Goal: Task Accomplishment & Management: Manage account settings

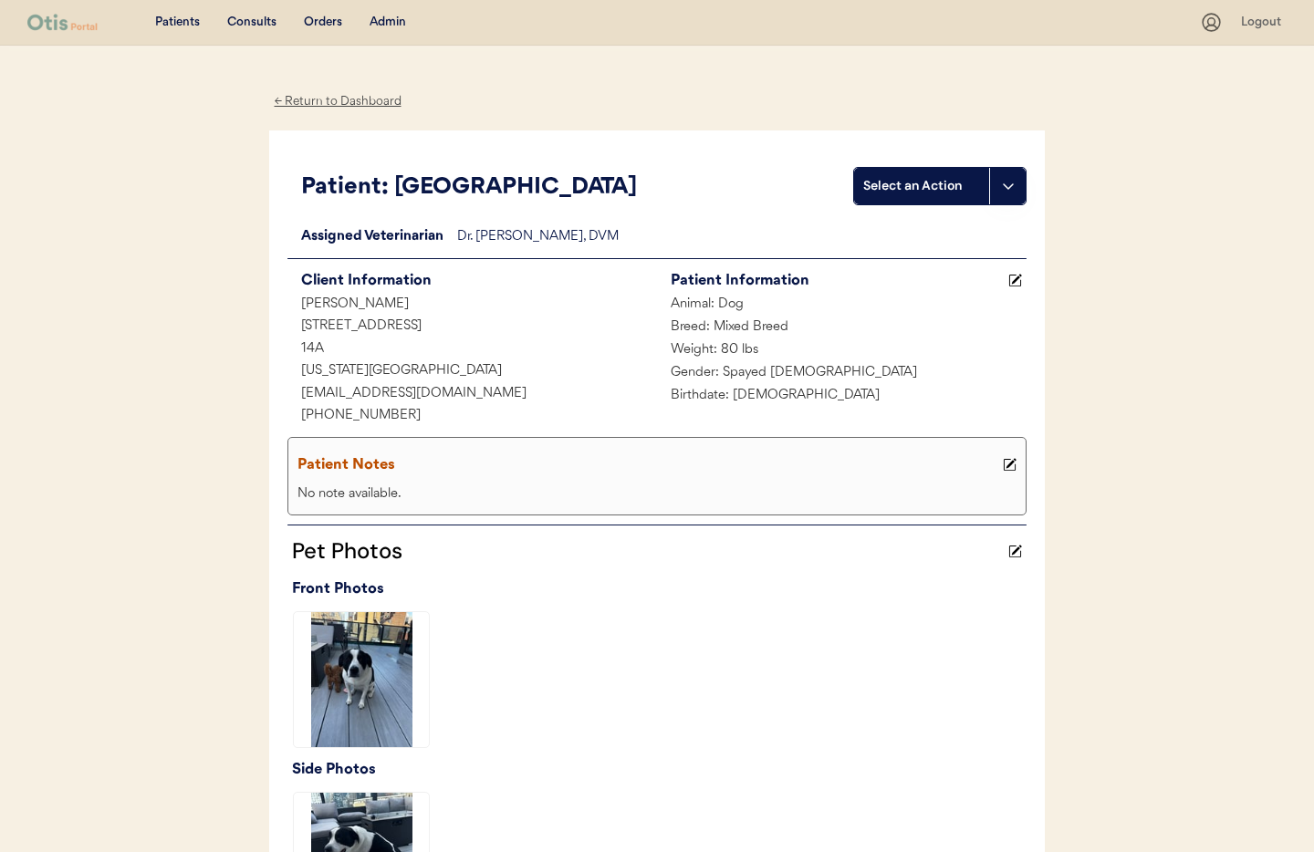
click at [389, 26] on div "Admin" at bounding box center [388, 23] width 37 height 18
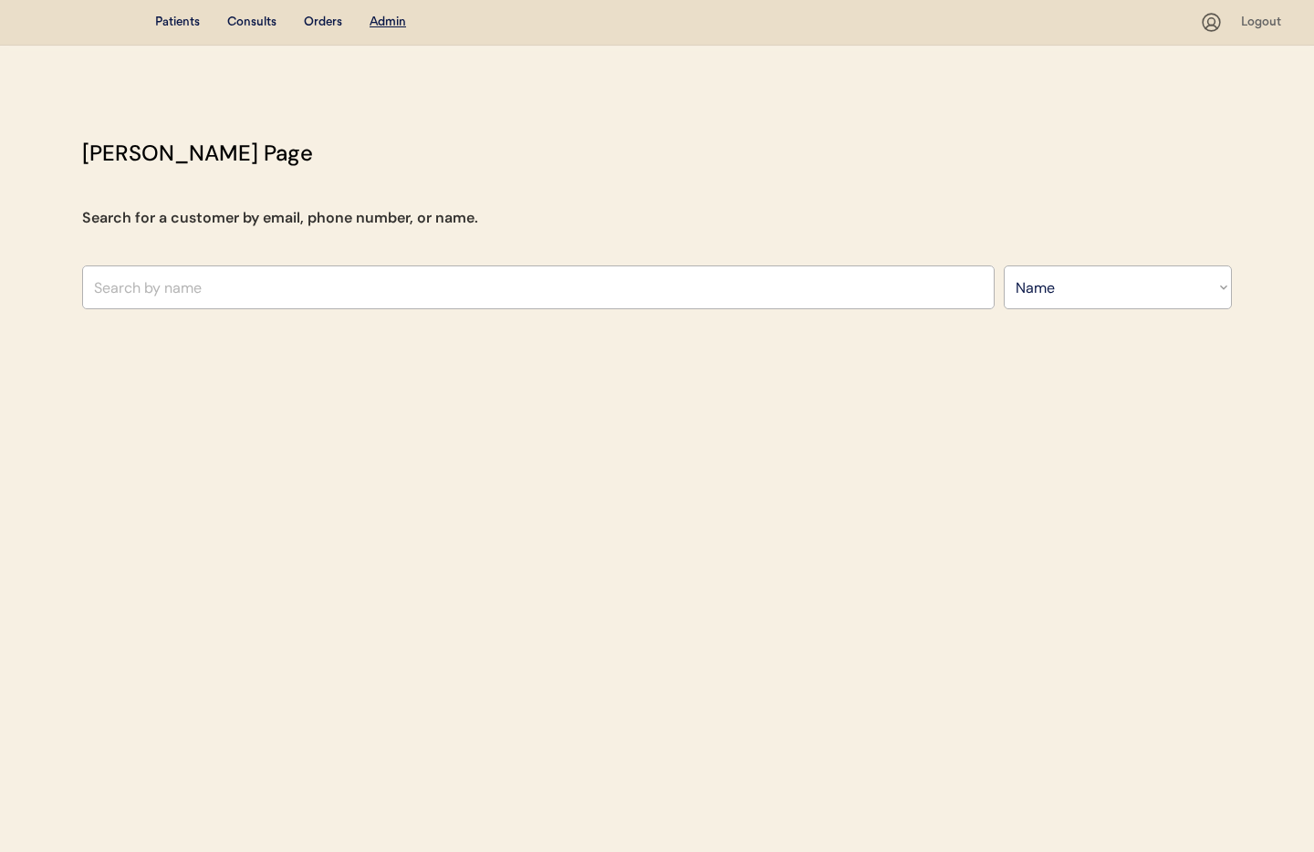
select select ""Name""
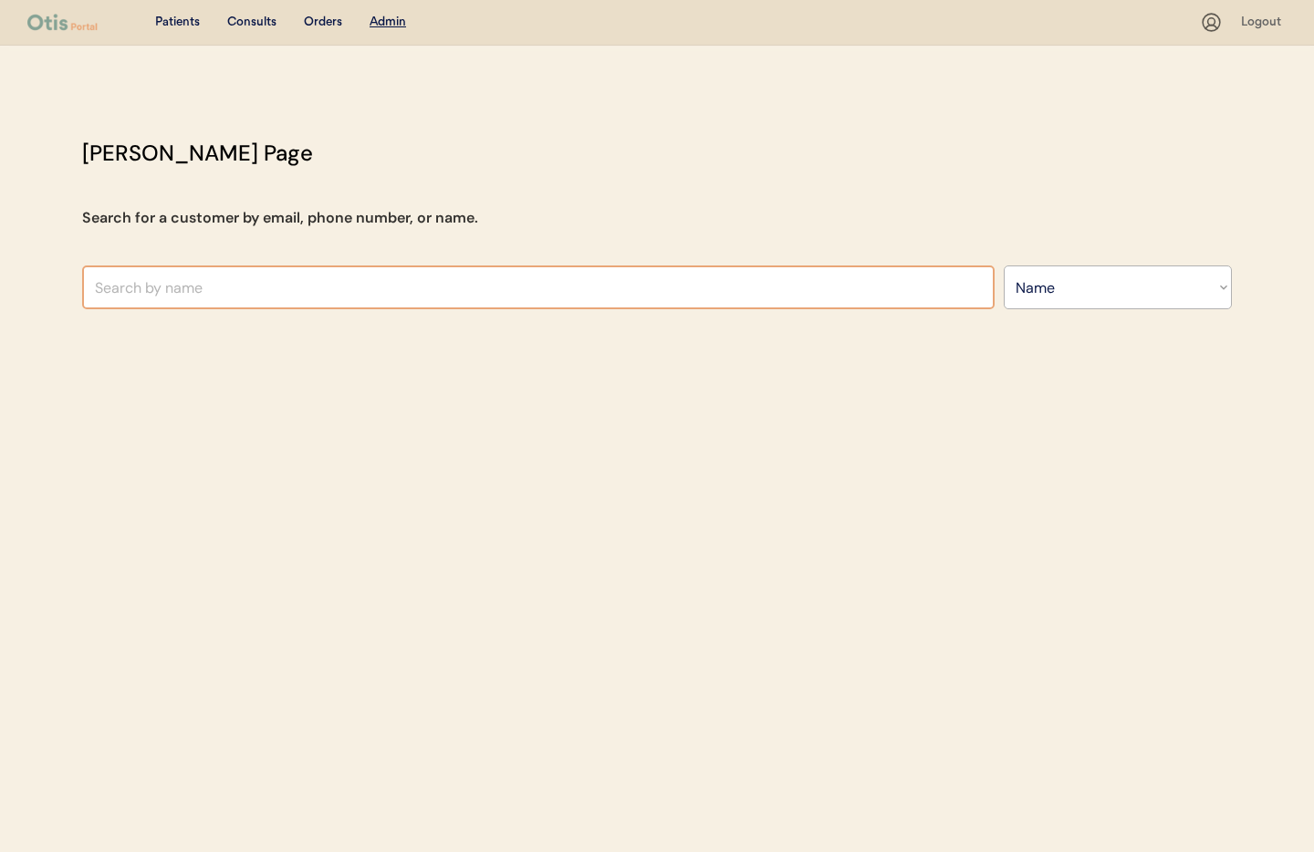
click at [234, 292] on input "text" at bounding box center [538, 288] width 913 height 44
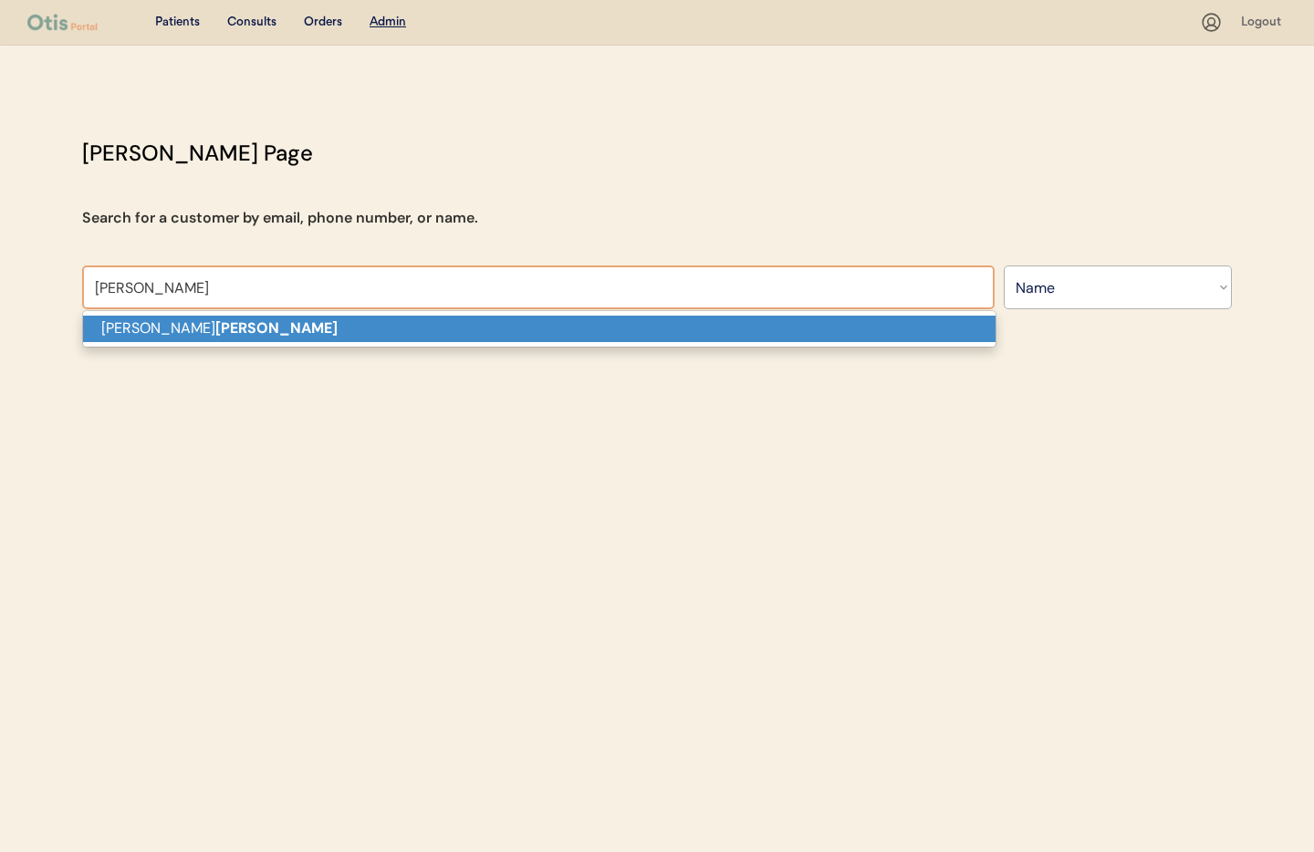
click at [220, 334] on p "Scott hamelburg" at bounding box center [539, 329] width 913 height 26
type input "Scott hamelburg"
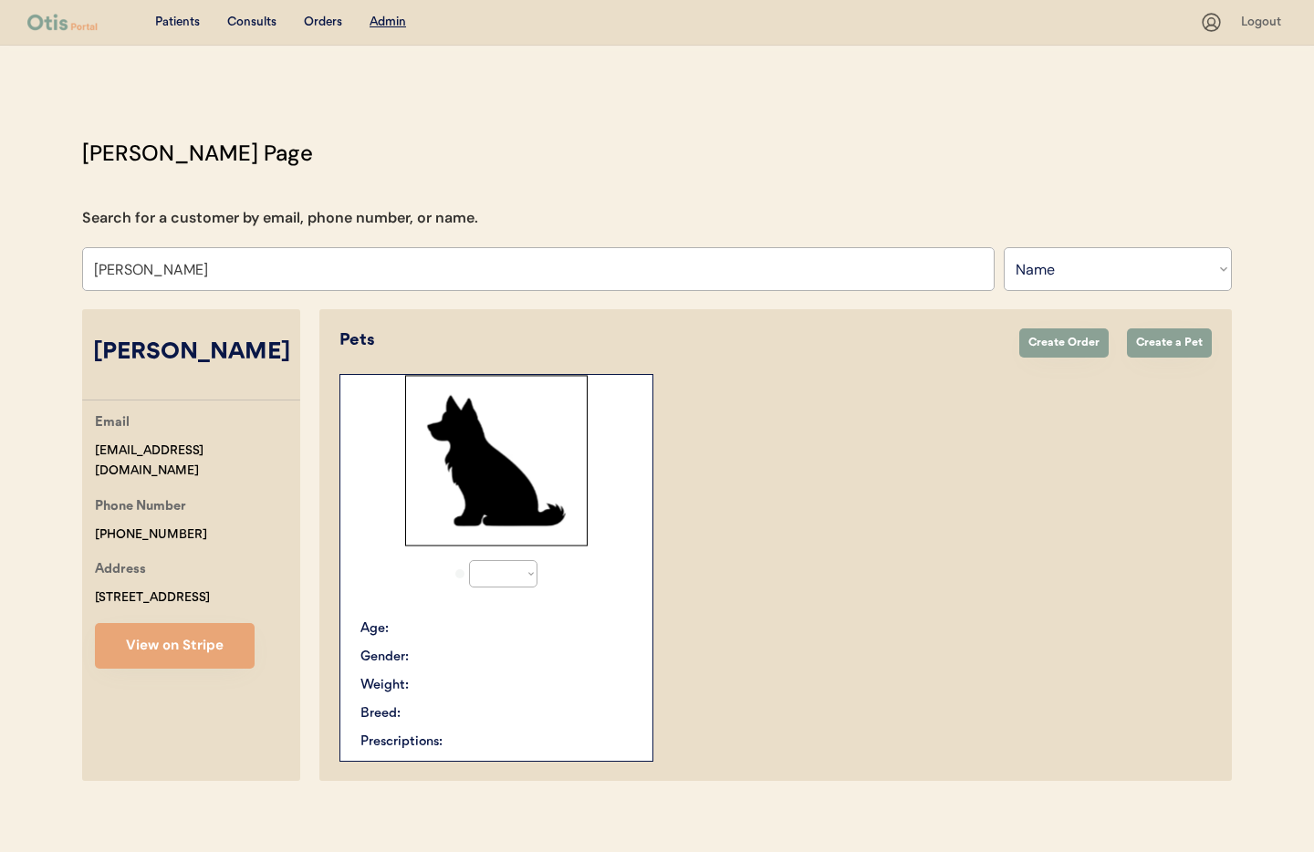
select select "true"
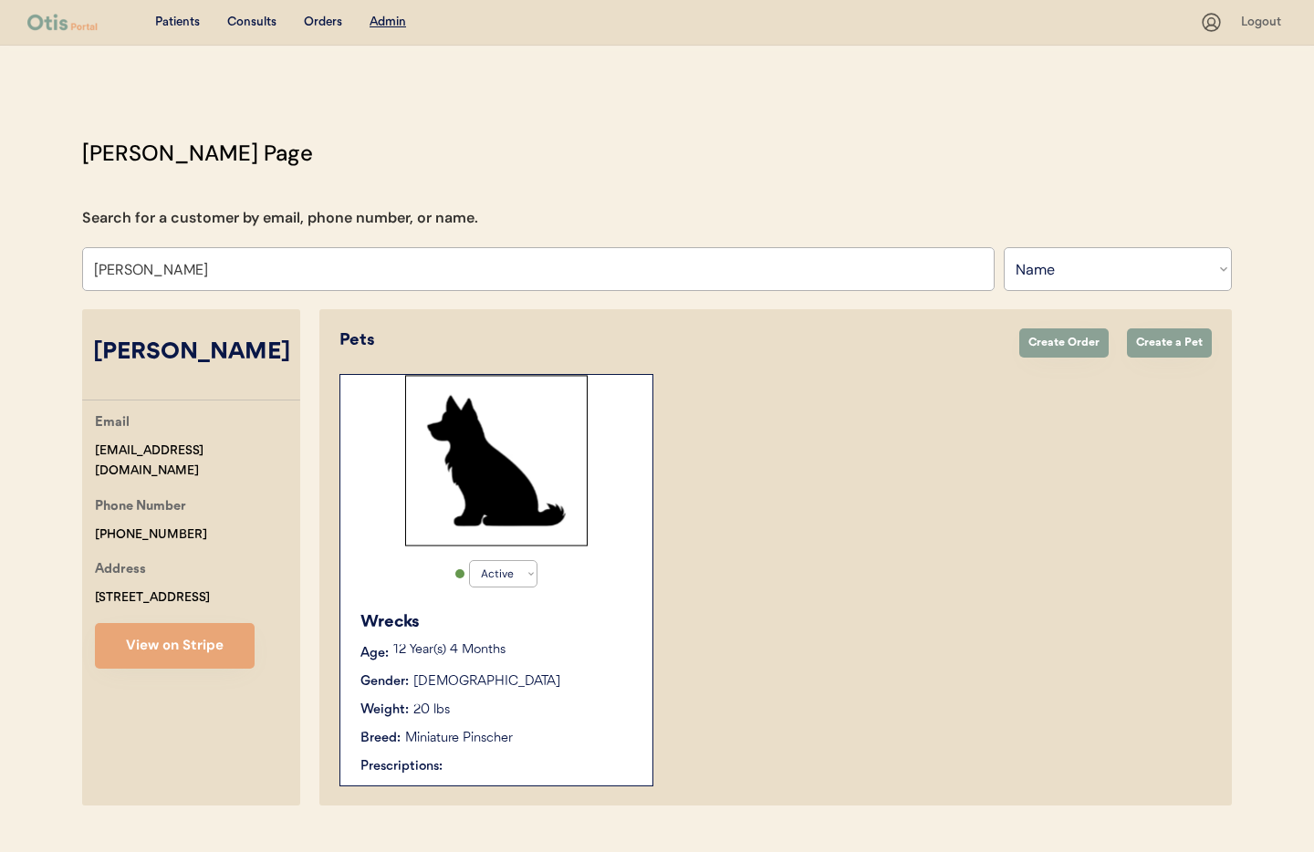
scroll to position [38, 0]
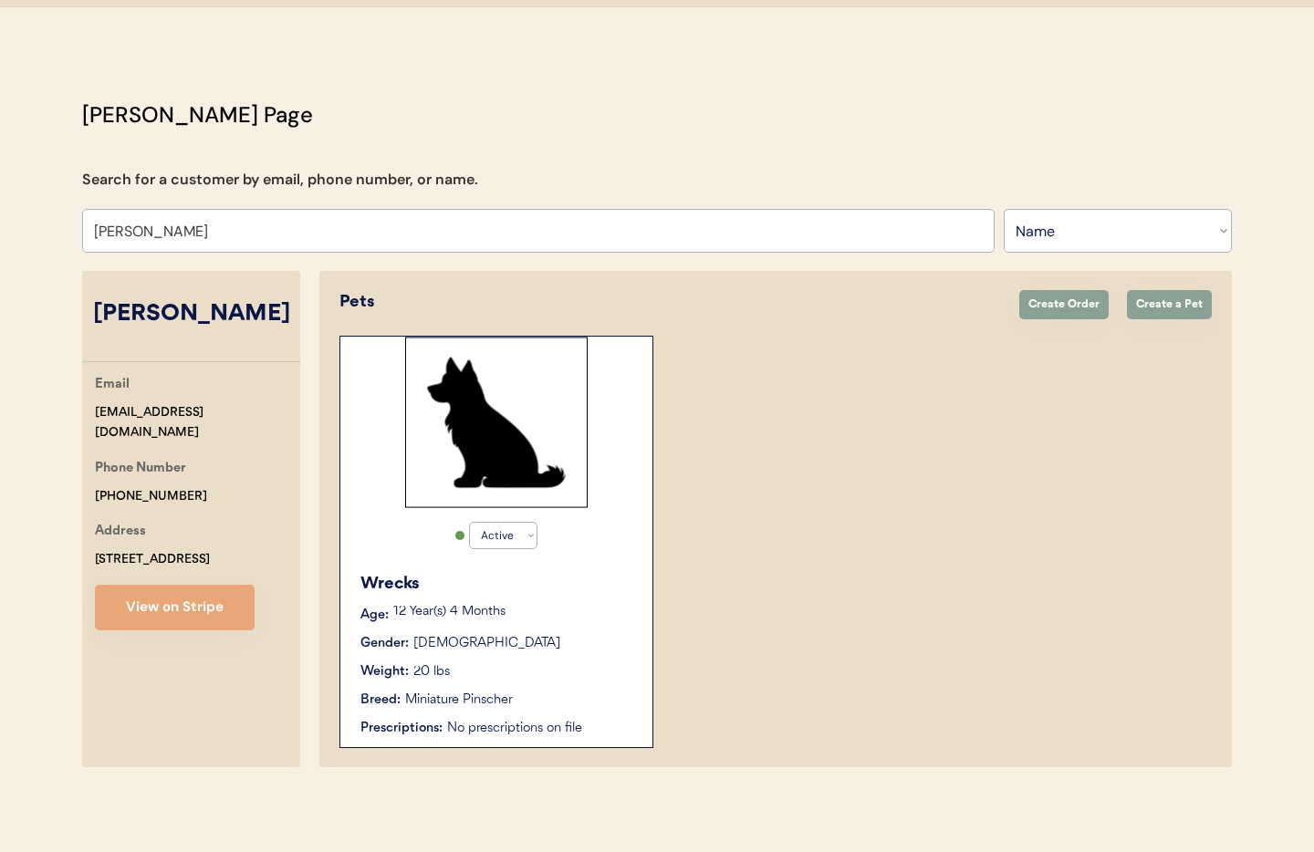
type input "Scott hamelburg"
click at [577, 668] on div "Weight: 20 lbs" at bounding box center [497, 672] width 274 height 19
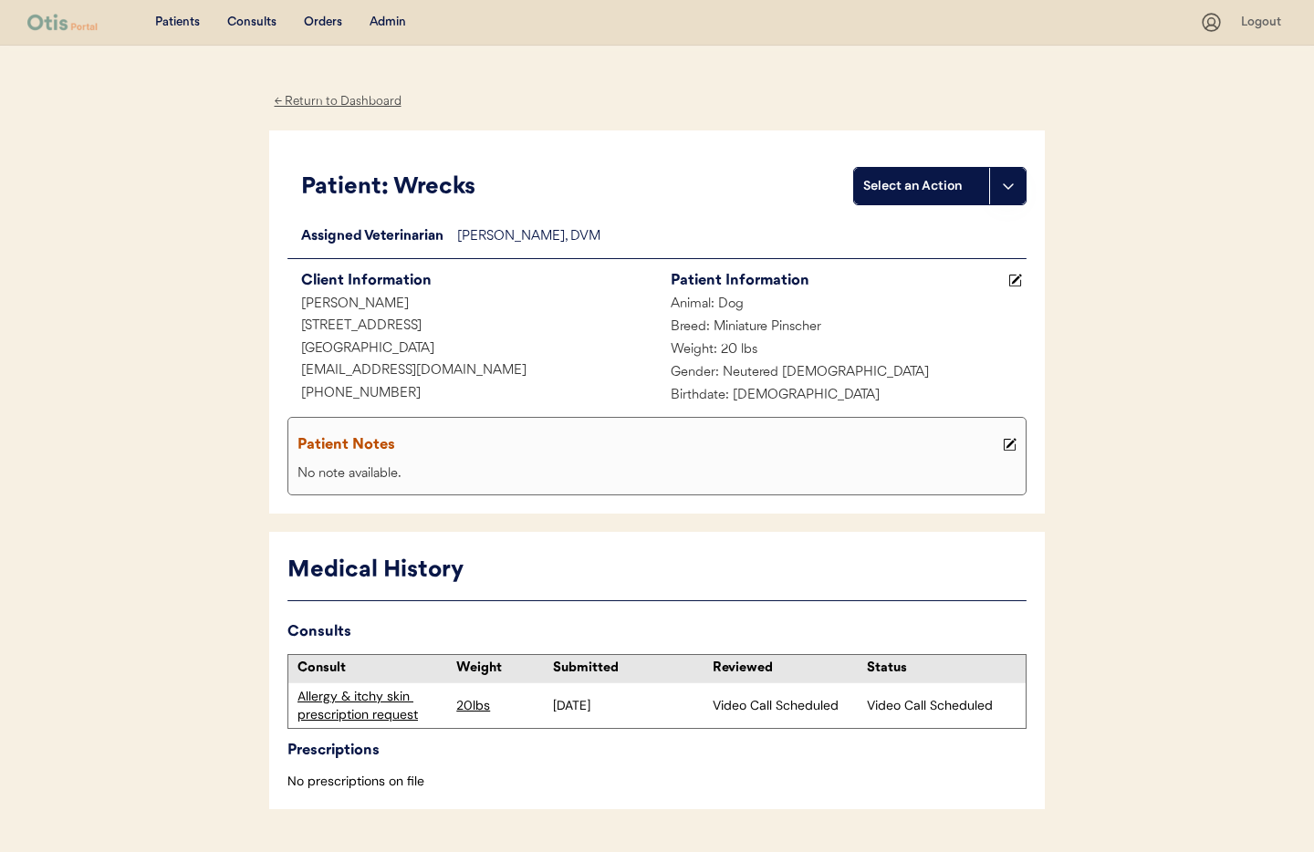
scroll to position [48, 0]
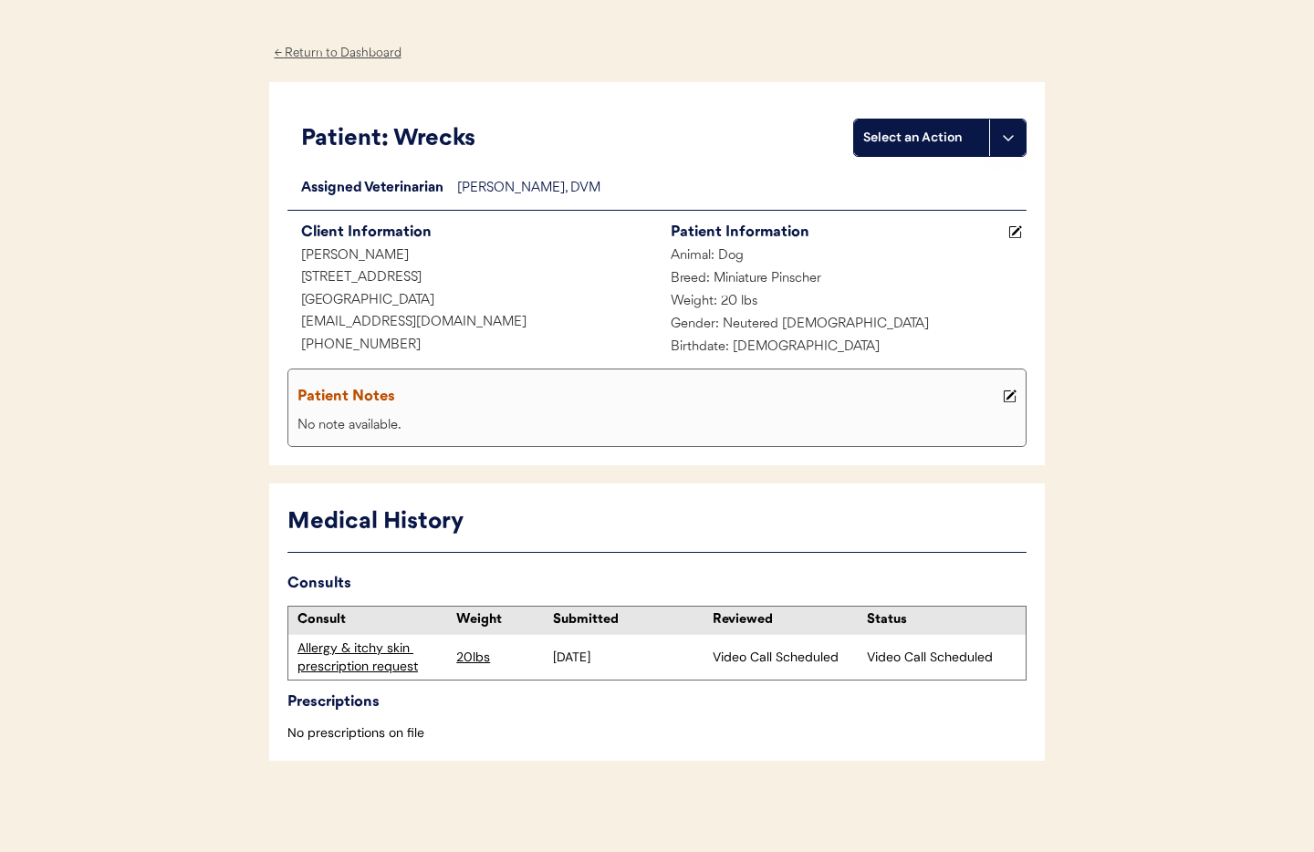
click at [375, 659] on div "Allergy & itchy skin prescription request" at bounding box center [372, 658] width 150 height 36
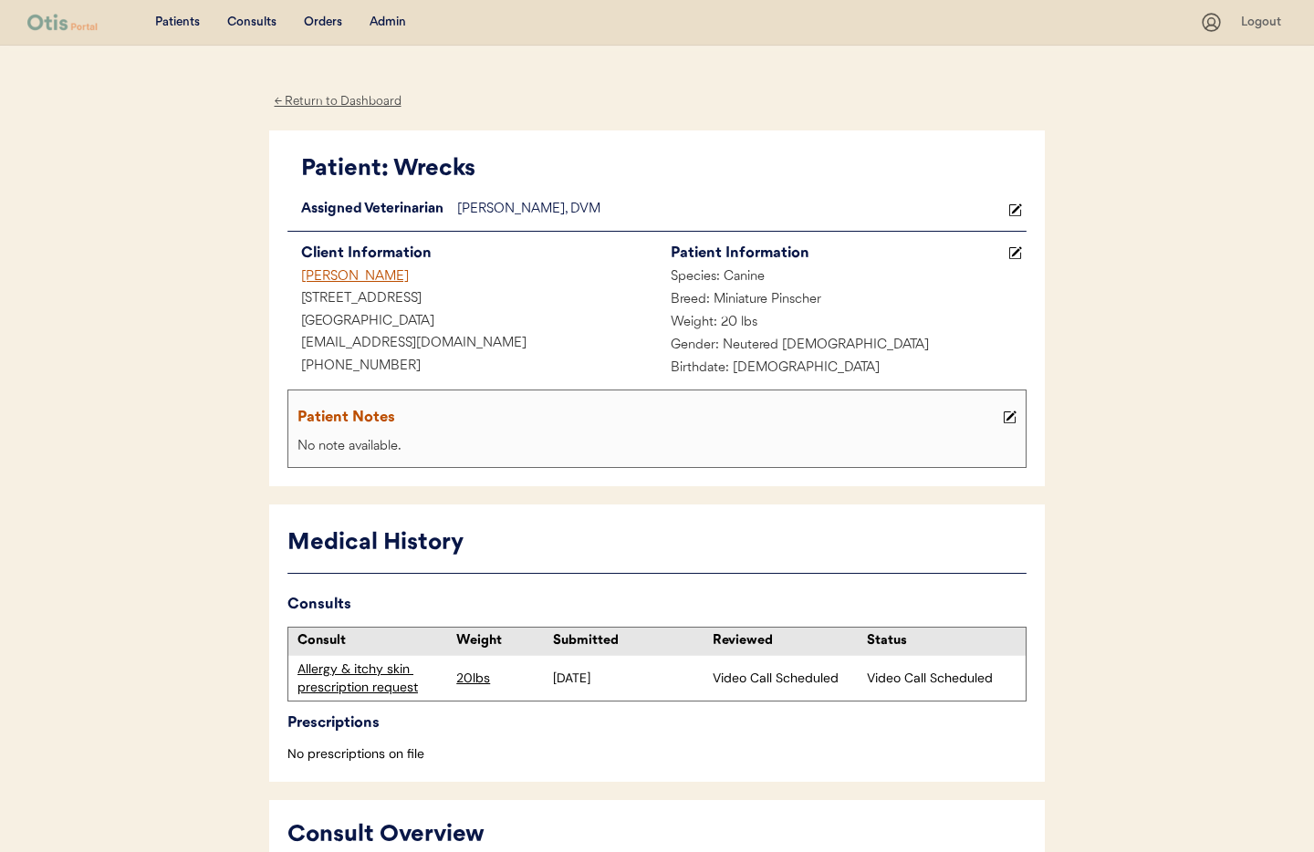
click at [481, 363] on div "[PHONE_NUMBER]" at bounding box center [472, 367] width 370 height 23
drag, startPoint x: 414, startPoint y: 341, endPoint x: 296, endPoint y: 339, distance: 118.6
click at [296, 339] on div "csurf777@aol.com" at bounding box center [472, 344] width 370 height 23
copy div "csurf777@aol.com"
click at [392, 377] on div "+15165230050" at bounding box center [472, 367] width 370 height 23
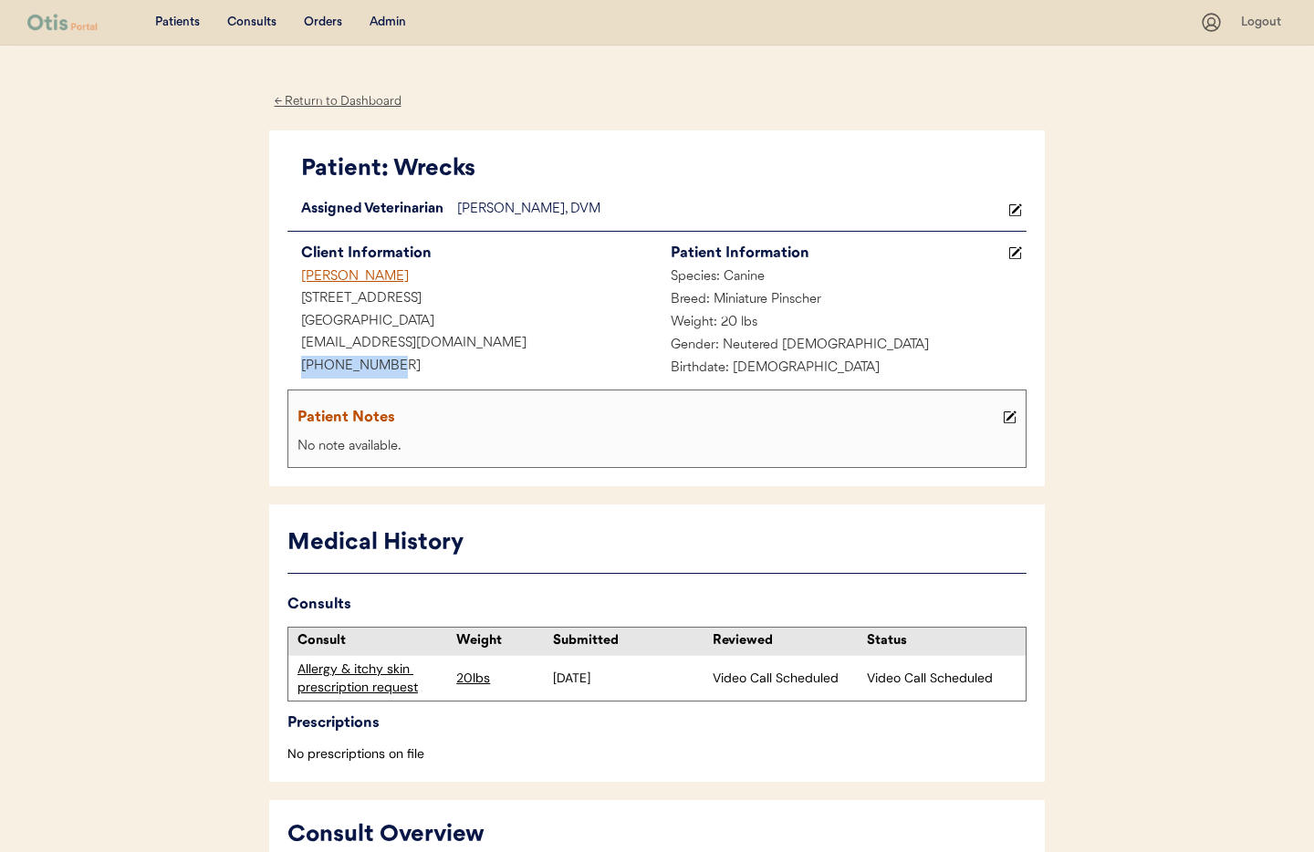
drag, startPoint x: 405, startPoint y: 368, endPoint x: 299, endPoint y: 366, distance: 105.9
click at [293, 366] on div "+15165230050" at bounding box center [472, 367] width 370 height 23
copy div "+15165230050"
click at [384, 26] on div "Admin" at bounding box center [388, 23] width 37 height 18
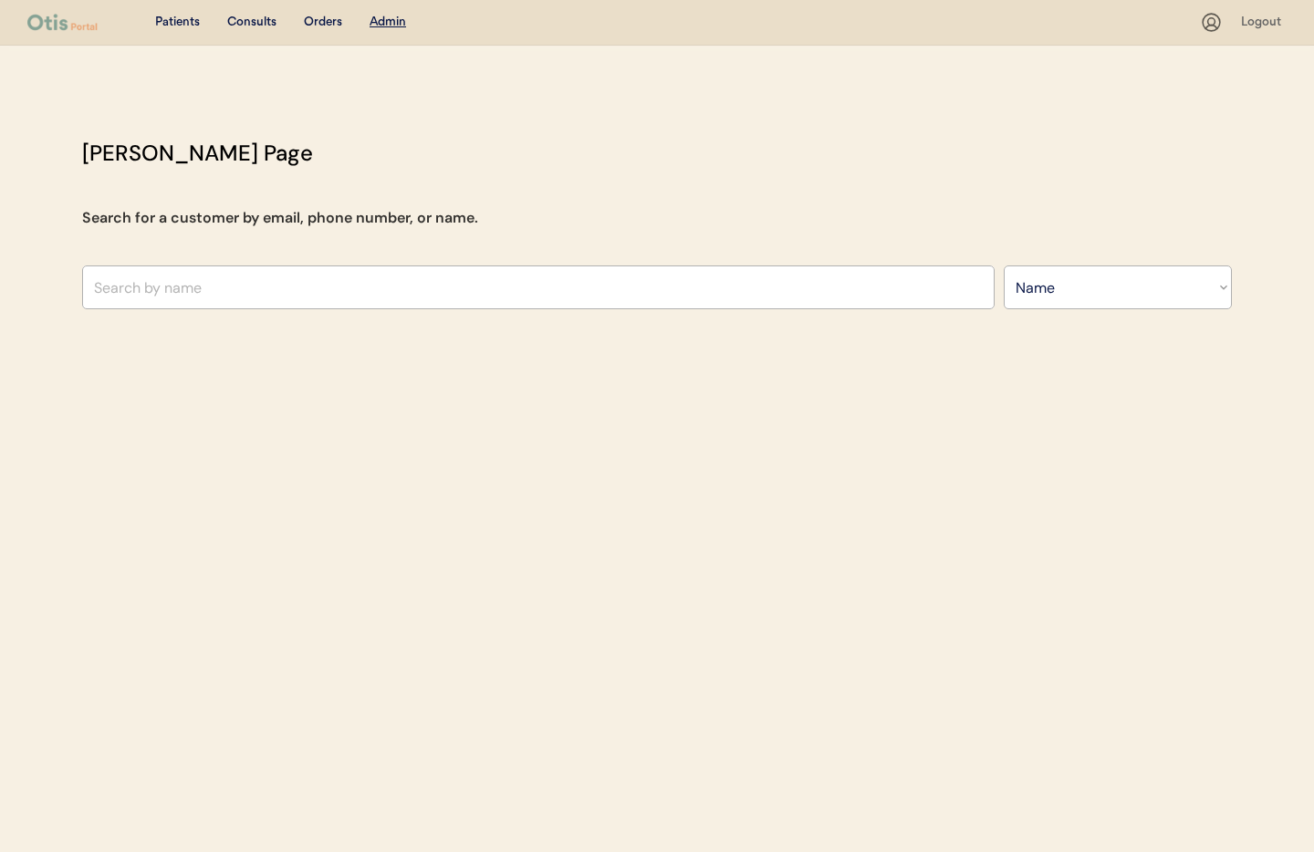
select select ""Name""
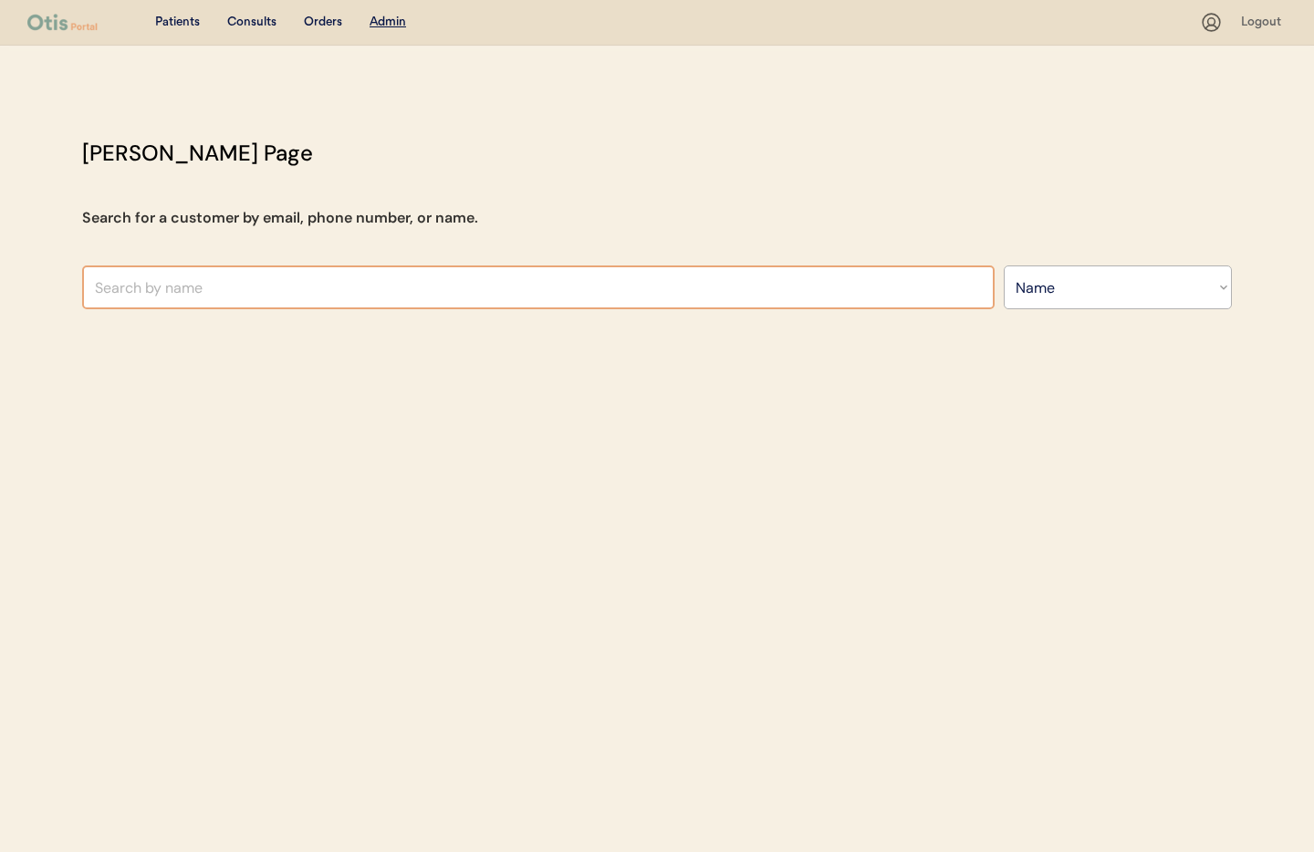
click at [215, 287] on input "text" at bounding box center [538, 288] width 913 height 44
paste input "[PERSON_NAME]"
type input "[PERSON_NAME]"
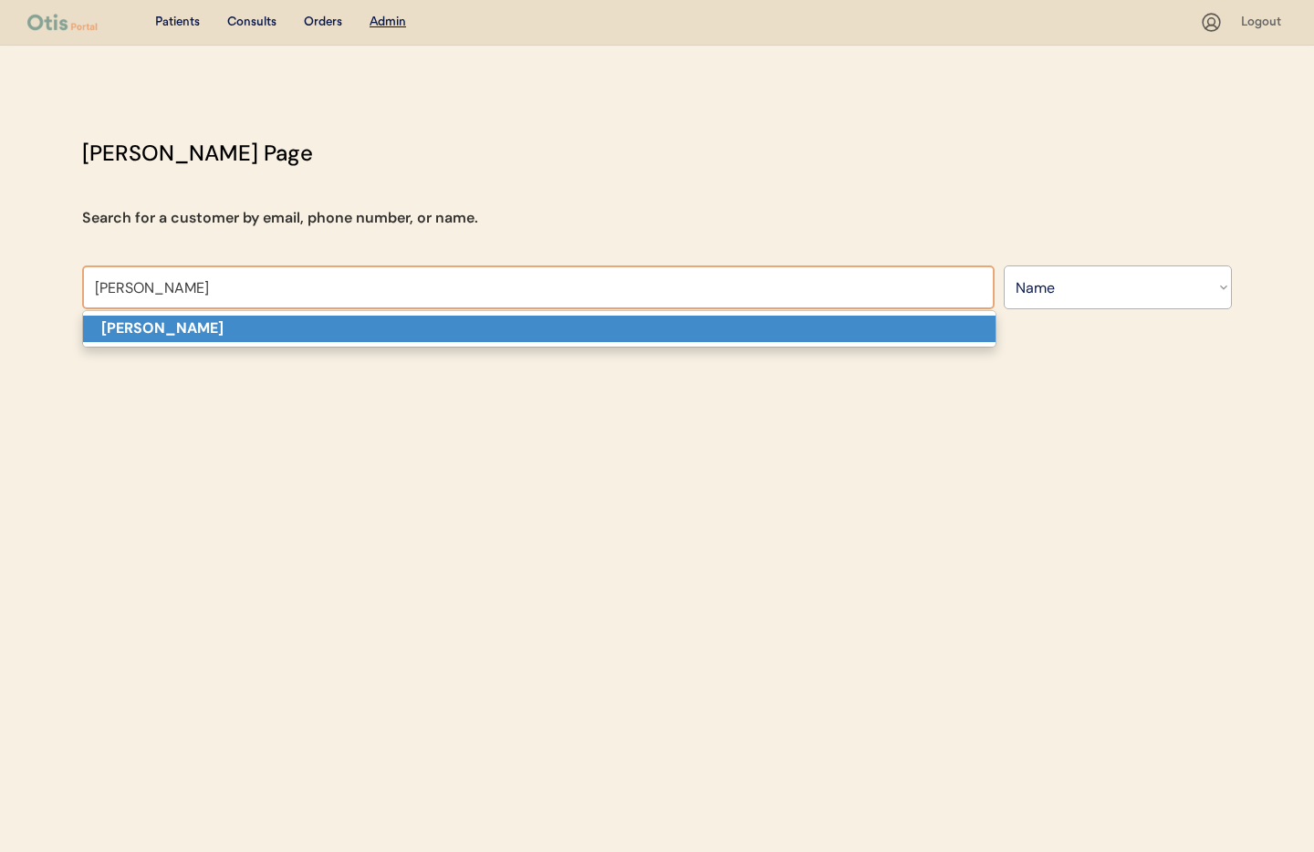
click at [272, 334] on p "June VanAlphen" at bounding box center [539, 329] width 913 height 26
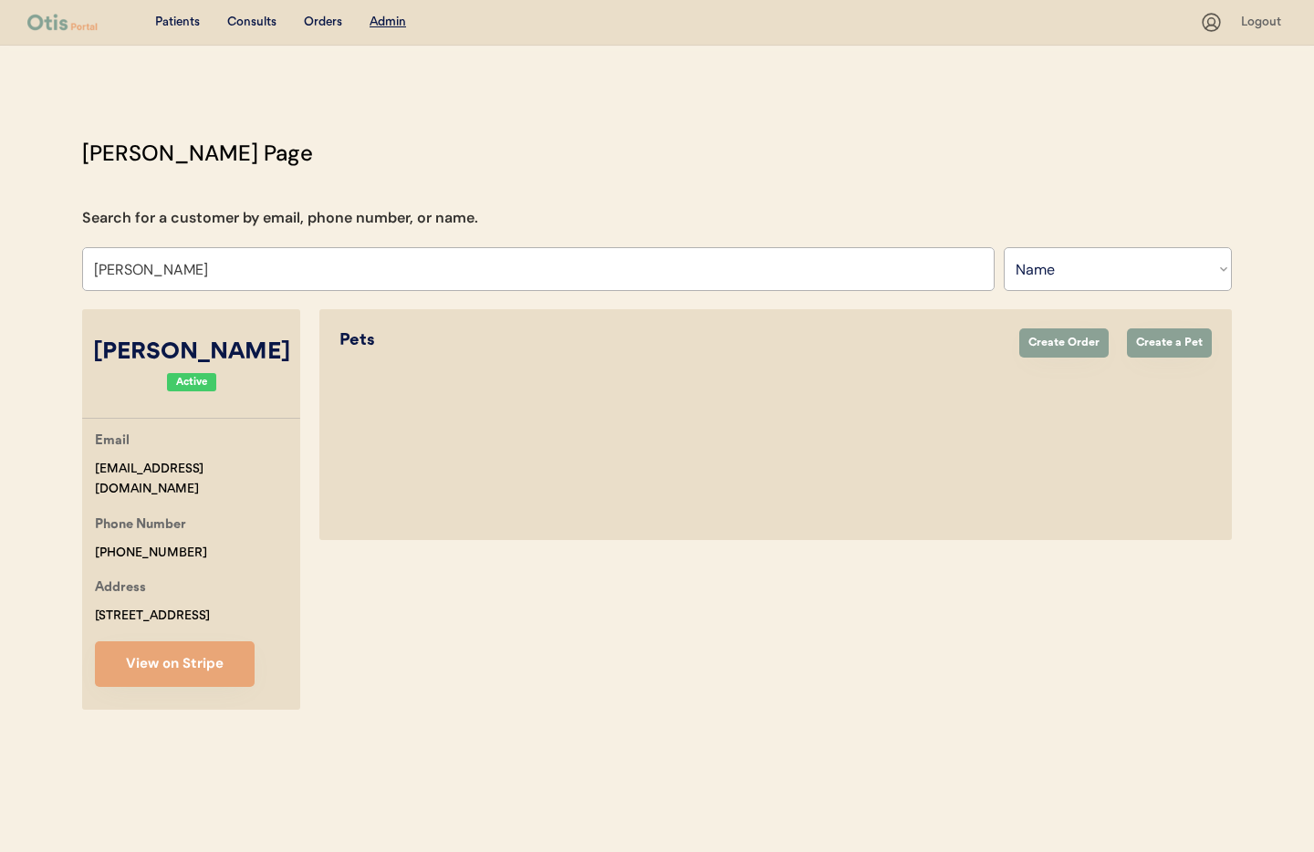
select select "true"
select select "false"
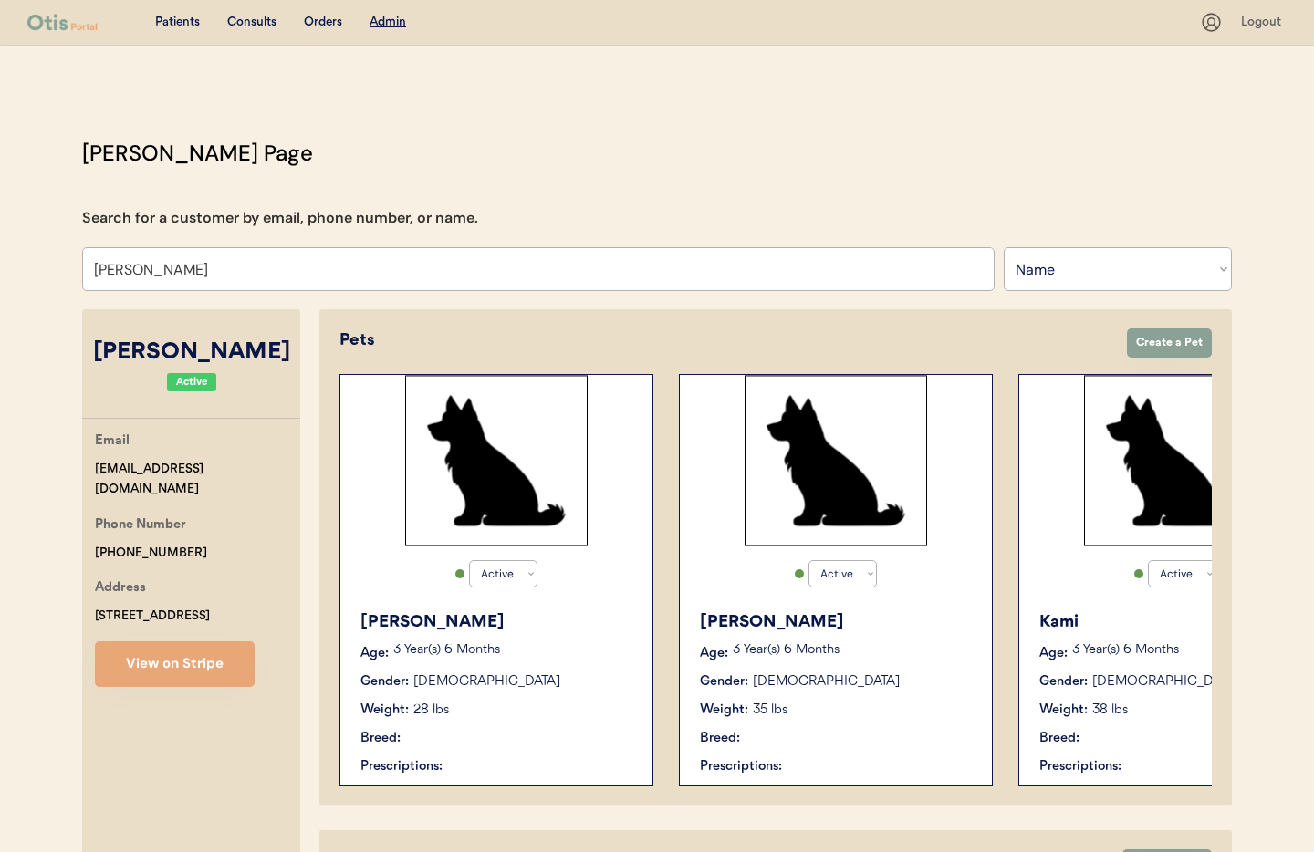
select select "true"
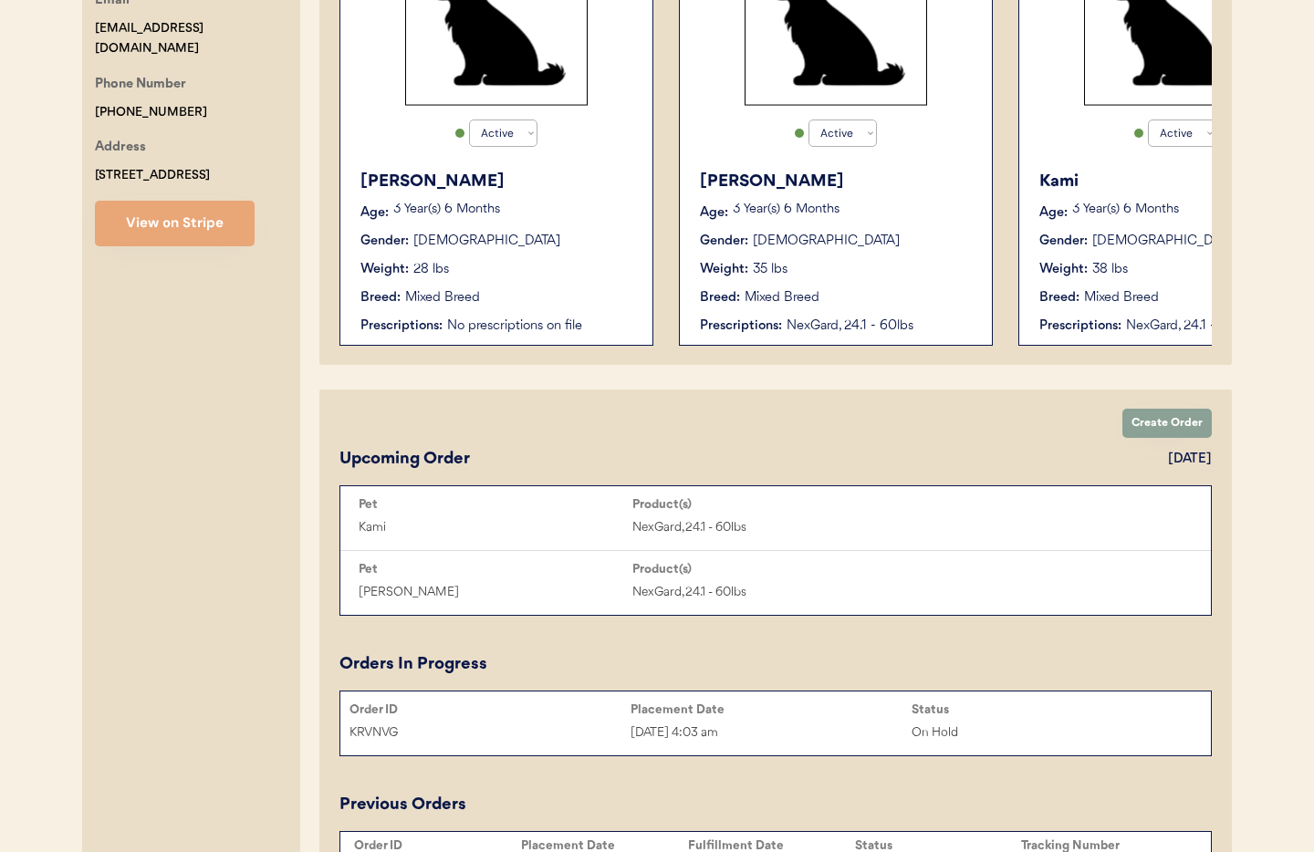
scroll to position [475, 0]
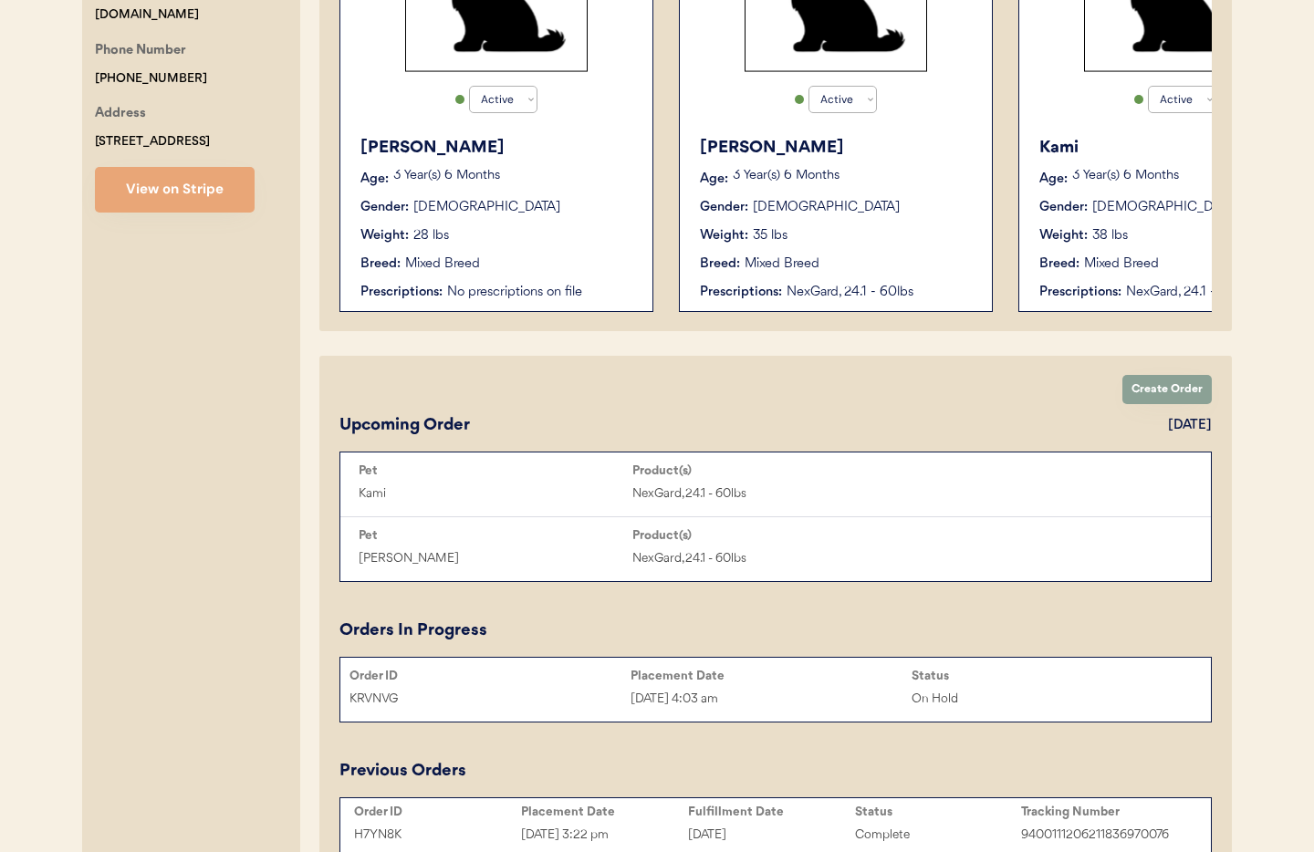
type input "June VanAlphen"
click at [129, 193] on button "View on Stripe" at bounding box center [175, 190] width 160 height 46
click at [911, 258] on div "Breed: Mixed Breed" at bounding box center [837, 264] width 274 height 19
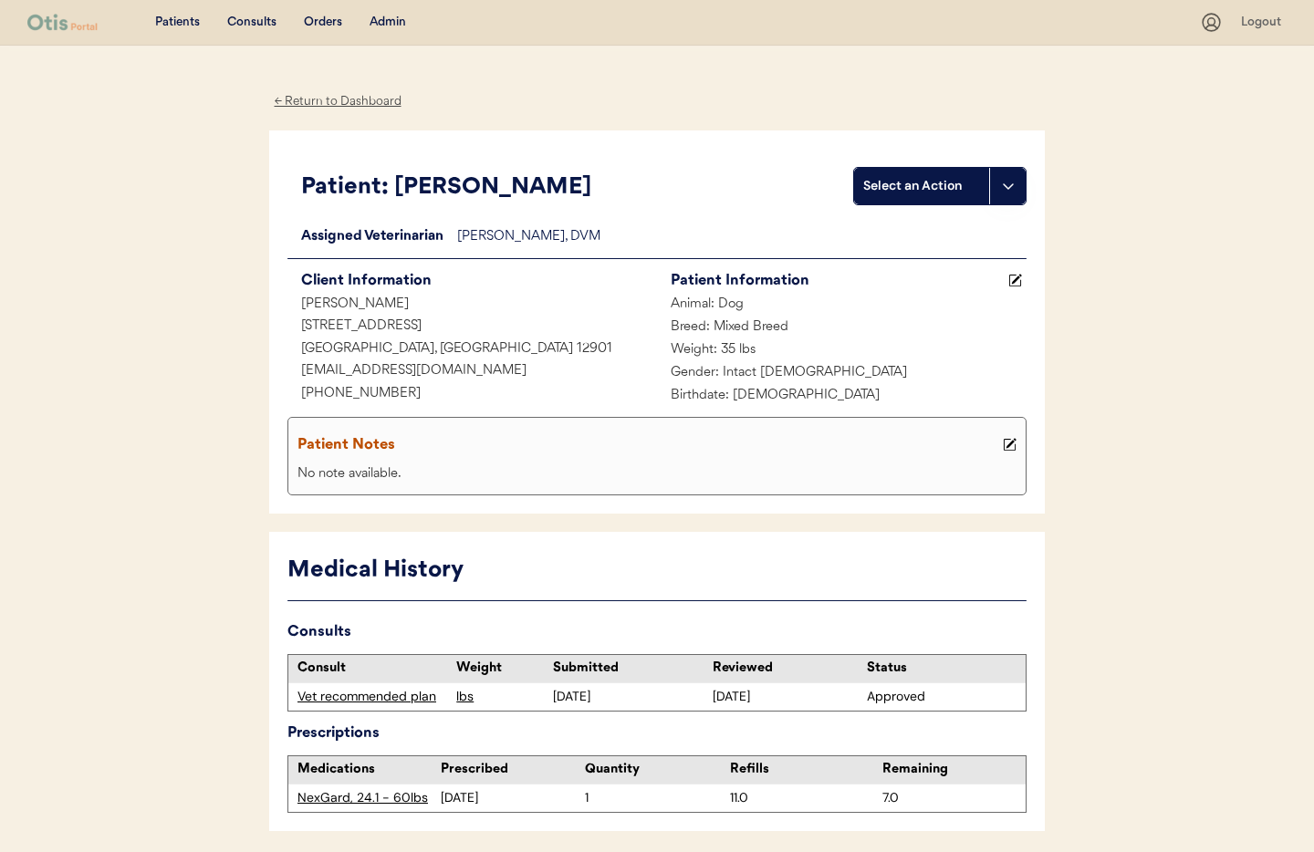
click at [329, 99] on div "← Return to Dashboard" at bounding box center [337, 101] width 137 height 21
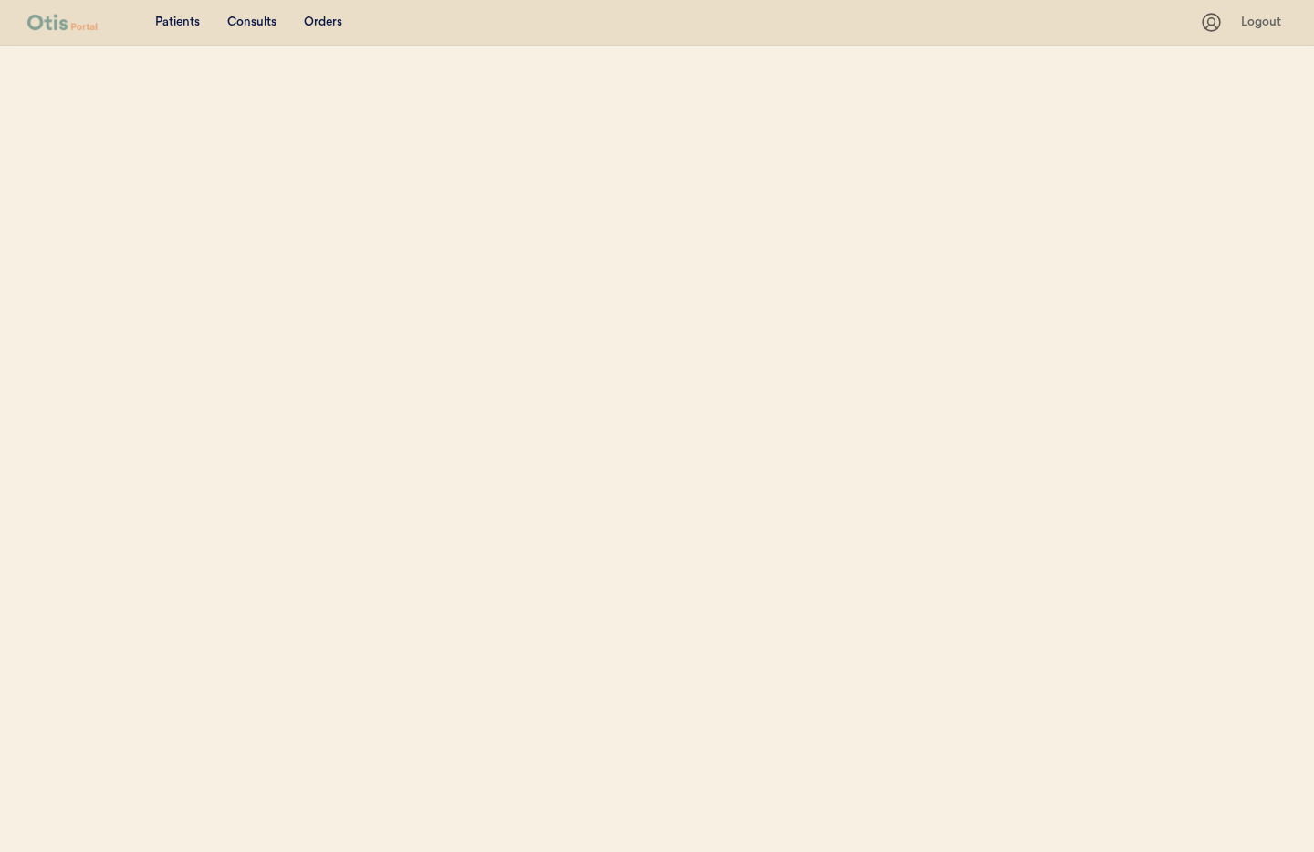
select select ""Name""
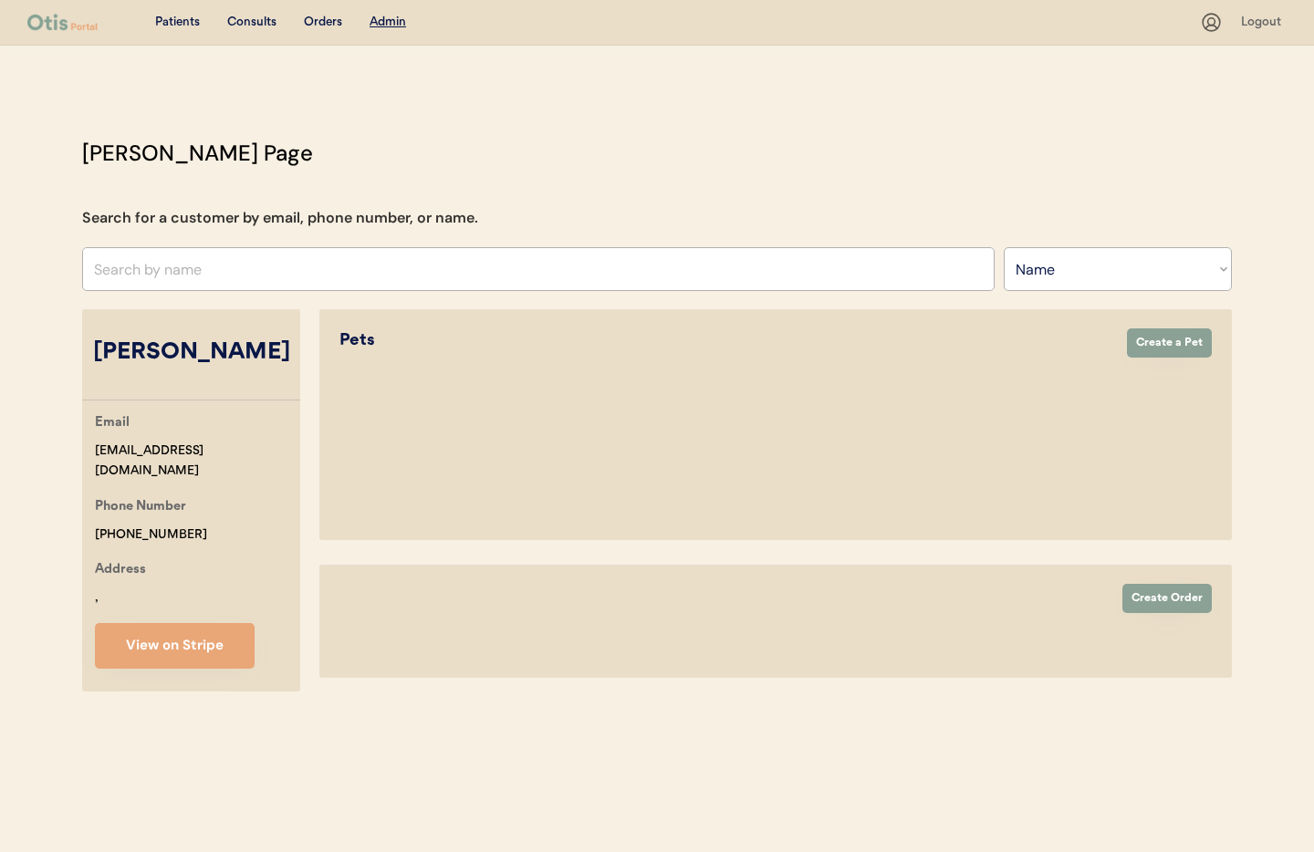
select select "true"
select select "false"
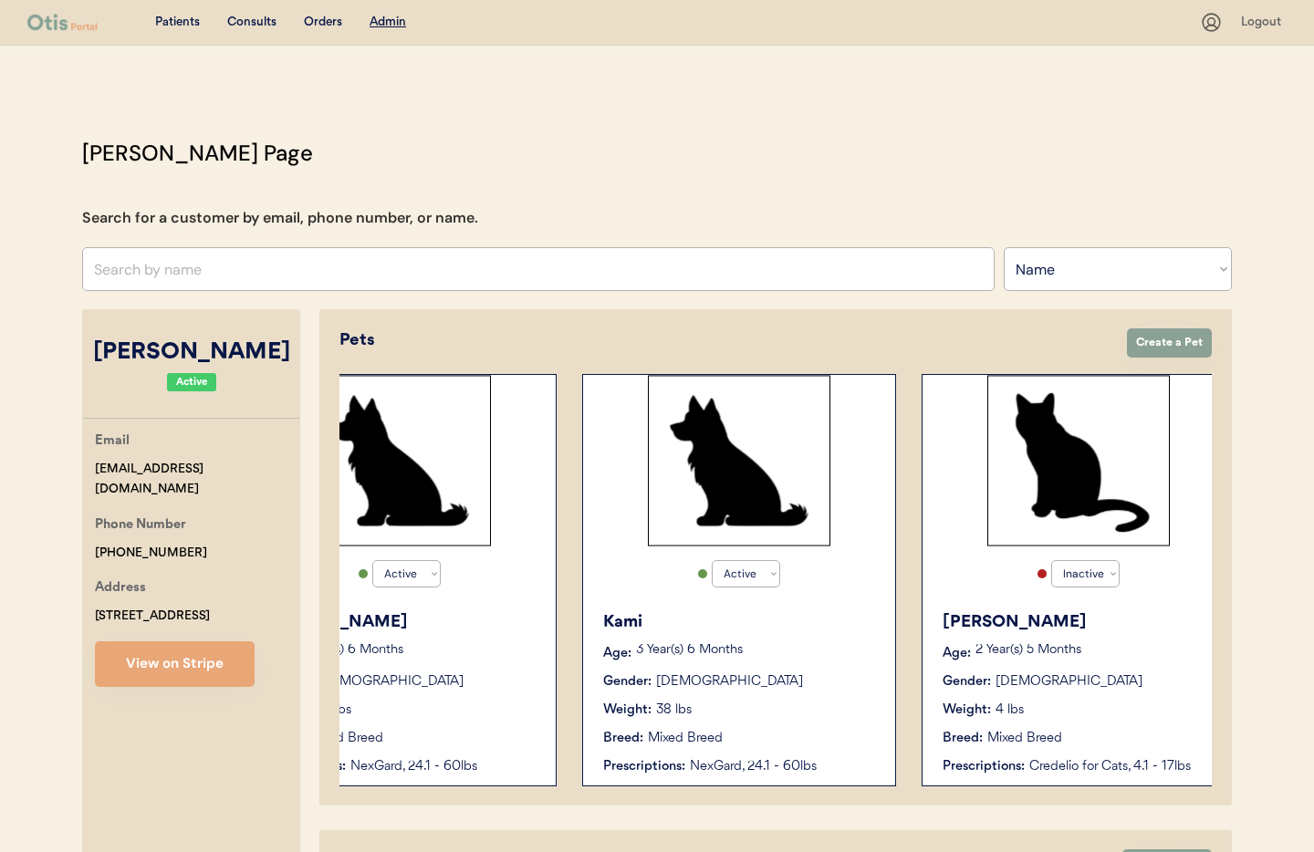
scroll to position [0, 439]
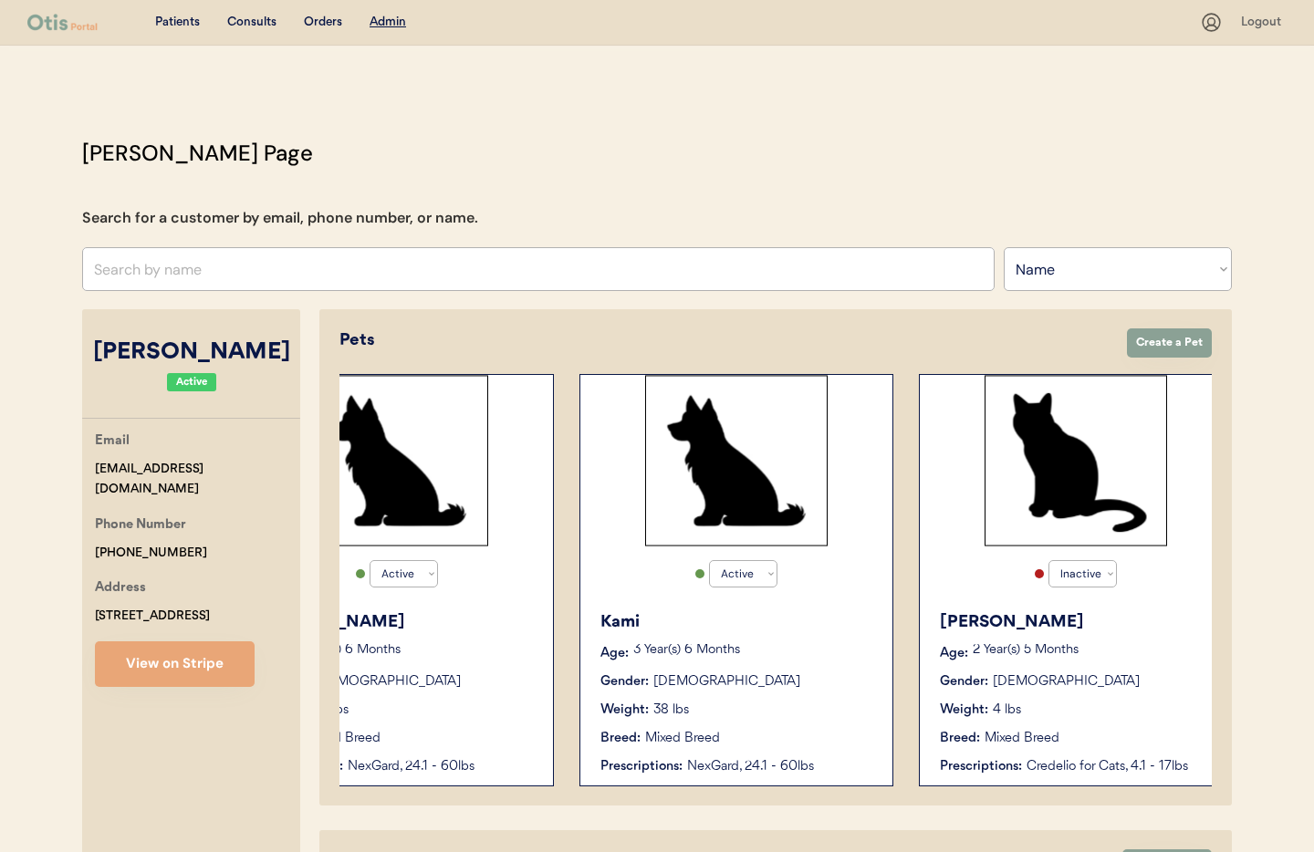
click at [715, 594] on div "Active Active Inactive Kami Age: 3 Year(s) 6 Months Gender: Female Weight: 38 l…" at bounding box center [736, 580] width 314 height 412
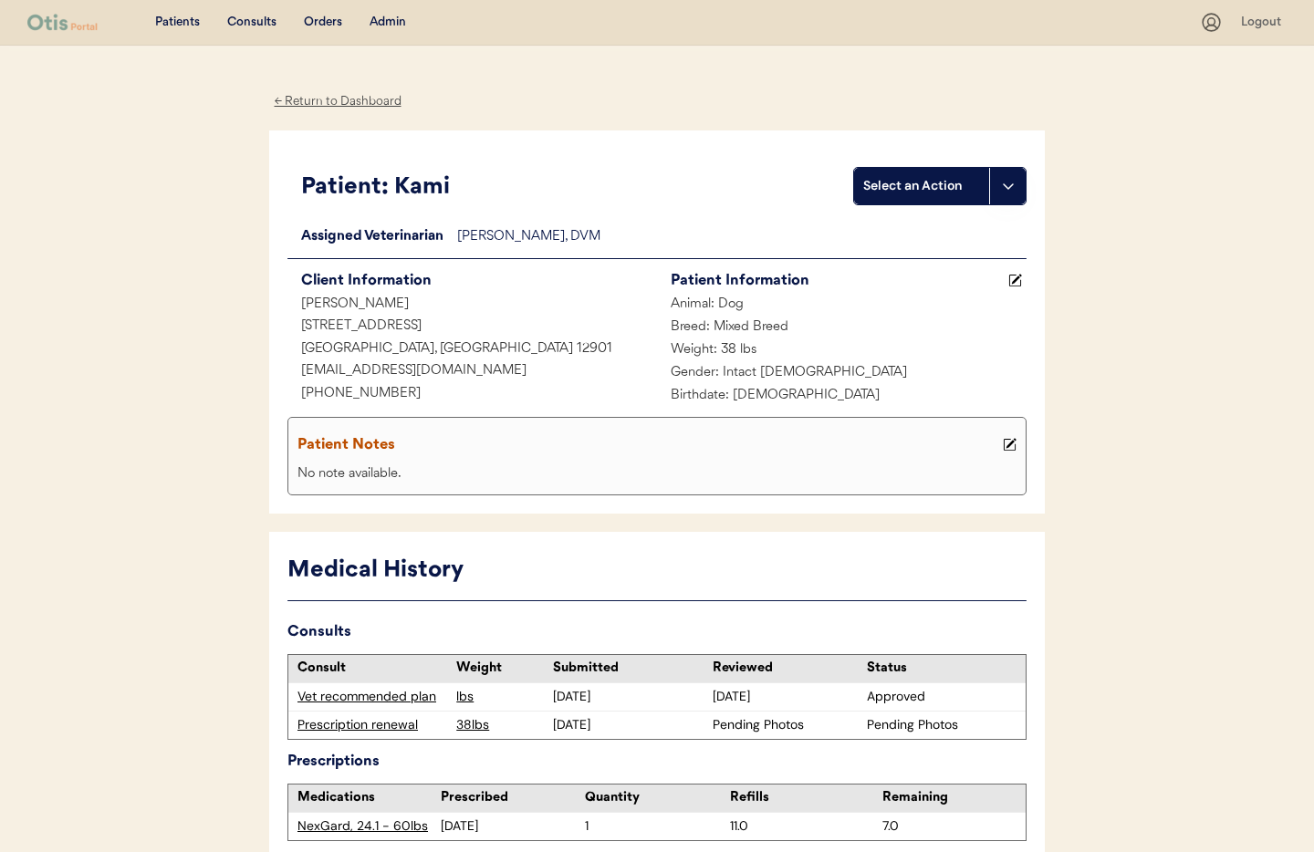
click at [336, 104] on div "← Return to Dashboard" at bounding box center [337, 101] width 137 height 21
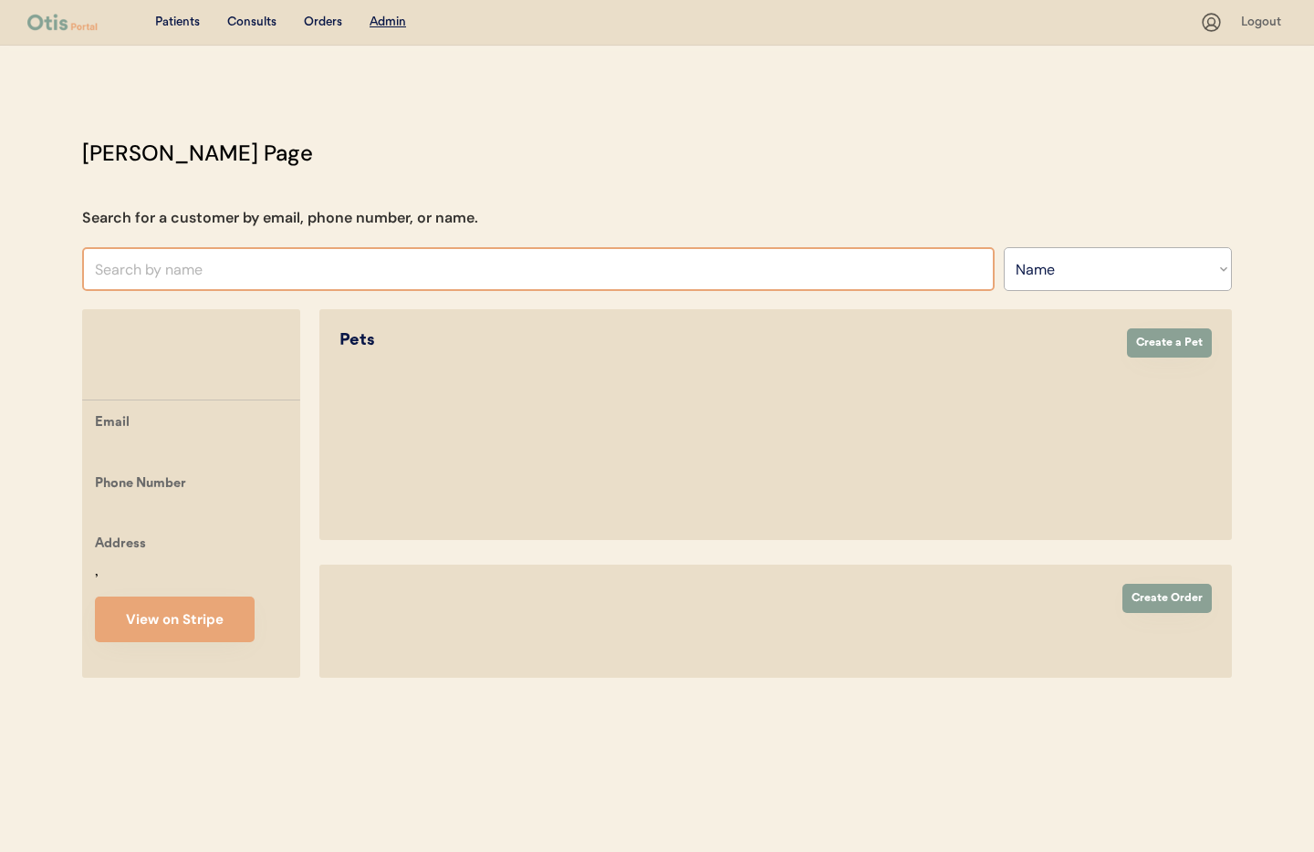
select select ""Name""
select select "true"
select select "false"
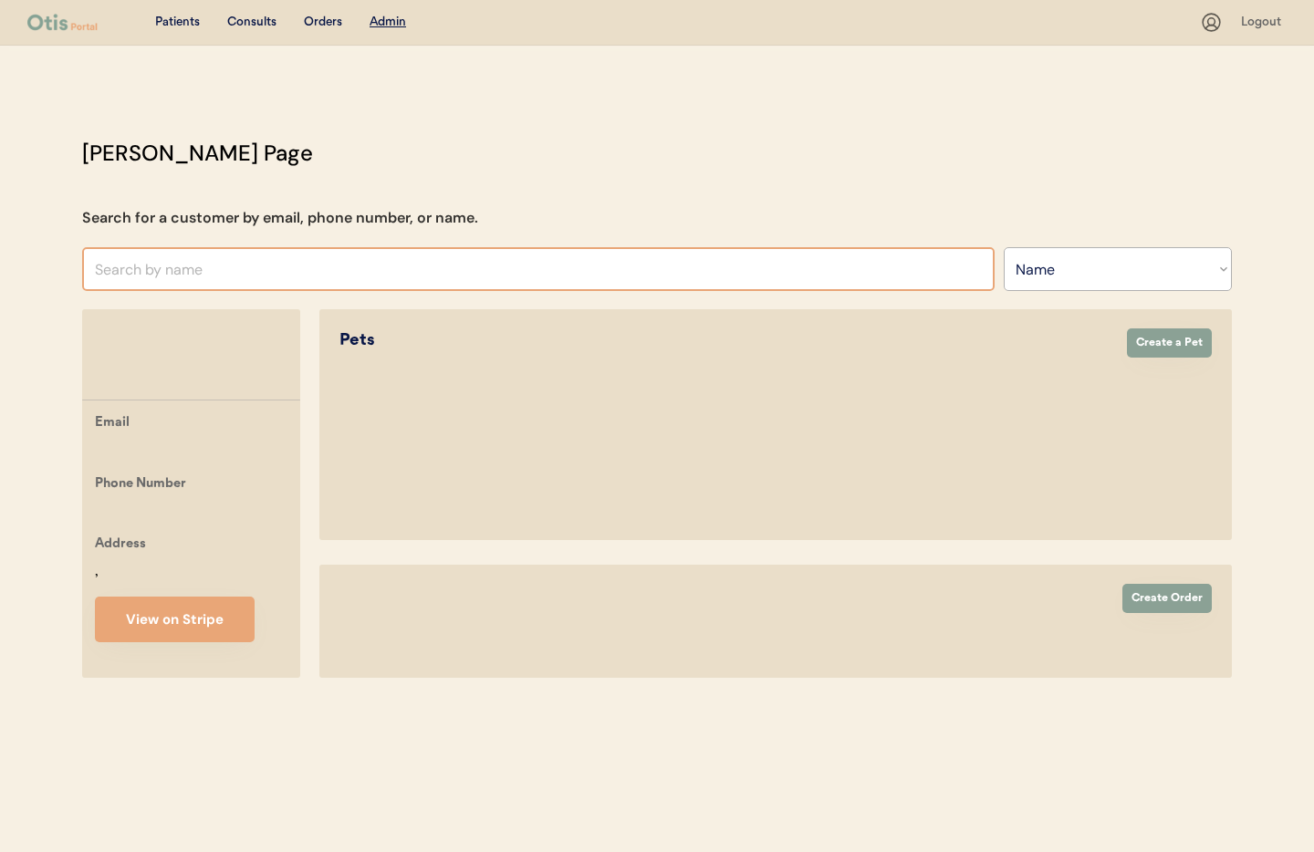
select select "false"
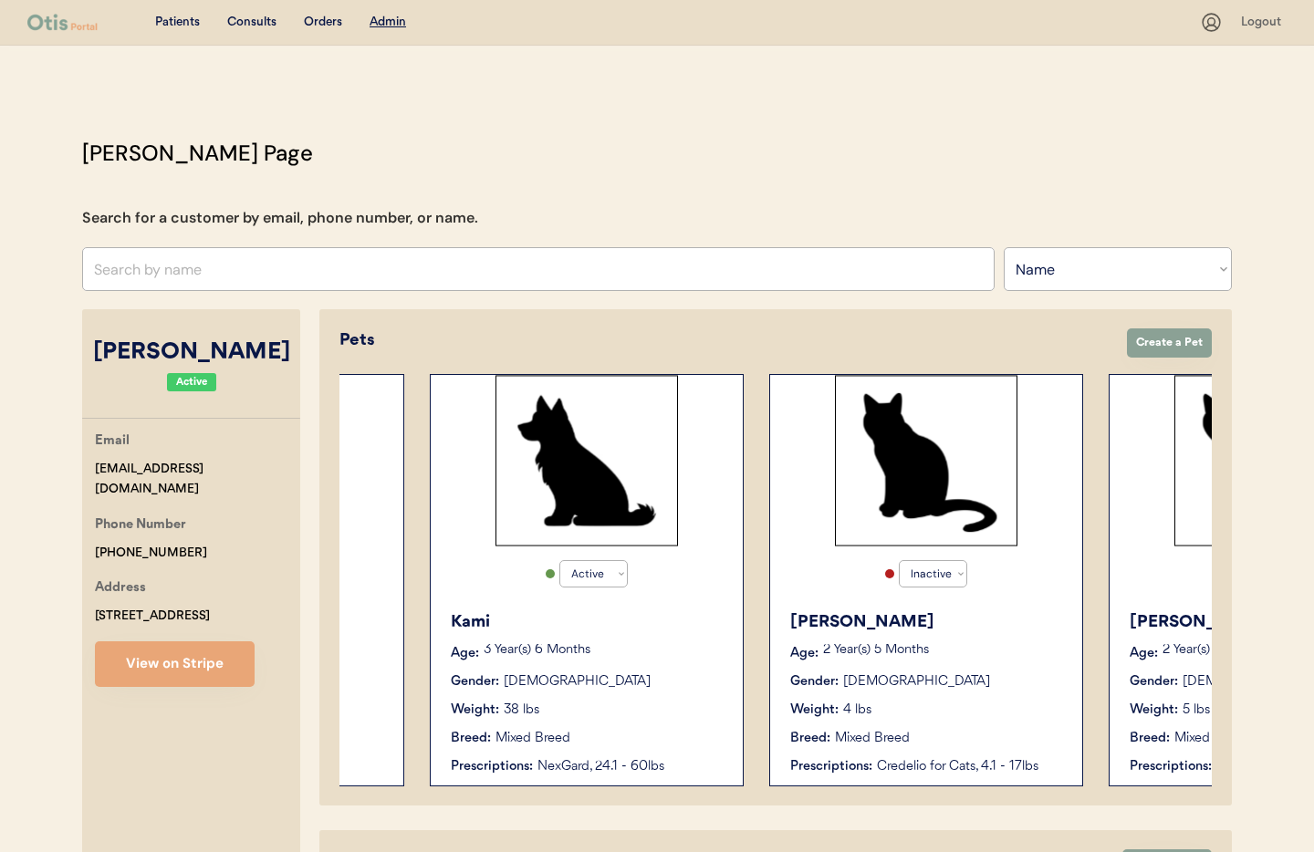
scroll to position [0, 598]
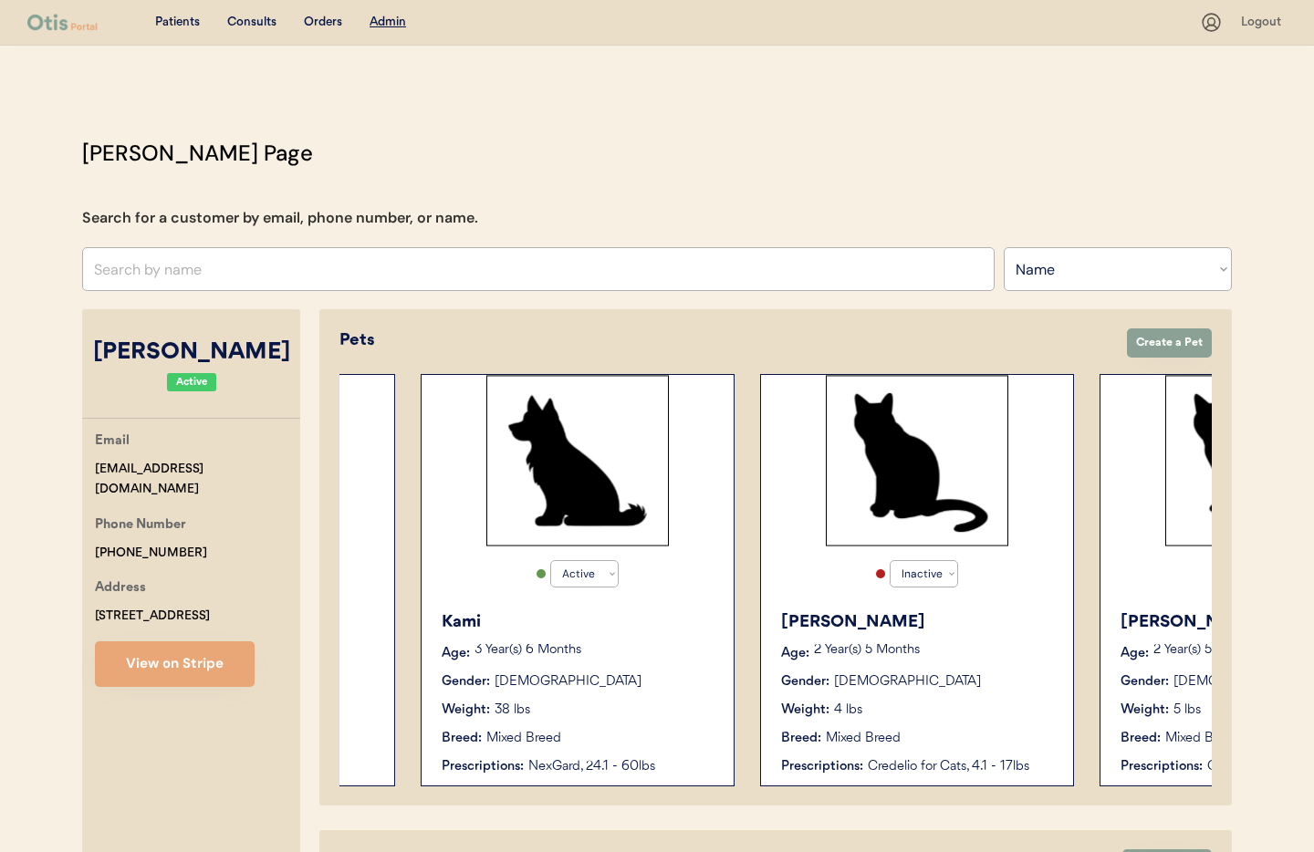
click at [998, 661] on div "2 Year(s) 5 Months" at bounding box center [934, 653] width 241 height 18
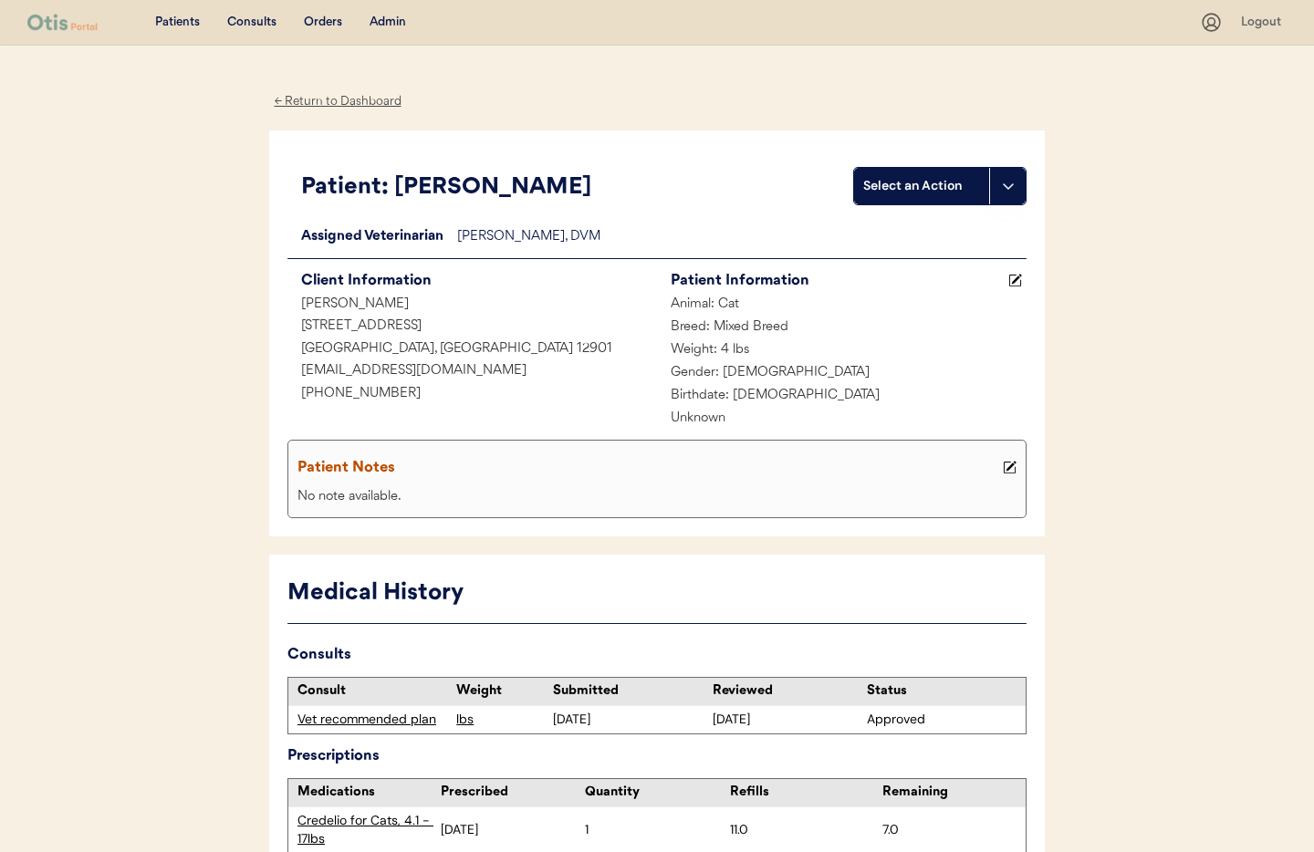
click at [360, 97] on div "← Return to Dashboard" at bounding box center [337, 101] width 137 height 21
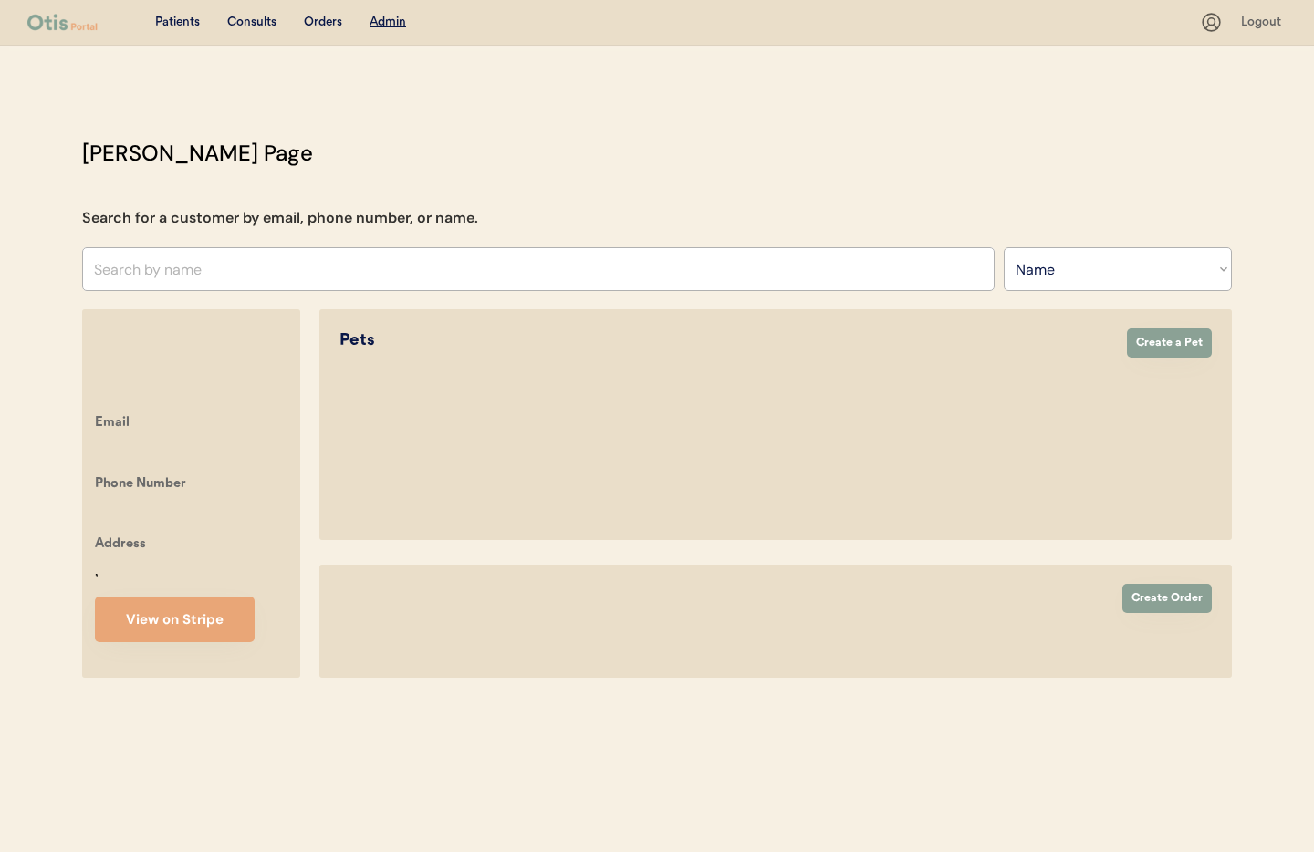
select select ""Name""
select select "true"
select select "false"
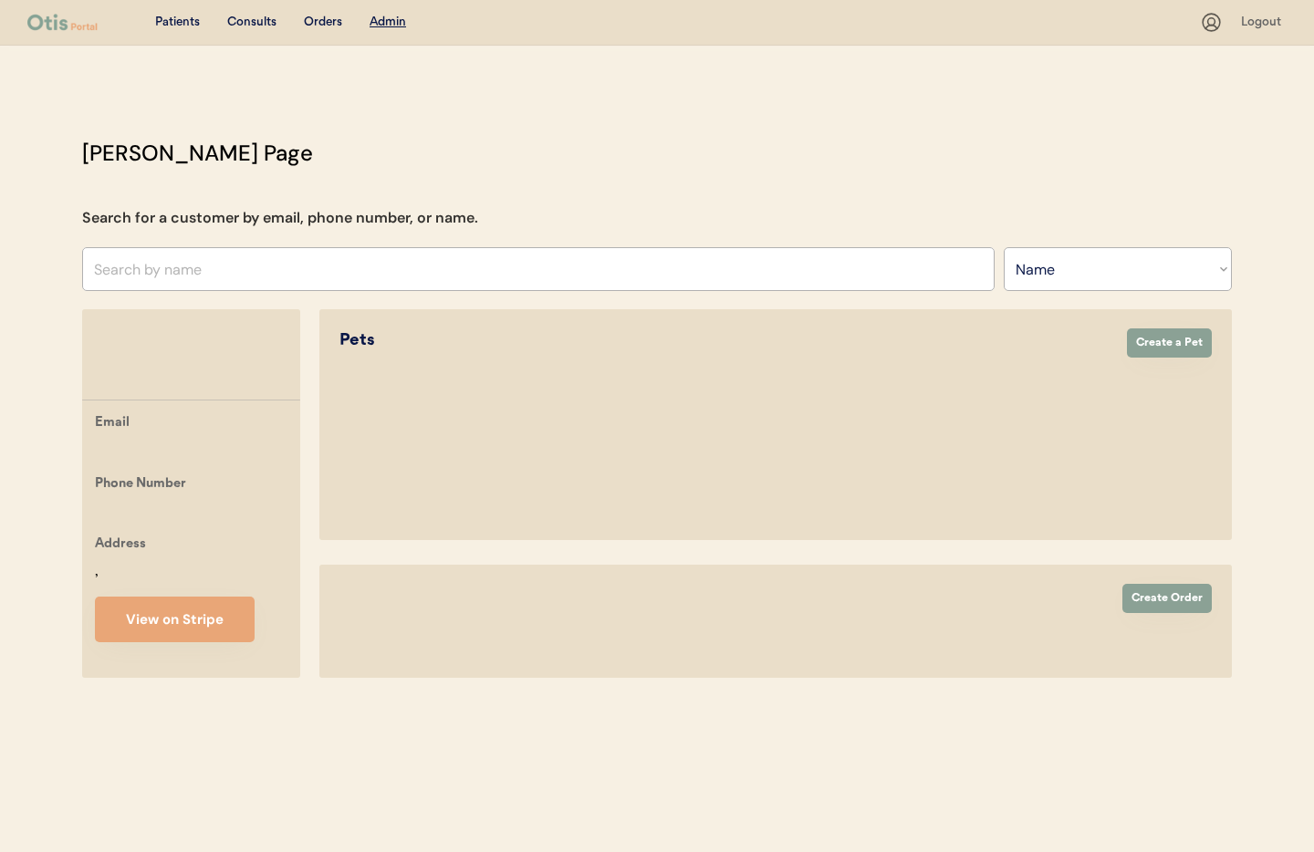
select select "false"
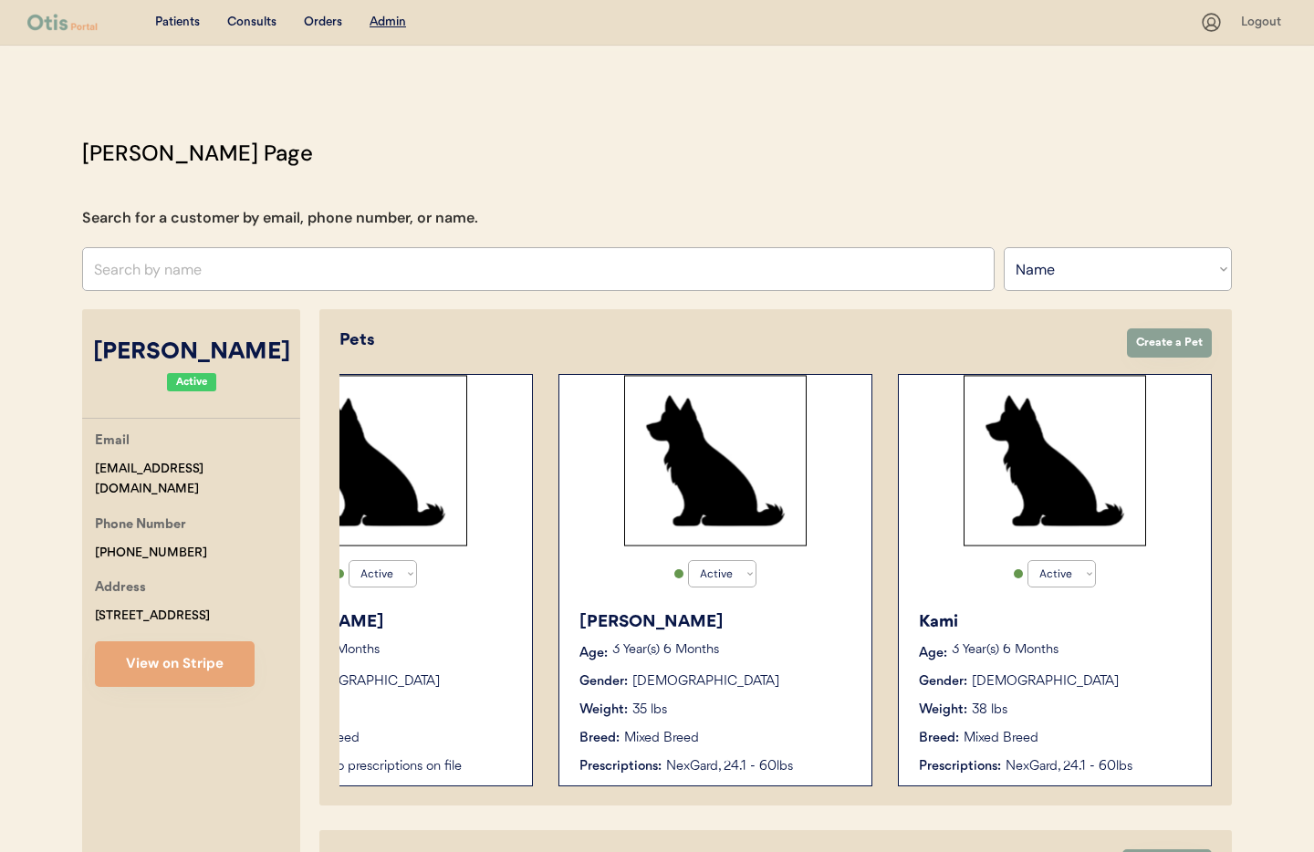
scroll to position [0, 119]
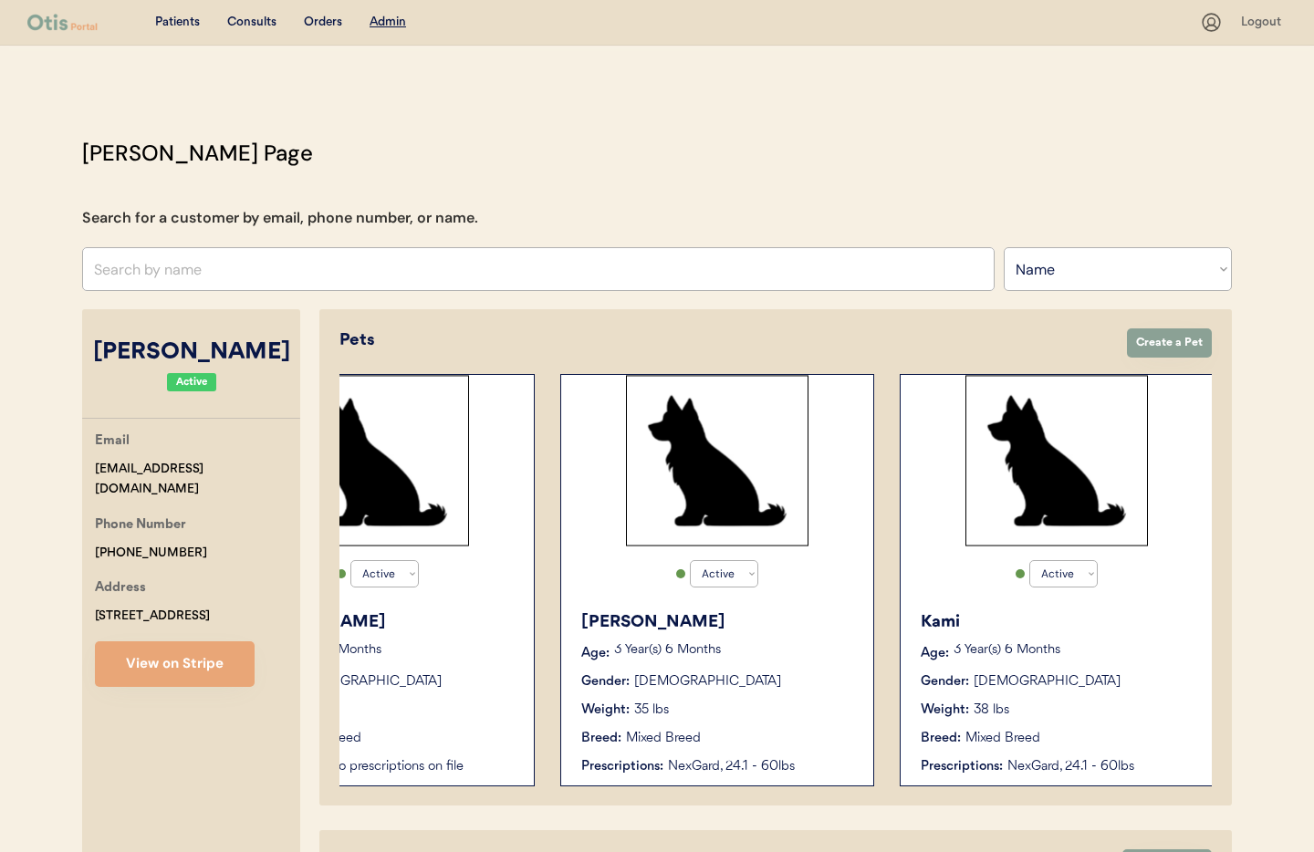
click at [1033, 617] on div "Kami" at bounding box center [1058, 623] width 274 height 25
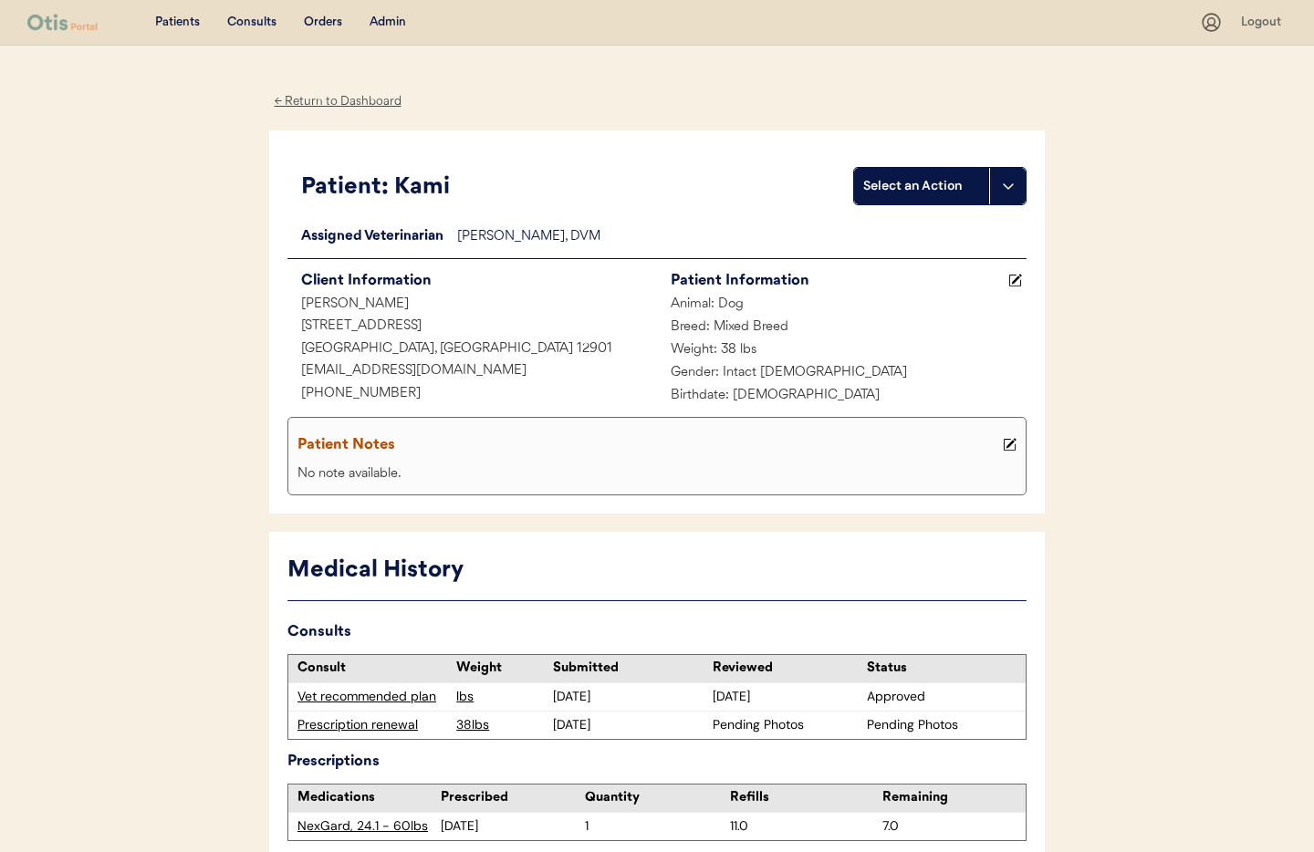
click at [299, 102] on div "← Return to Dashboard" at bounding box center [337, 101] width 137 height 21
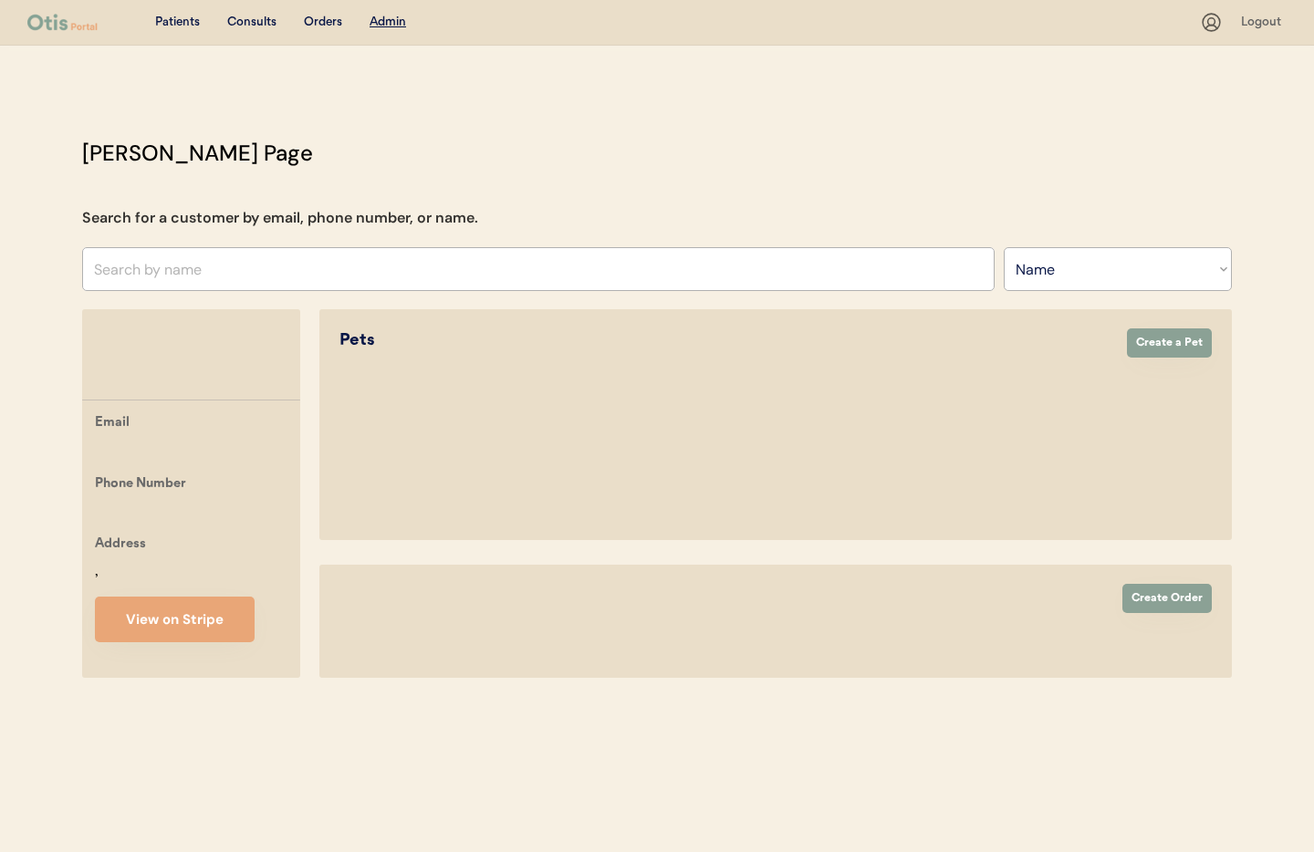
select select ""Name""
select select "true"
select select "false"
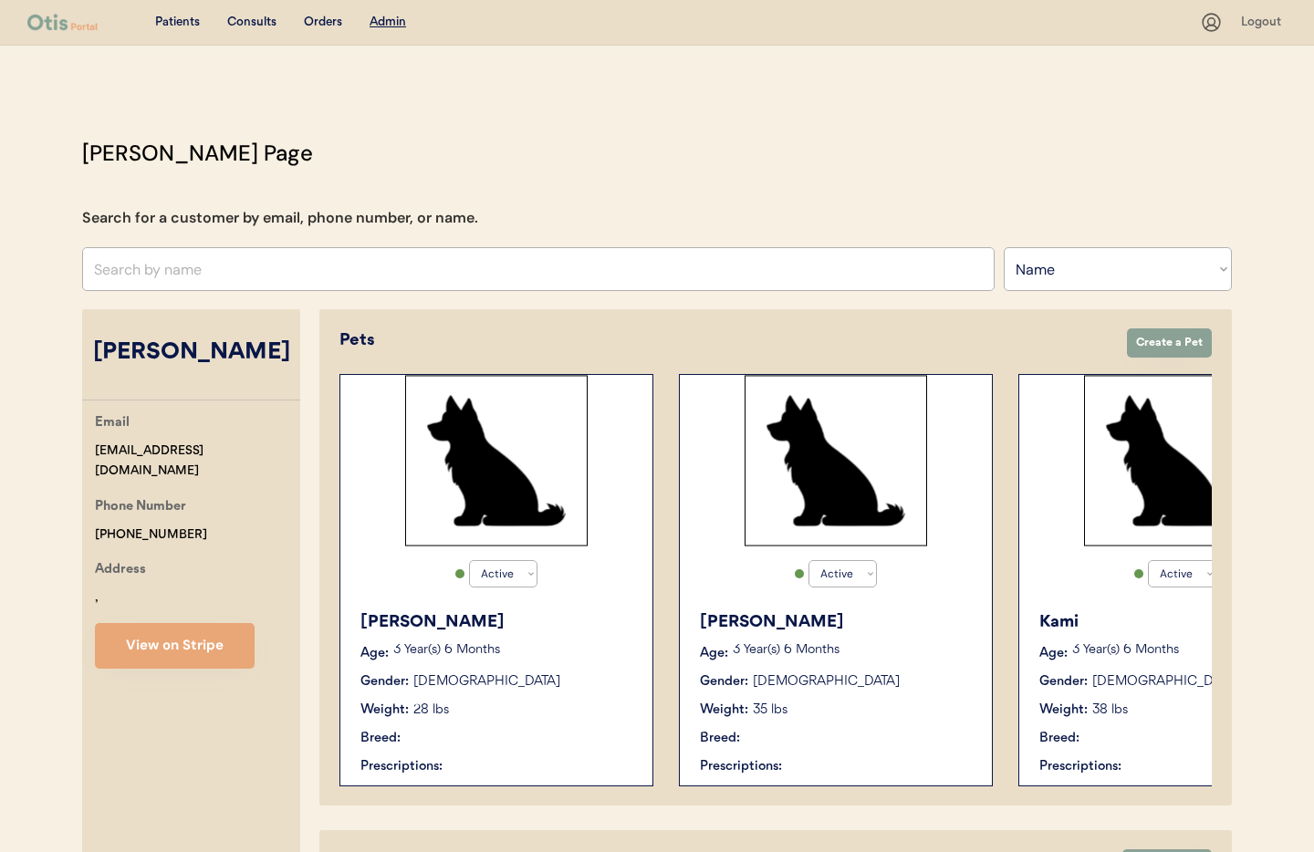
select select "true"
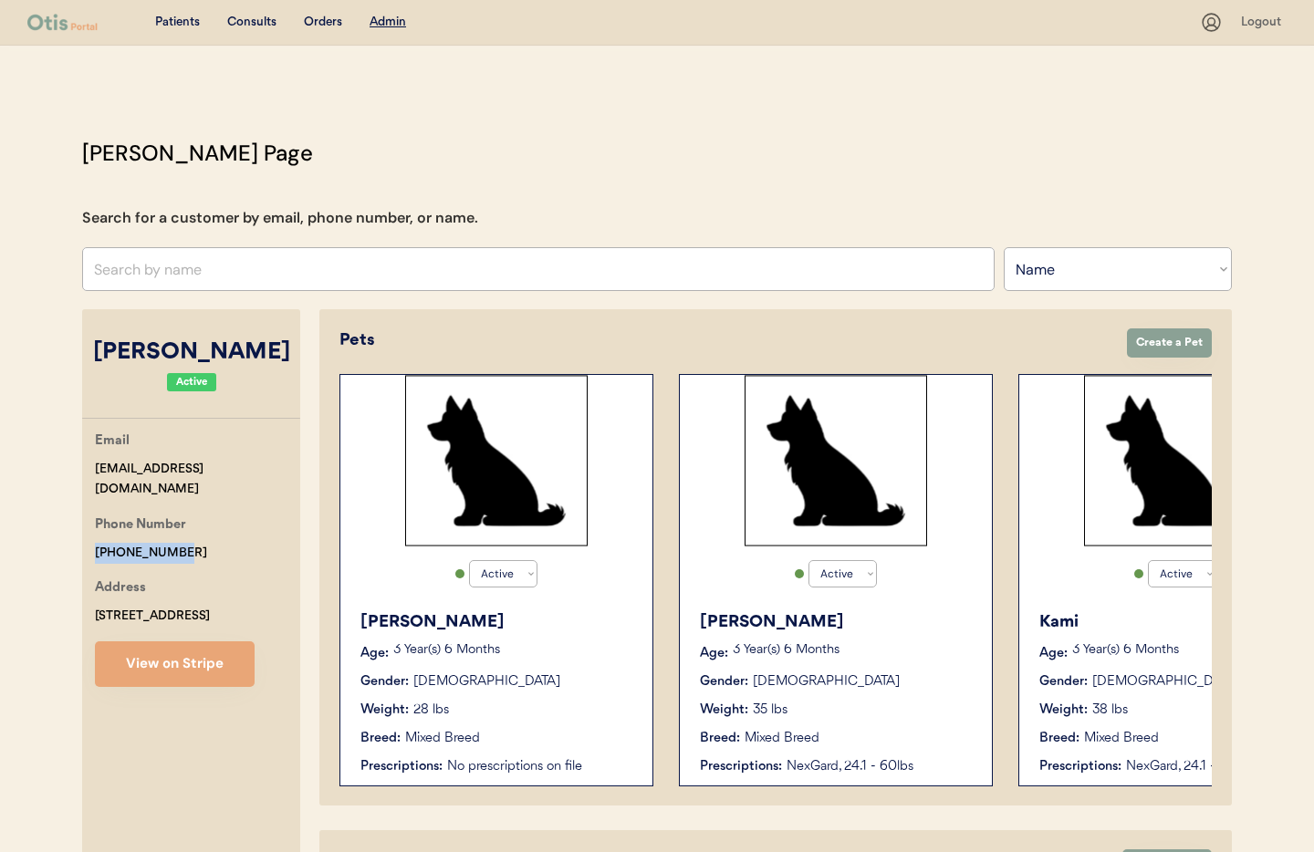
drag, startPoint x: 183, startPoint y: 530, endPoint x: 92, endPoint y: 530, distance: 90.3
click at [87, 530] on div "Email vanalphen.june682@gmail.com Phone Number +15188028455 Address 23 Tanbark …" at bounding box center [191, 559] width 218 height 256
copy div "[PHONE_NUMBER]"
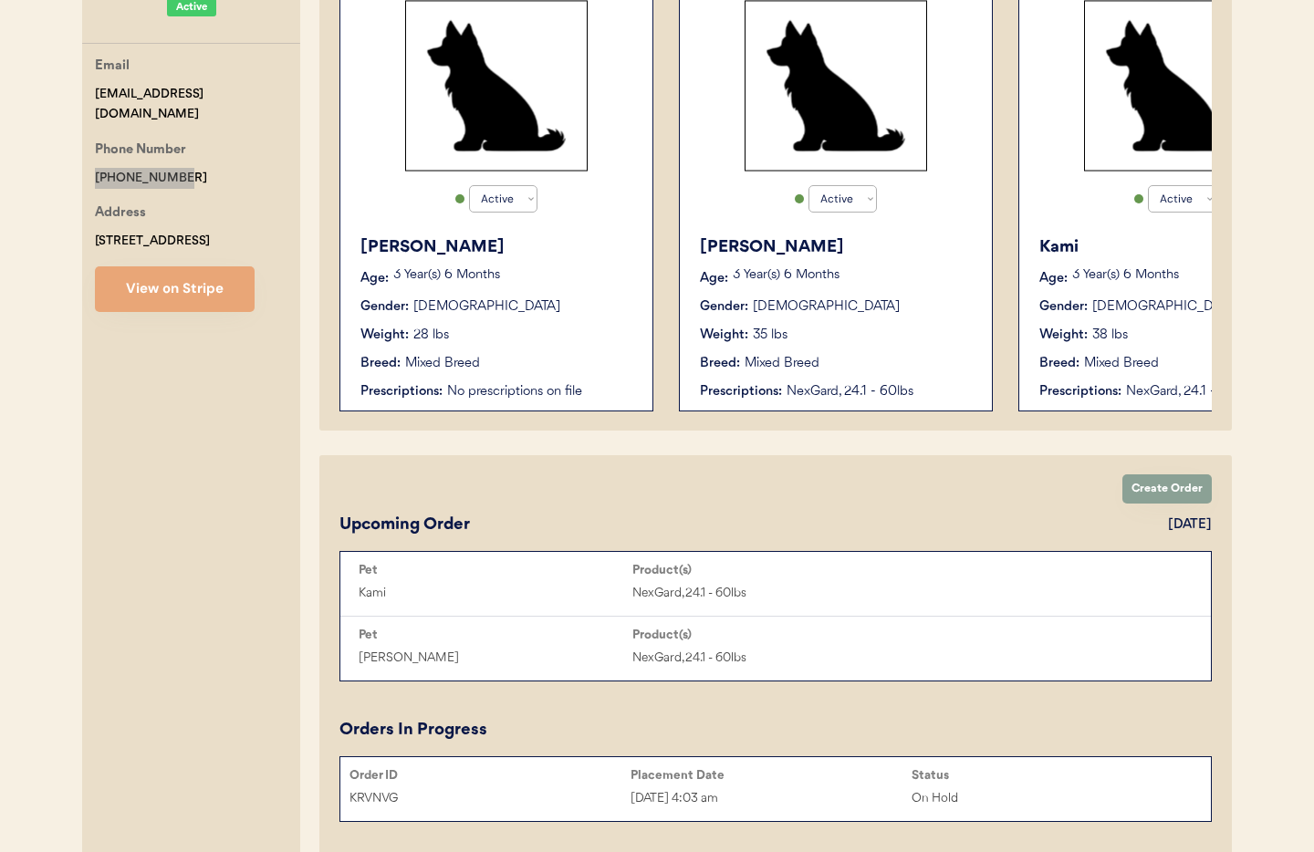
scroll to position [374, 0]
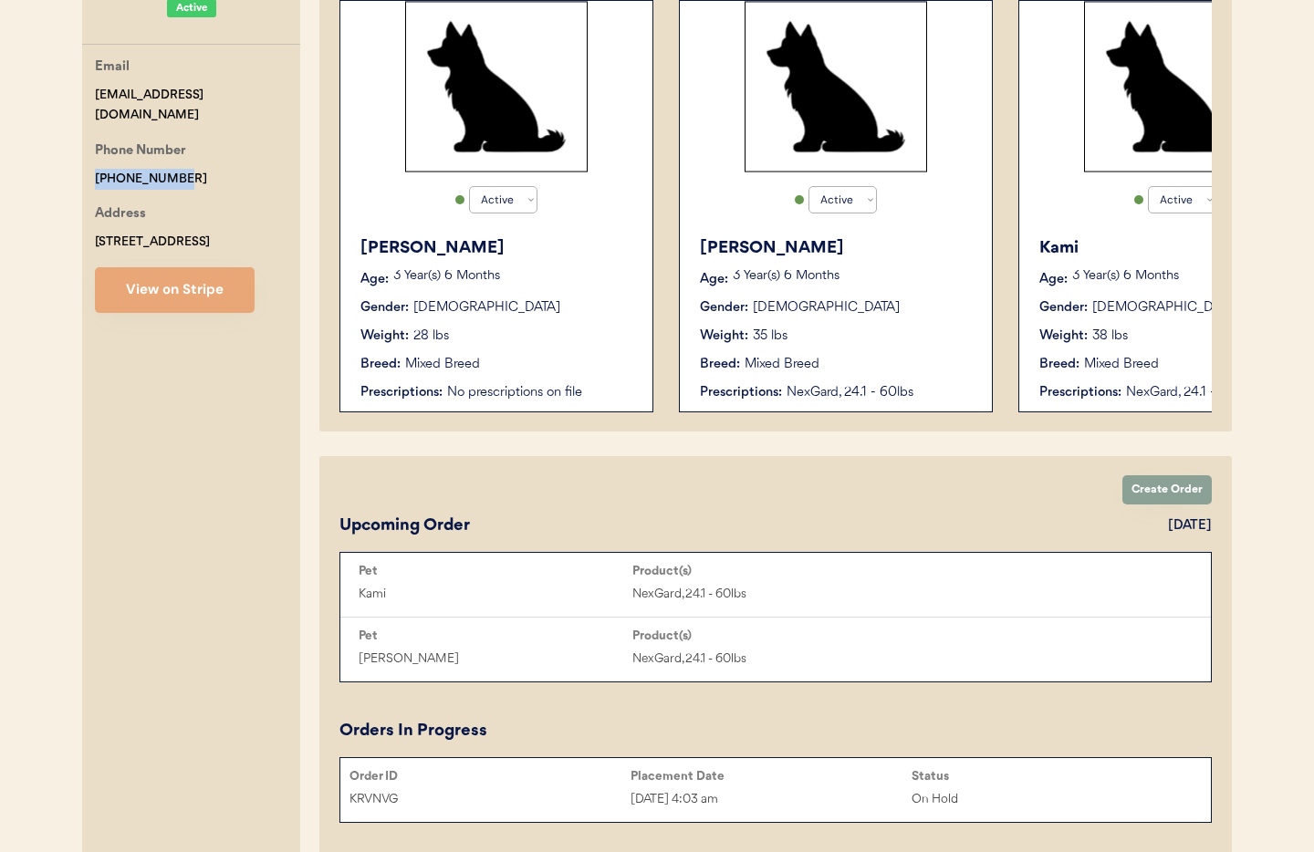
click at [771, 379] on div "Lila Age: 3 Year(s) 6 Months Gender: Female Weight: 35 lbs Breed: Mixed Breed P…" at bounding box center [836, 319] width 294 height 184
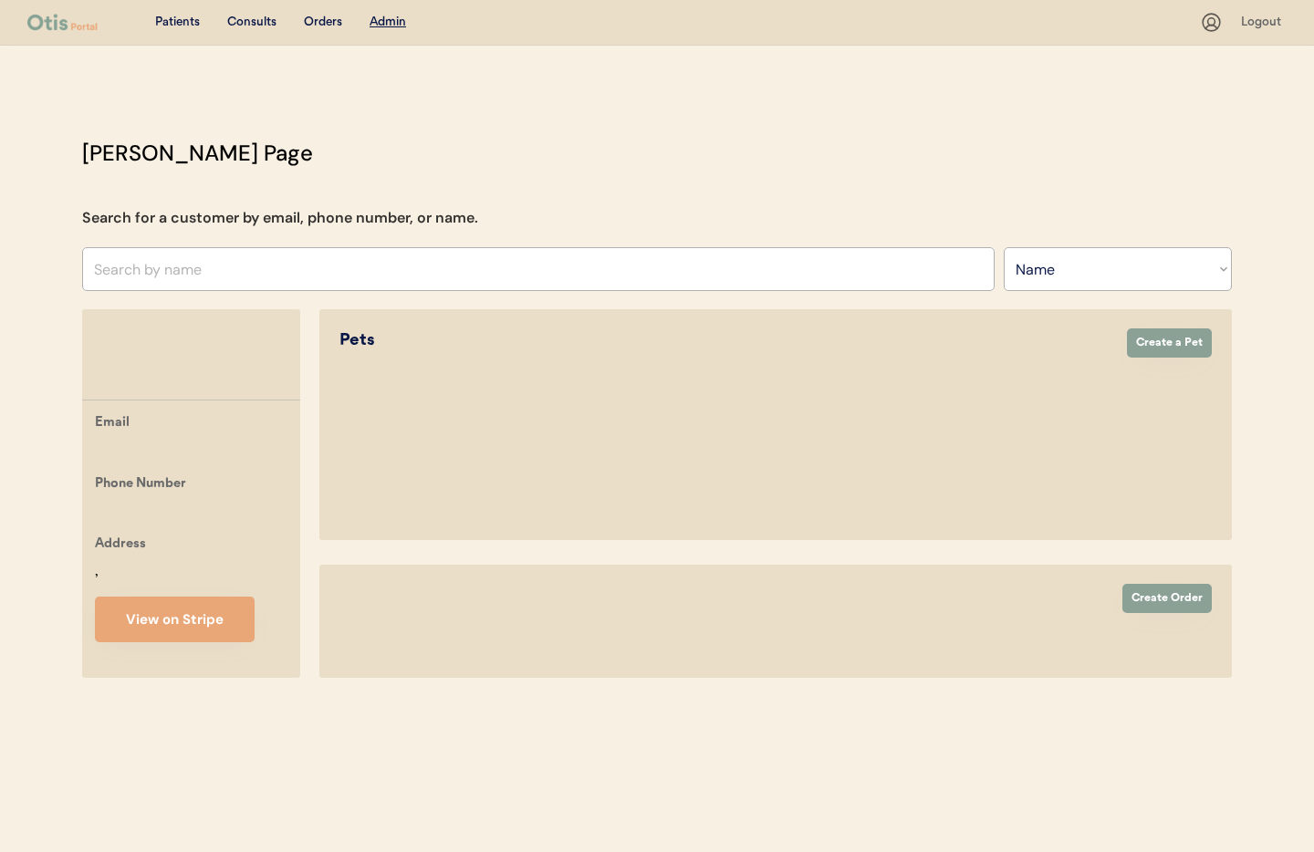
select select ""Name""
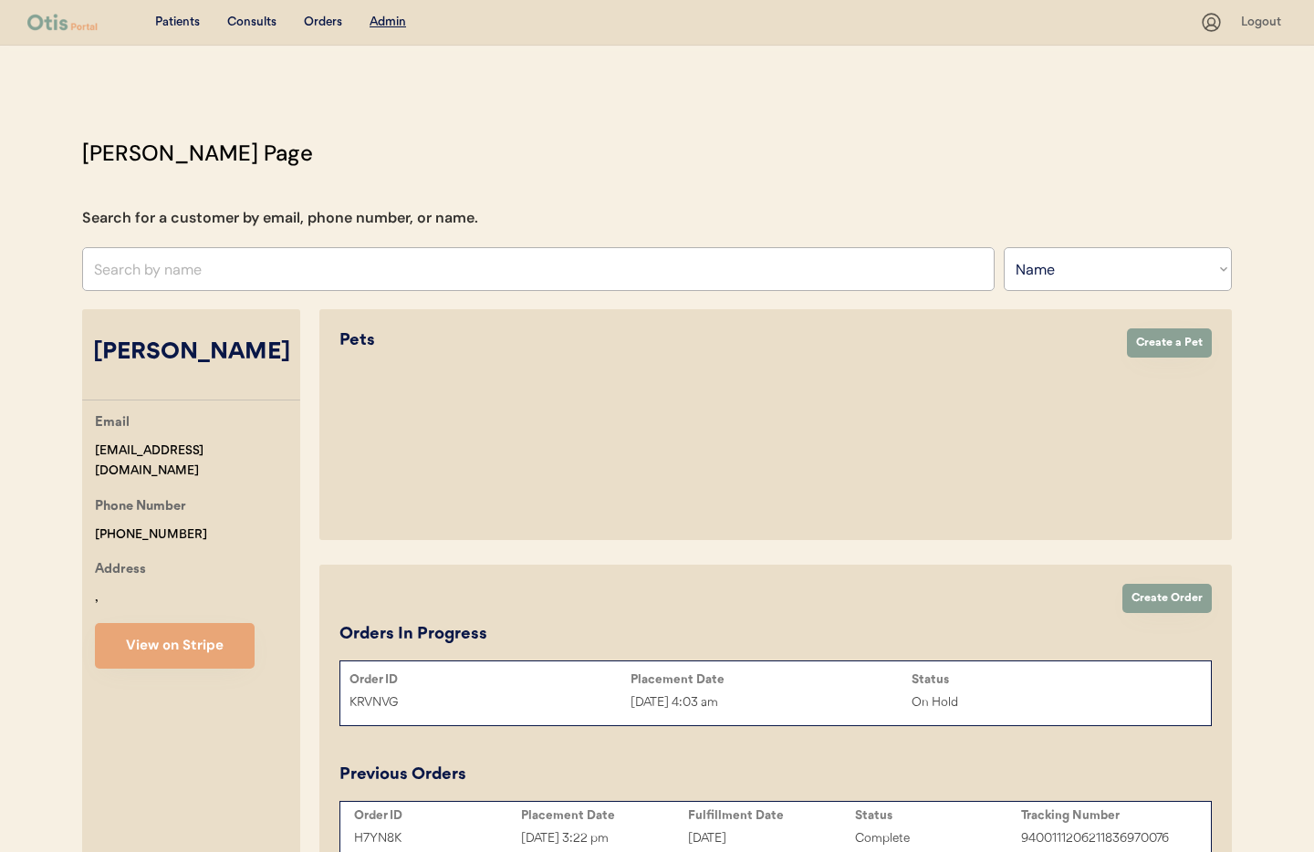
select select "true"
select select "false"
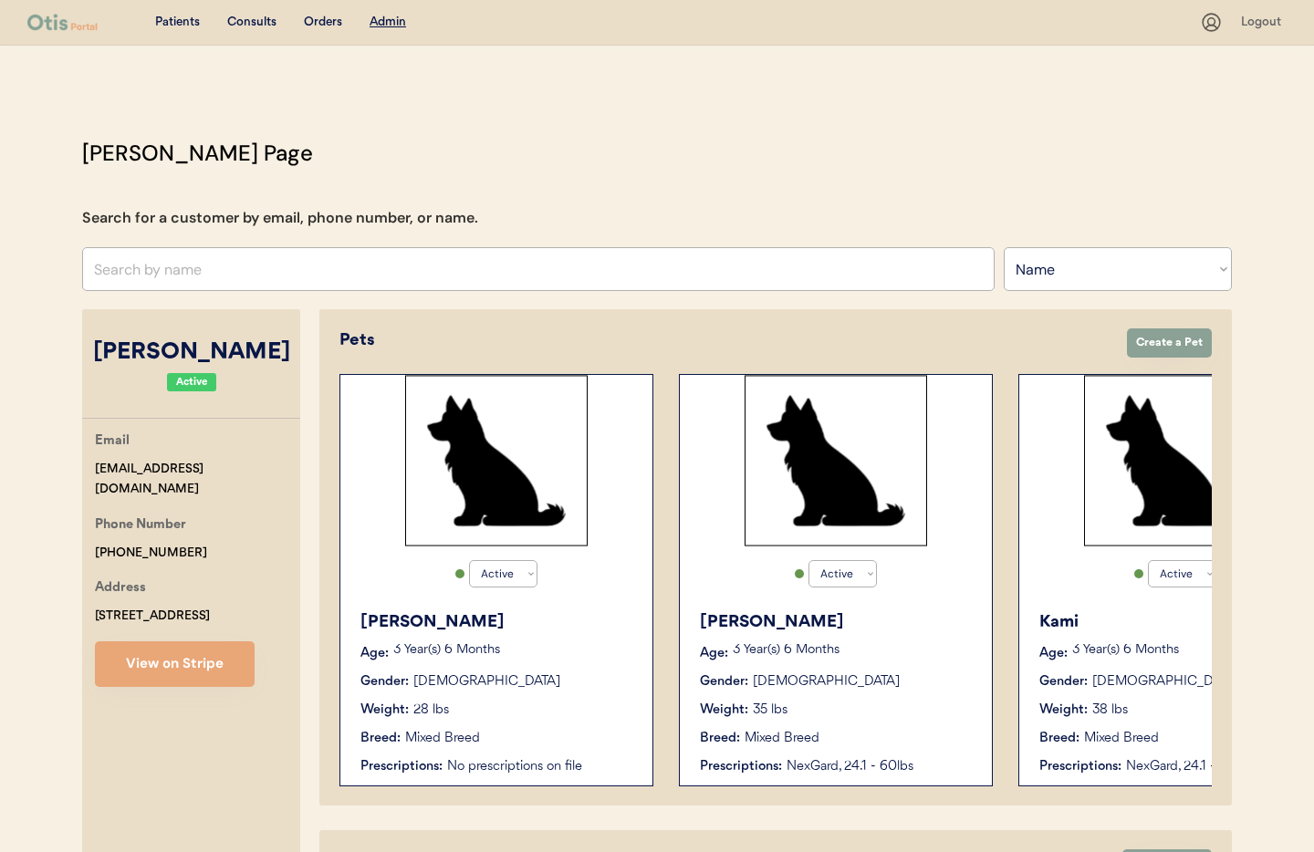
click at [1112, 565] on div "Active Active Inactive Kami Age: 3 Year(s) 6 Months Gender: Female Weight: 38 l…" at bounding box center [1175, 580] width 314 height 412
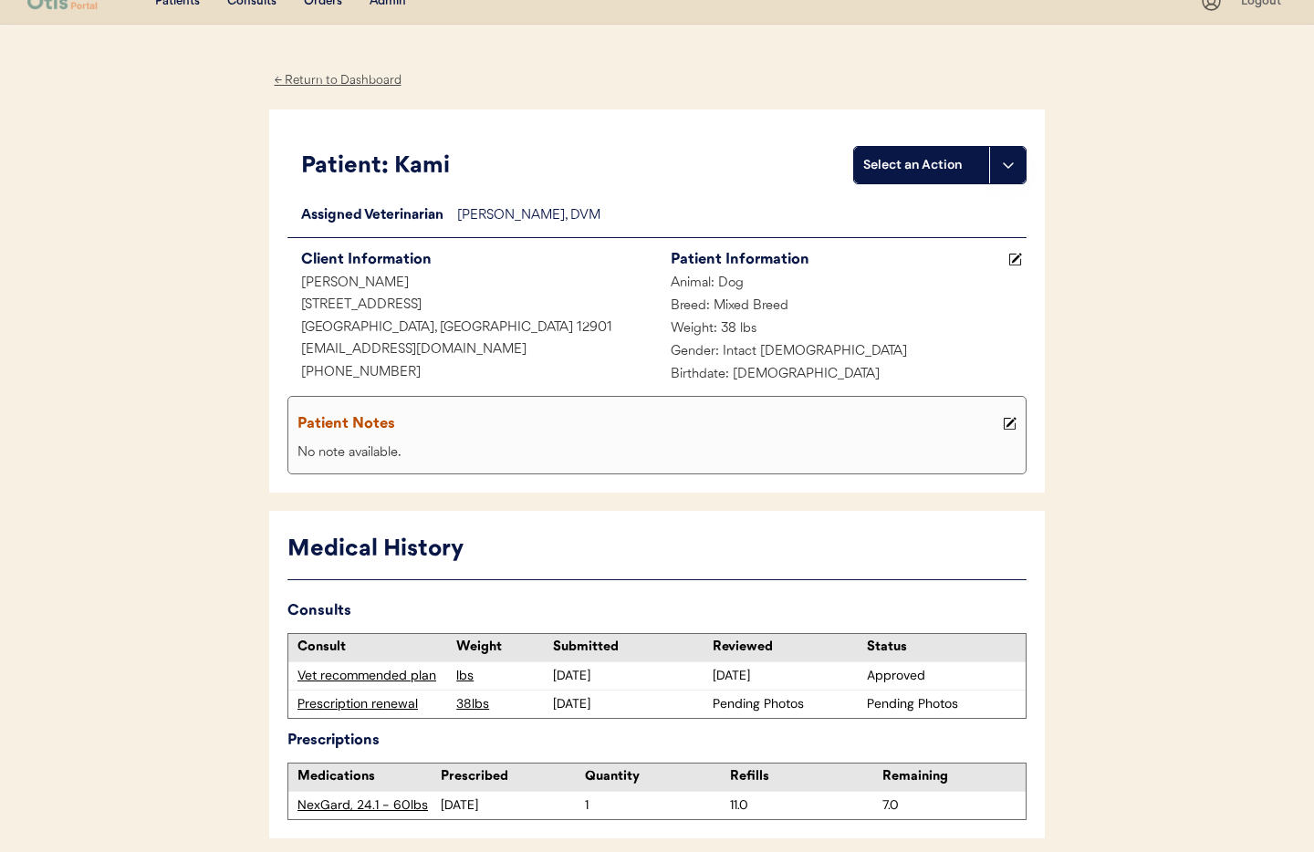
scroll to position [23, 0]
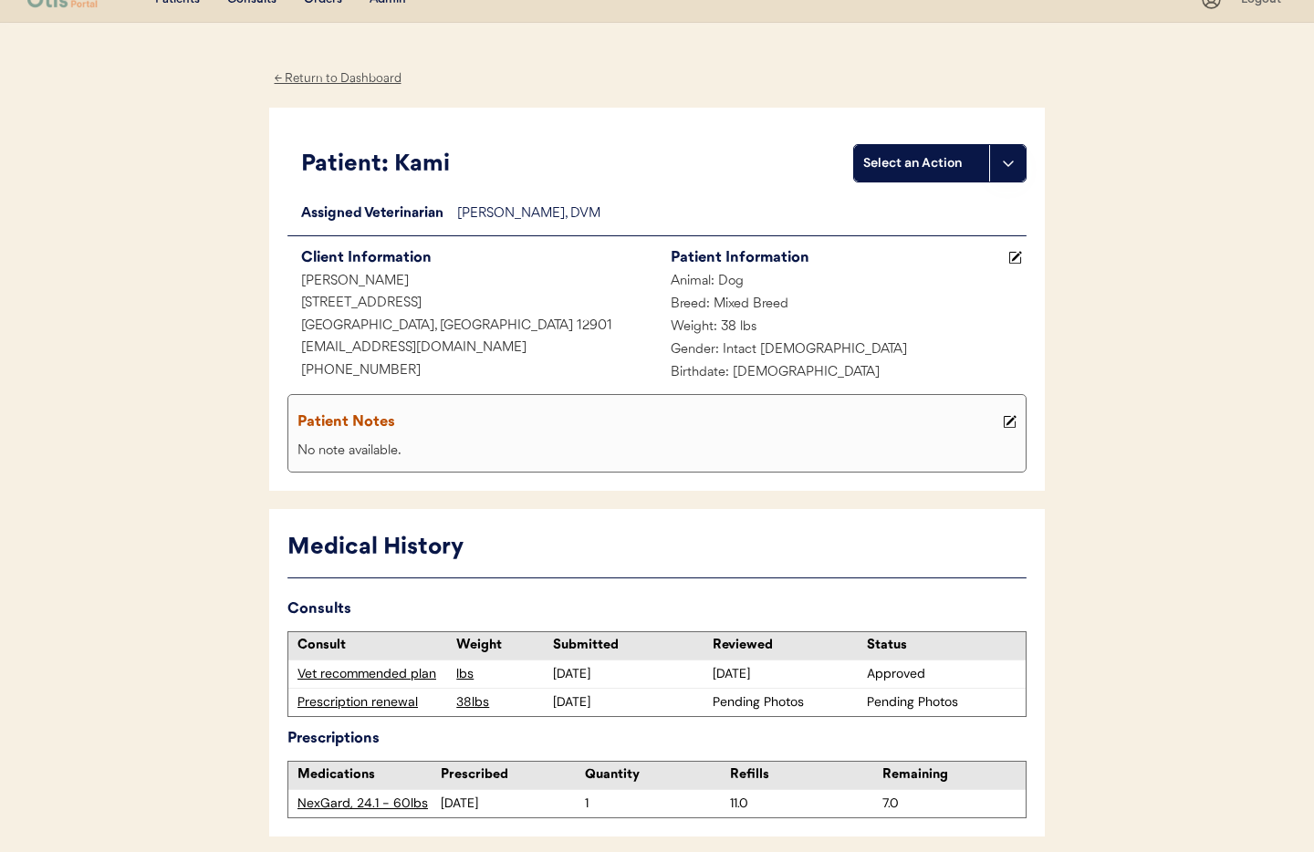
click at [335, 78] on div "← Return to Dashboard" at bounding box center [337, 78] width 137 height 21
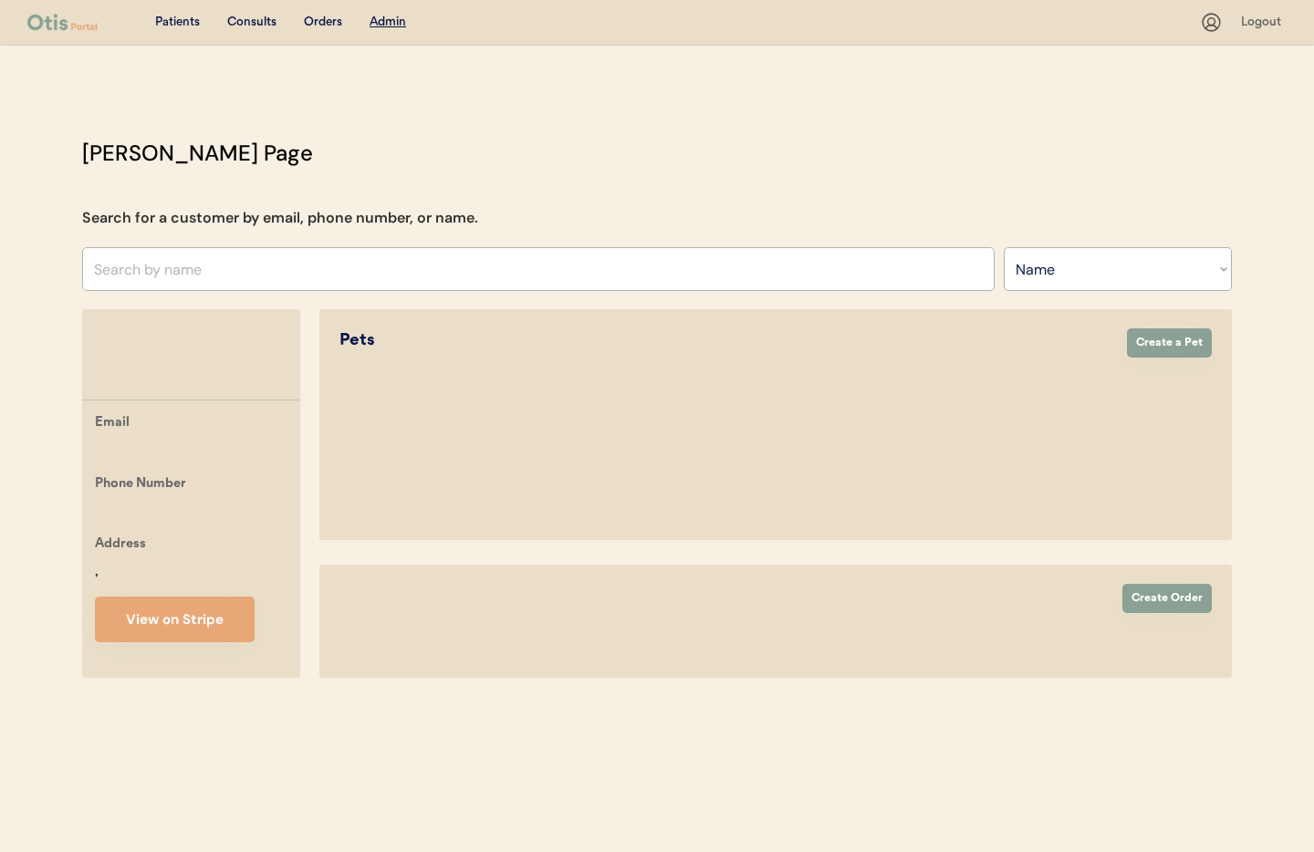
select select ""Name""
select select "true"
select select "false"
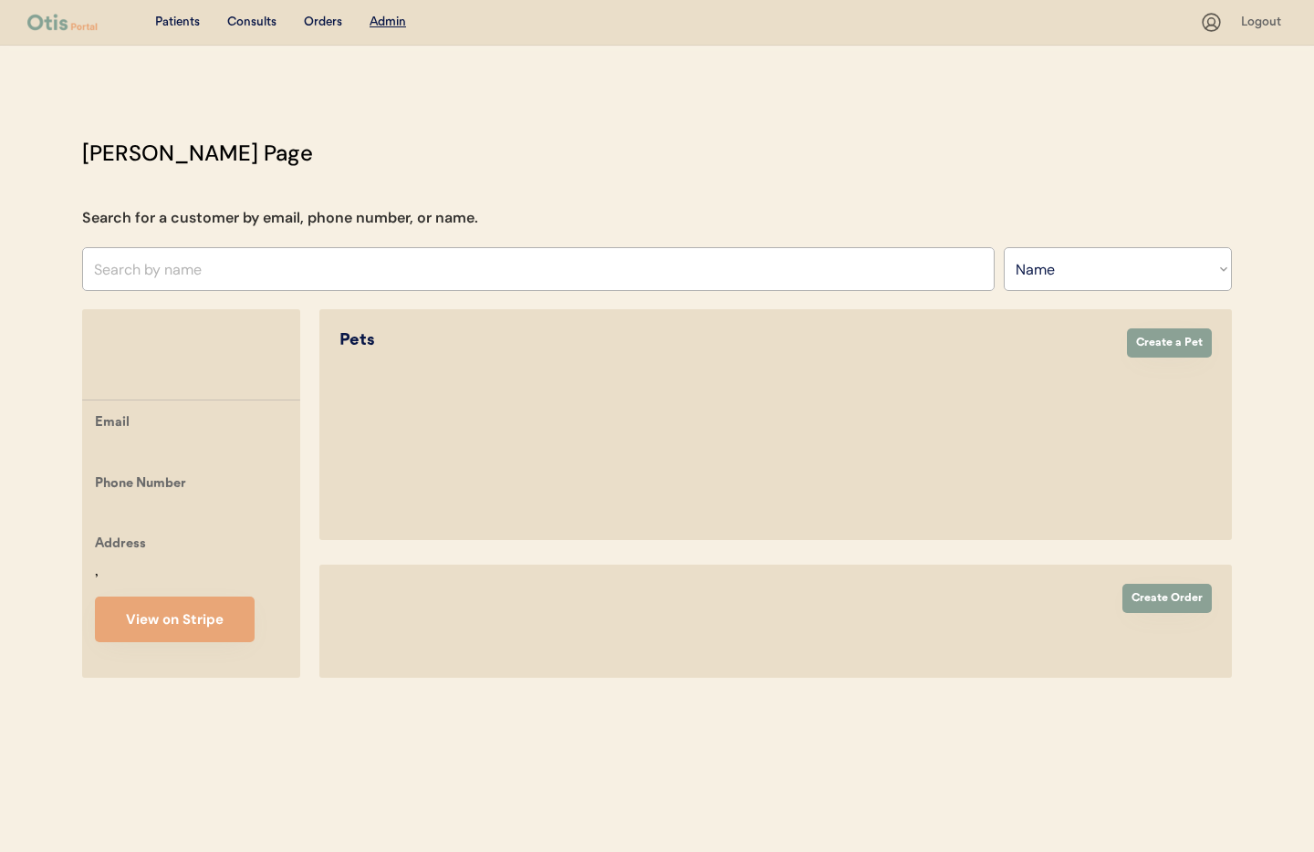
select select "false"
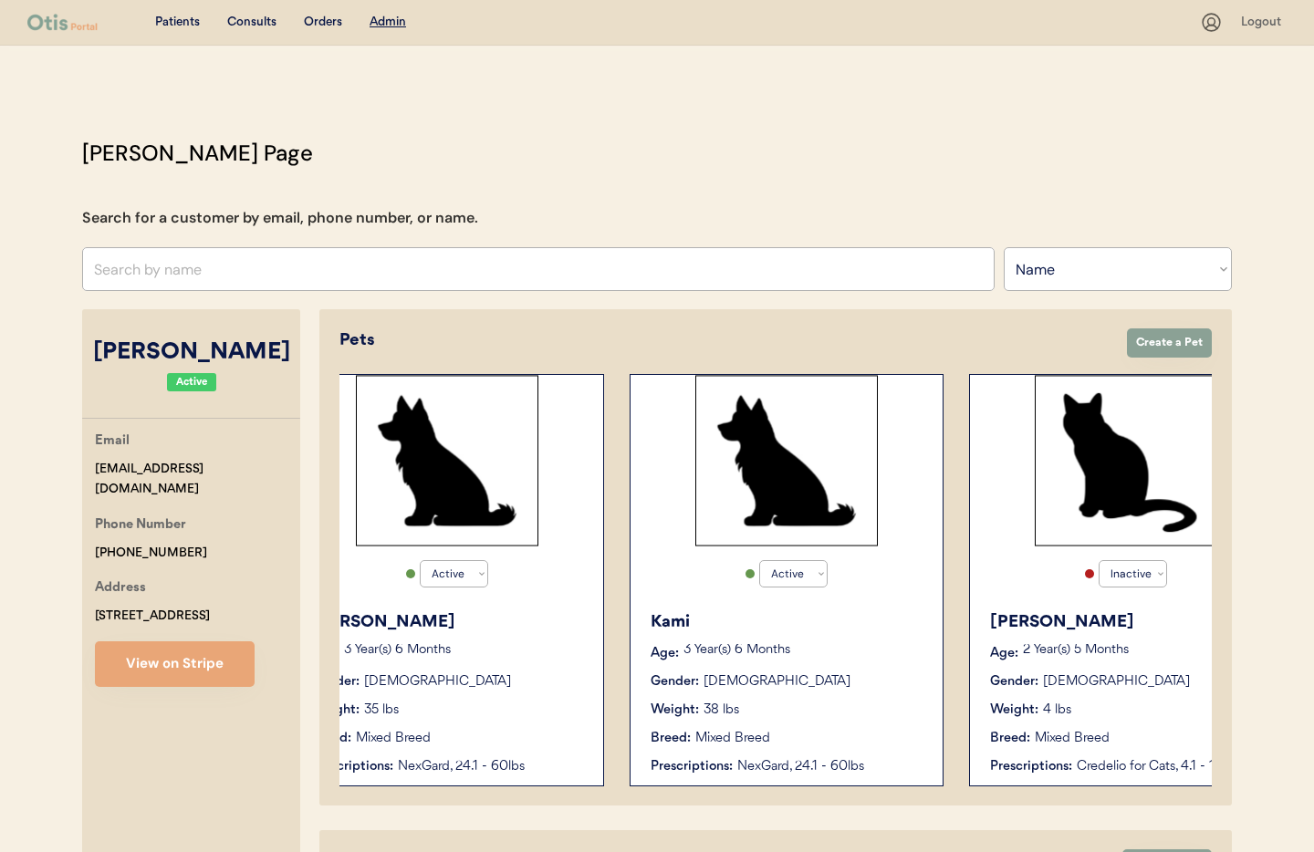
scroll to position [0, 398]
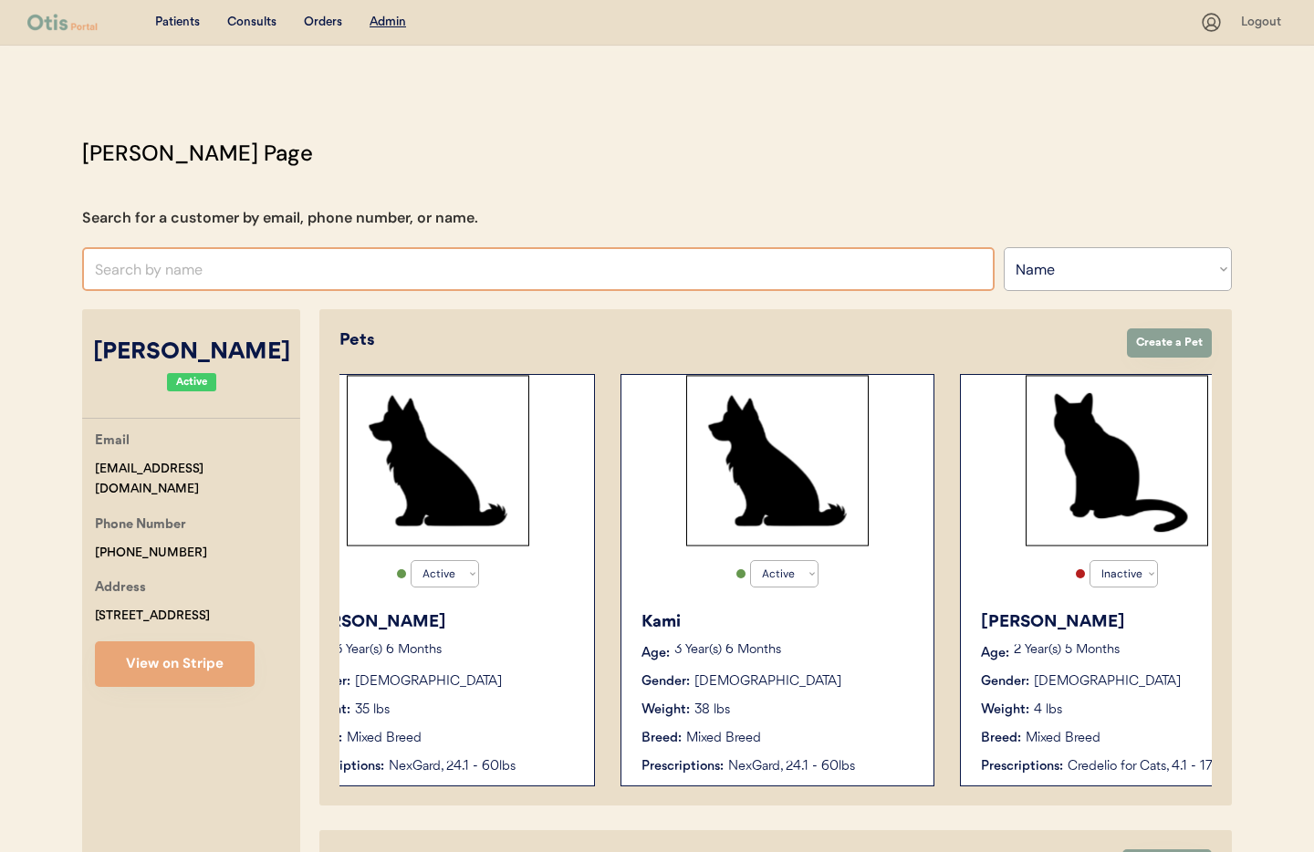
click at [202, 270] on input "text" at bounding box center [538, 269] width 913 height 44
paste input "Rachel Gibson"
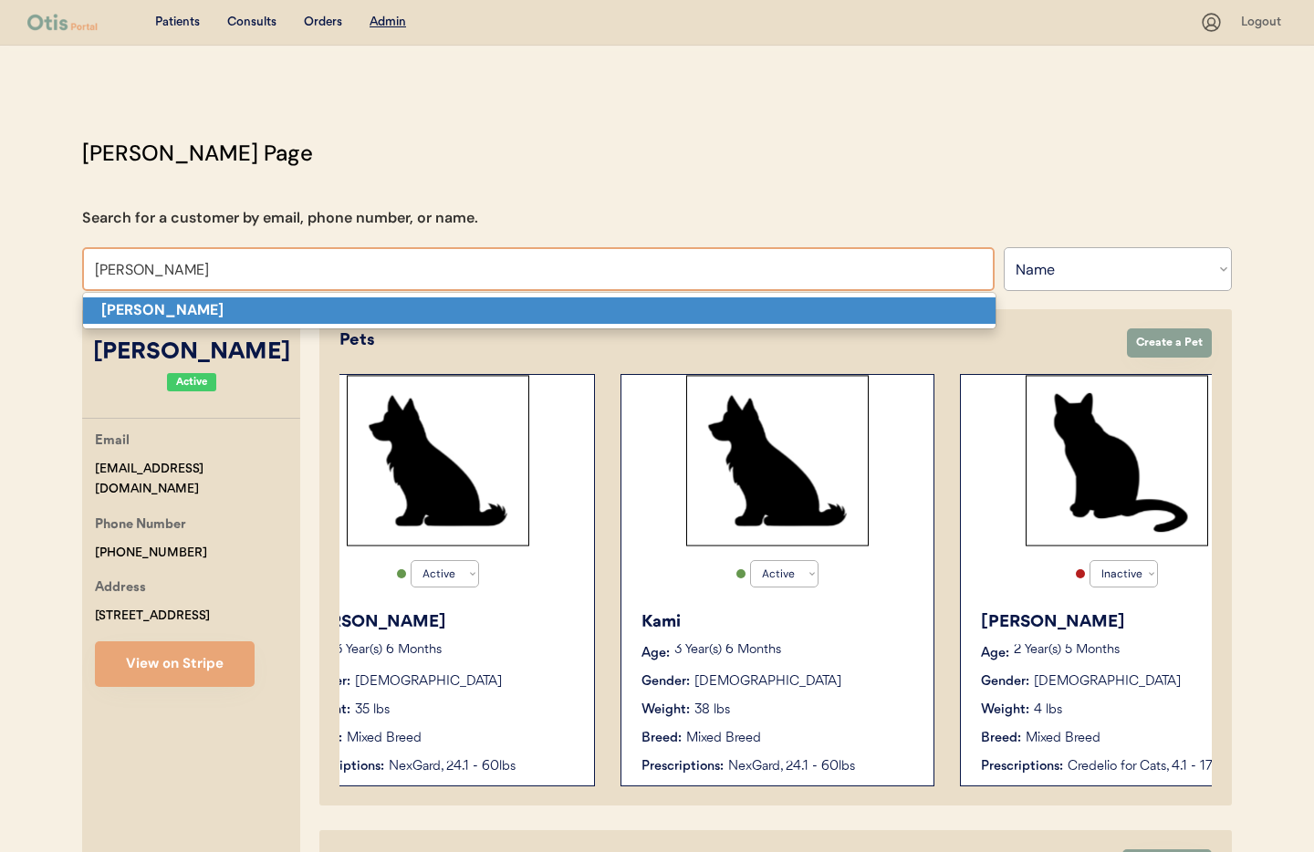
click at [167, 311] on strong "Rachel Gibson" at bounding box center [162, 309] width 122 height 19
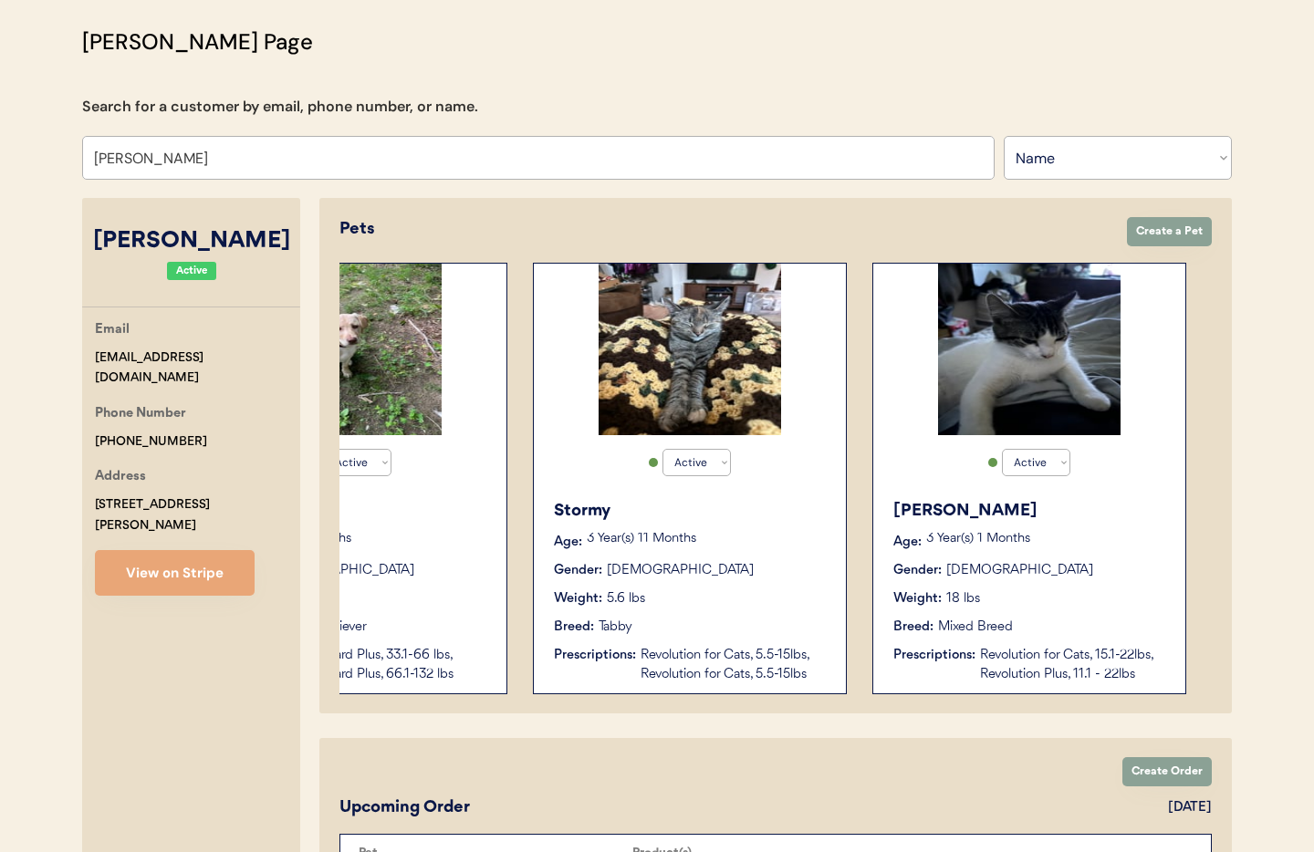
scroll to position [130, 0]
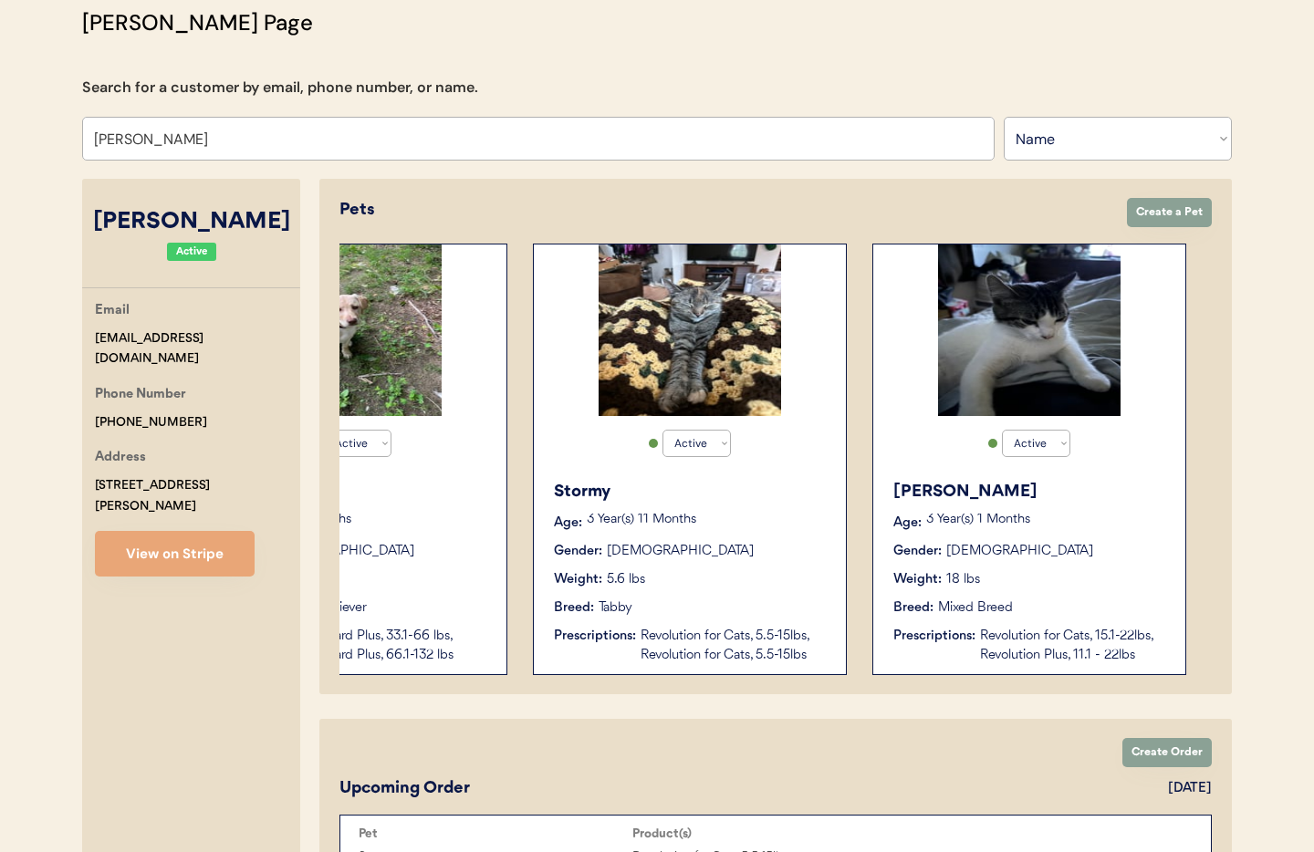
type input "Rachel Gibson"
click at [1050, 591] on div "Nora Age: 3 Year(s) 1 Months Gender: Male Weight: 18 lbs Breed: Mixed Breed Pre…" at bounding box center [1029, 573] width 294 height 204
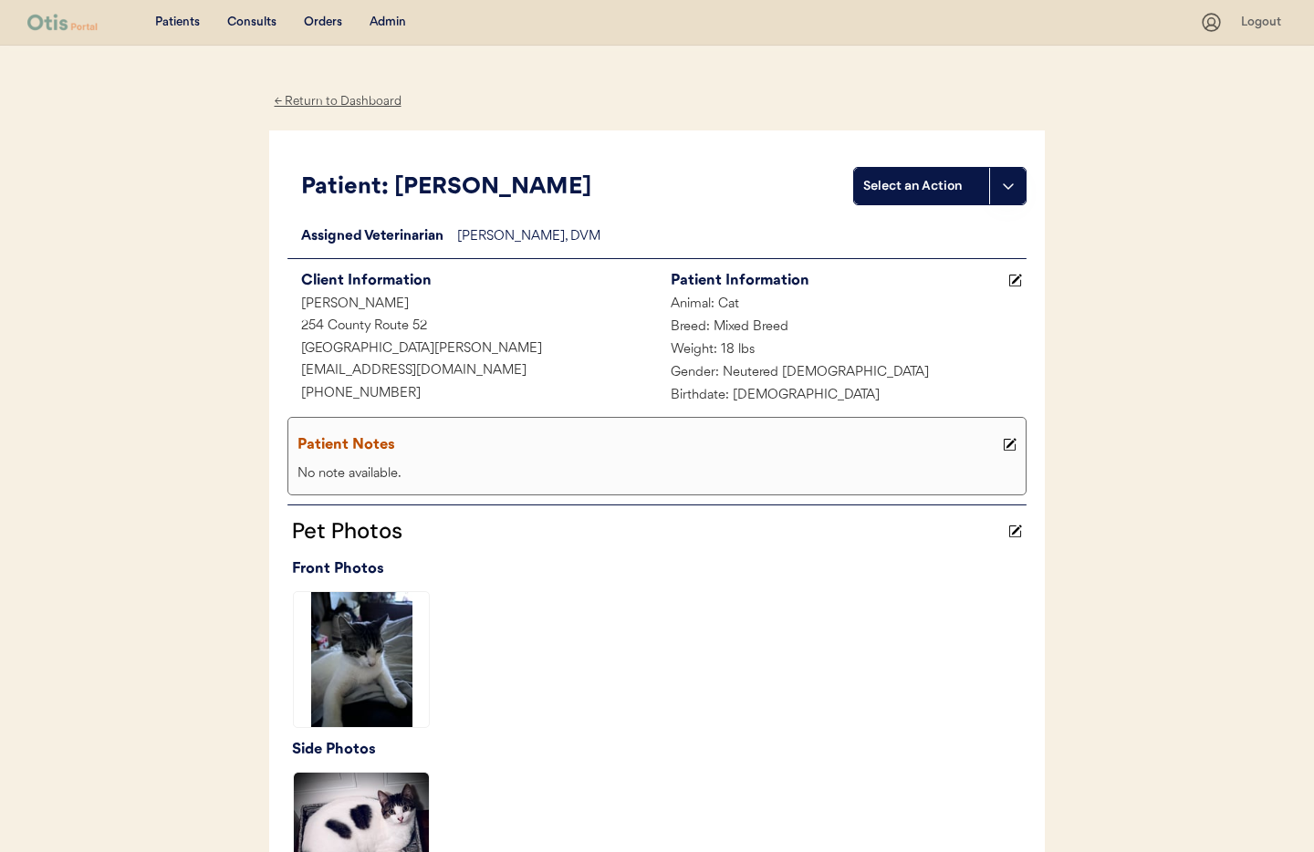
drag, startPoint x: 324, startPoint y: 99, endPoint x: 541, endPoint y: 211, distance: 244.5
click at [325, 99] on div "← Return to Dashboard" at bounding box center [337, 101] width 137 height 21
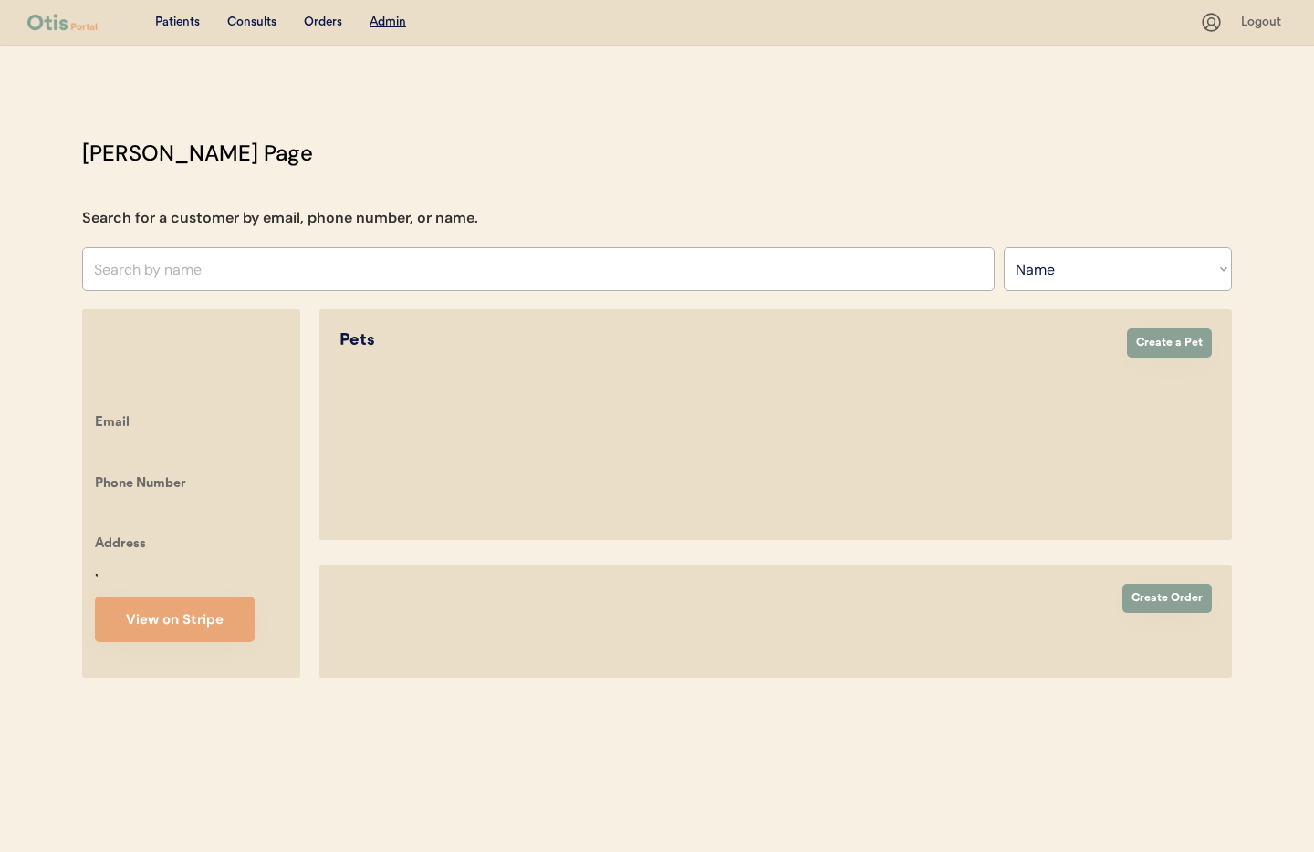
select select ""Name""
select select "true"
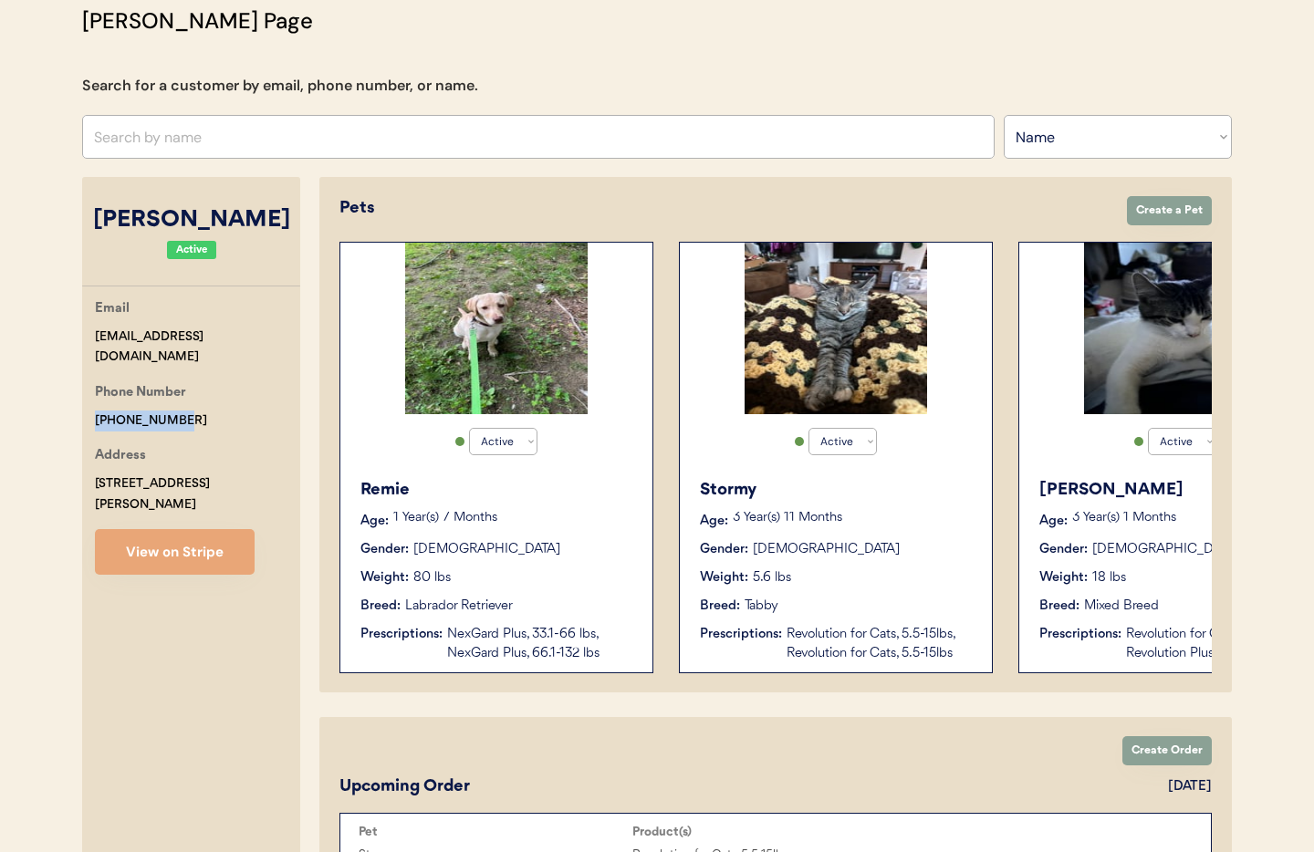
drag, startPoint x: 182, startPoint y: 398, endPoint x: 92, endPoint y: 397, distance: 89.4
copy div "[PHONE_NUMBER]"
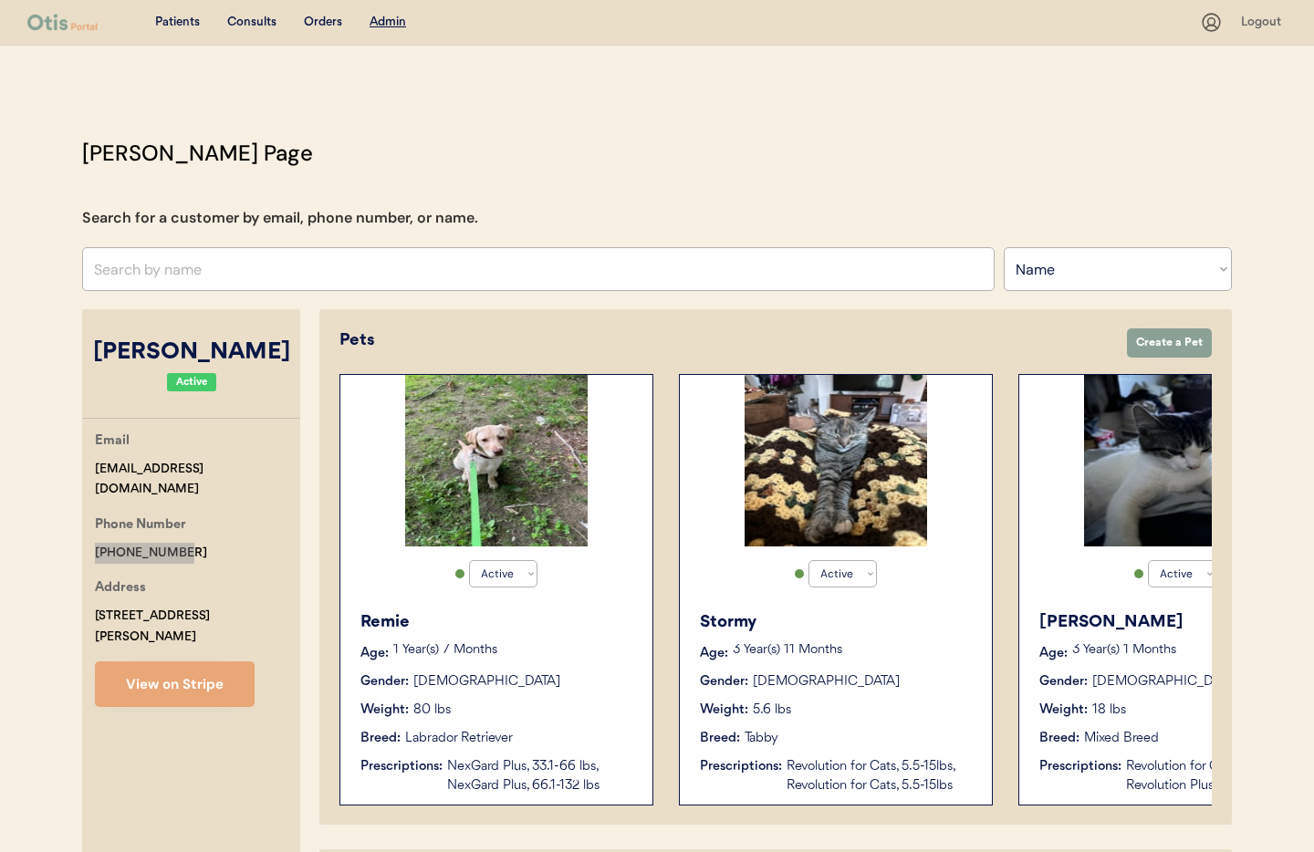
scroll to position [0, 146]
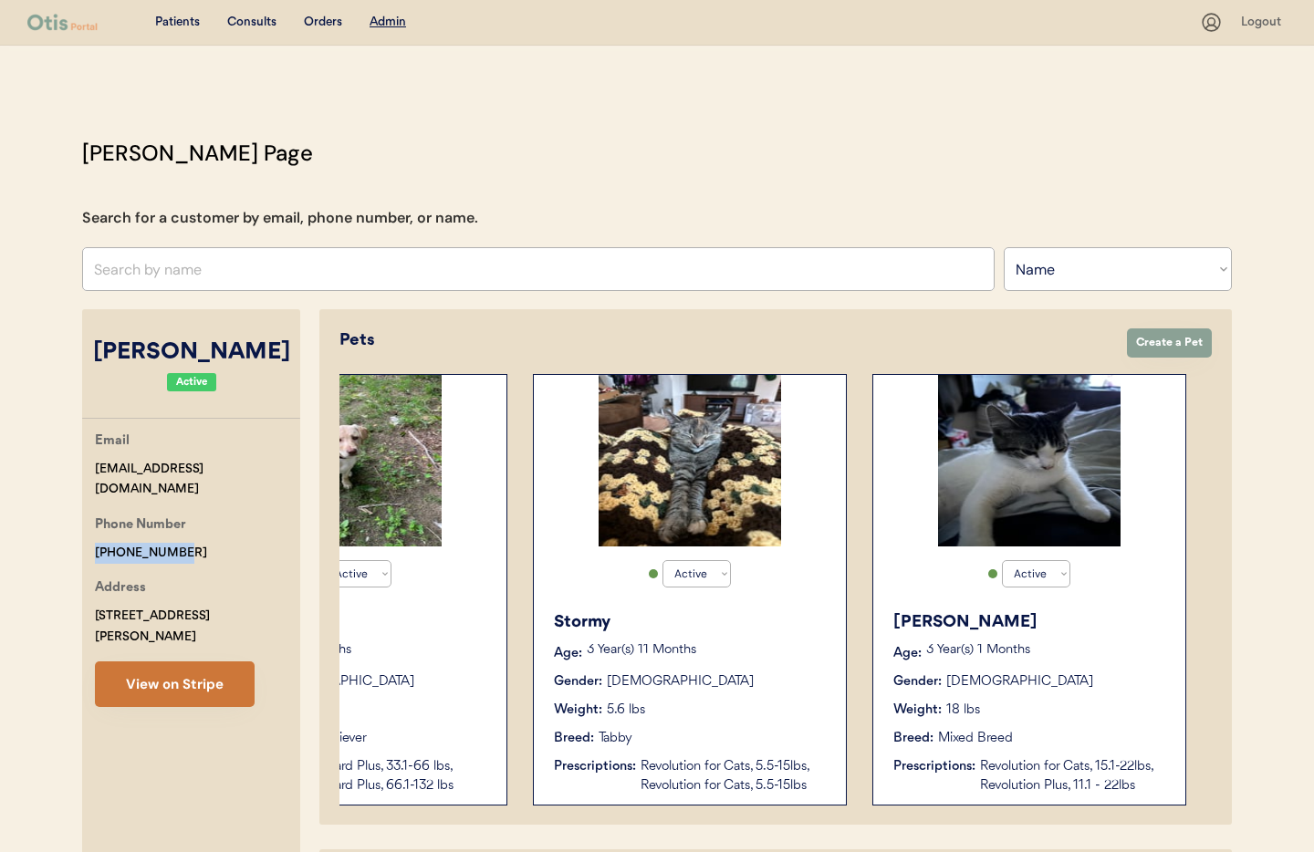
click at [169, 663] on button "View on Stripe" at bounding box center [175, 685] width 160 height 46
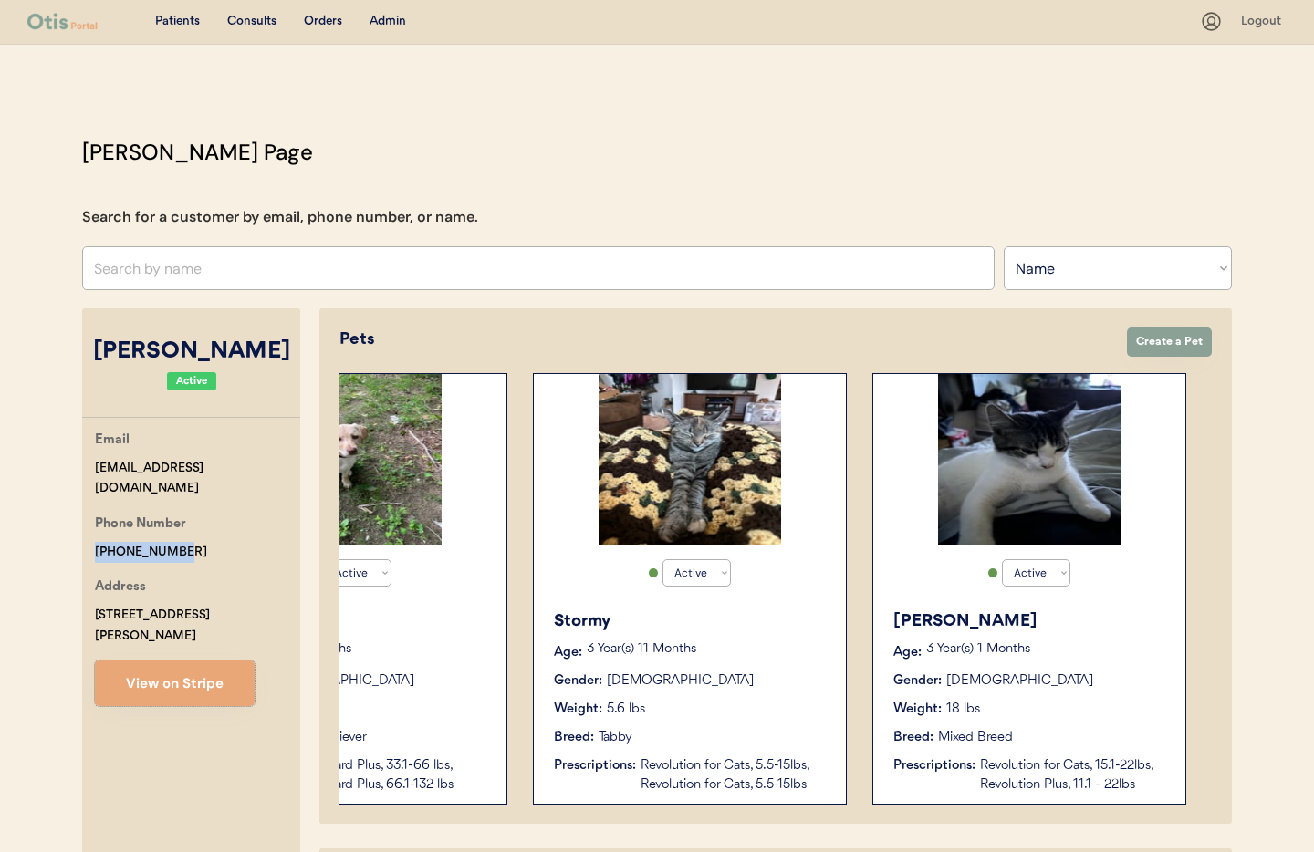
scroll to position [5, 0]
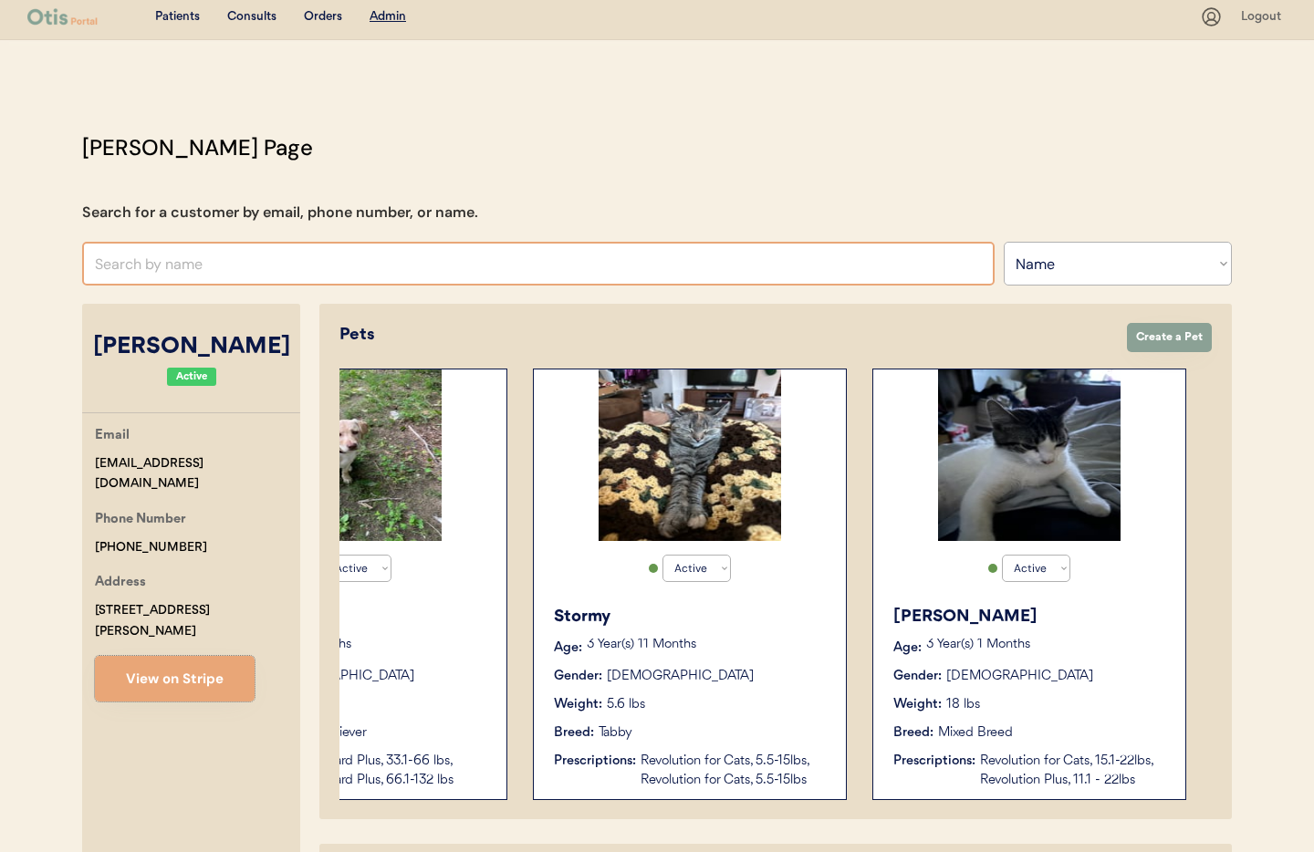
click at [199, 261] on input "text" at bounding box center [538, 264] width 913 height 44
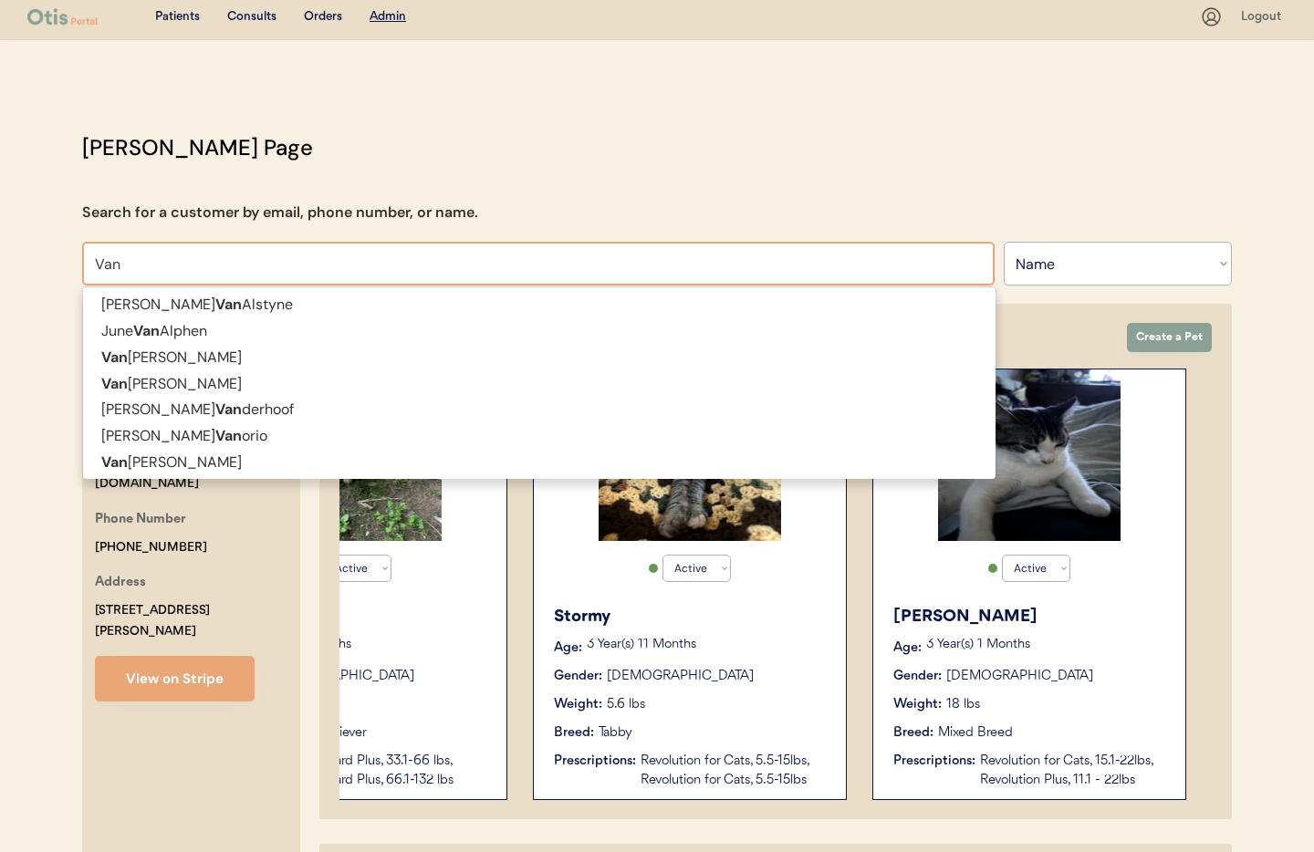
scroll to position [5, 0]
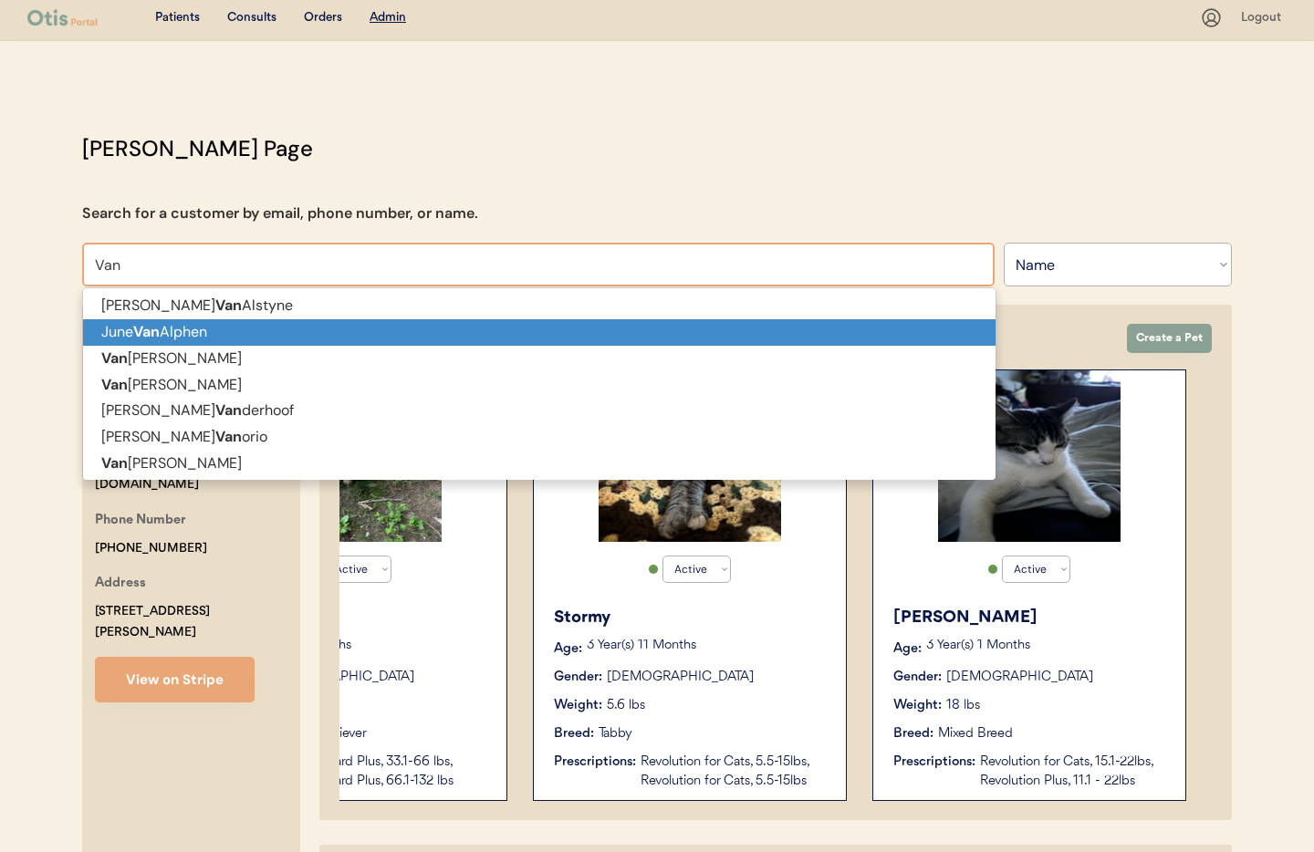
click at [156, 332] on strong "Van" at bounding box center [146, 331] width 26 height 19
type input "June VanAlphen"
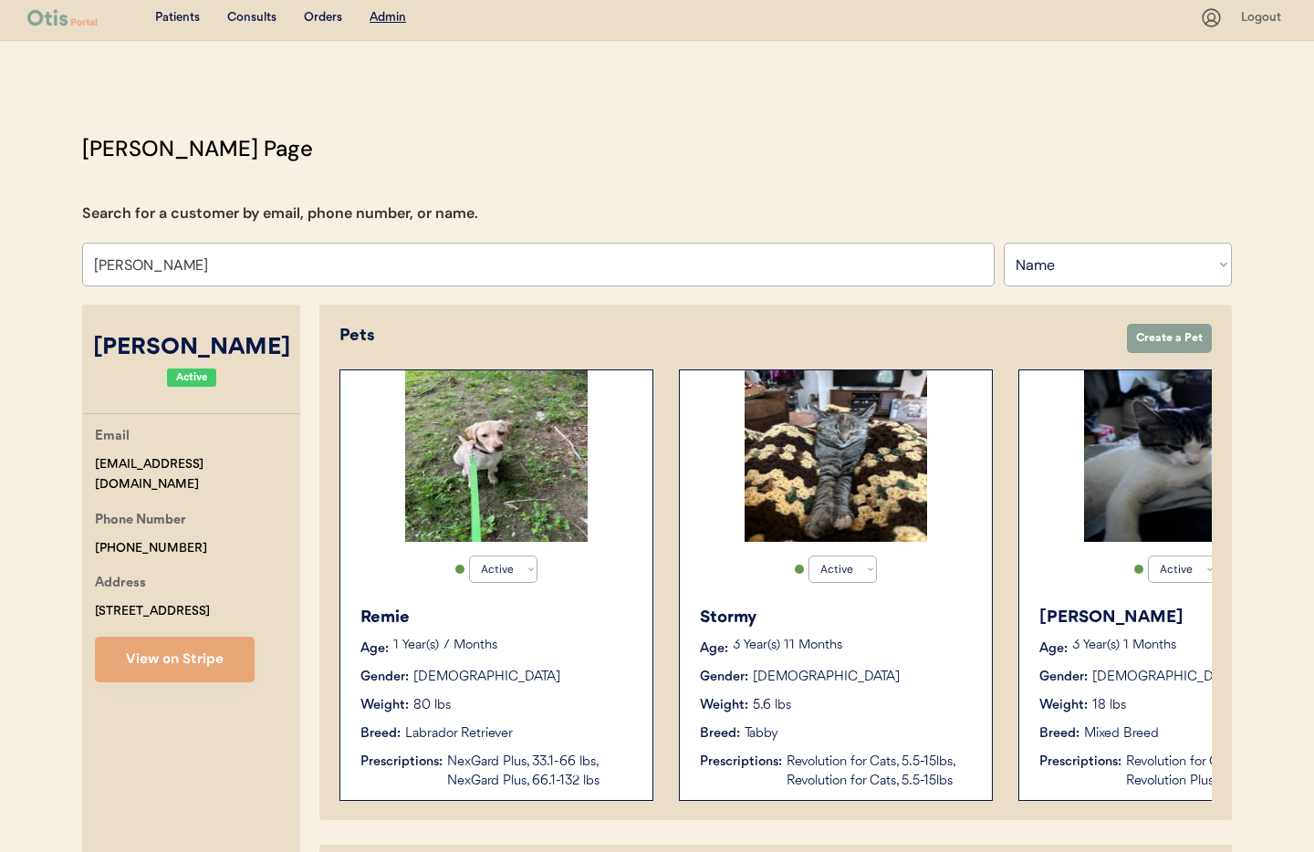
select select "false"
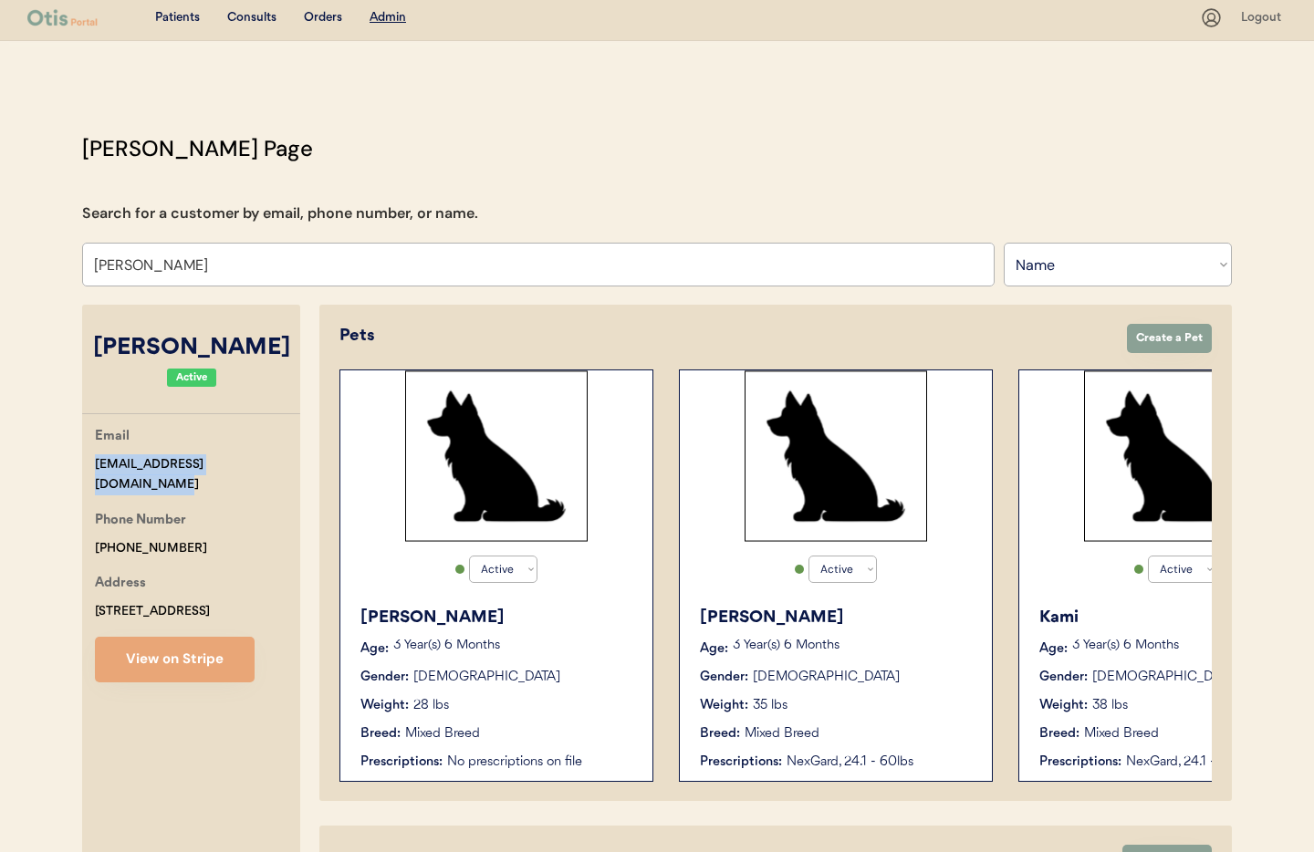
drag, startPoint x: 276, startPoint y: 465, endPoint x: 100, endPoint y: 459, distance: 175.3
click at [95, 458] on div "Email vanalphen.june682@gmail.com" at bounding box center [197, 460] width 205 height 69
copy div "vanalphen.june682@gmail.com"
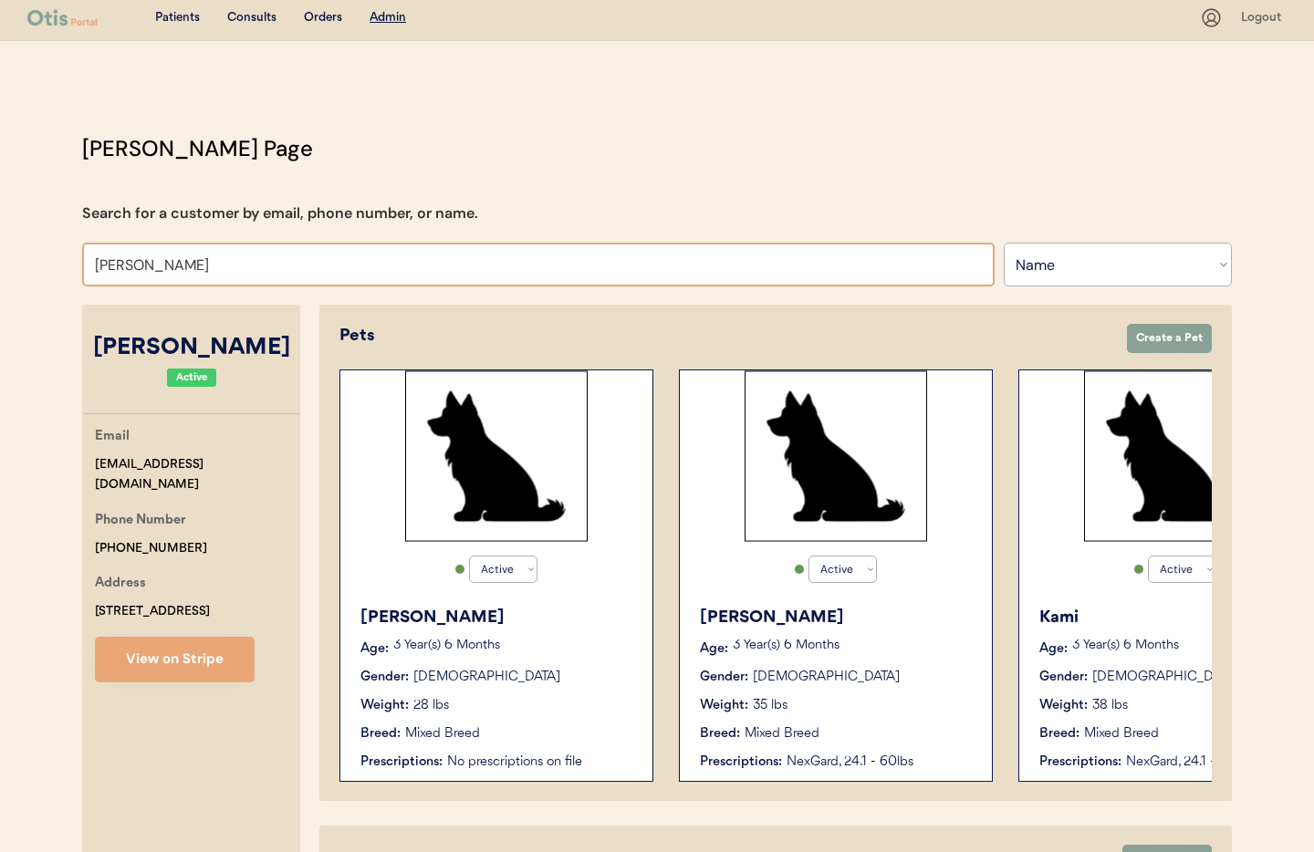
drag, startPoint x: 220, startPoint y: 263, endPoint x: 122, endPoint y: 263, distance: 97.6
click at [103, 260] on input "June VanAlphen" at bounding box center [538, 265] width 913 height 44
drag, startPoint x: 454, startPoint y: 196, endPoint x: 416, endPoint y: 195, distance: 38.3
drag, startPoint x: 143, startPoint y: 264, endPoint x: 103, endPoint y: 267, distance: 40.3
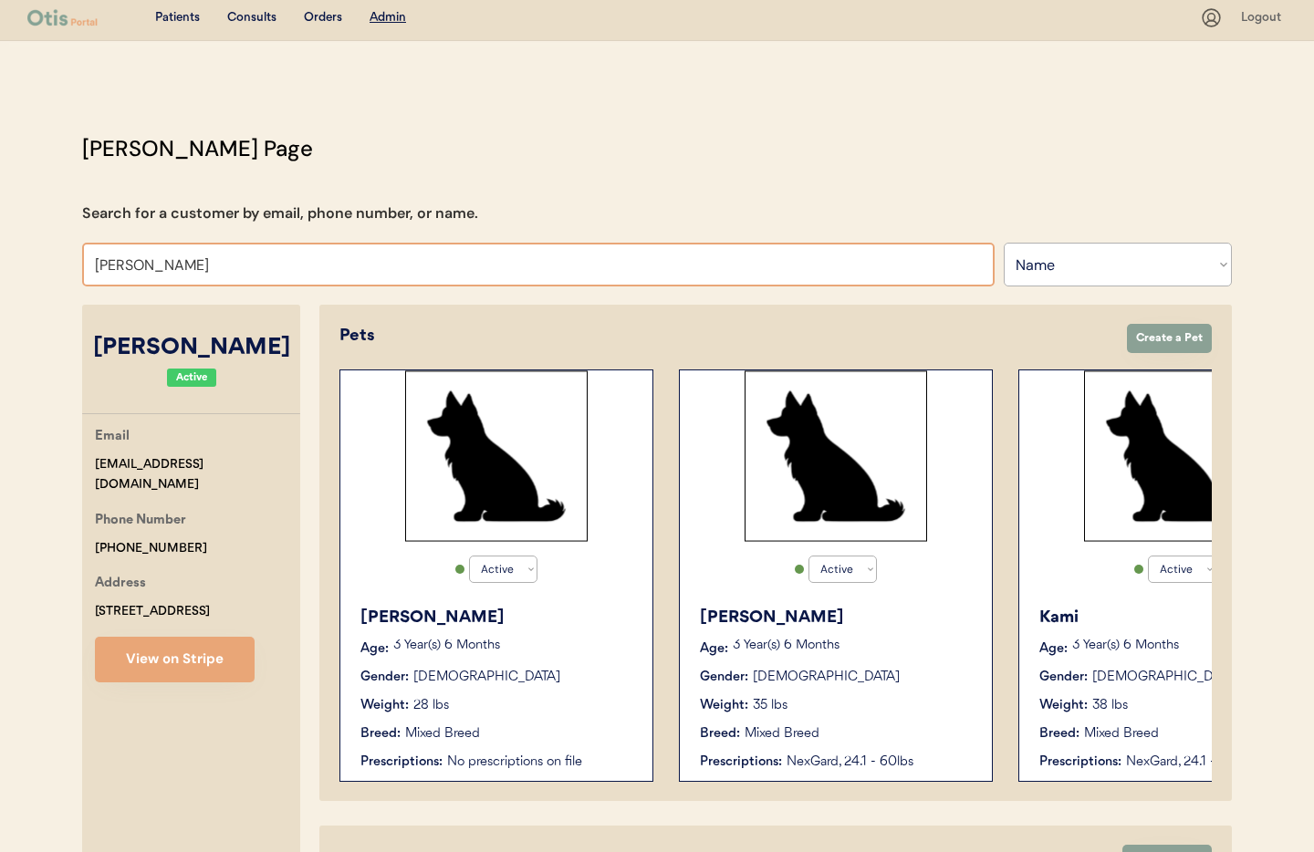
paste input "[PERSON_NAME]"
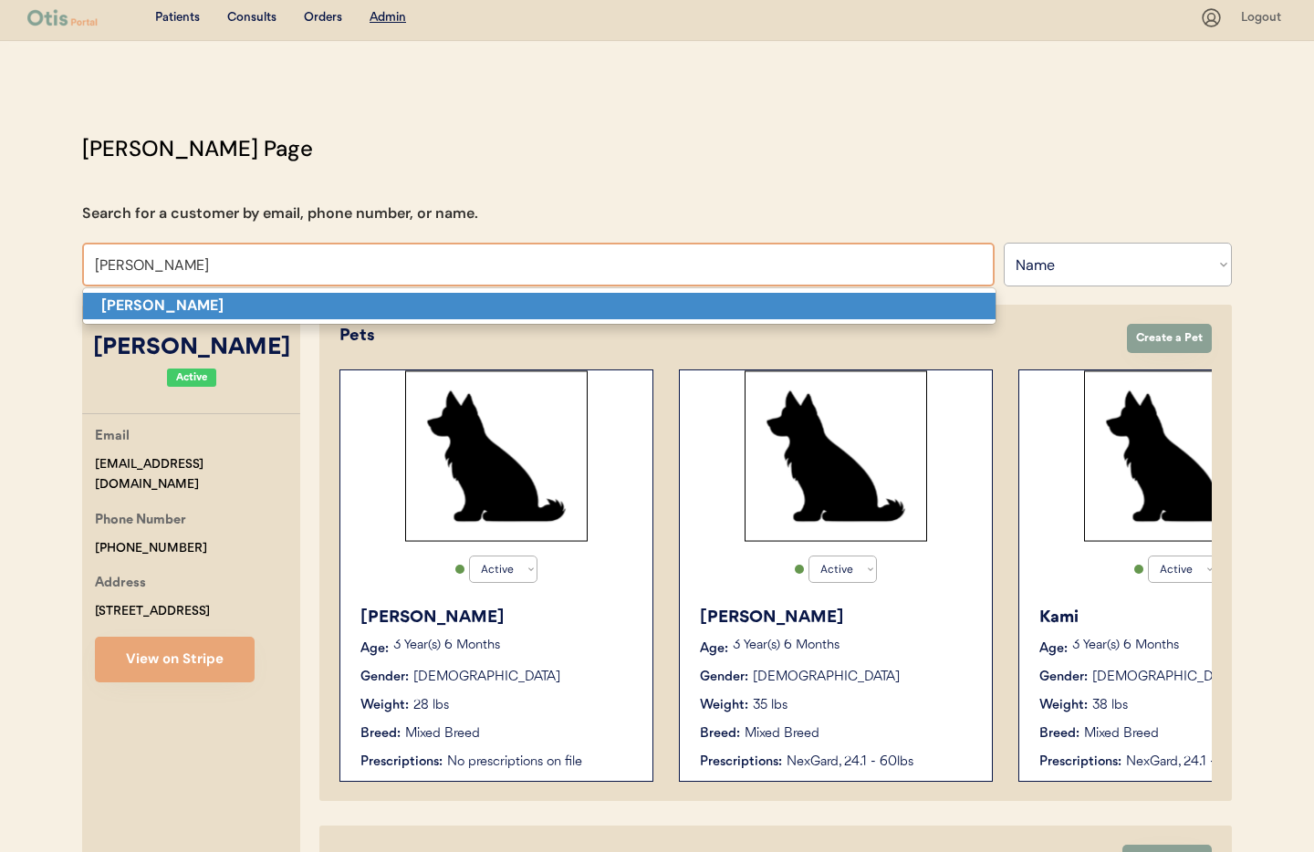
click at [208, 308] on strong "[PERSON_NAME]" at bounding box center [162, 305] width 122 height 19
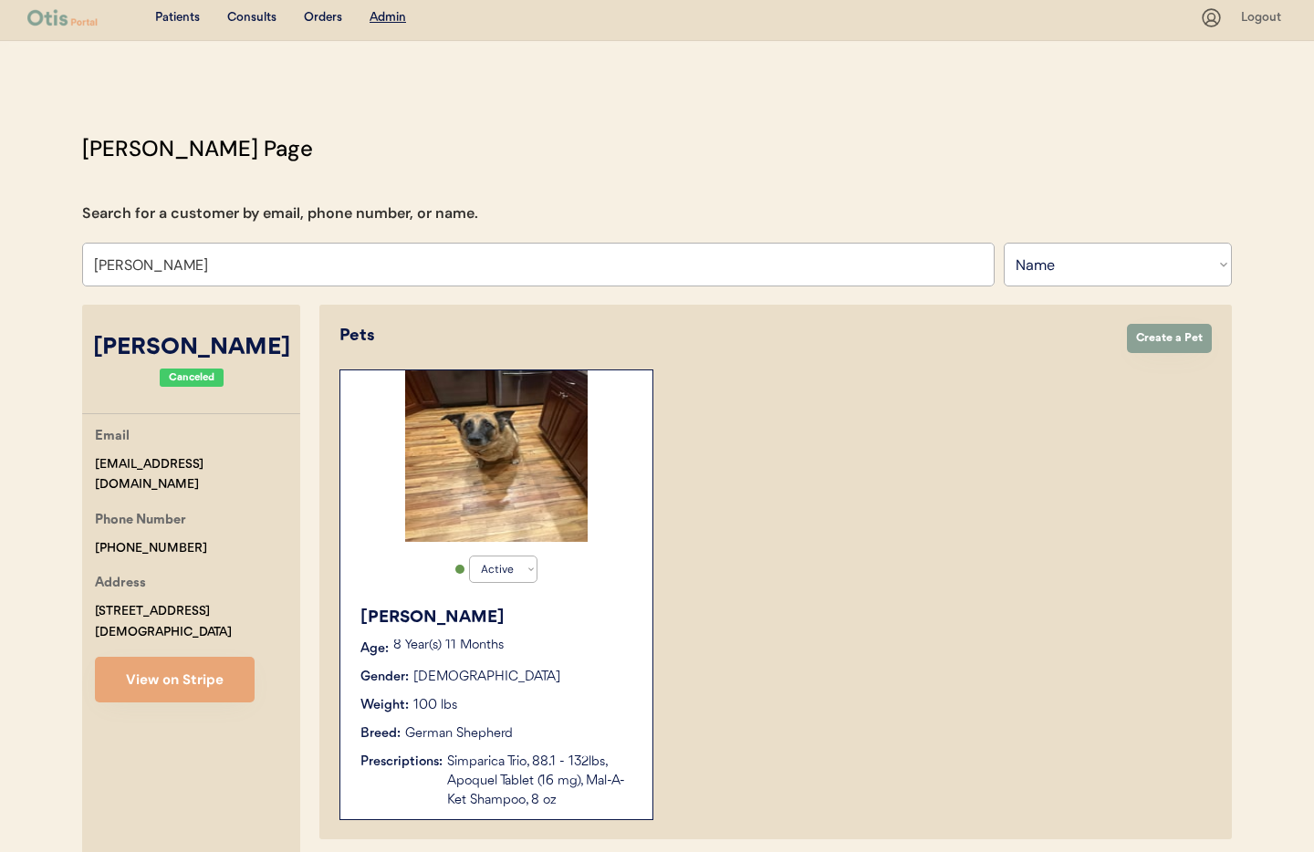
type input "[PERSON_NAME]"
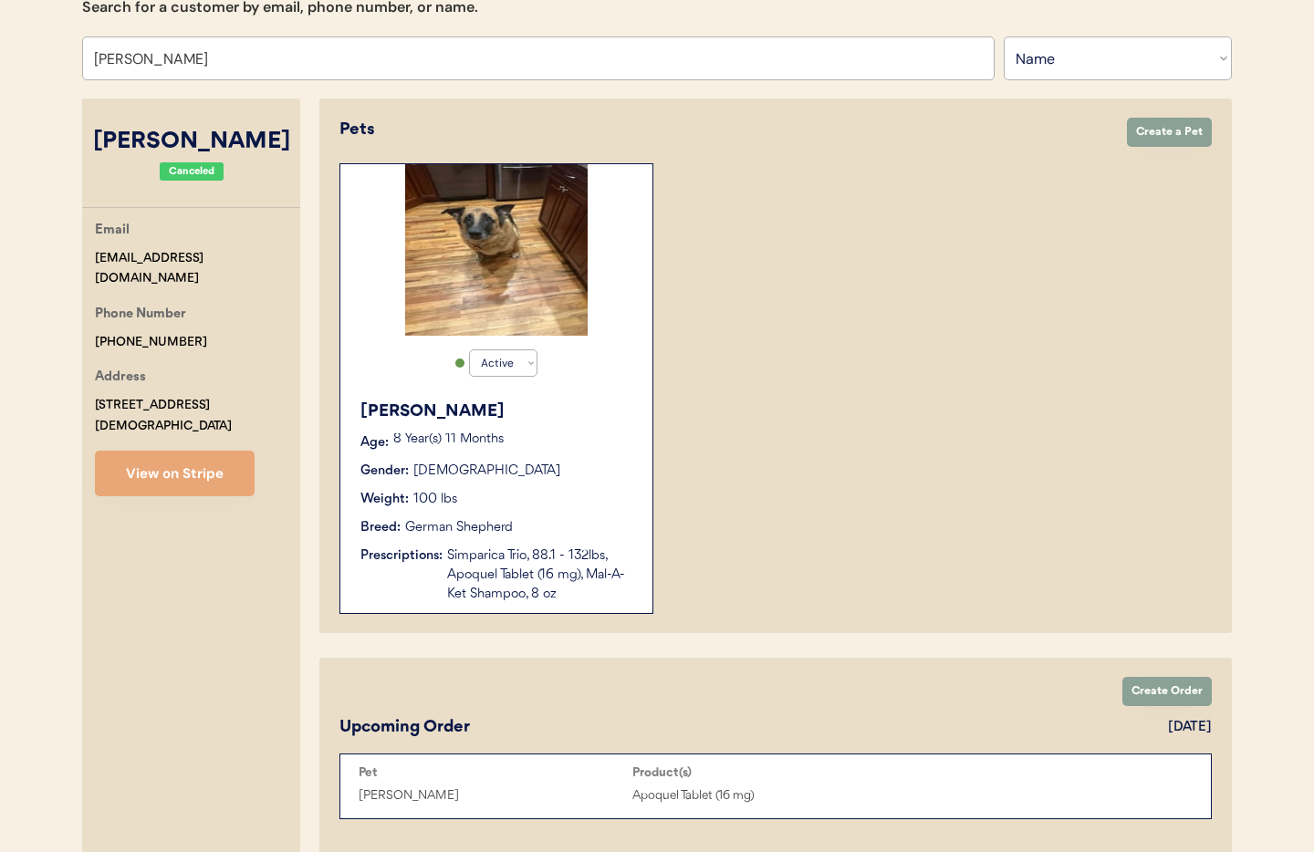
scroll to position [483, 0]
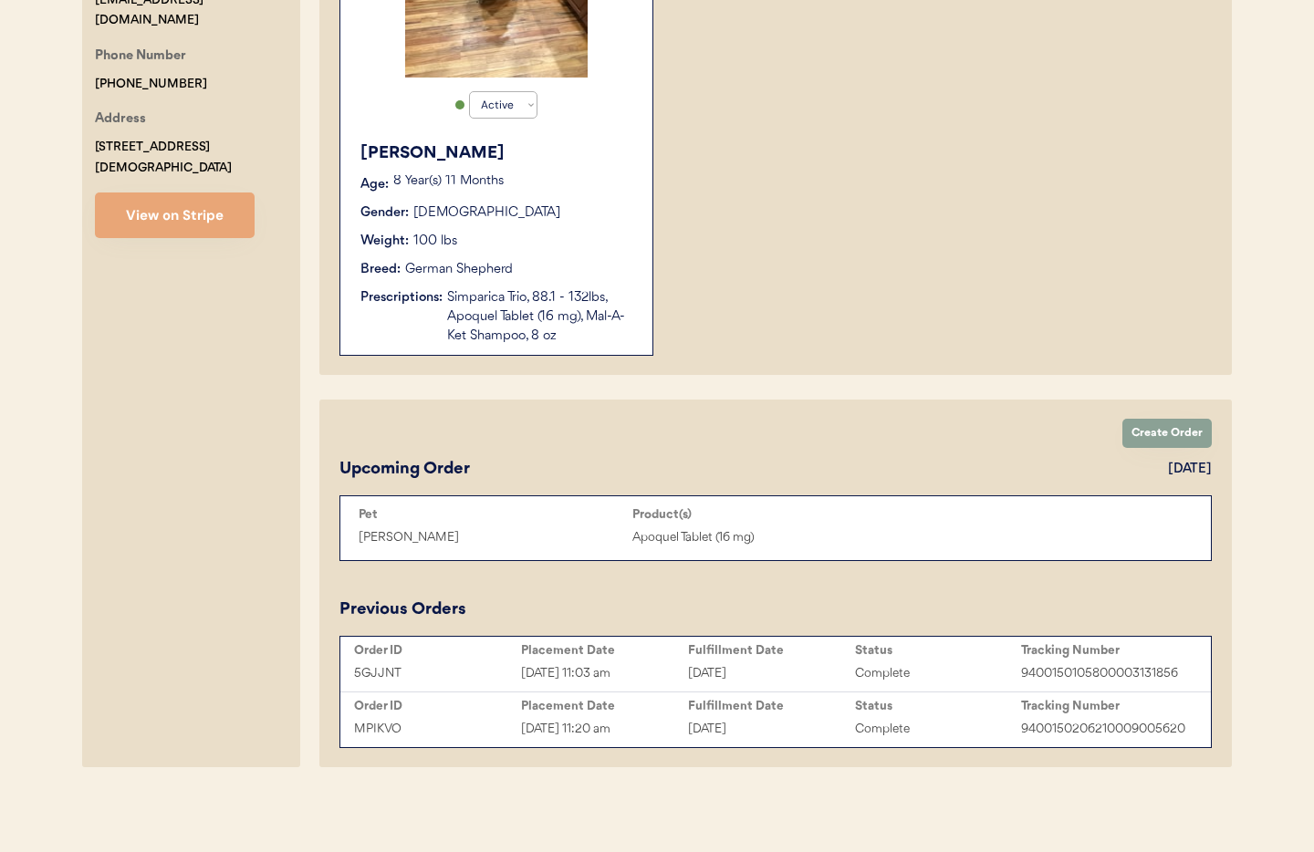
click at [535, 204] on div "Gender: Female" at bounding box center [497, 213] width 274 height 19
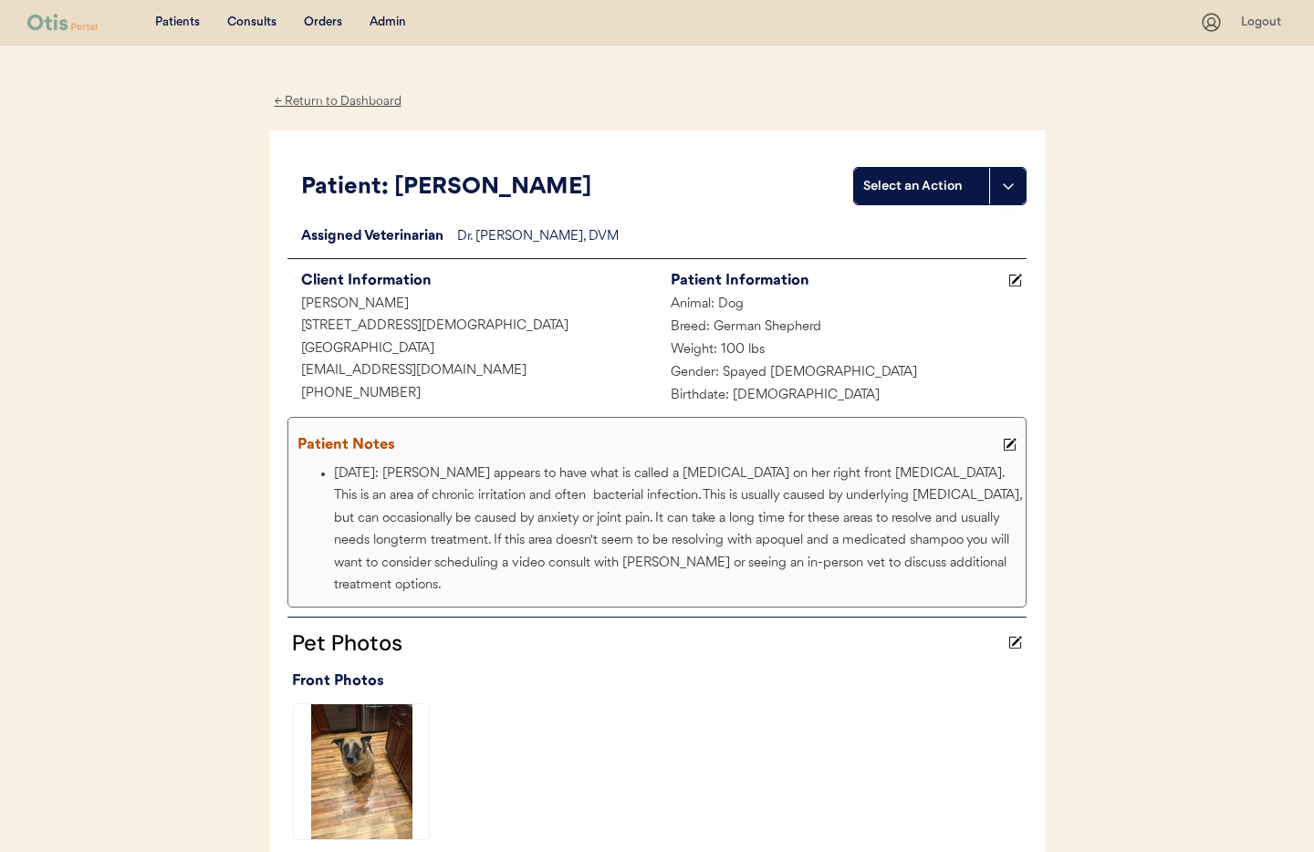
click at [302, 102] on div "← Return to Dashboard" at bounding box center [337, 101] width 137 height 21
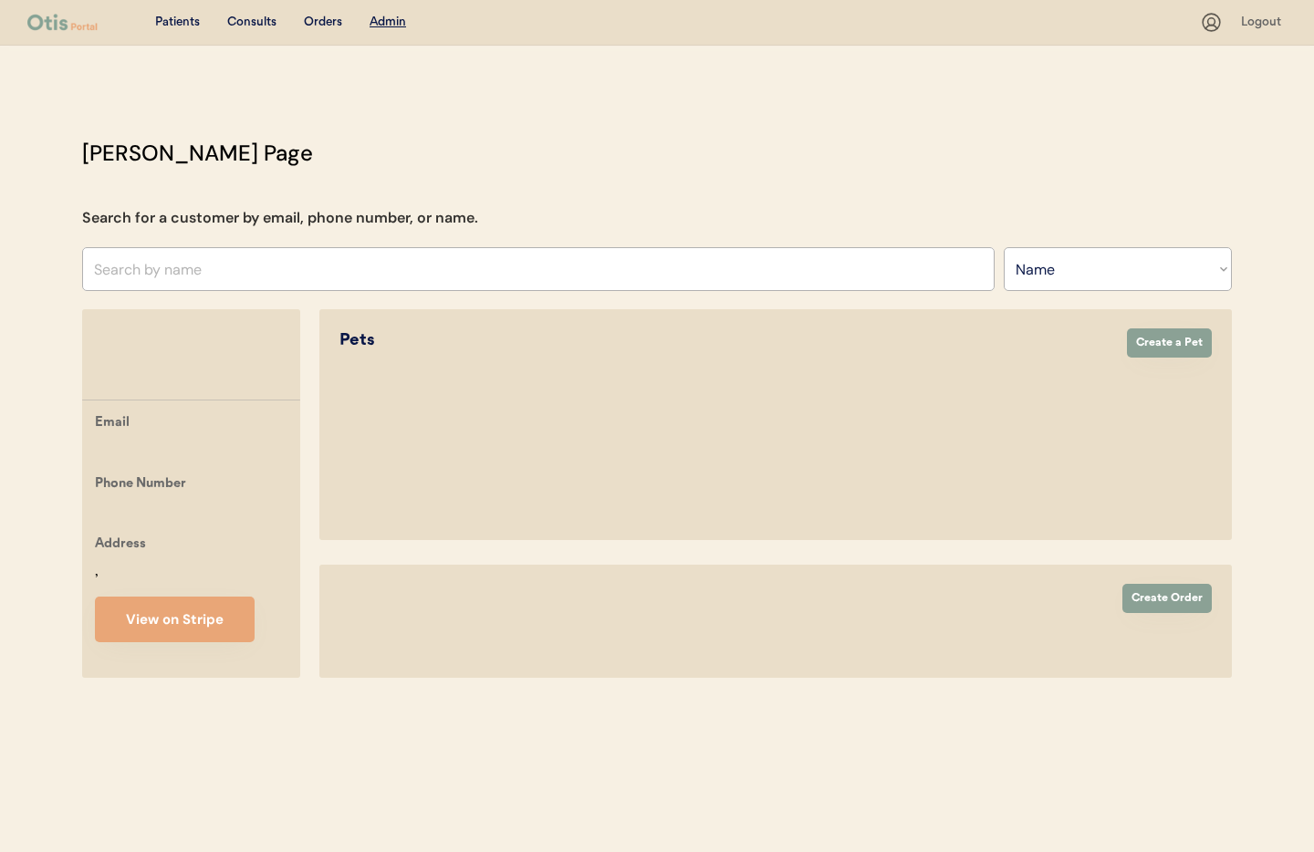
select select ""Name""
select select "true"
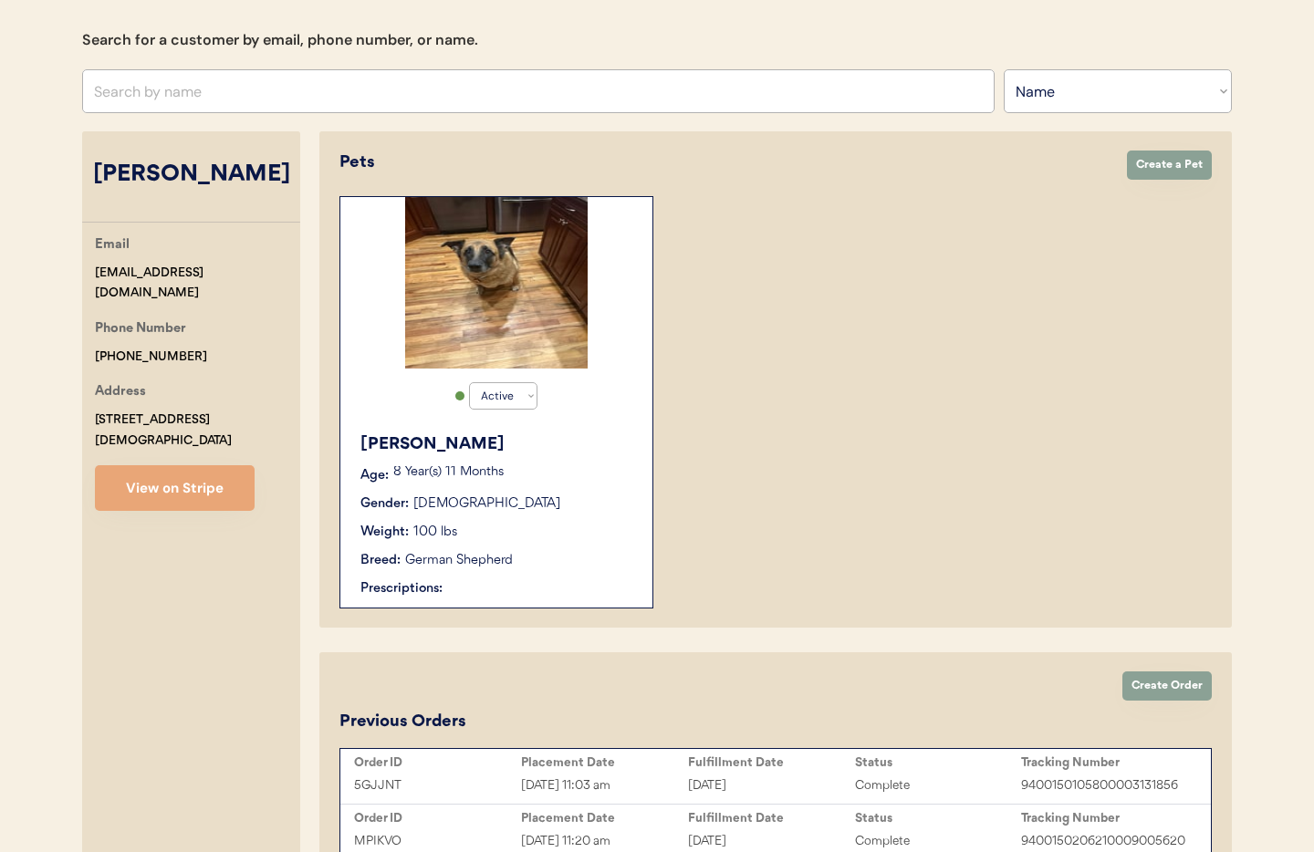
scroll to position [177, 0]
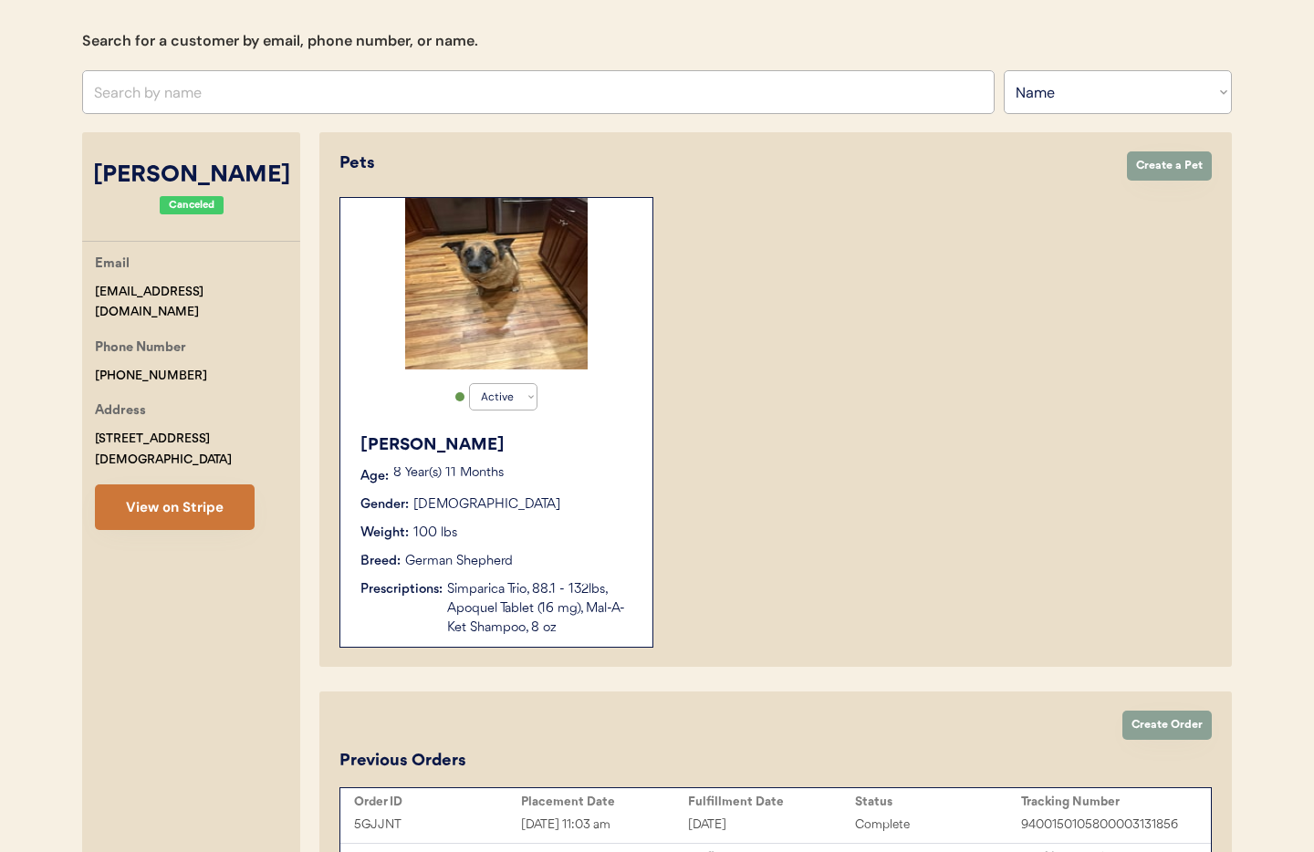
click at [177, 485] on button "View on Stripe" at bounding box center [175, 508] width 160 height 46
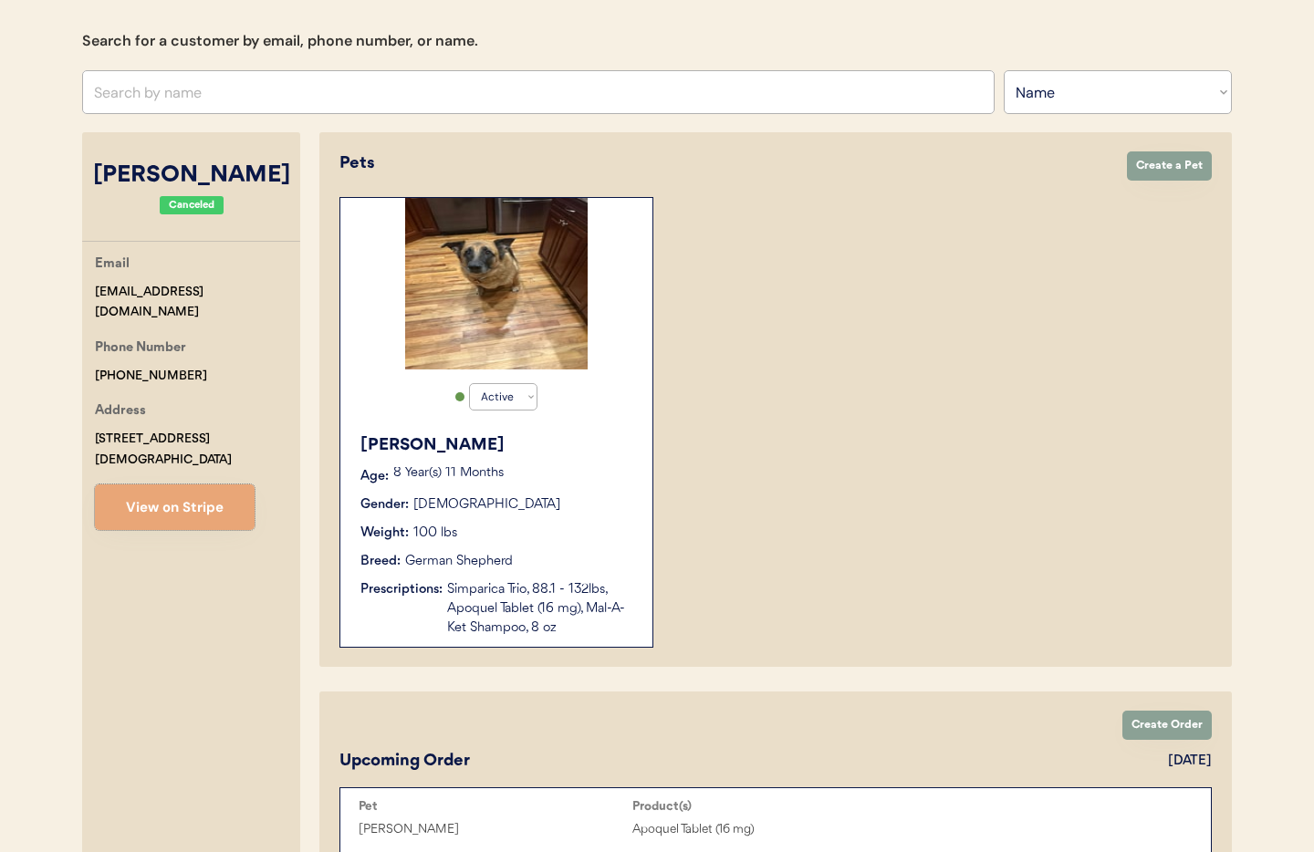
click at [550, 397] on div "Active Active Inactive [PERSON_NAME] Age: [DEMOGRAPHIC_DATA] Year(s) 11 Months …" at bounding box center [496, 422] width 314 height 451
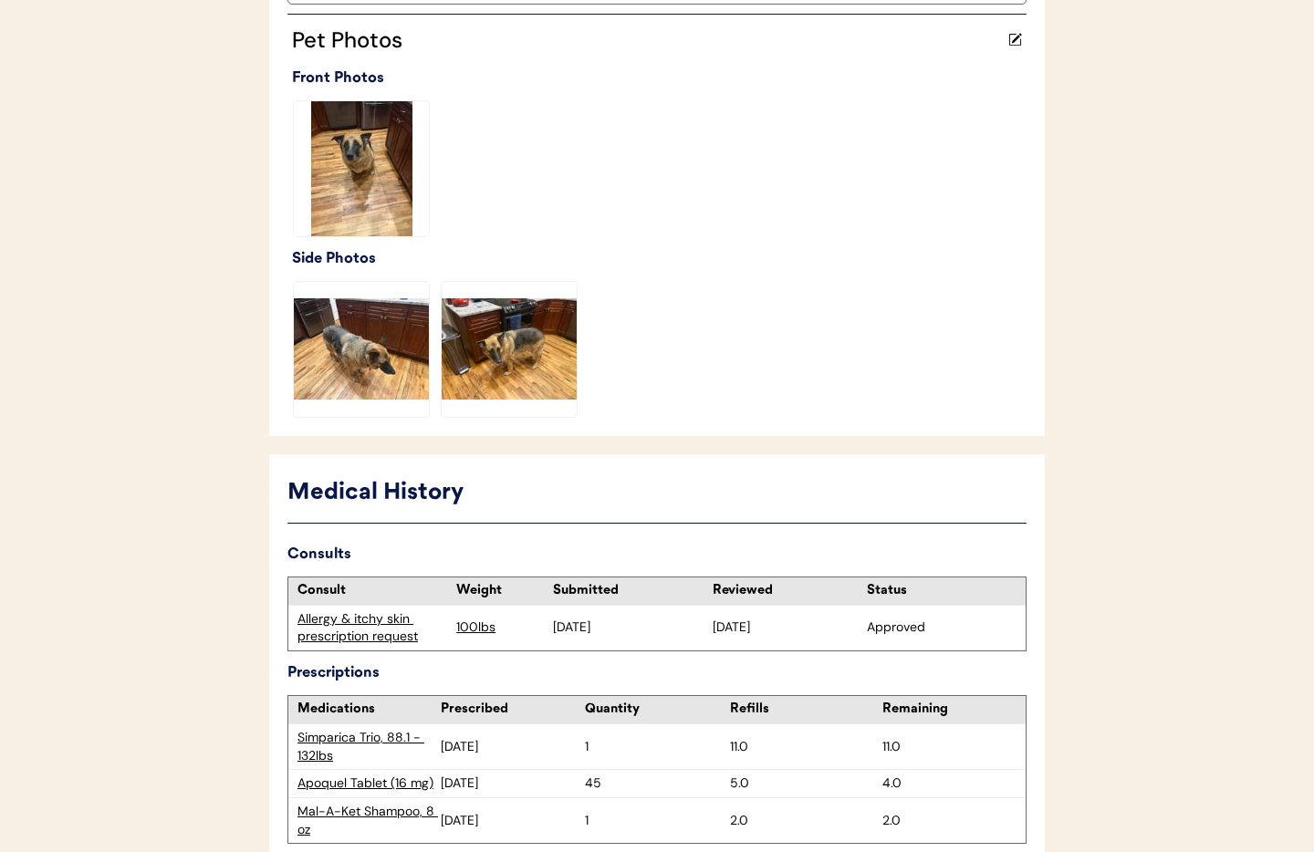
scroll to position [683, 0]
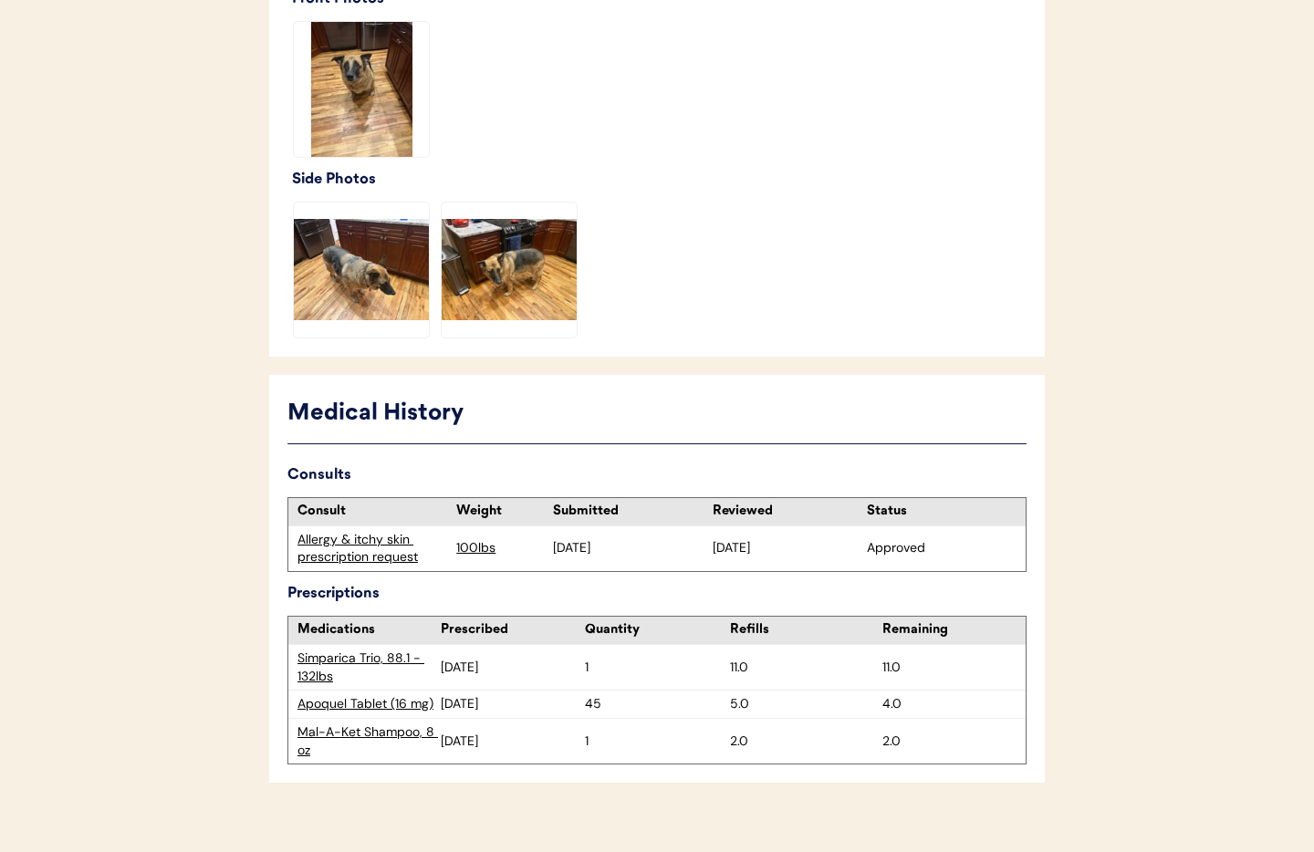
click at [379, 695] on div "Apoquel Tablet (16 mg)" at bounding box center [368, 704] width 143 height 18
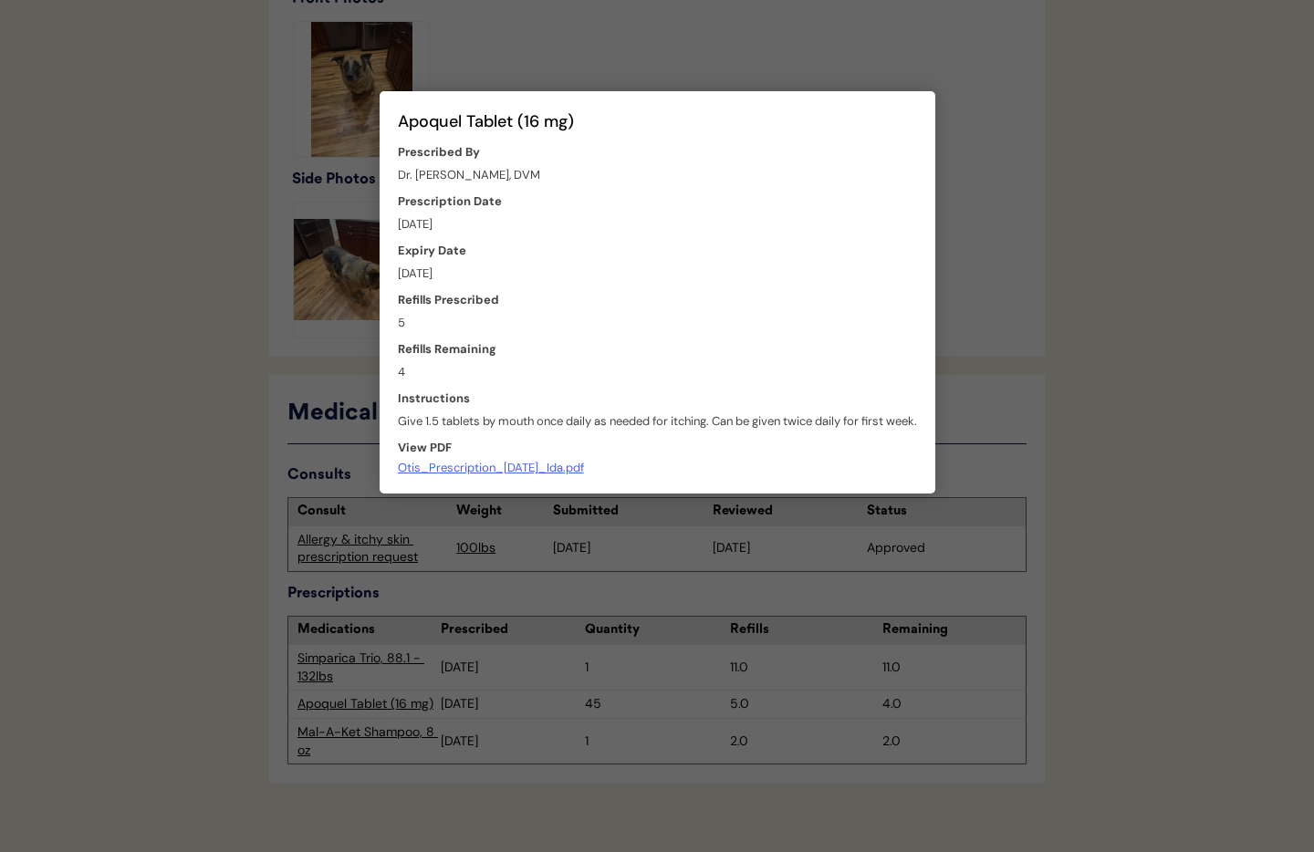
click at [379, 682] on div at bounding box center [657, 426] width 1314 height 852
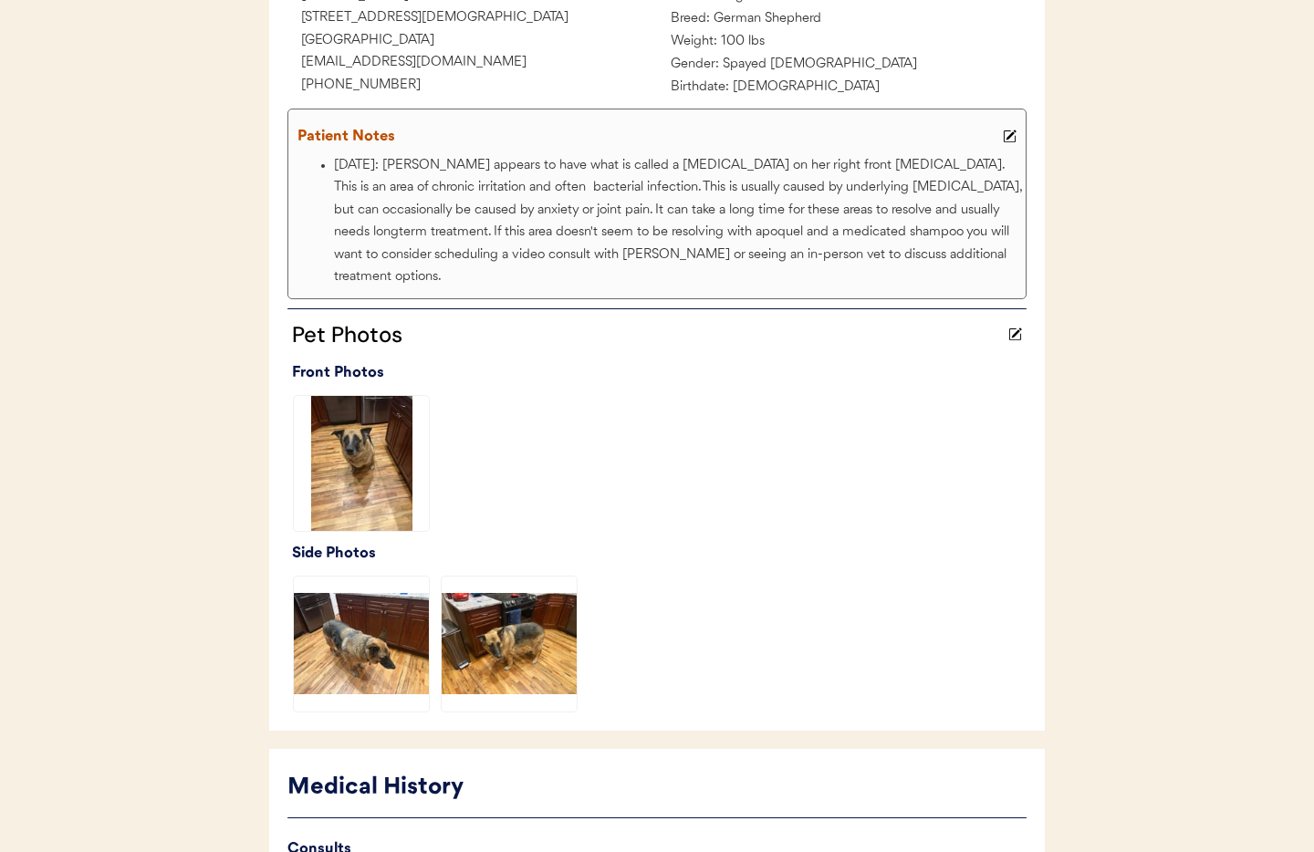
scroll to position [0, 0]
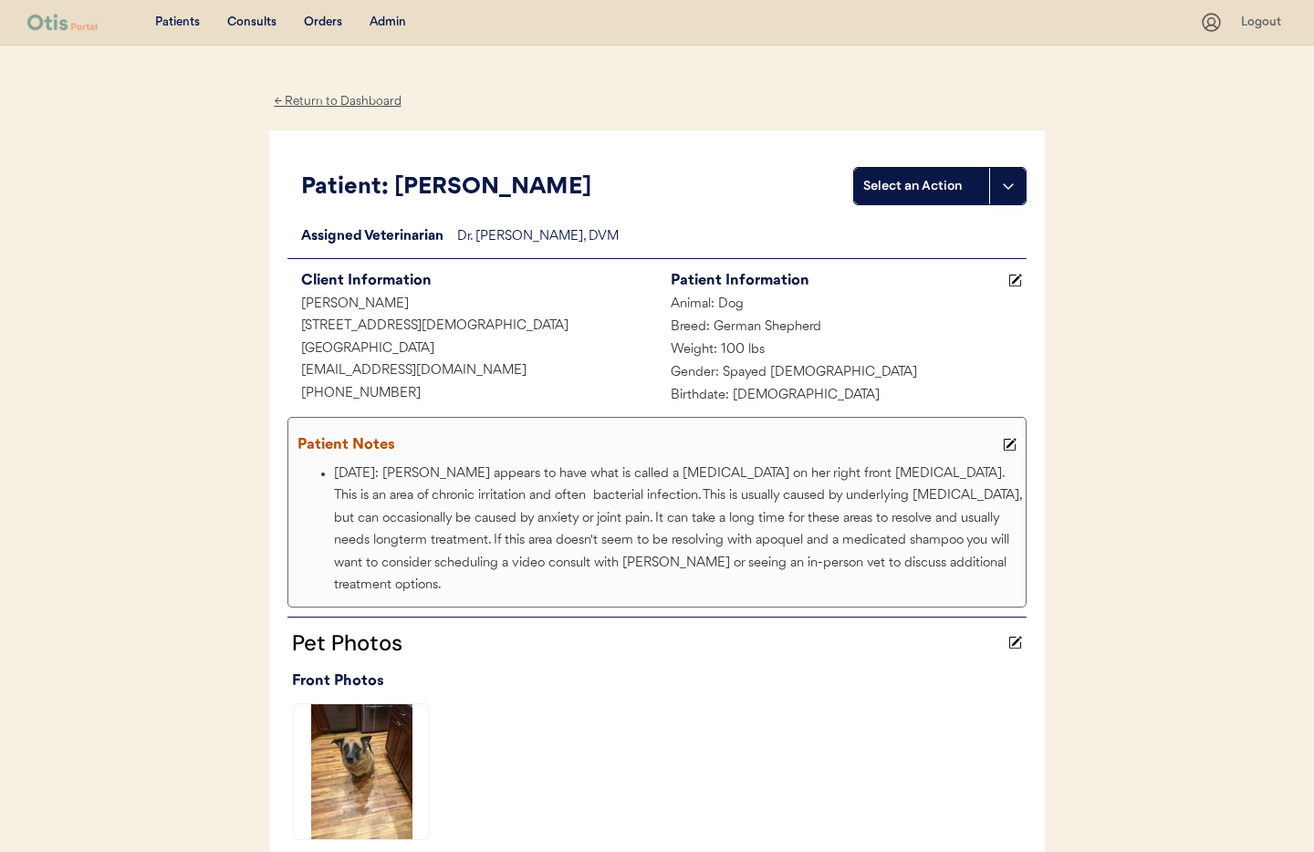
click at [343, 100] on div "← Return to Dashboard" at bounding box center [337, 101] width 137 height 21
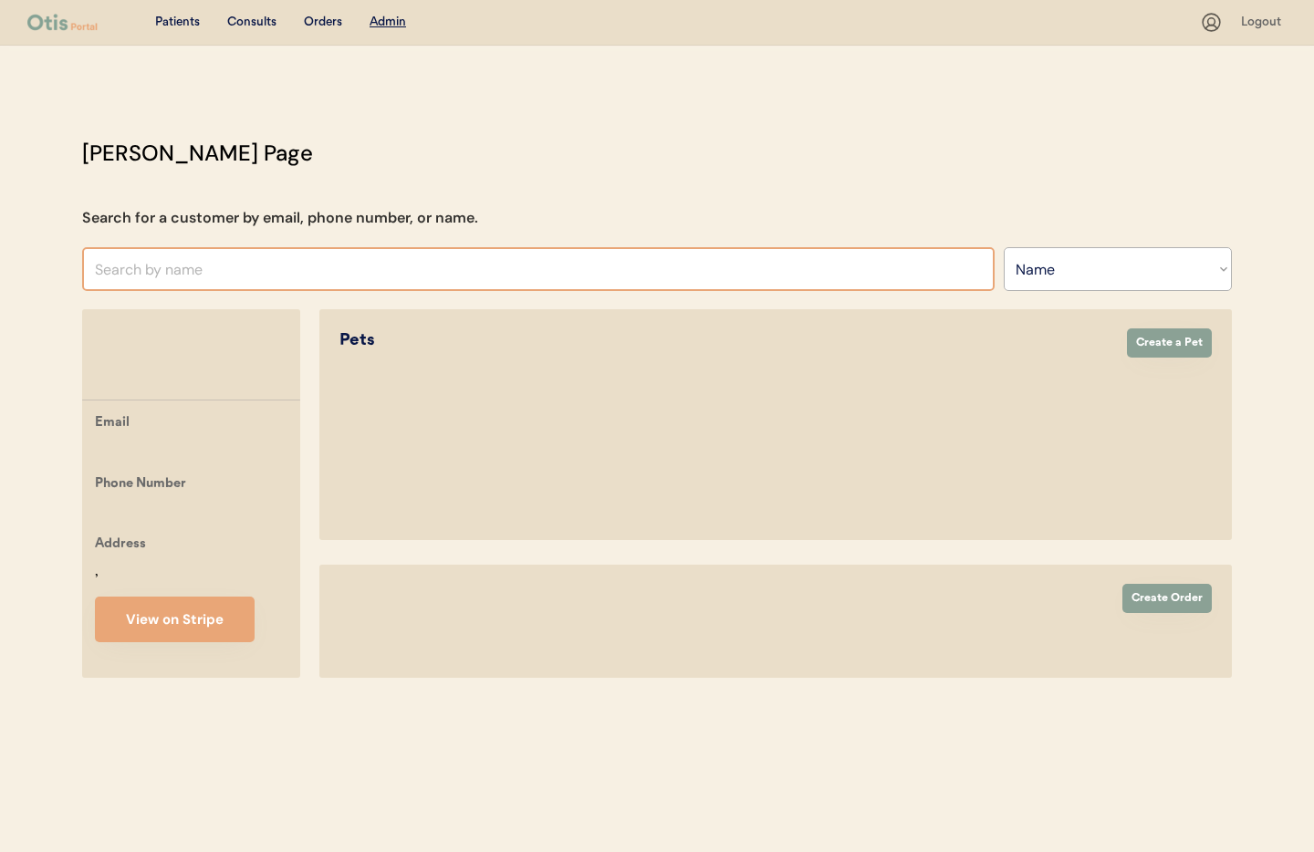
select select ""Name""
select select "true"
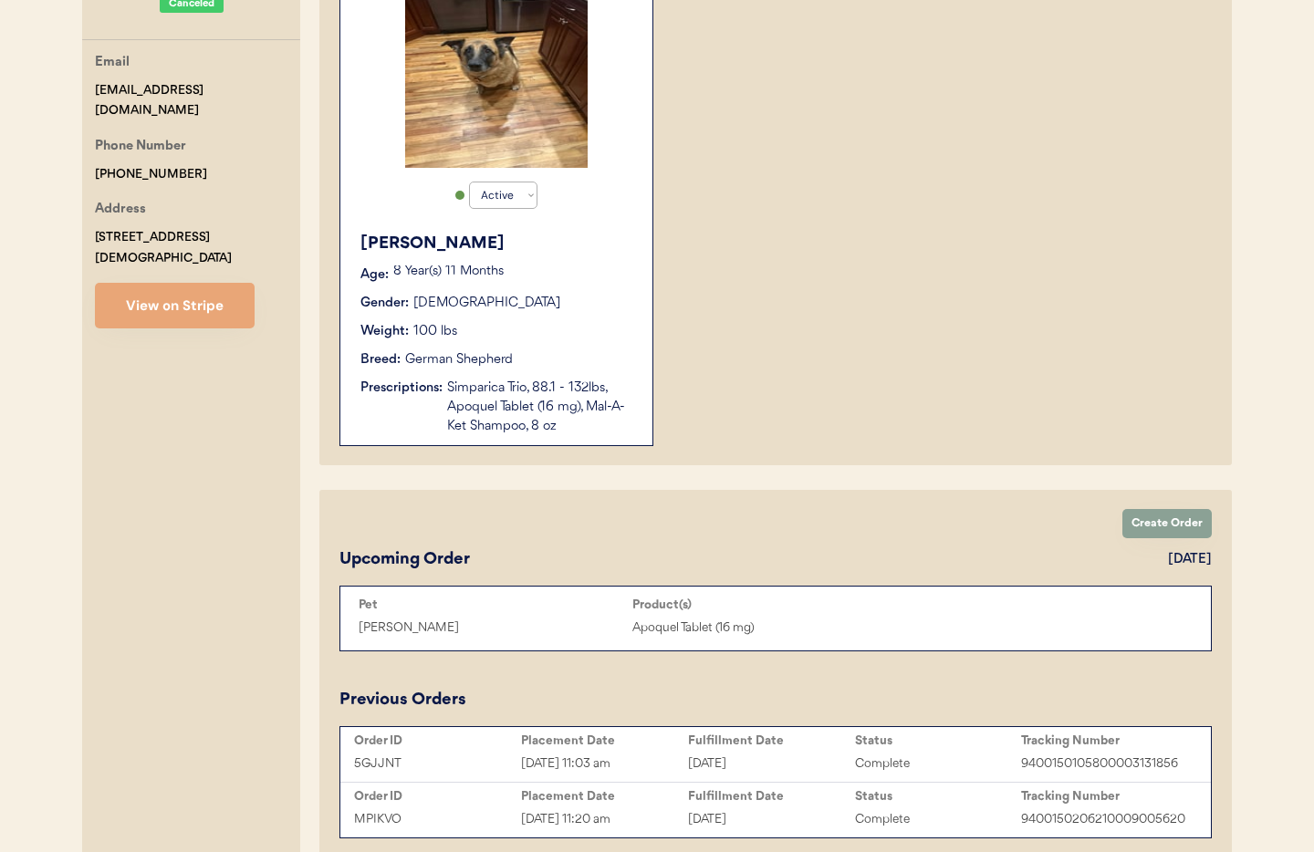
scroll to position [483, 0]
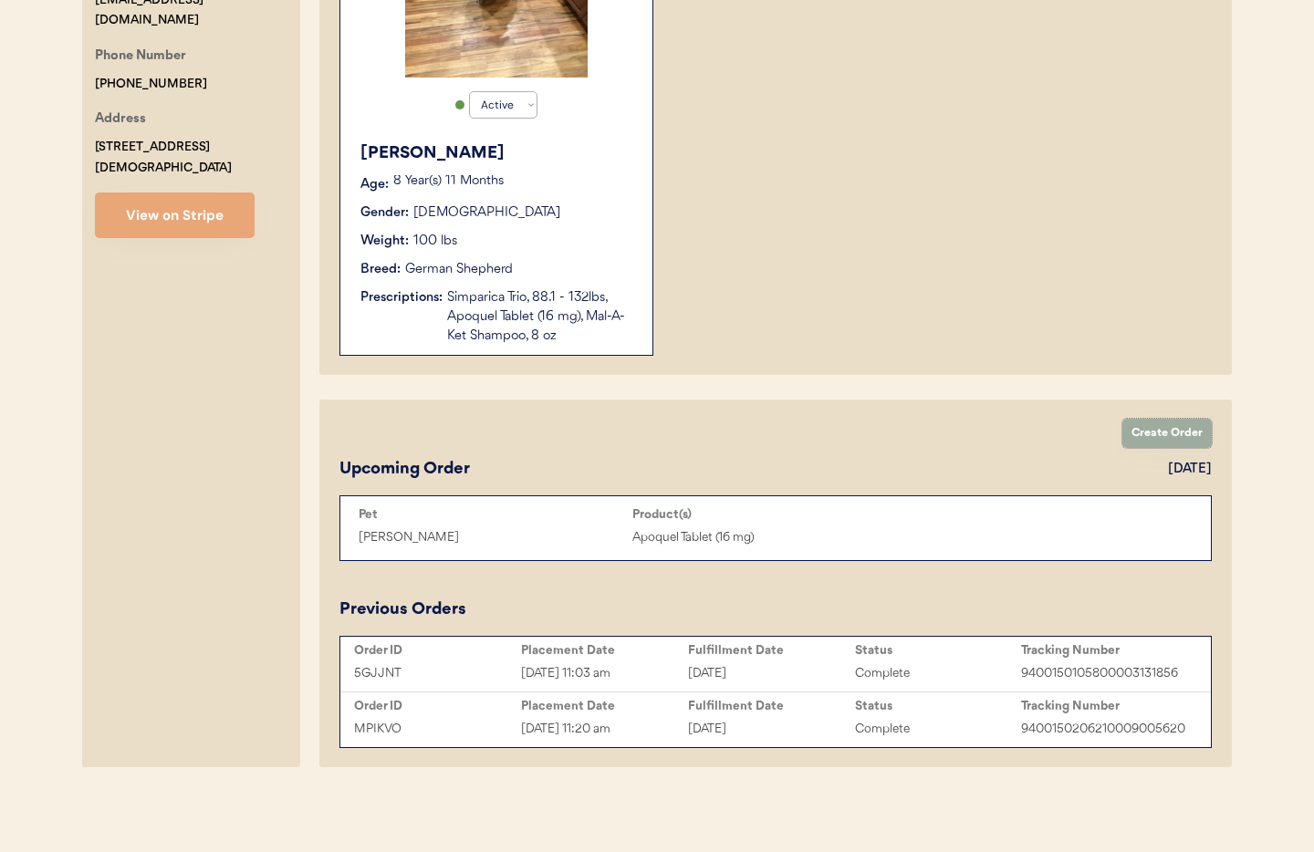
click at [1165, 423] on button "Create Order" at bounding box center [1166, 433] width 89 height 29
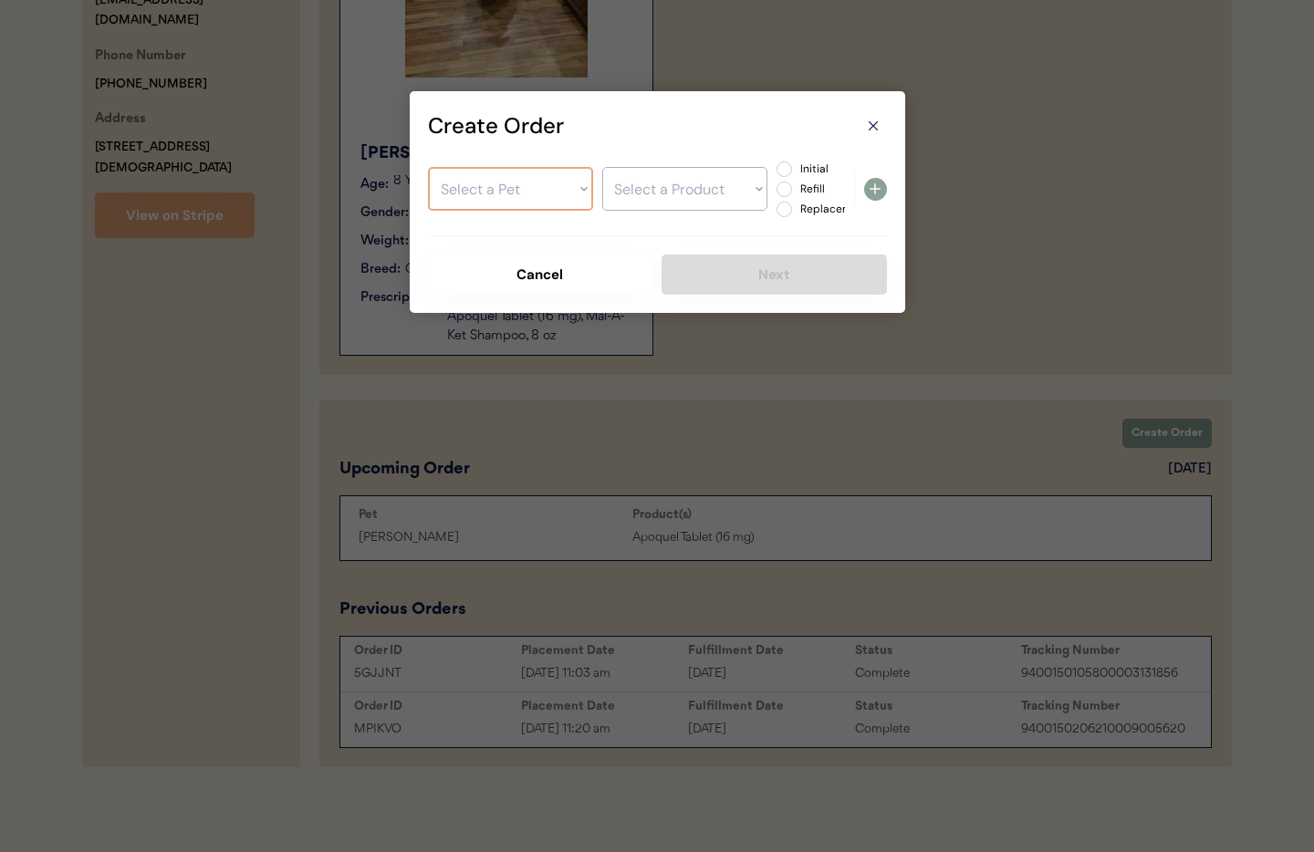
click at [542, 193] on select "Select a Pet Ida" at bounding box center [510, 189] width 165 height 44
select select ""1348695171700984260__LOOKUP__1746867622826x121543949932298240""
click at [428, 167] on select "Select a Pet Ida" at bounding box center [510, 189] width 165 height 44
click at [663, 195] on select "Select a Product Simparica Trio, 88.1 - 132lbs Apoquel Tablet (16 mg) Mal-A-Ket…" at bounding box center [684, 189] width 165 height 44
select select ""1348695171700984260__LOOKUP__1746893678442x544216772083449860""
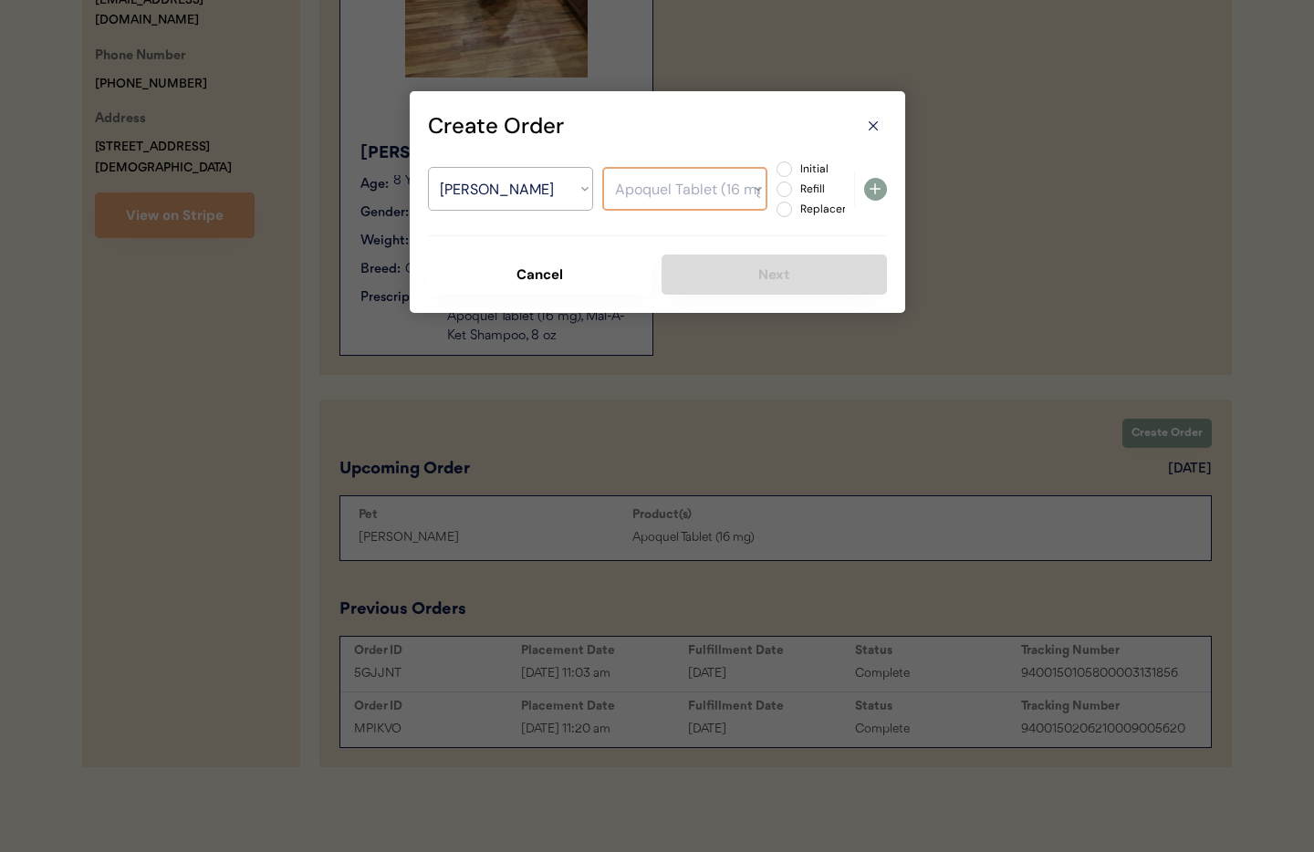
click at [602, 167] on select "Select a Product Simparica Trio, 88.1 - 132lbs Apoquel Tablet (16 mg) Mal-A-Ket…" at bounding box center [684, 189] width 165 height 44
click at [795, 187] on label "Refill" at bounding box center [835, 188] width 80 height 11
click at [775, 175] on input "Refill" at bounding box center [769, 169] width 12 height 12
radio input "true"
click at [873, 188] on use at bounding box center [875, 188] width 11 height 11
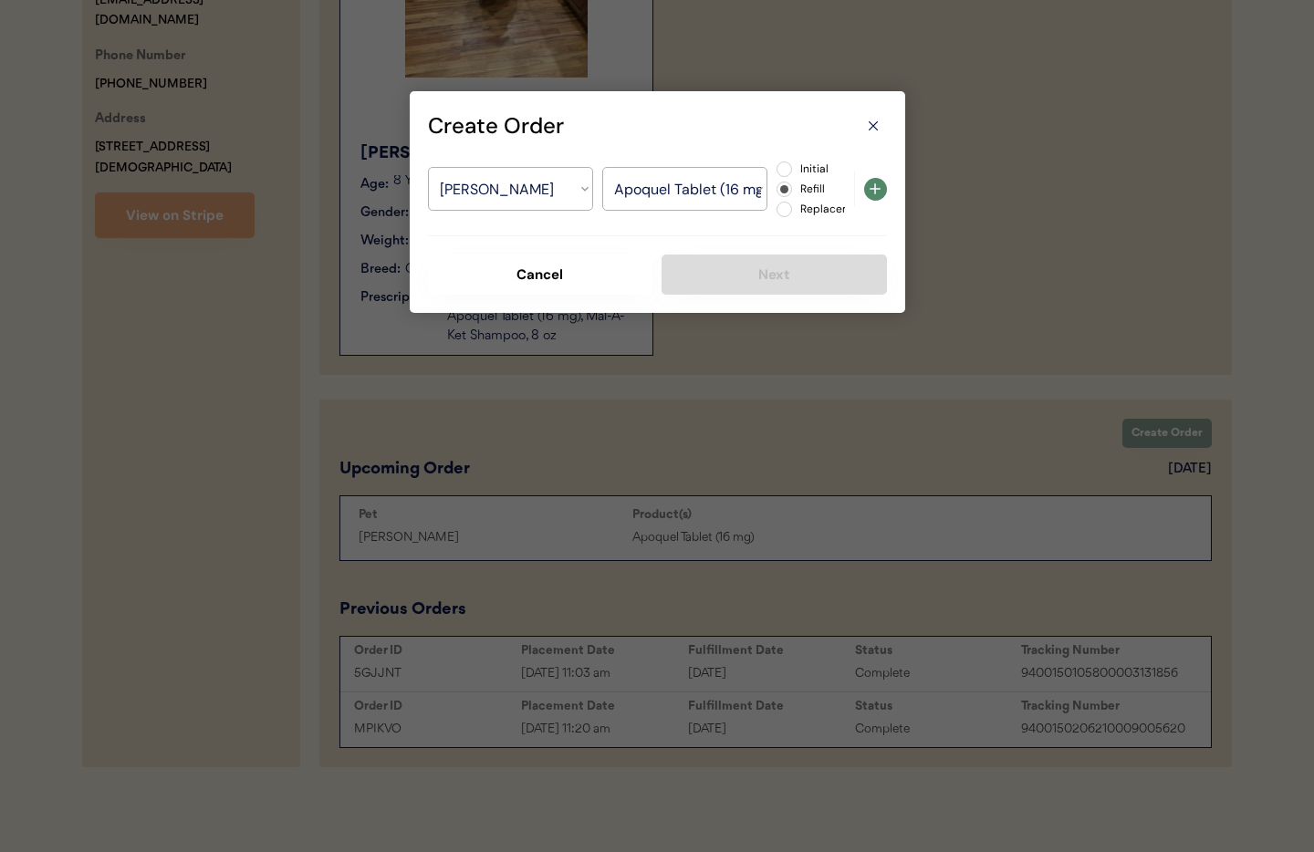
select select ""PLACEHOLDER_1427118222253""
radio input "false"
select select ""PLACEHOLDER_1427118222253""
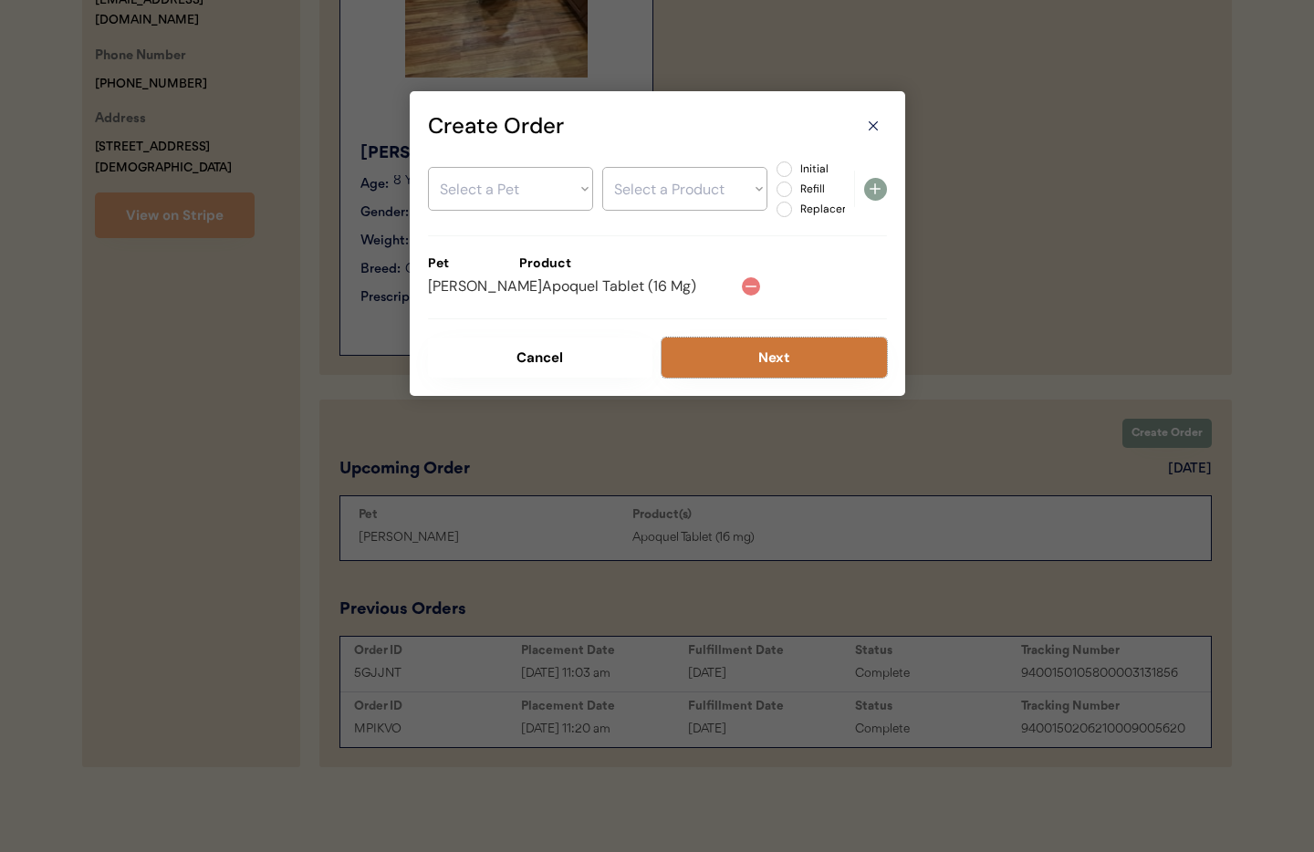
click at [746, 353] on button "Next" at bounding box center [774, 358] width 225 height 40
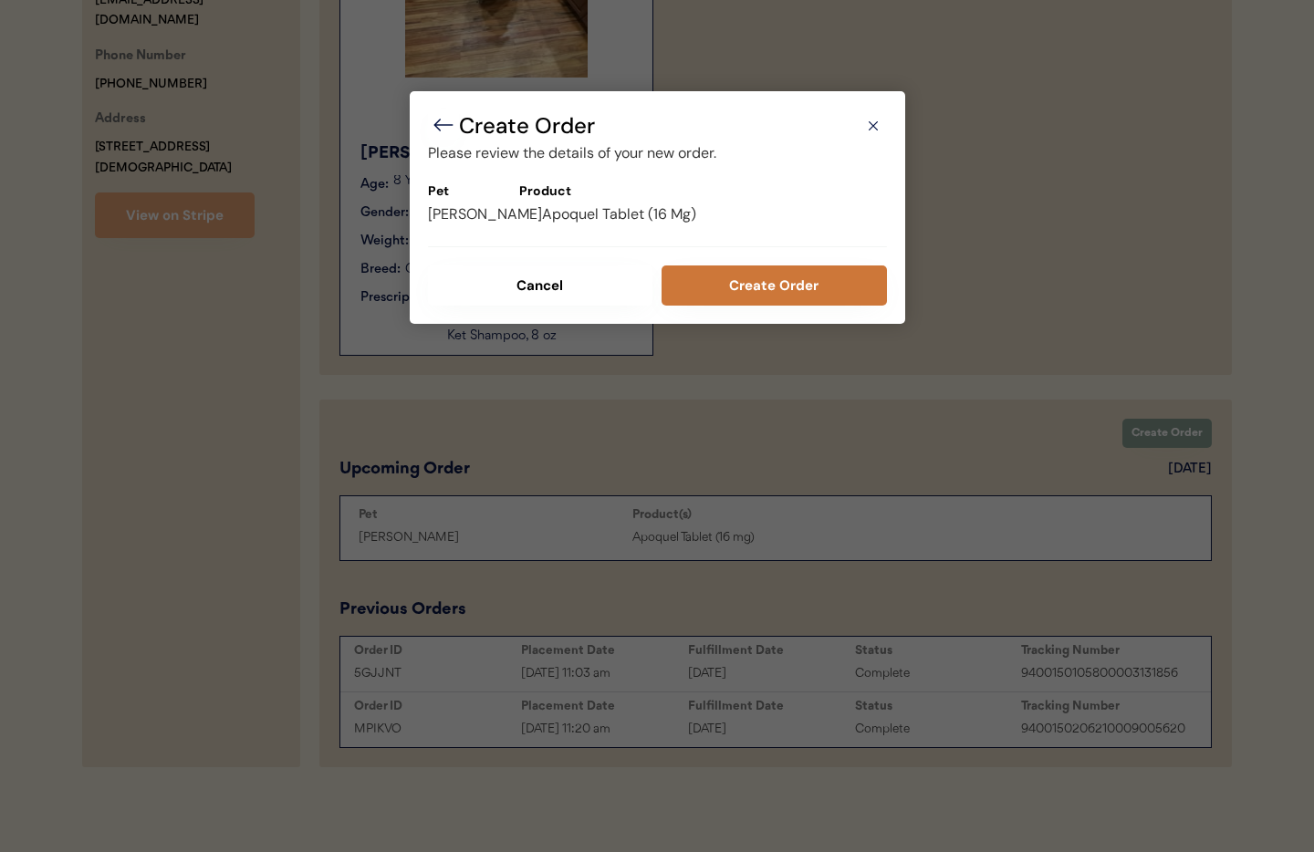
click at [723, 274] on button "Create Order" at bounding box center [774, 286] width 225 height 40
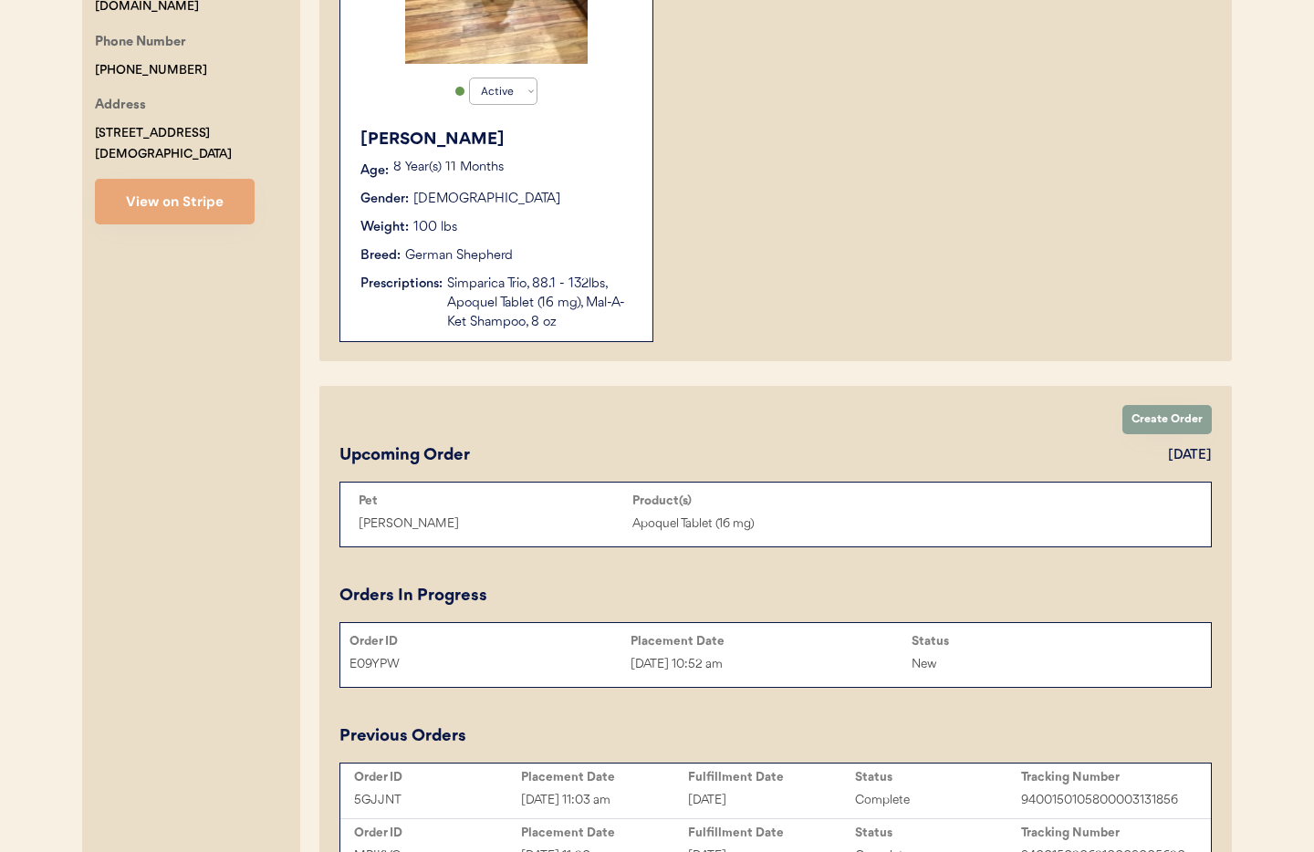
scroll to position [0, 0]
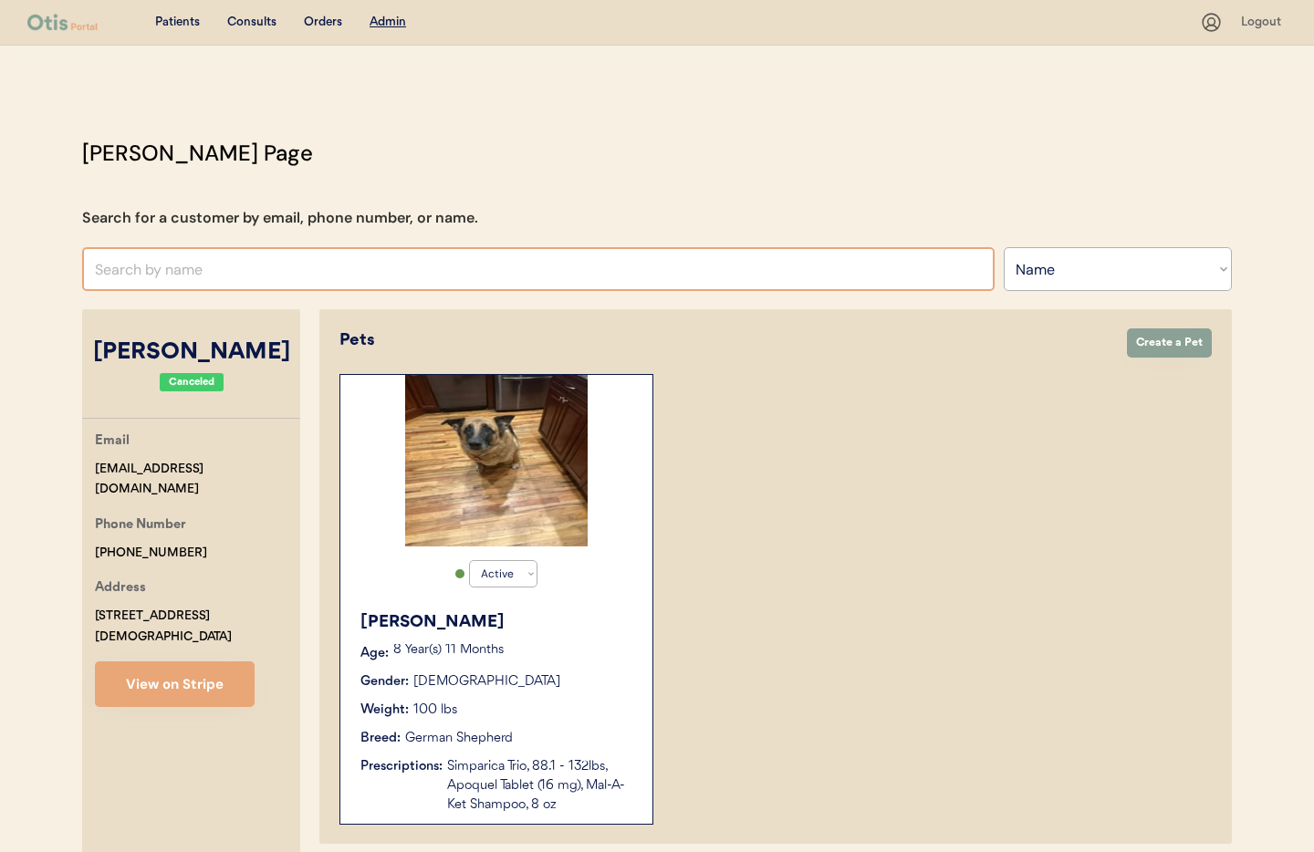
click at [188, 264] on input "text" at bounding box center [538, 269] width 913 height 44
paste input "[PERSON_NAME]"
type input "[PERSON_NAME]"
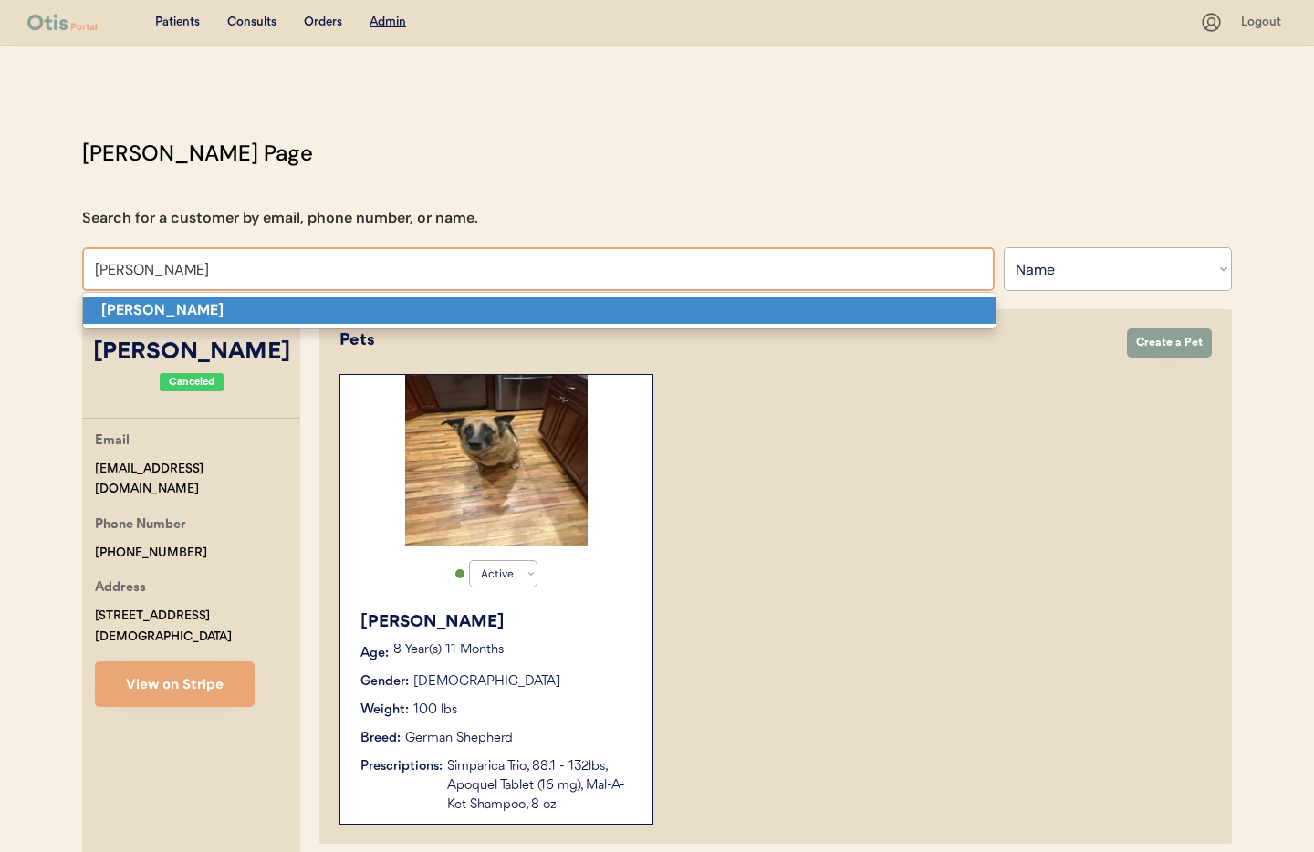
drag, startPoint x: 317, startPoint y: 311, endPoint x: 475, endPoint y: 355, distance: 163.8
click at [318, 311] on p "[PERSON_NAME]" at bounding box center [539, 310] width 913 height 26
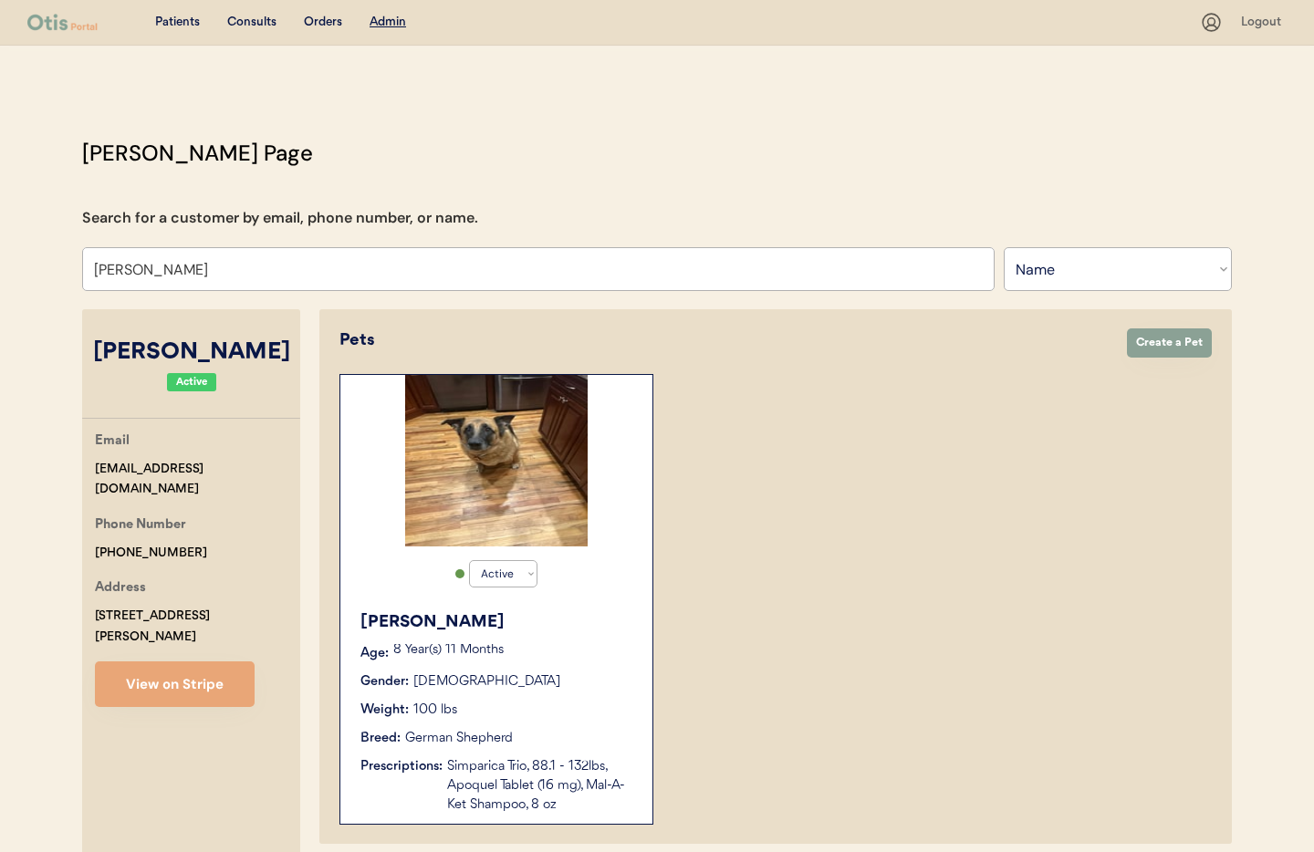
select select "true"
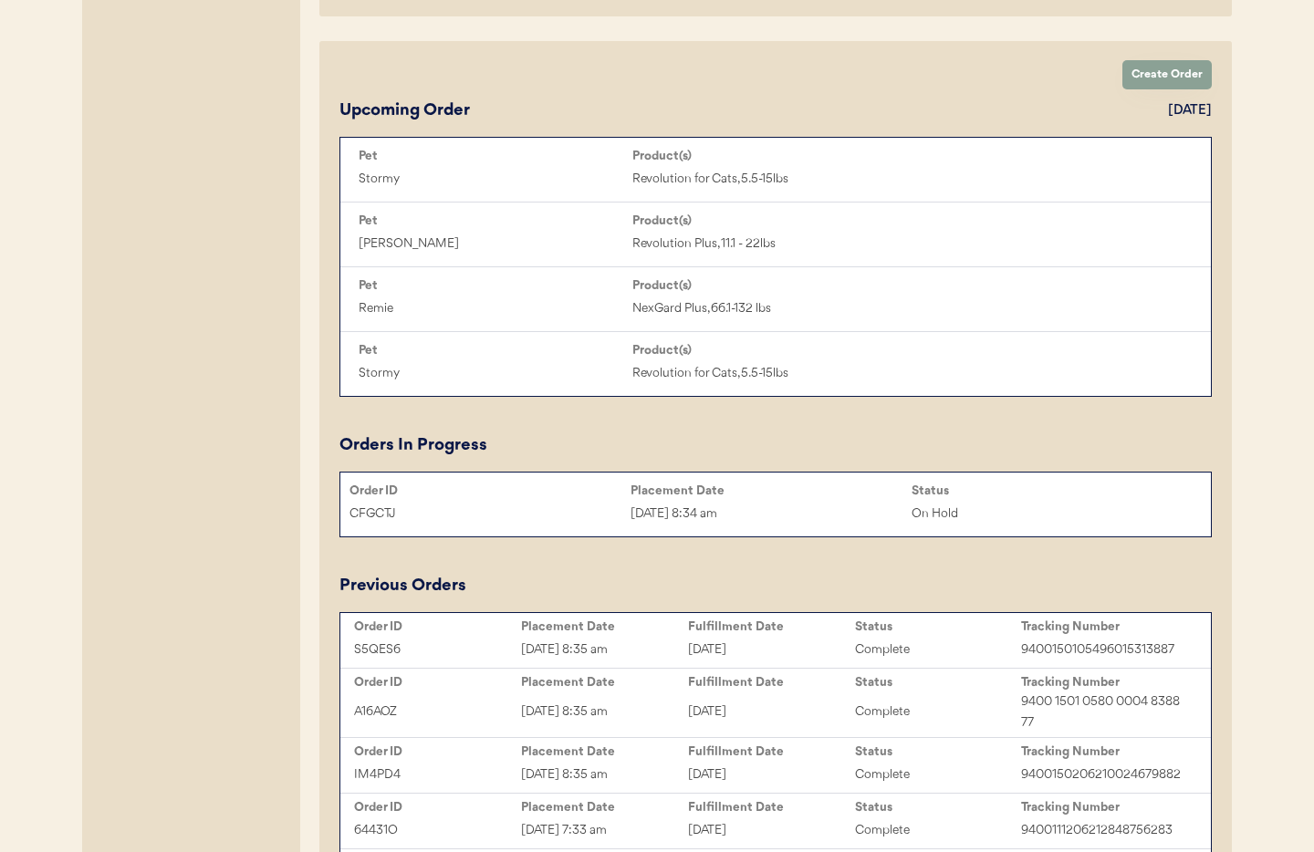
scroll to position [845, 0]
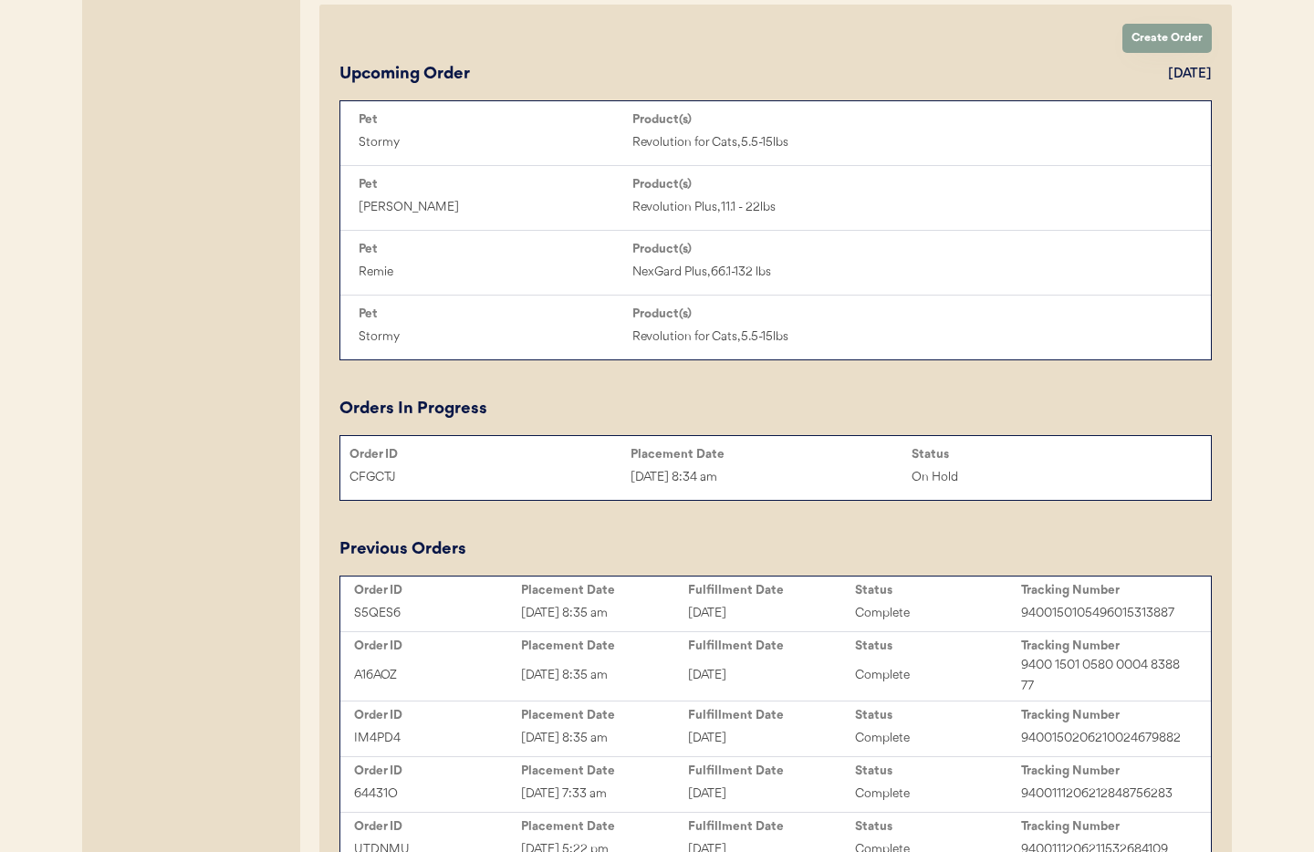
type input "[PERSON_NAME]"
click at [898, 473] on div "[DATE] 8:34 am" at bounding box center [771, 477] width 281 height 21
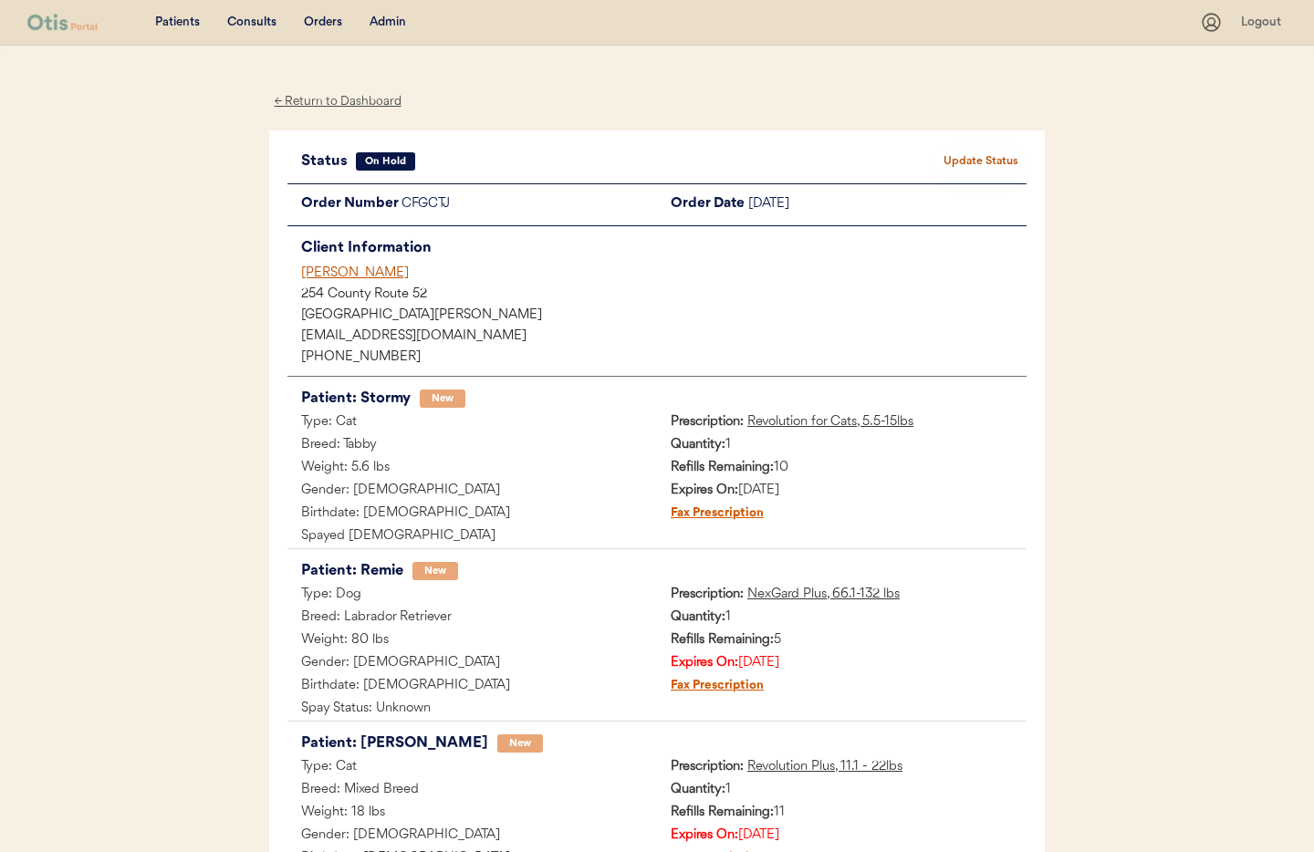
click at [990, 156] on button "Update Status" at bounding box center [980, 162] width 91 height 26
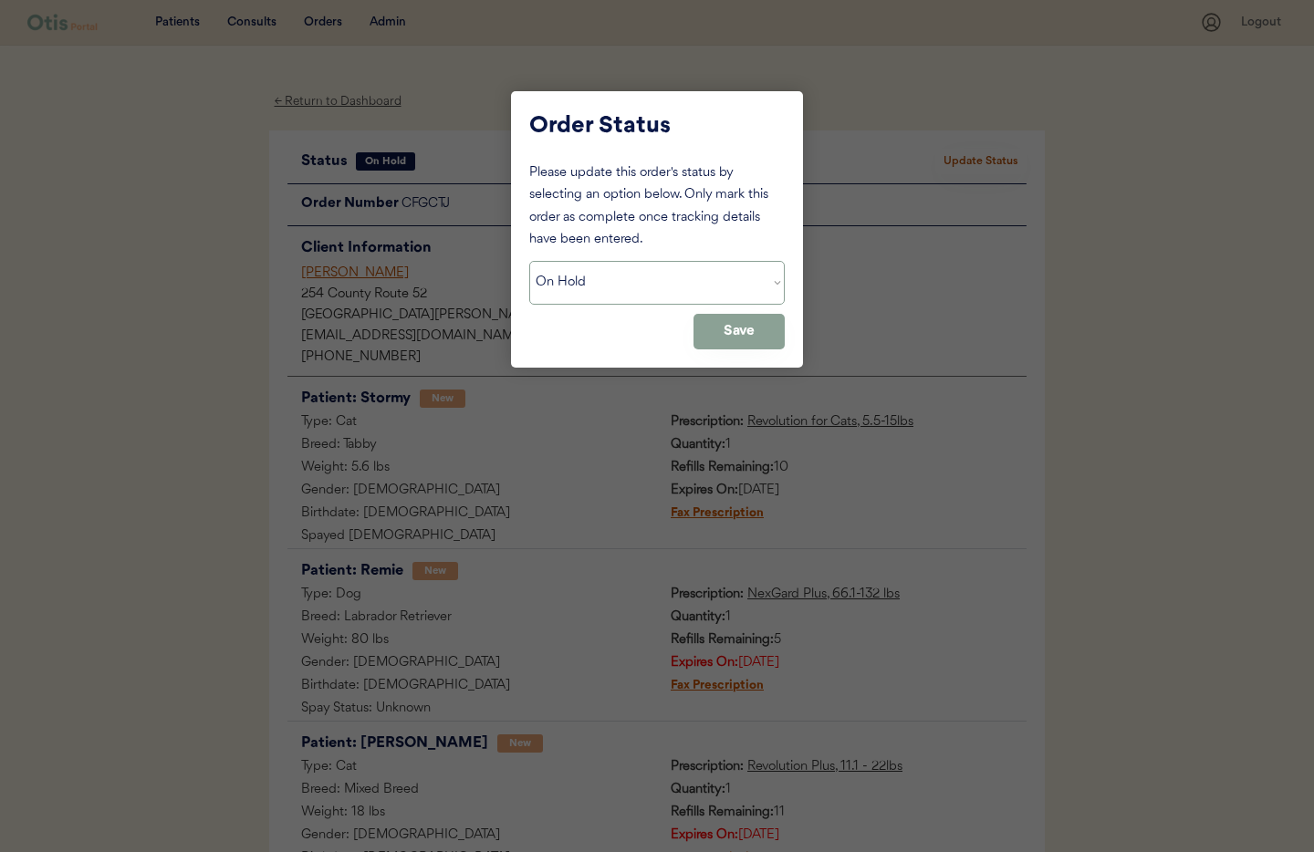
click at [658, 289] on select "Status On Hold New In Progress Complete Pending HW Consent Cancelled" at bounding box center [657, 283] width 256 height 44
select select ""cancelled""
click at [529, 261] on select "Status On Hold New In Progress Complete Pending HW Consent Cancelled" at bounding box center [657, 283] width 256 height 44
click at [717, 335] on button "Save" at bounding box center [739, 332] width 91 height 36
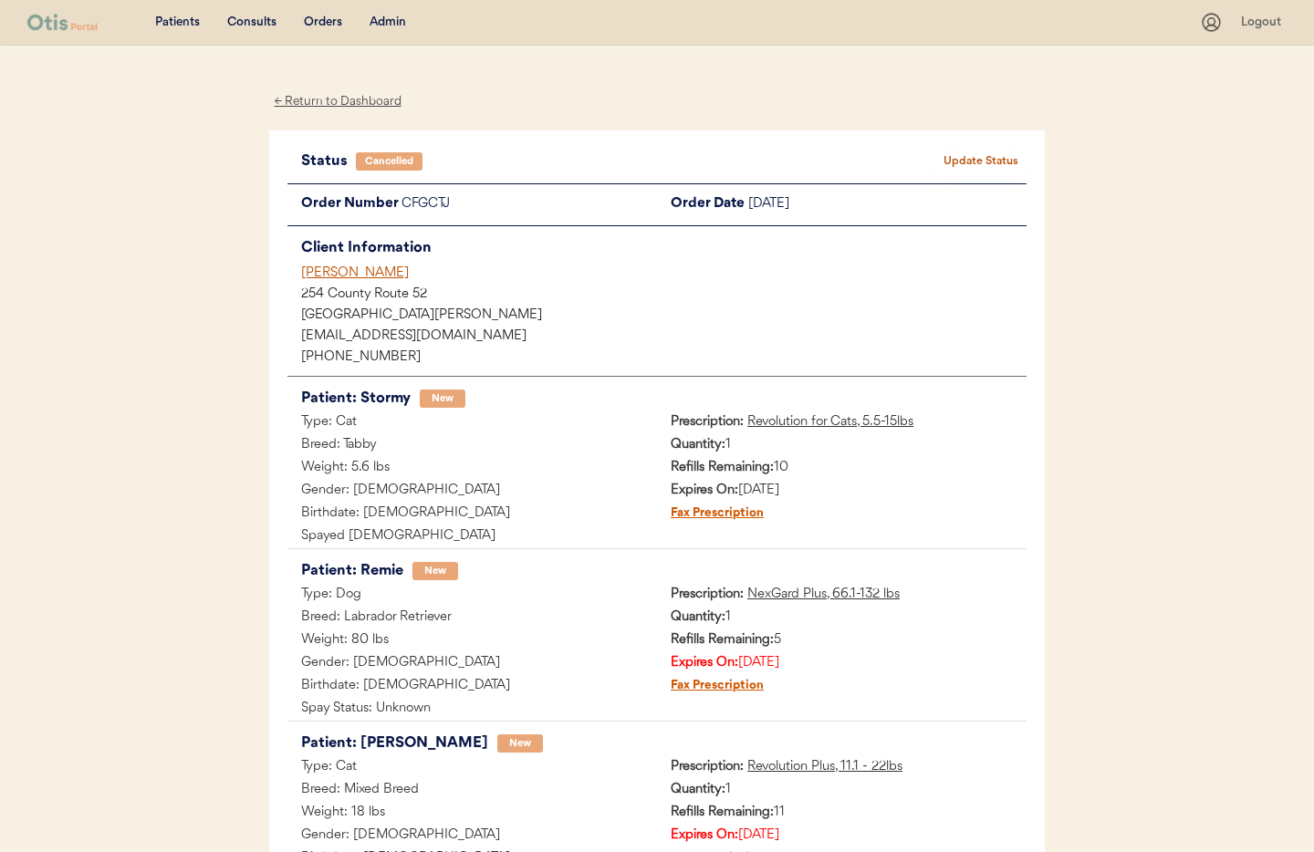
click at [349, 270] on div "[PERSON_NAME]" at bounding box center [663, 273] width 725 height 19
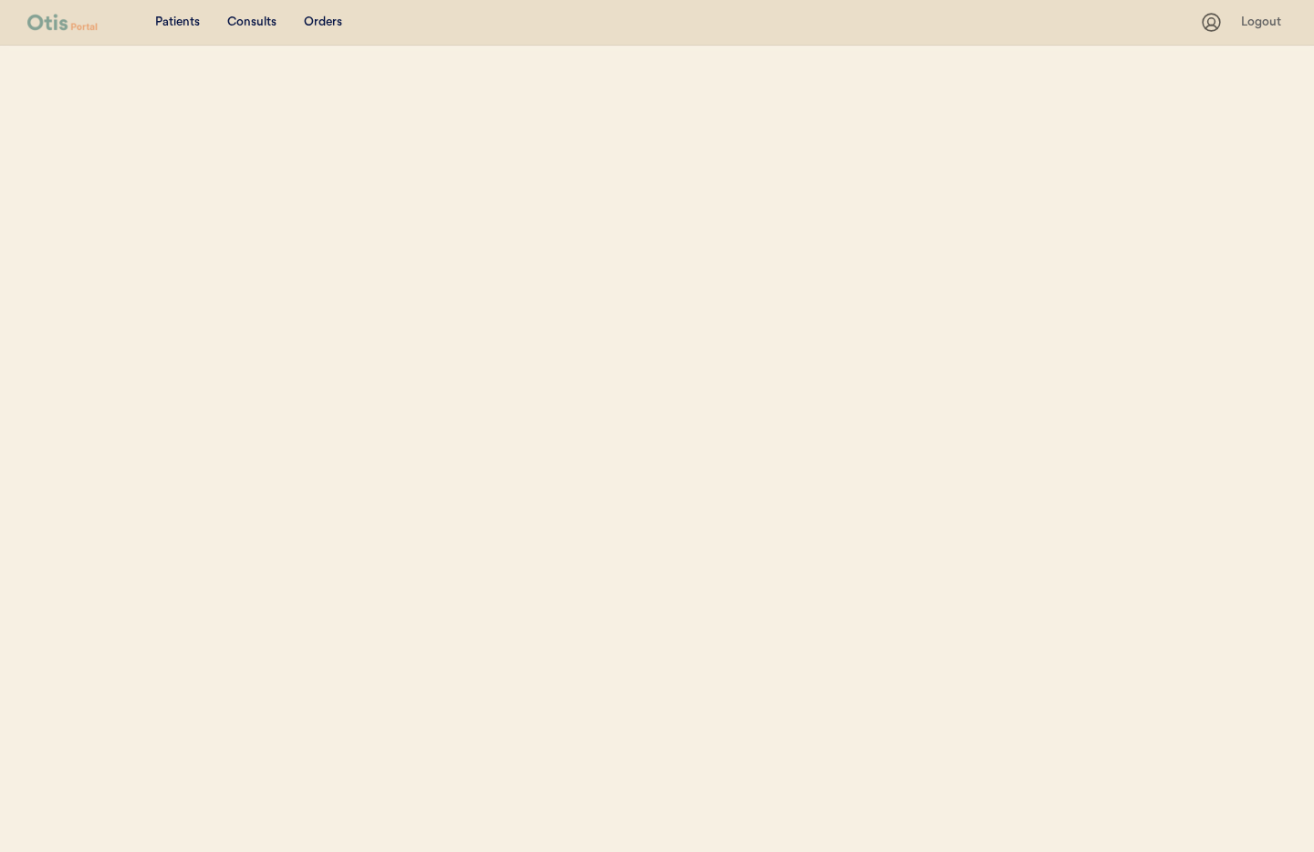
select select ""Name""
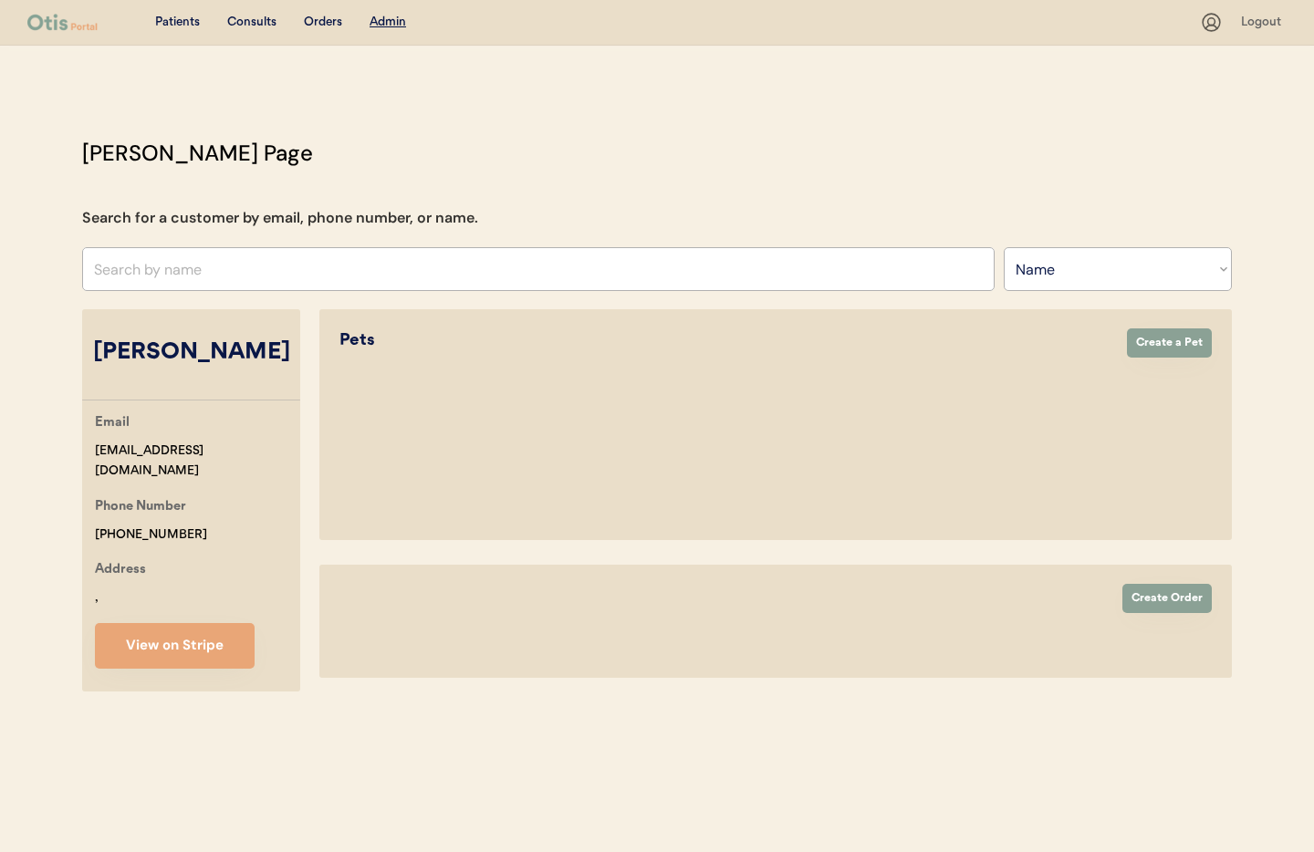
select select "true"
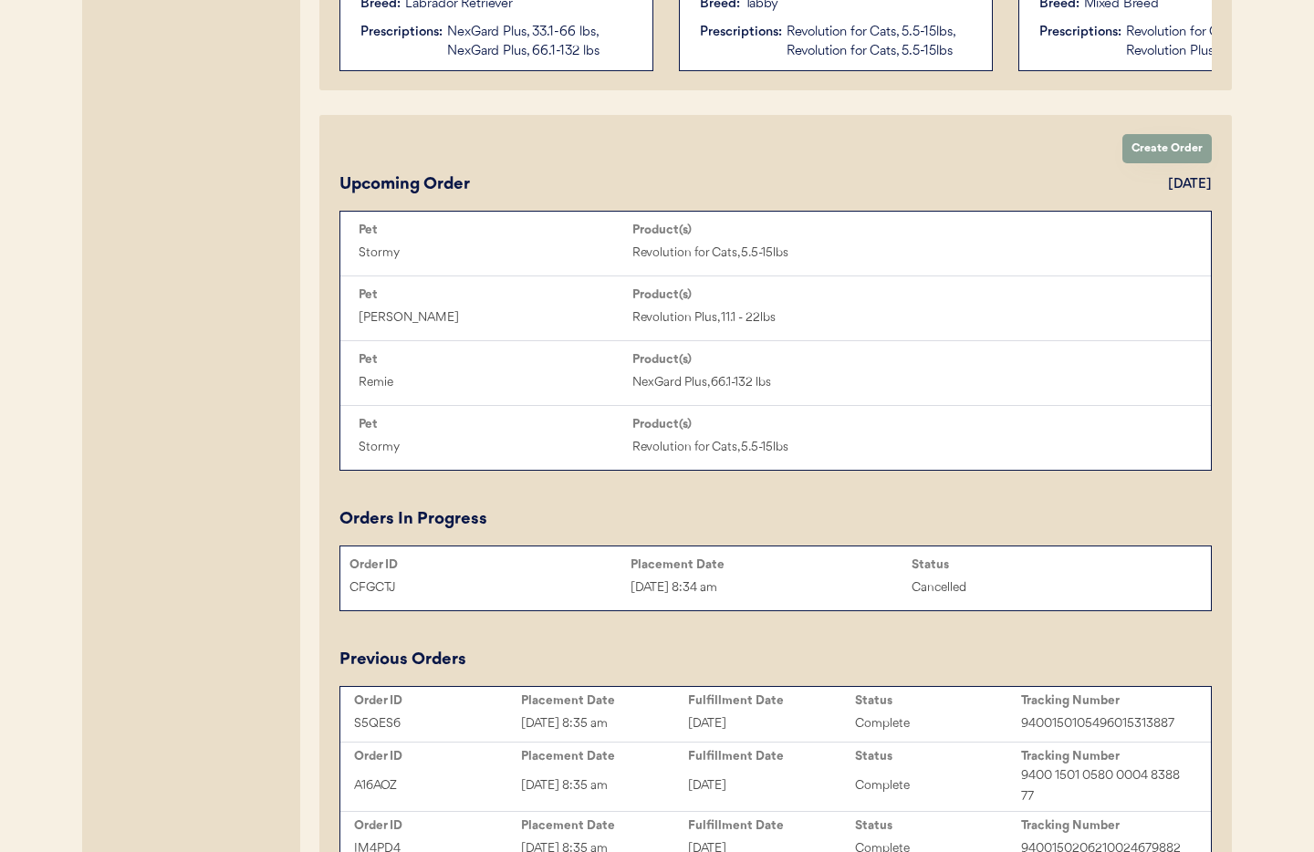
scroll to position [716, 0]
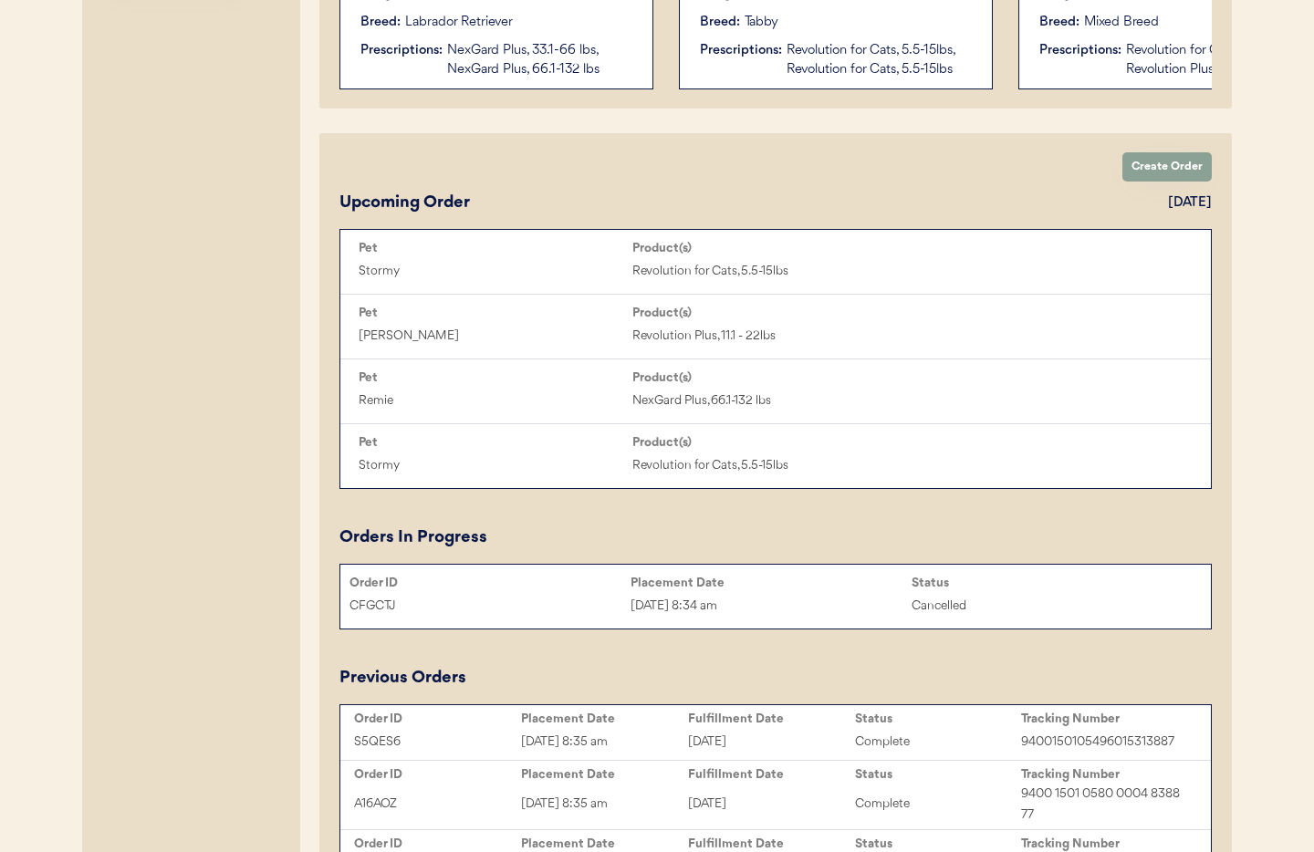
click at [1153, 199] on div "Upcoming Order [DATE]" at bounding box center [775, 203] width 872 height 25
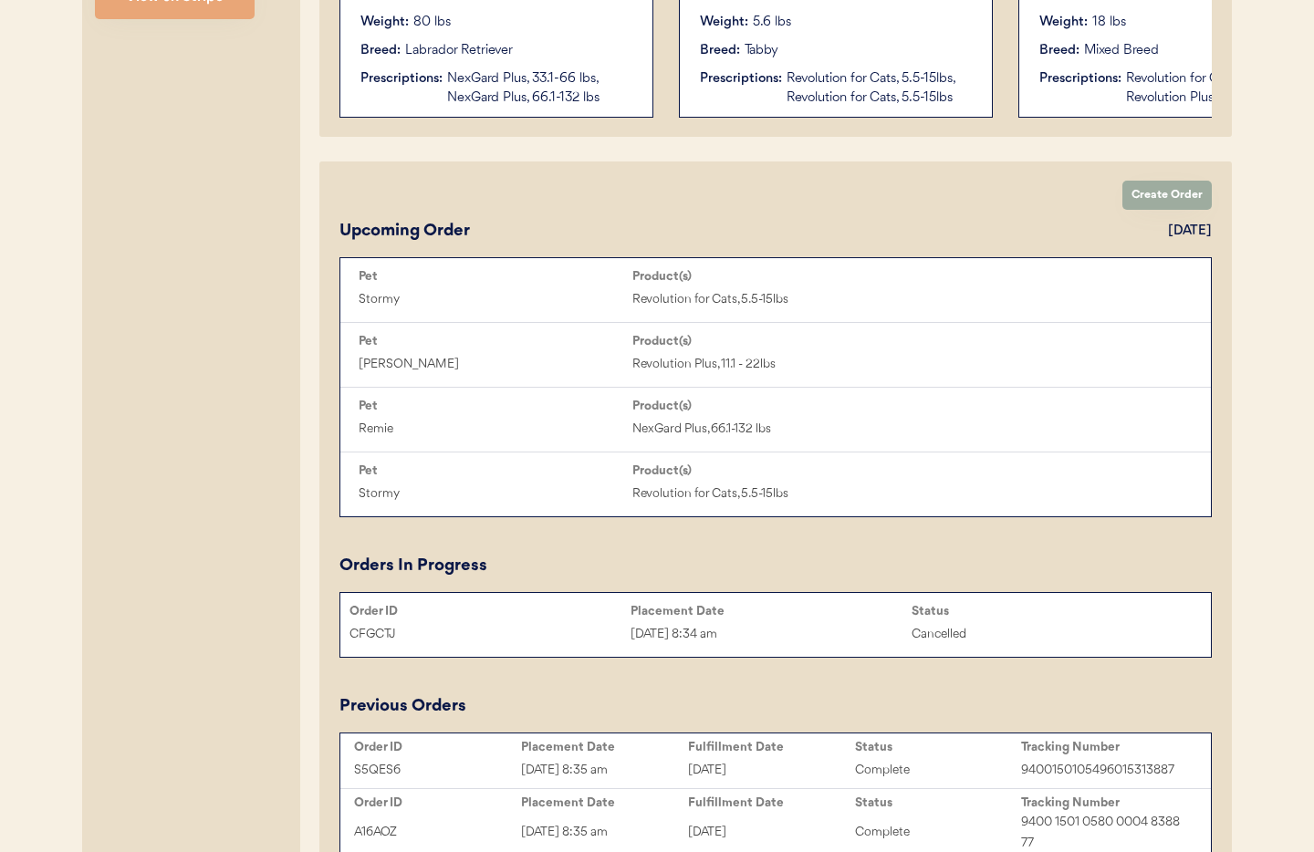
click at [1156, 198] on button "Create Order" at bounding box center [1166, 195] width 89 height 29
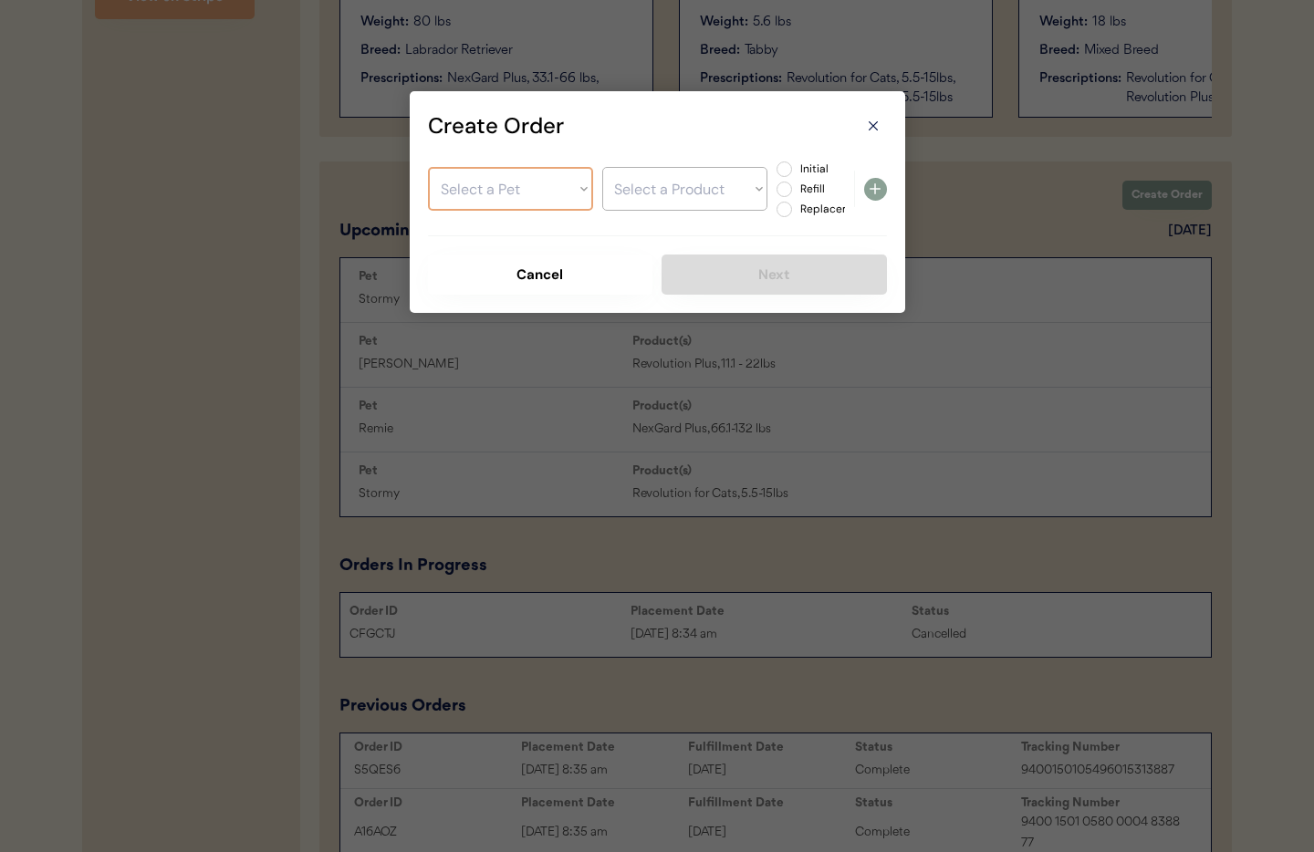
click at [539, 184] on select "Select a Pet Remie Stormy [PERSON_NAME]" at bounding box center [510, 189] width 165 height 44
select select ""1348695171700984260__LOOKUP__1718982890029x950066805793095700""
click at [428, 167] on select "Select a Pet Remie Stormy [PERSON_NAME]" at bounding box center [510, 189] width 165 height 44
click at [678, 193] on select "Select a Product NexGard Plus, 33.1-66 lbs NexGard Plus, 66.1-132 lbs" at bounding box center [684, 189] width 165 height 44
select select ""1348695171700984260__LOOKUP__1725982880781x725624353102233600""
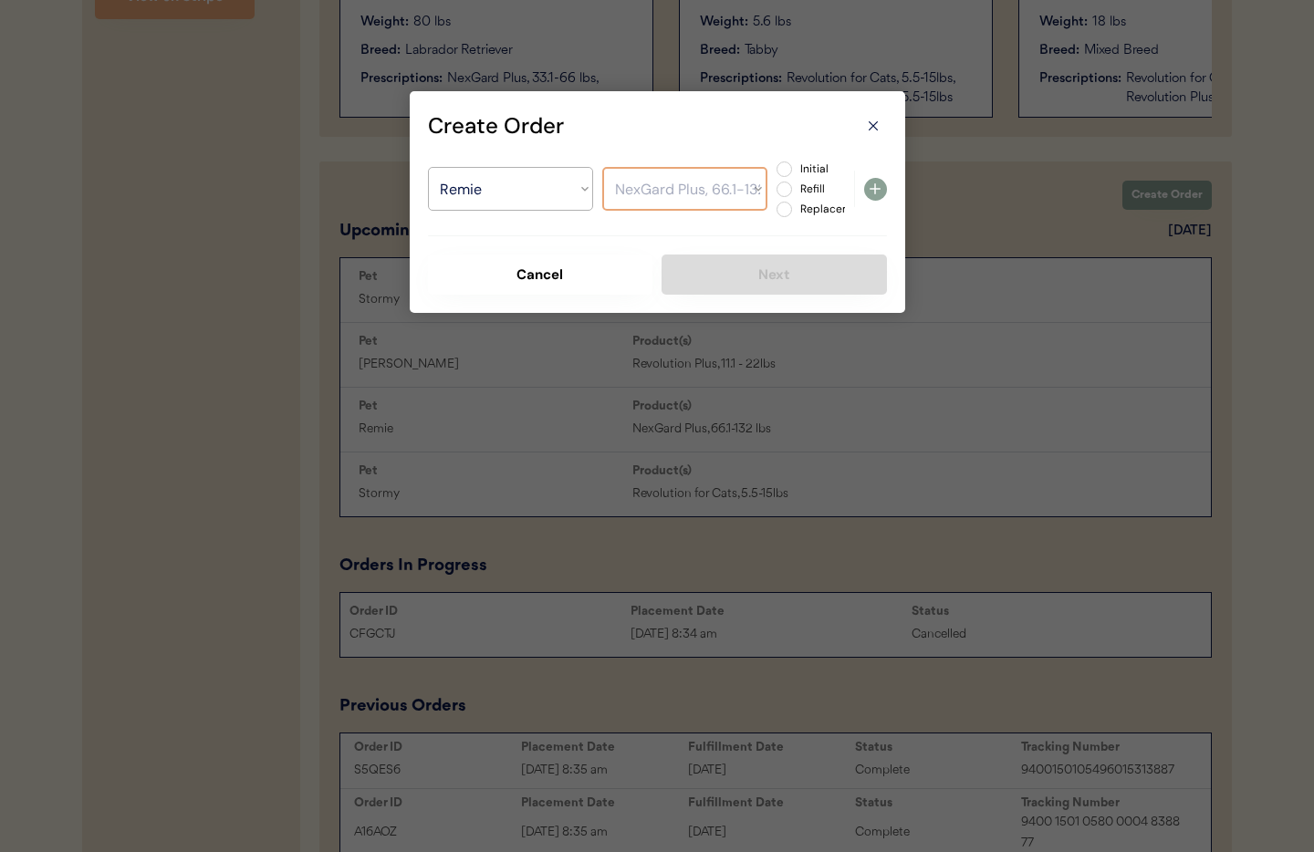
click at [602, 167] on select "Select a Product NexGard Plus, 33.1-66 lbs NexGard Plus, 66.1-132 lbs" at bounding box center [684, 189] width 165 height 44
click at [795, 192] on label "Refill" at bounding box center [835, 188] width 80 height 11
click at [775, 175] on input "Refill" at bounding box center [769, 169] width 12 height 12
radio input "true"
click at [871, 188] on icon at bounding box center [875, 189] width 22 height 22
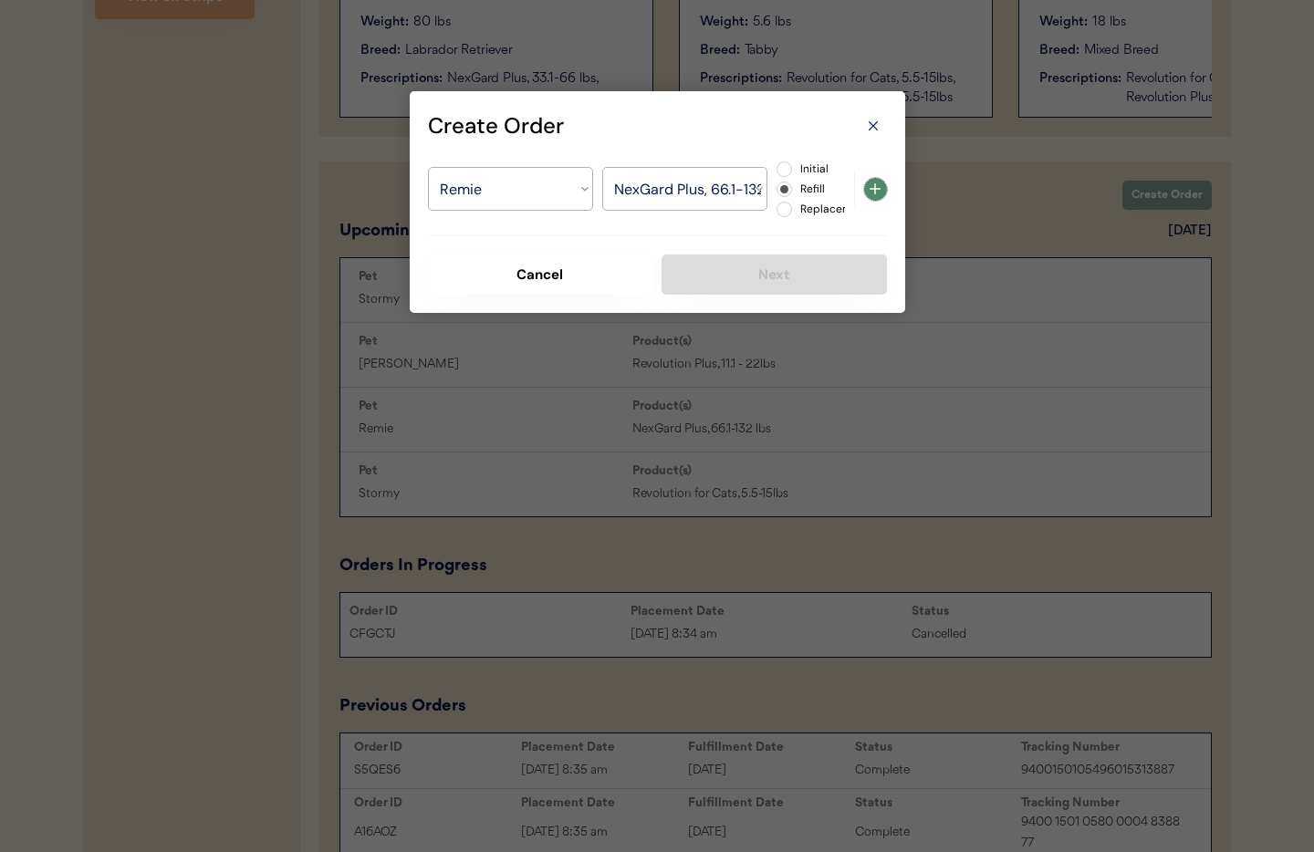
select select ""PLACEHOLDER_1427118222253""
radio input "false"
select select ""PLACEHOLDER_1427118222253""
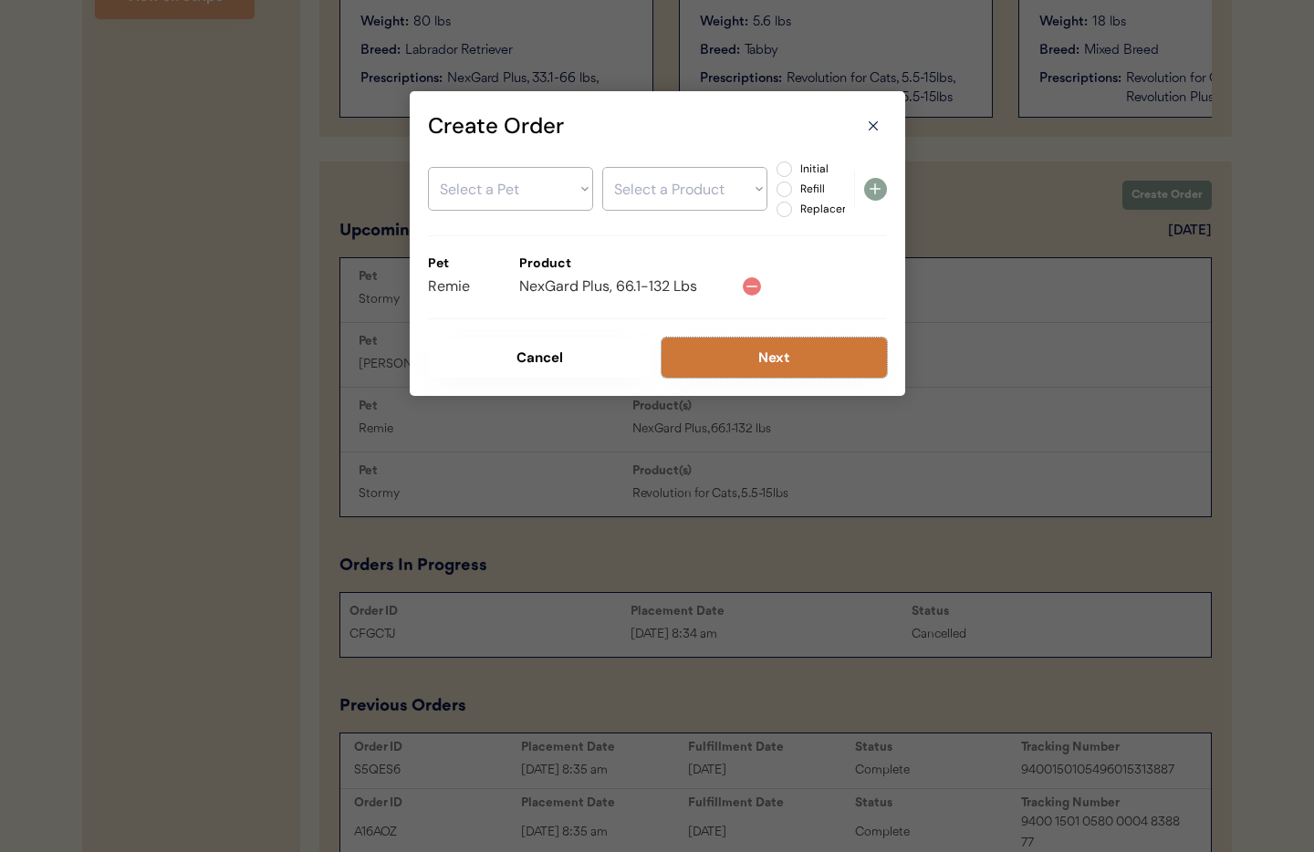
click at [797, 354] on button "Next" at bounding box center [774, 358] width 225 height 40
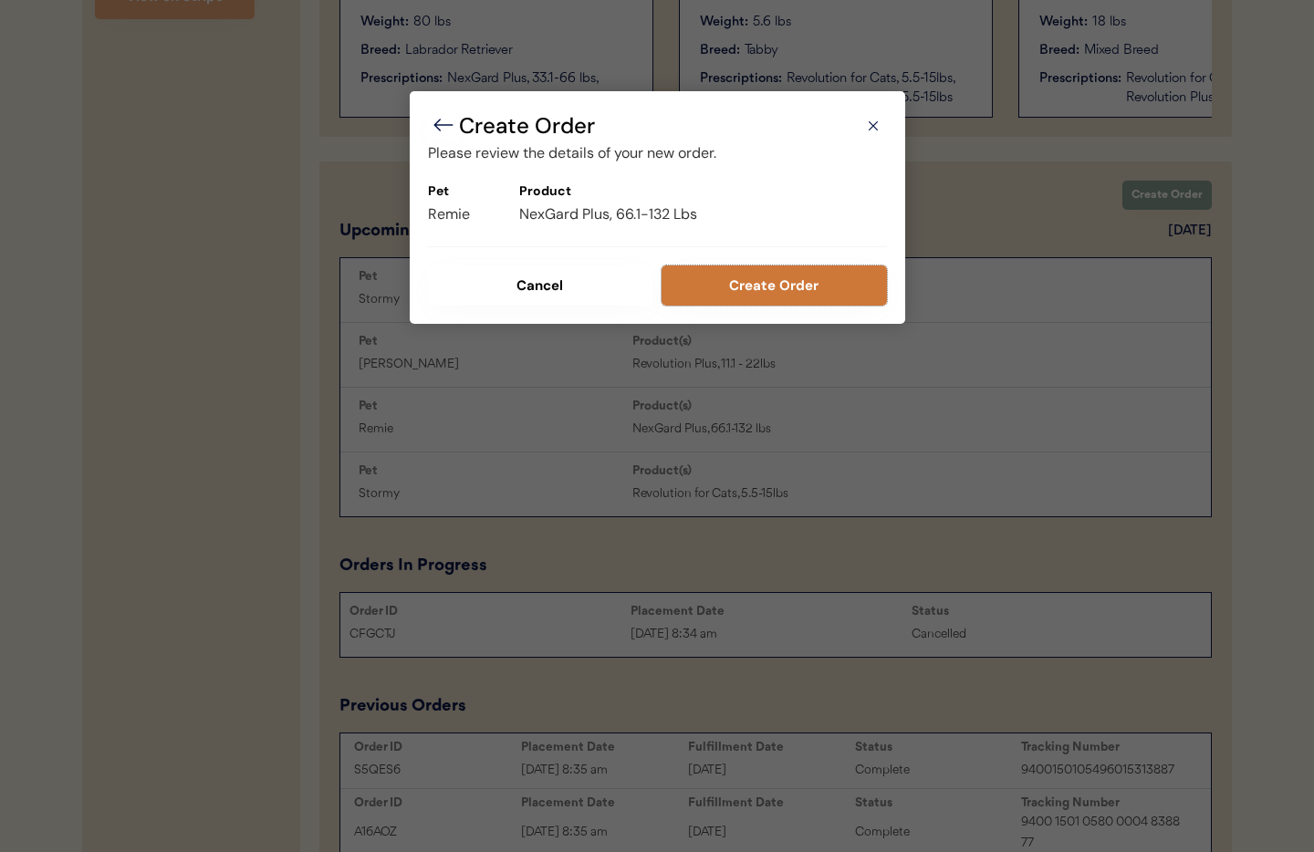
click at [771, 297] on button "Create Order" at bounding box center [774, 286] width 225 height 40
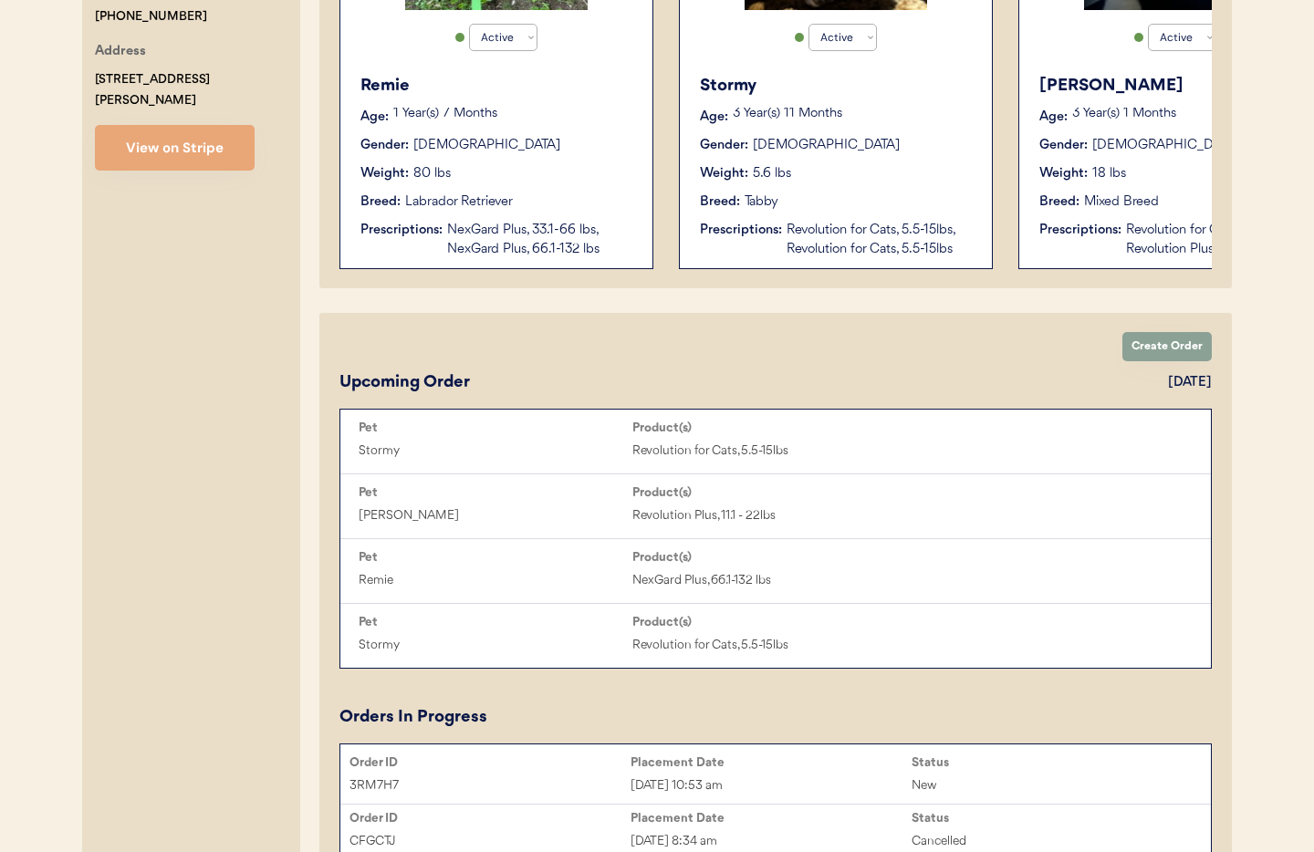
scroll to position [0, 0]
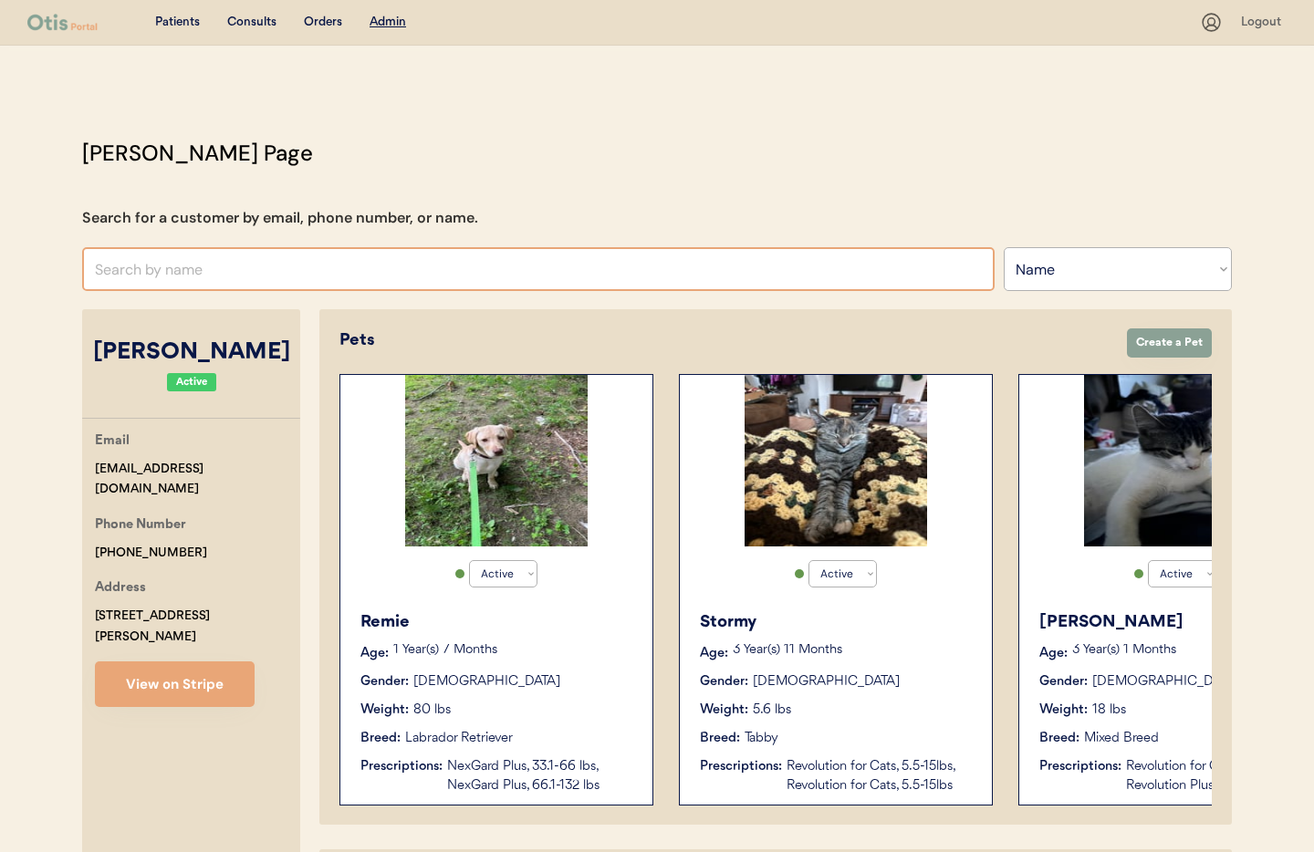
click at [185, 262] on input "text" at bounding box center [538, 269] width 913 height 44
paste input "[PERSON_NAME]"
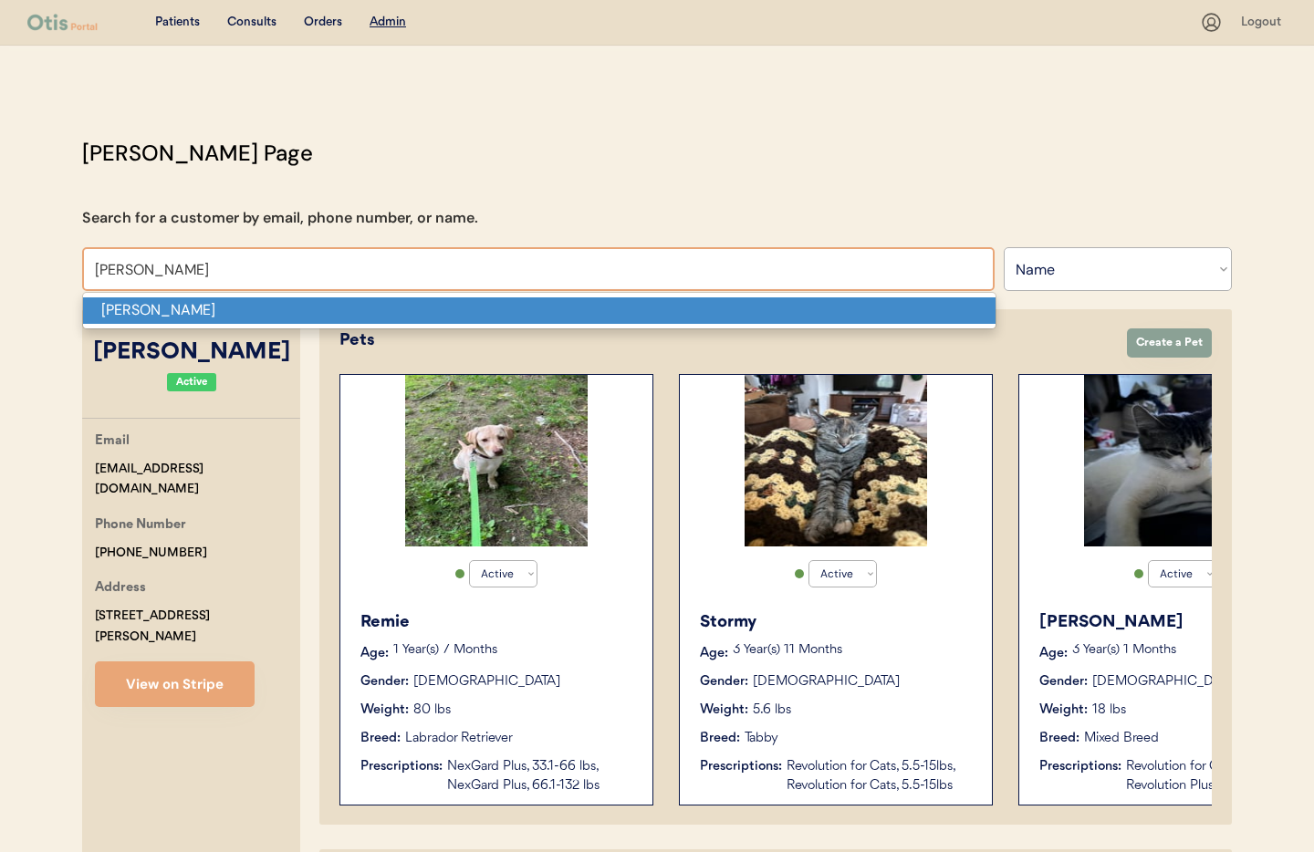
click at [248, 305] on p "[PERSON_NAME]" at bounding box center [539, 310] width 913 height 26
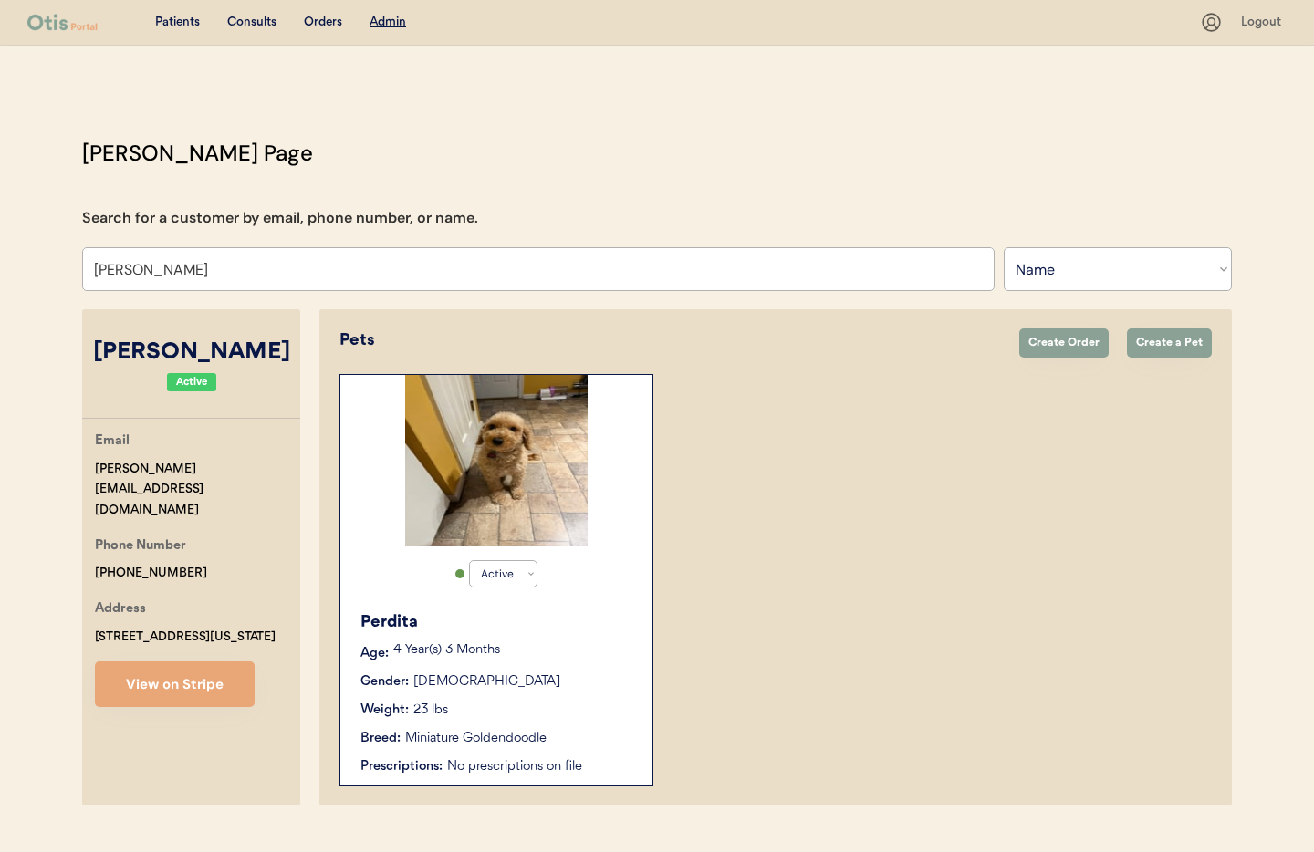
scroll to position [38, 0]
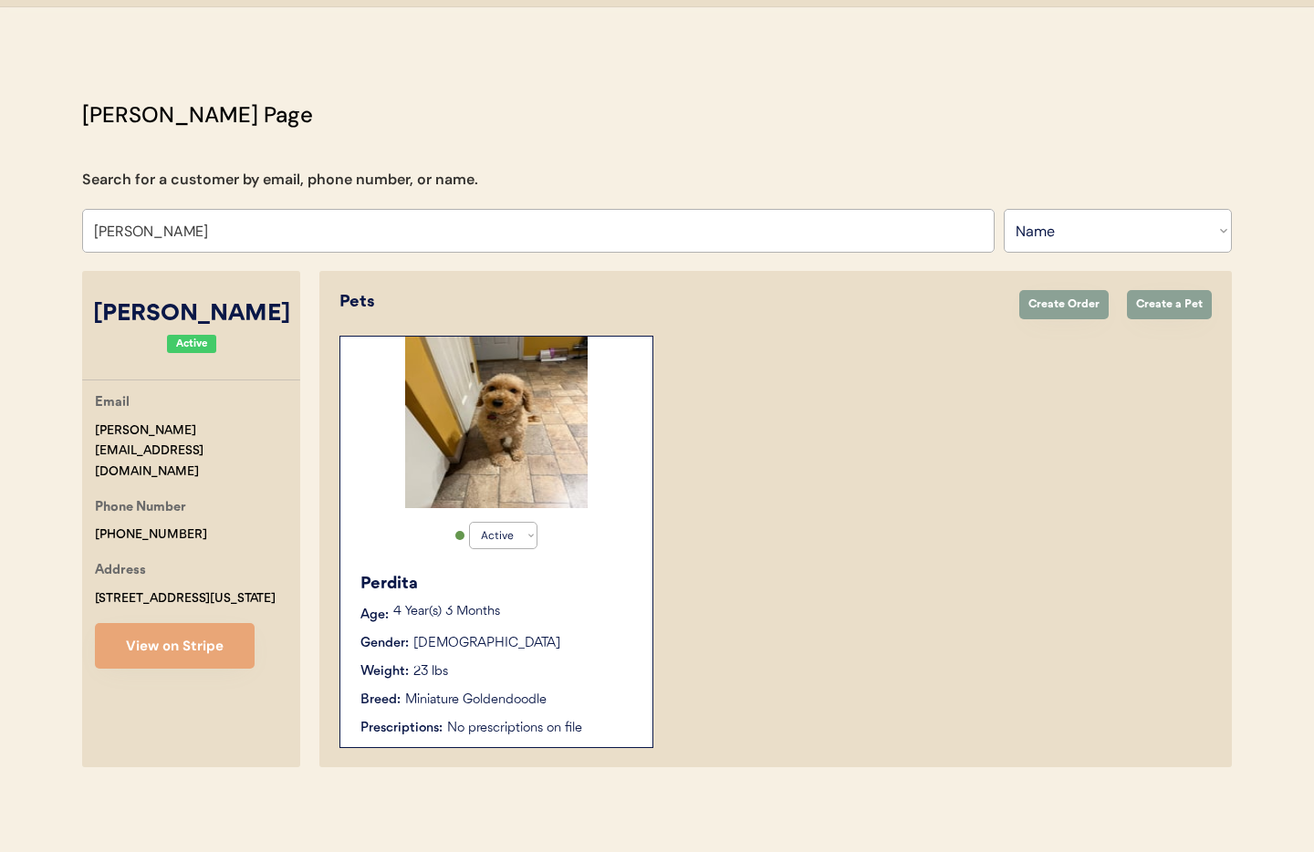
type input "[PERSON_NAME]"
click at [583, 563] on div "Perdita Age: 4 Year(s) 3 Months Gender: Female Weight: 23 lbs Breed: Miniature …" at bounding box center [497, 655] width 294 height 184
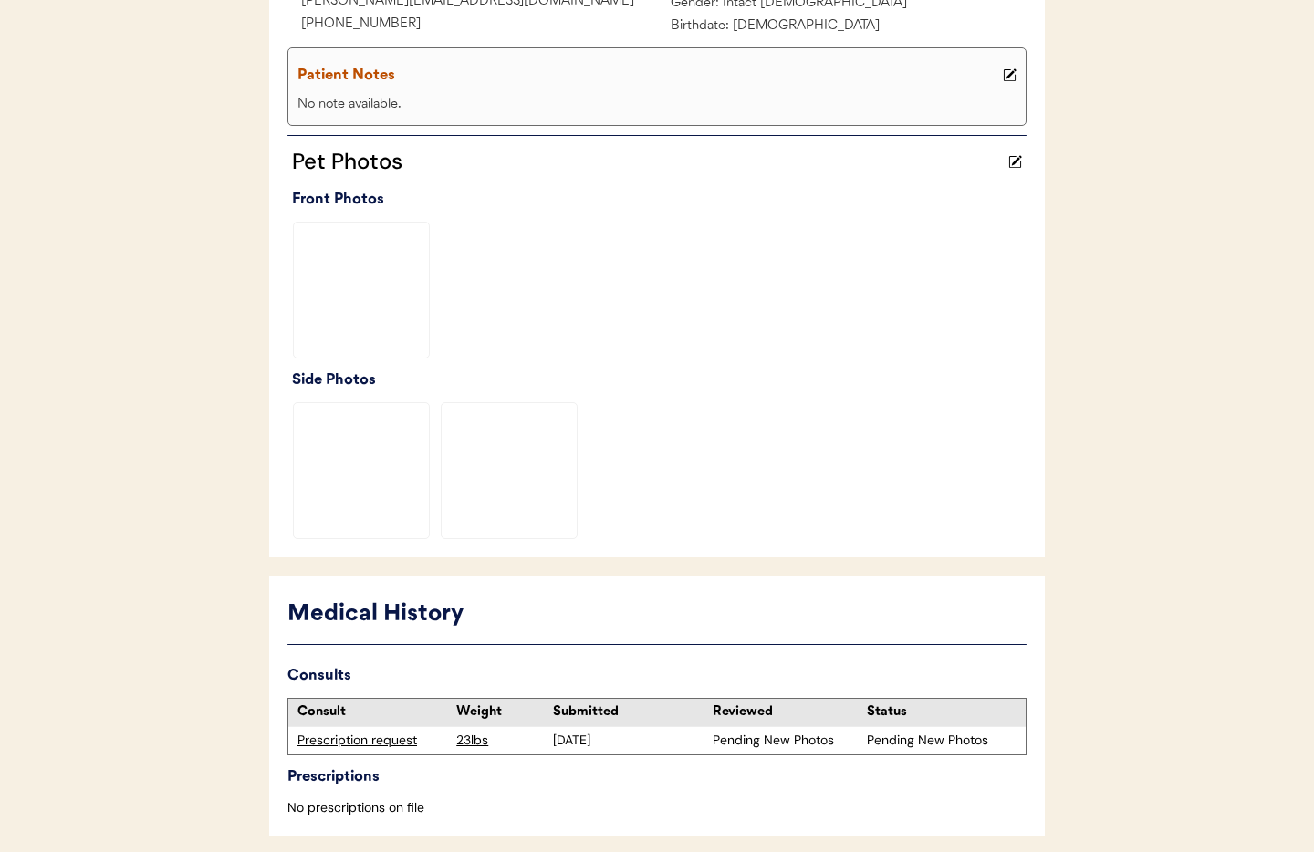
scroll to position [444, 0]
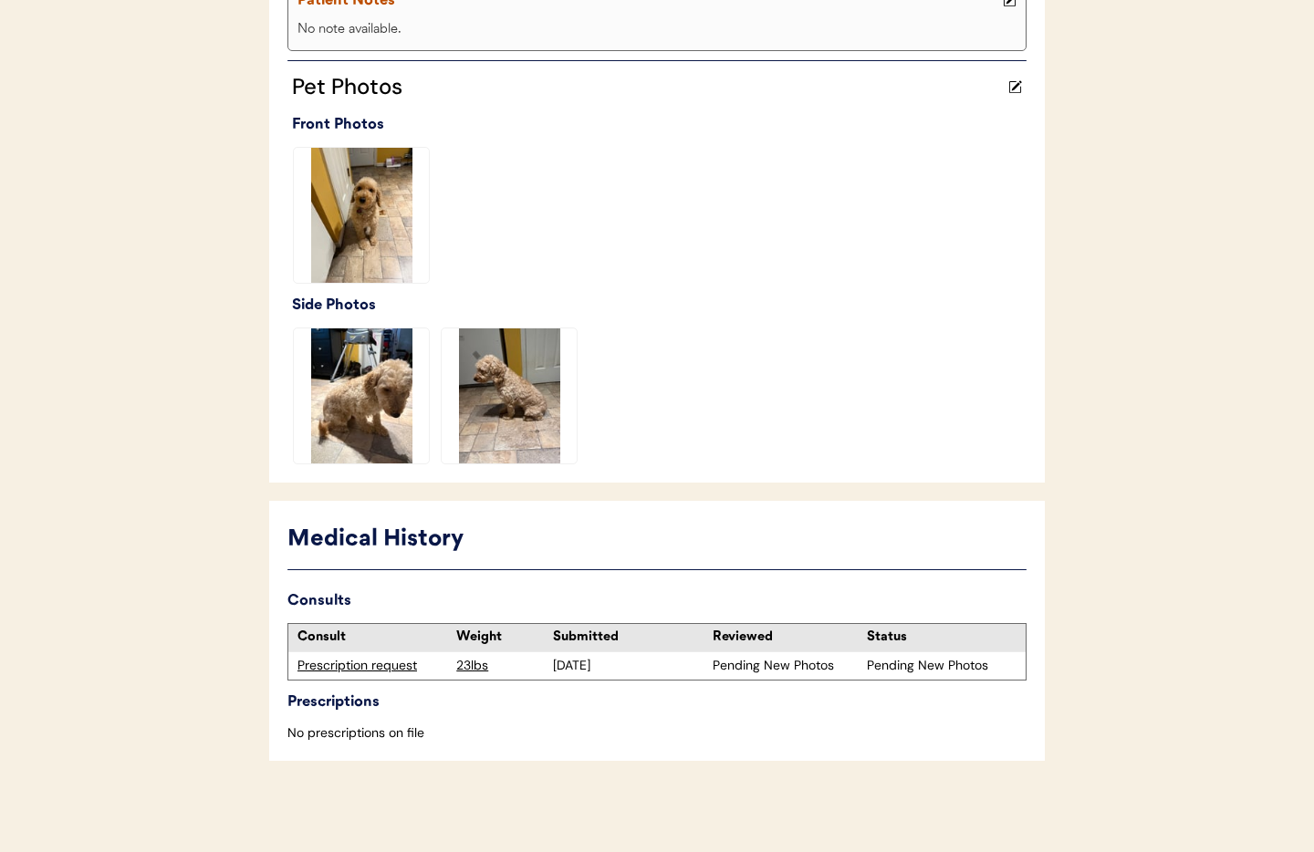
click at [344, 669] on div "Prescription request" at bounding box center [372, 666] width 150 height 18
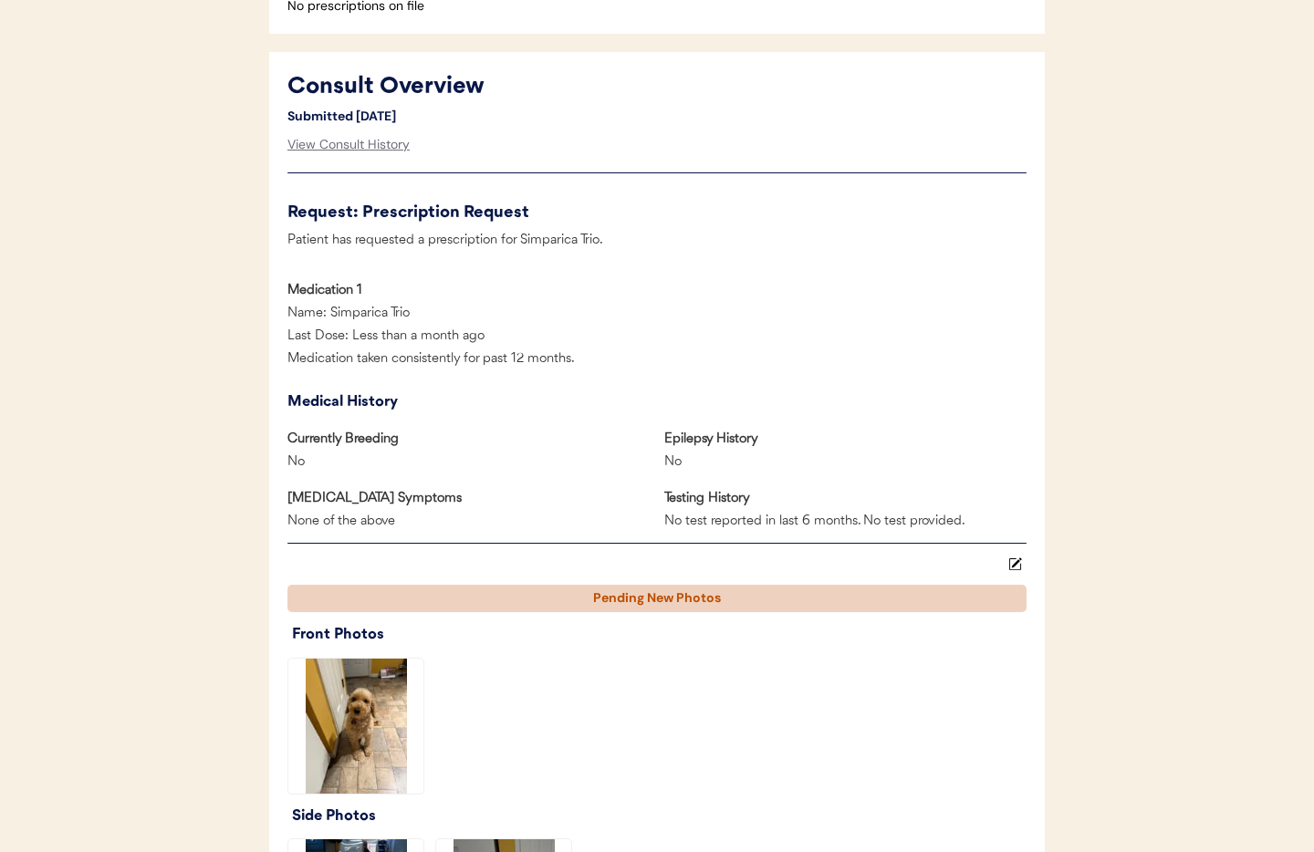
scroll to position [735, 0]
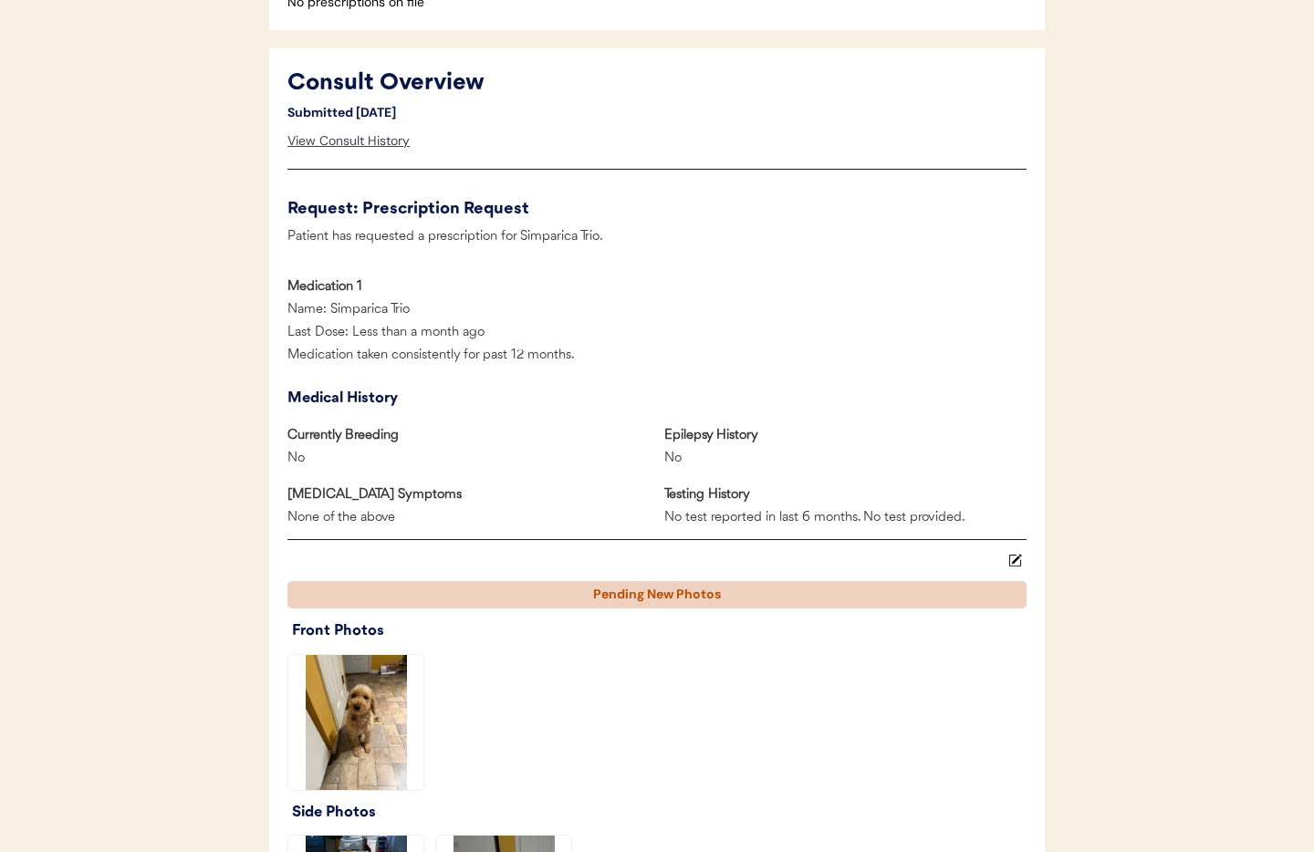
click at [325, 149] on div "View Consult History" at bounding box center [348, 141] width 122 height 37
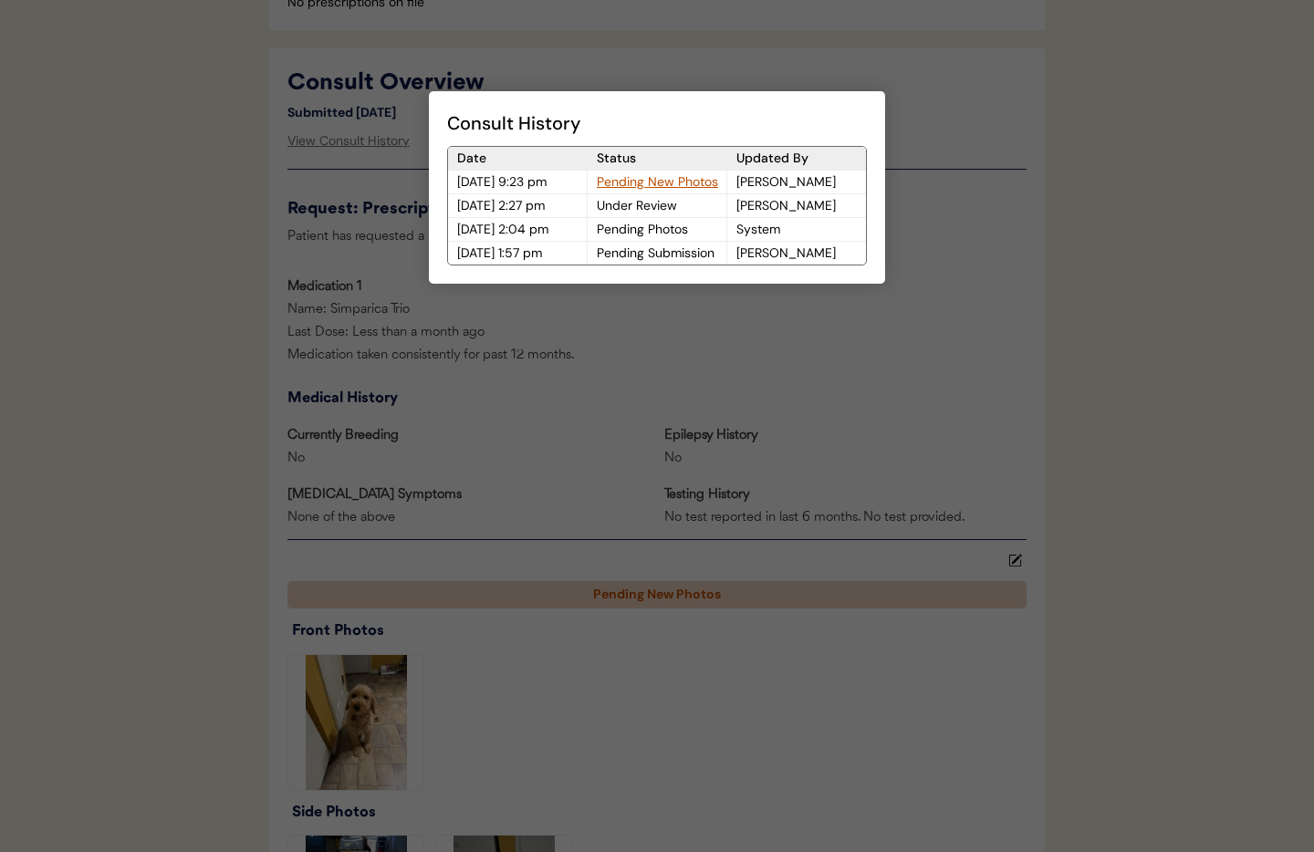
click at [624, 183] on div "Pending New Photos" at bounding box center [657, 182] width 139 height 23
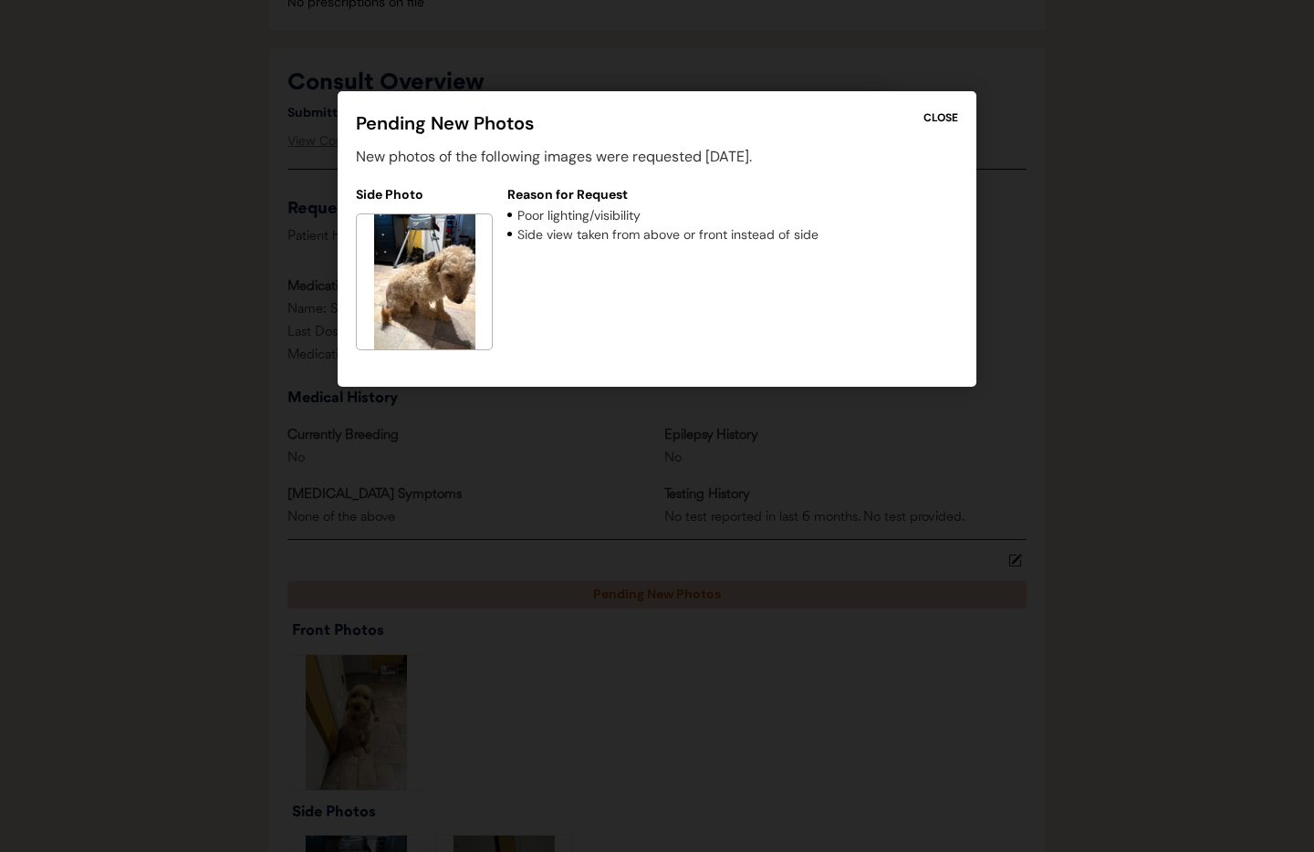
click at [949, 117] on div "CLOSE" at bounding box center [941, 118] width 35 height 16
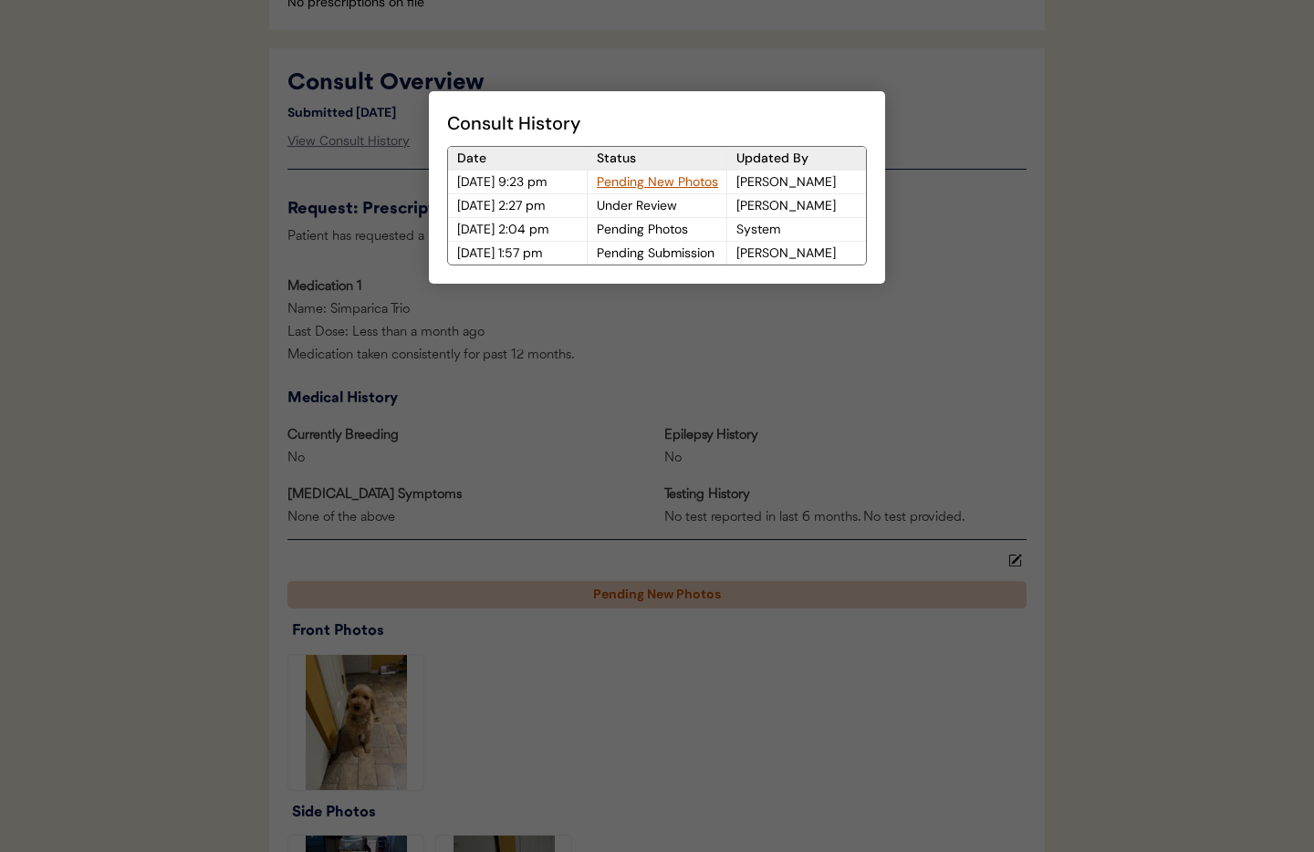
click at [661, 182] on div "Pending New Photos" at bounding box center [657, 182] width 139 height 23
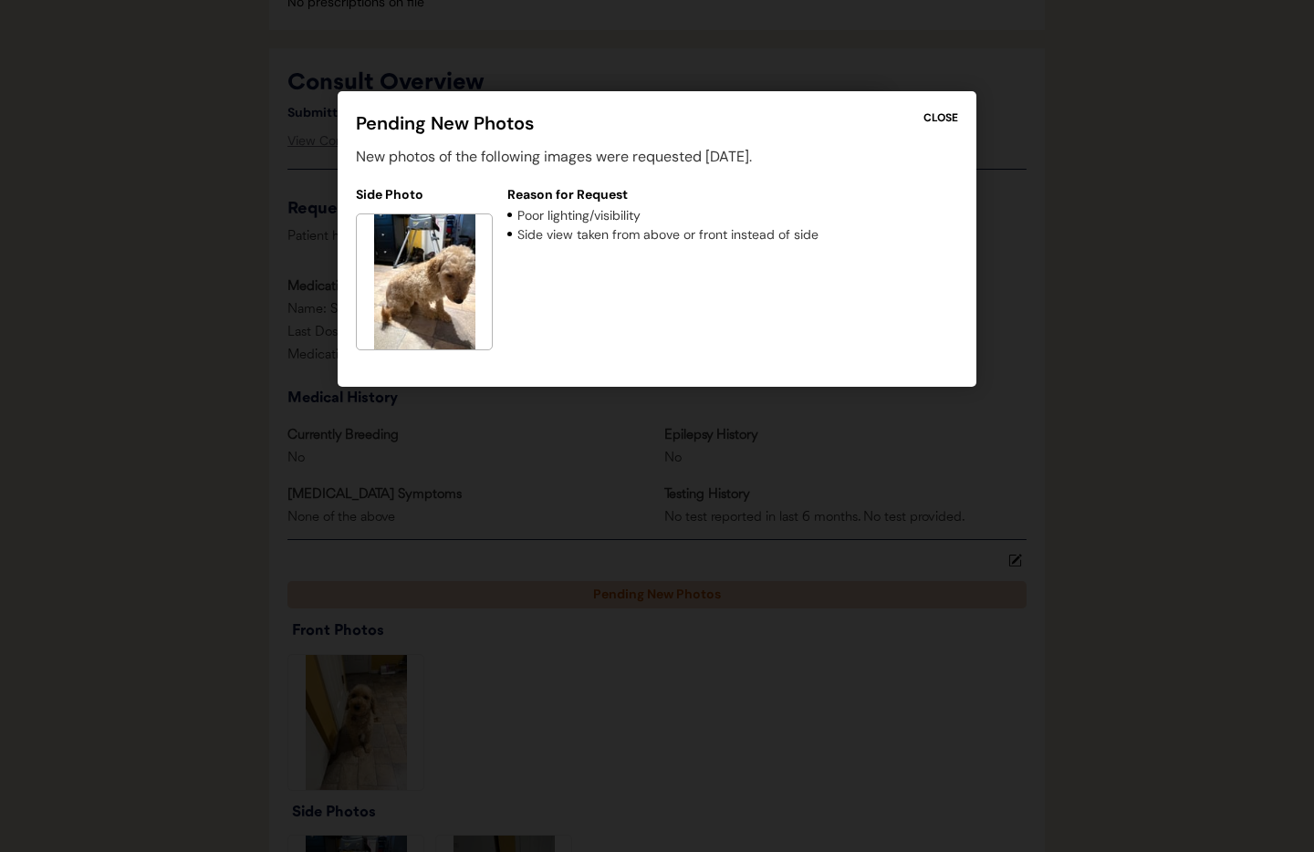
click at [942, 114] on div "CLOSE" at bounding box center [941, 118] width 35 height 16
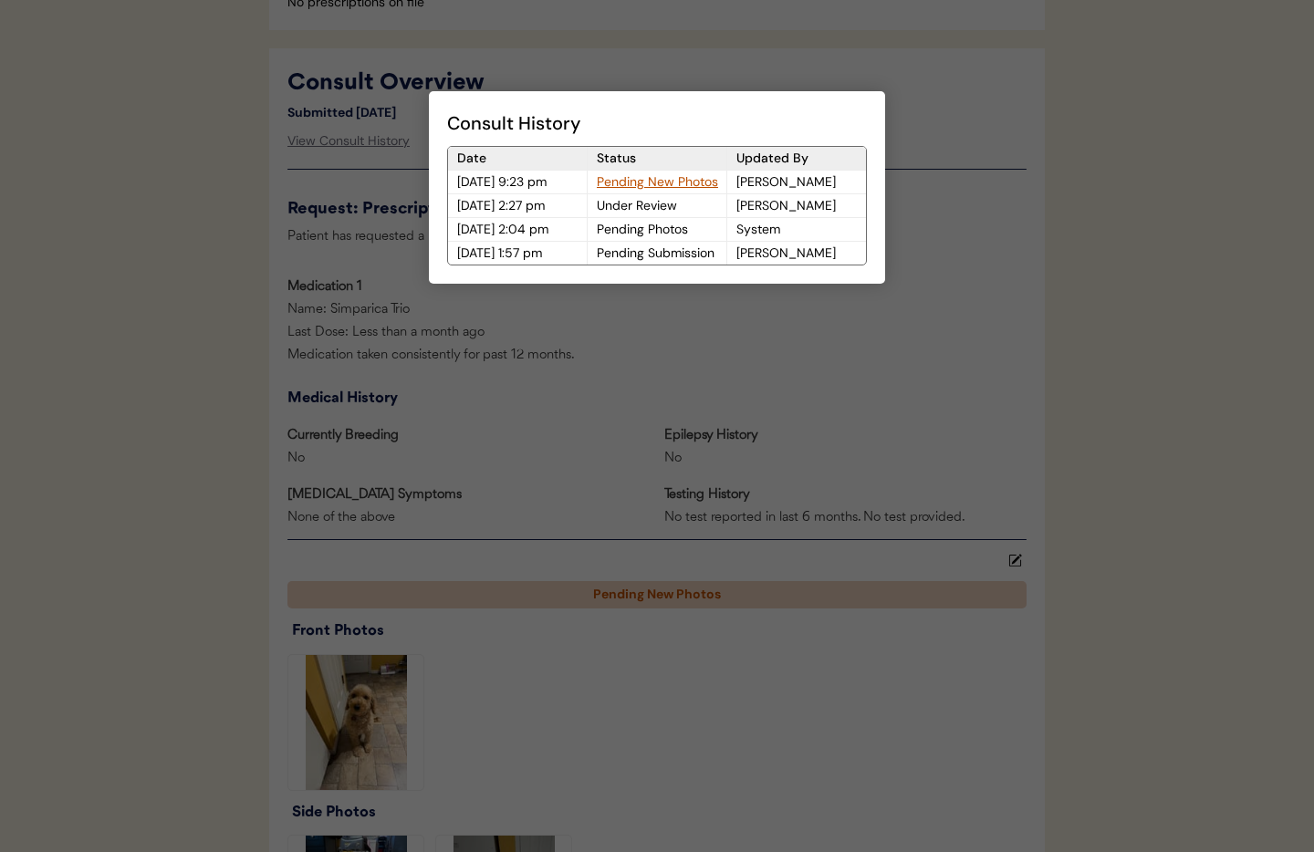
click at [504, 499] on div at bounding box center [657, 426] width 1314 height 852
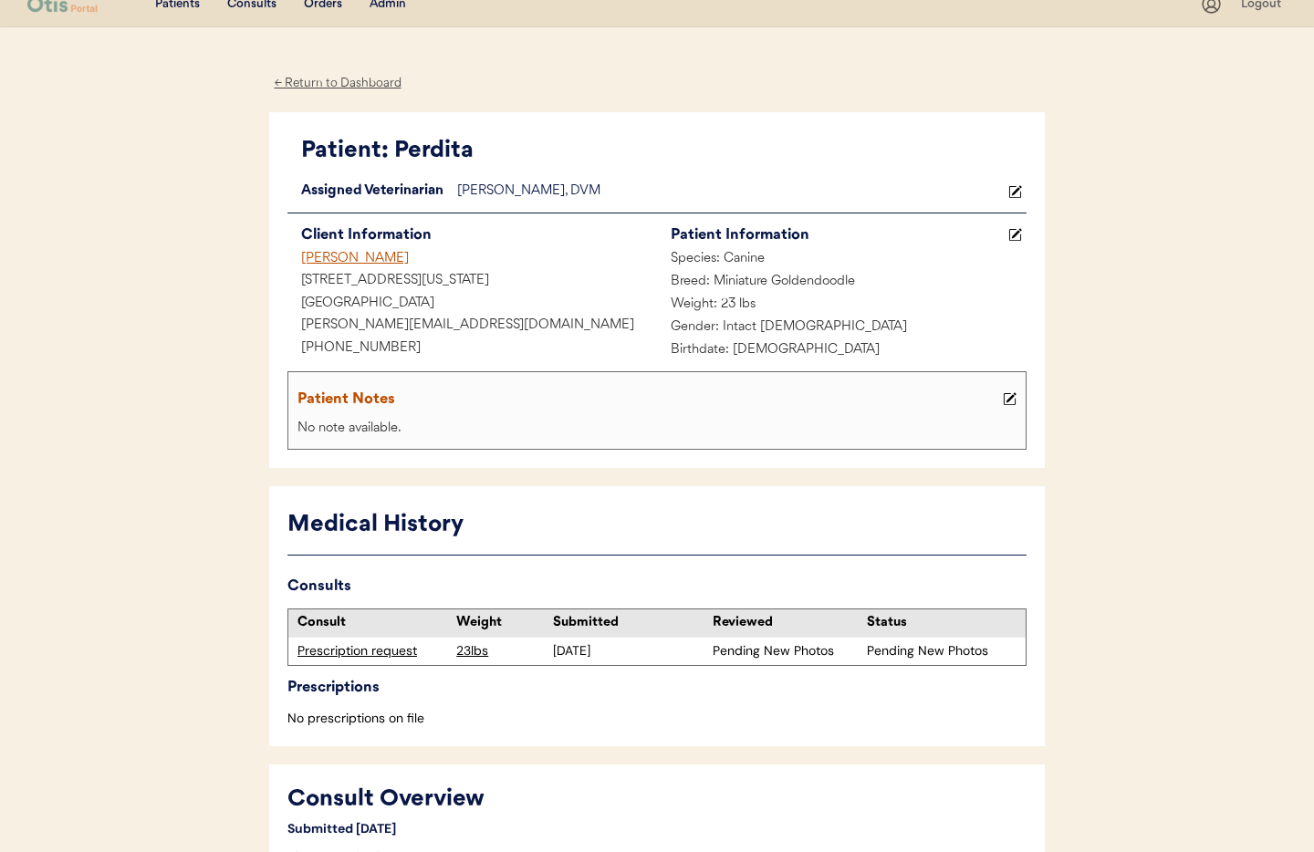
scroll to position [22, 0]
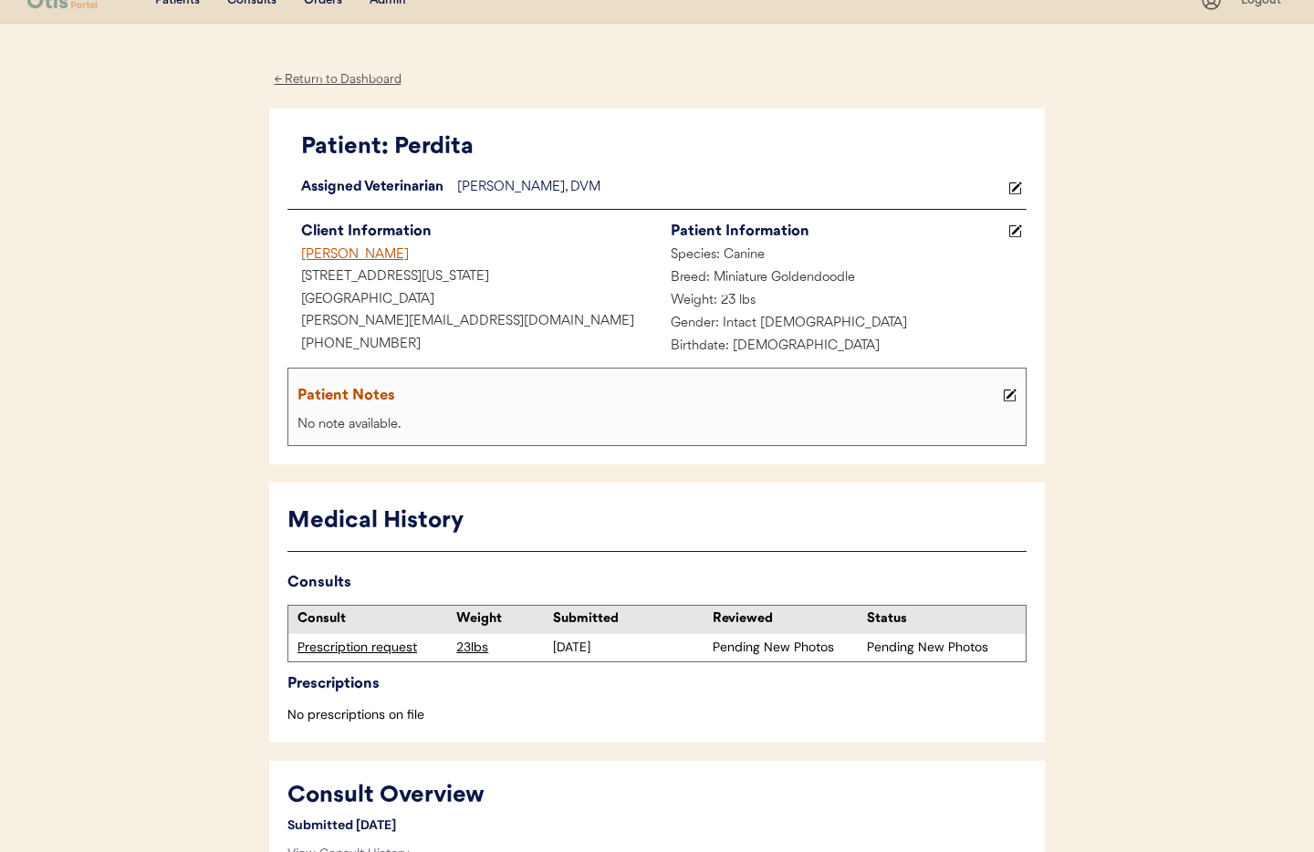
click at [341, 79] on div "← Return to Dashboard" at bounding box center [337, 79] width 137 height 21
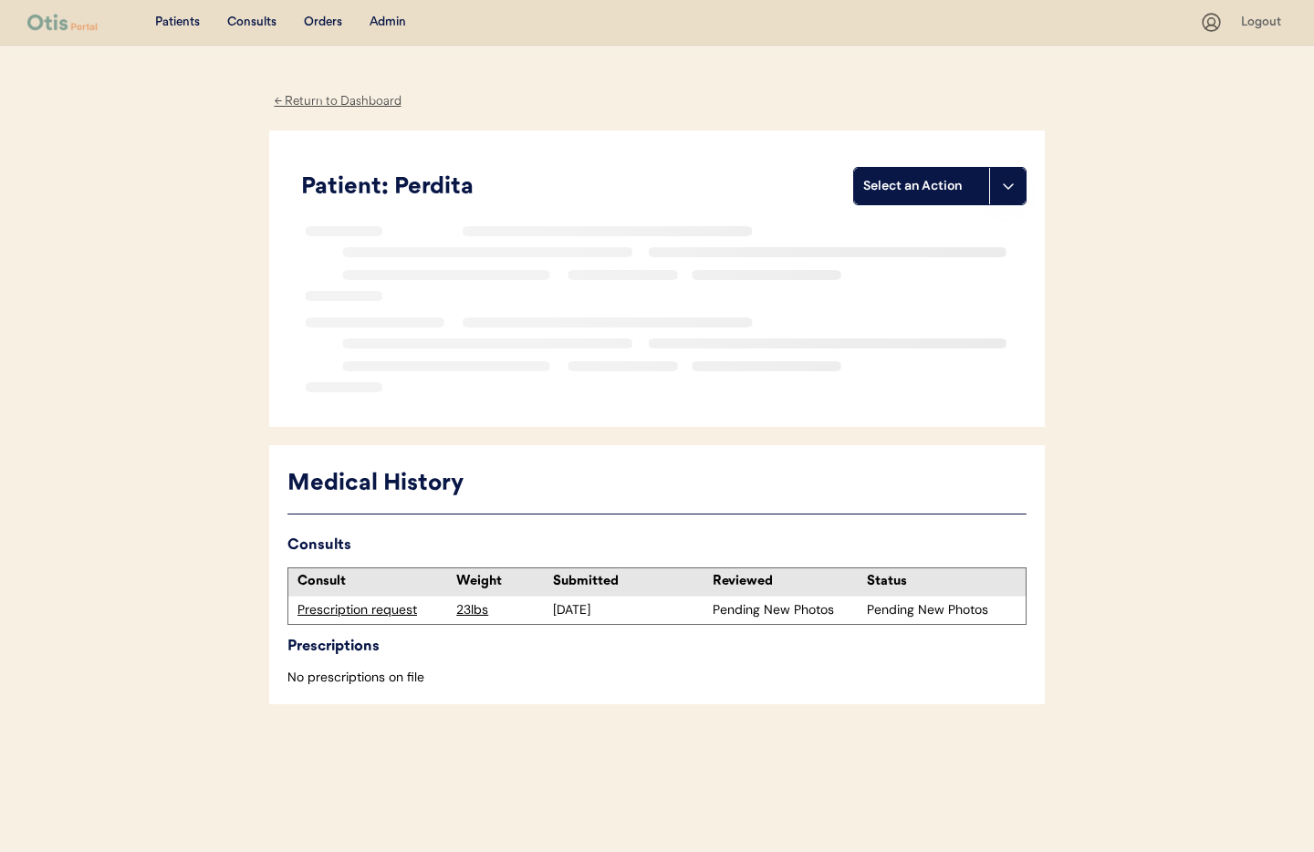
click at [391, 23] on div "Admin" at bounding box center [388, 23] width 37 height 18
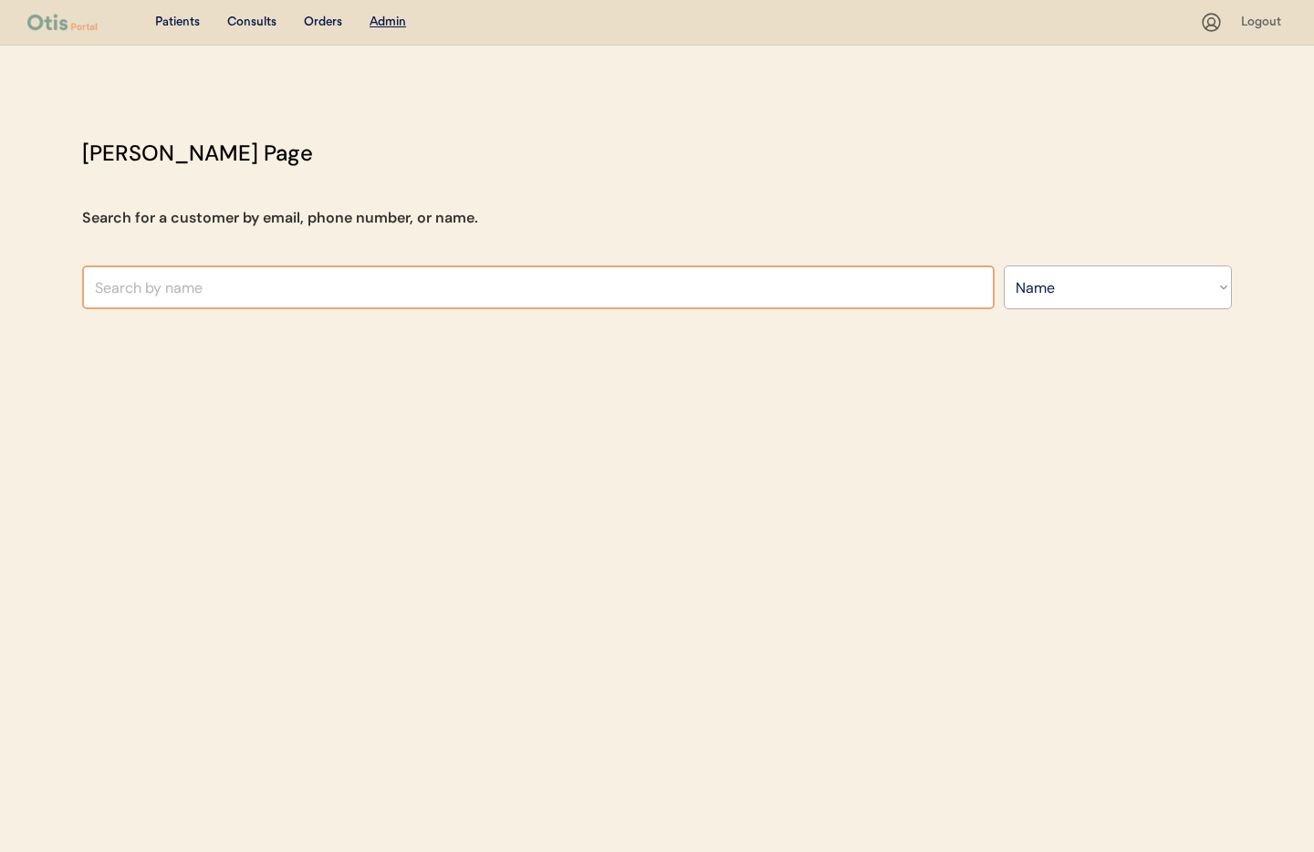
select select ""Name""
click at [352, 295] on input "text" at bounding box center [538, 288] width 913 height 44
type input "Ran"
type input "[PERSON_NAME]"
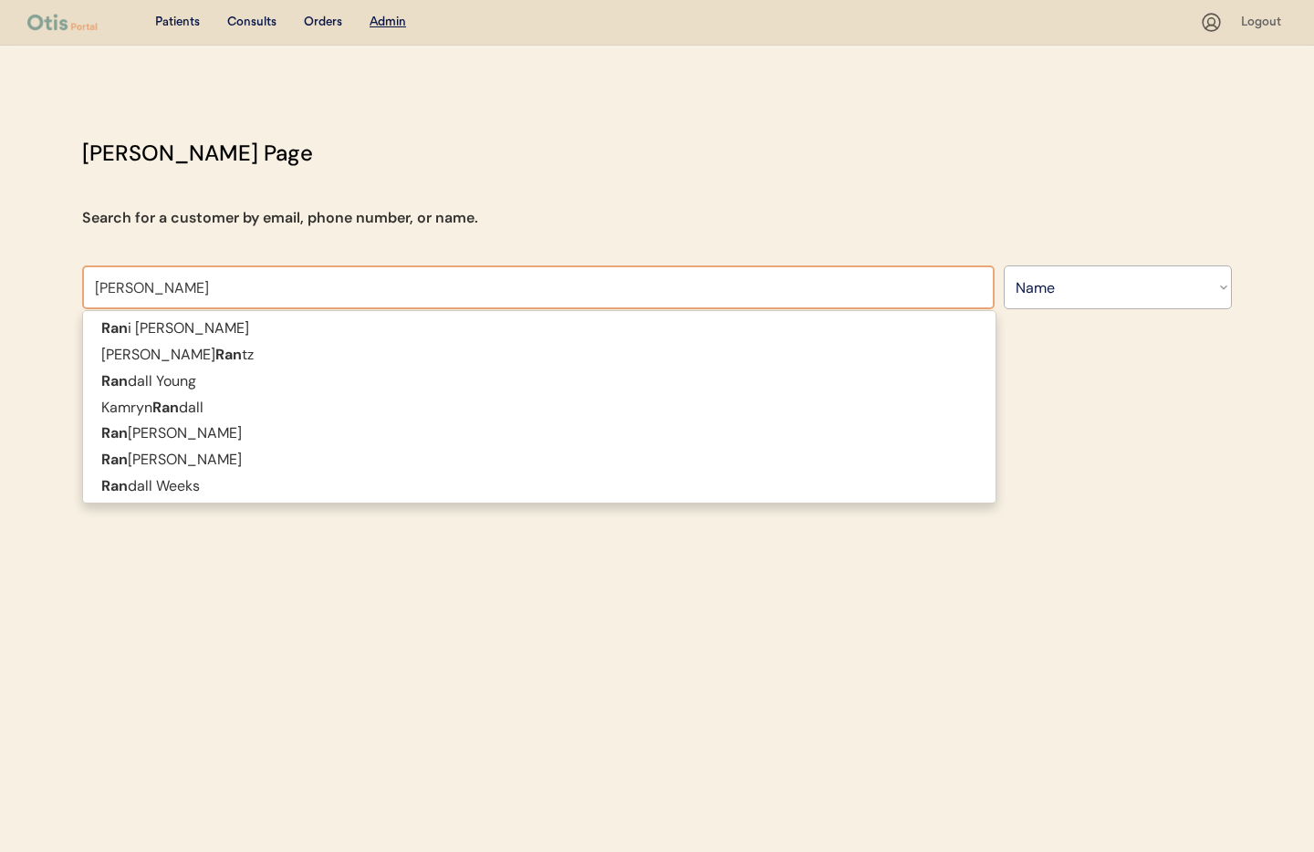
type input "[PERSON_NAME]"
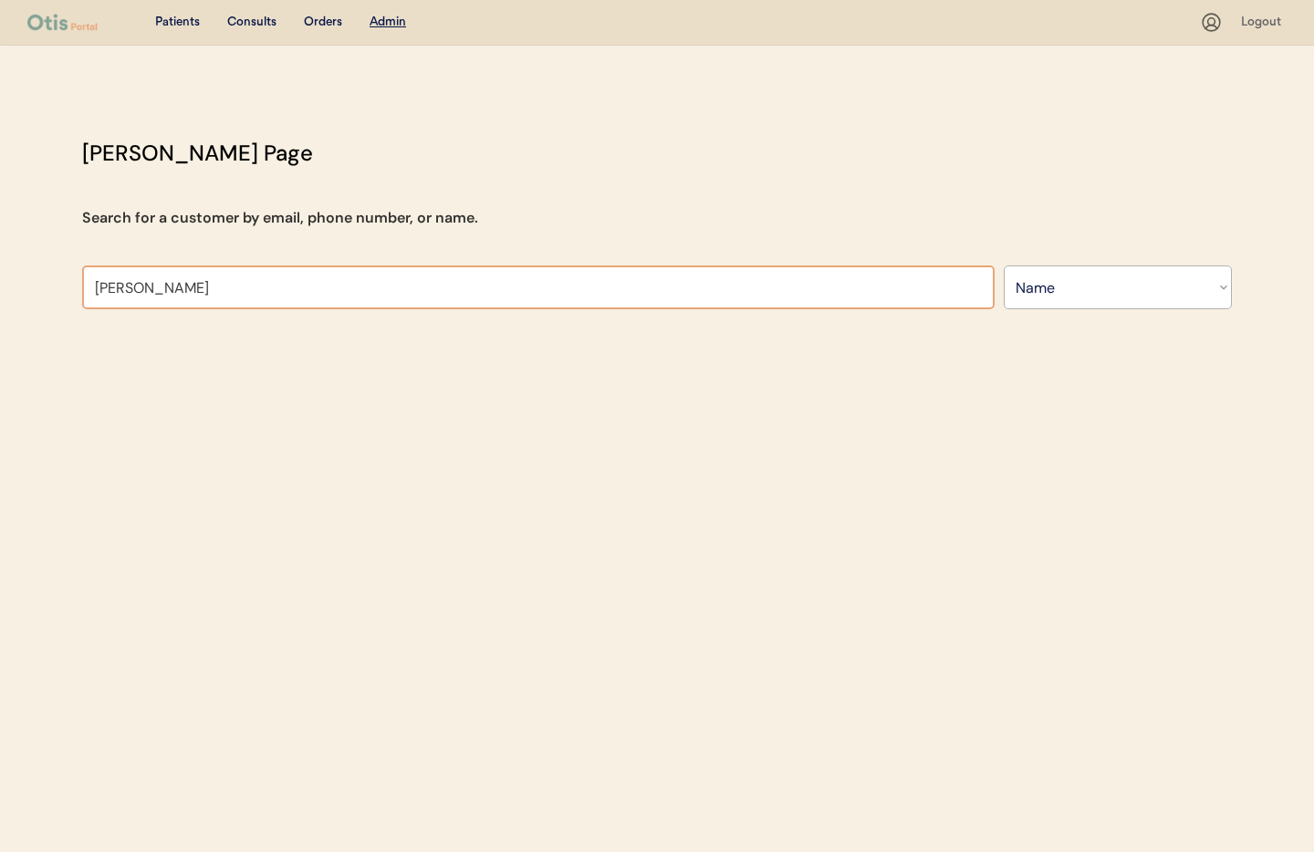
type input "[PERSON_NAME]"
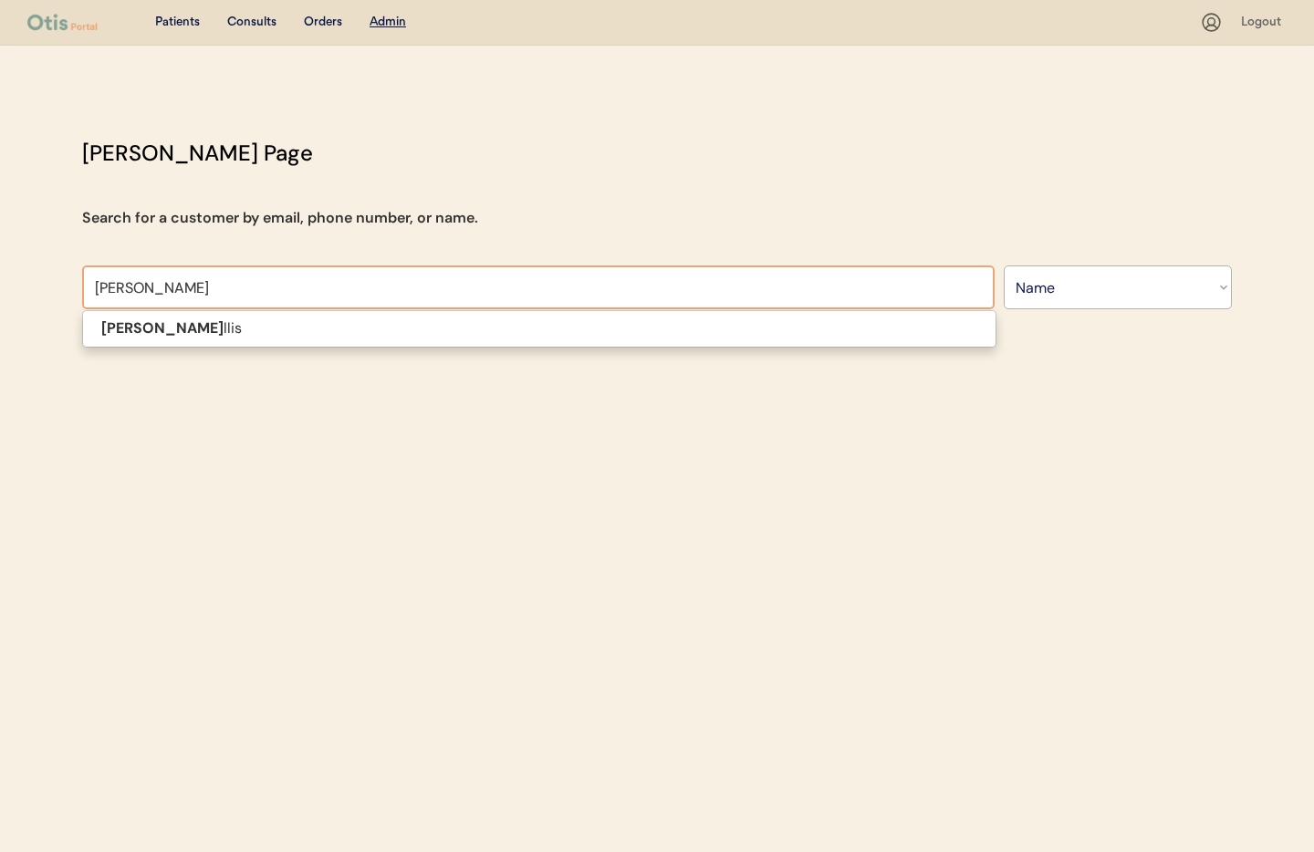
type input "[PERSON_NAME]"
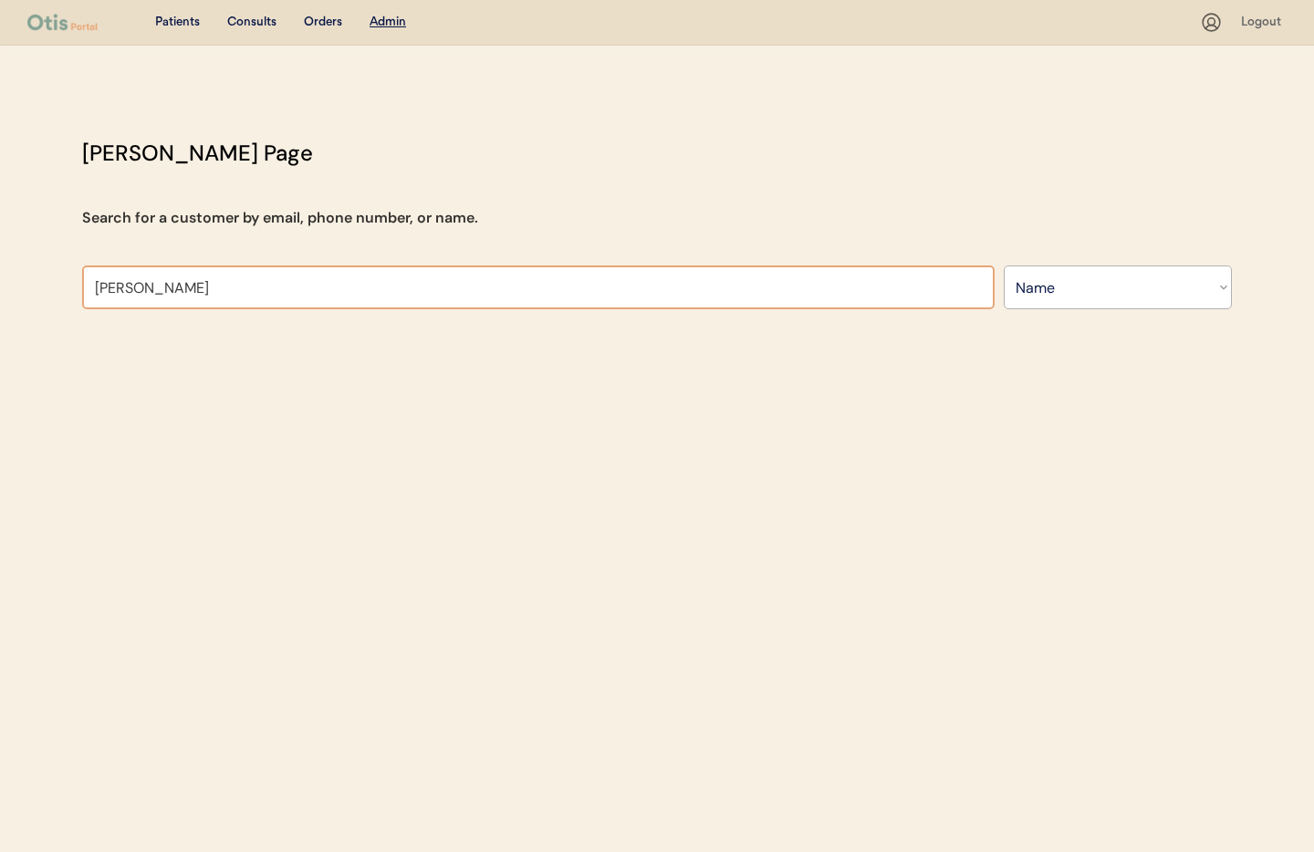
type input "[PERSON_NAME]"
